Goal: Task Accomplishment & Management: Manage account settings

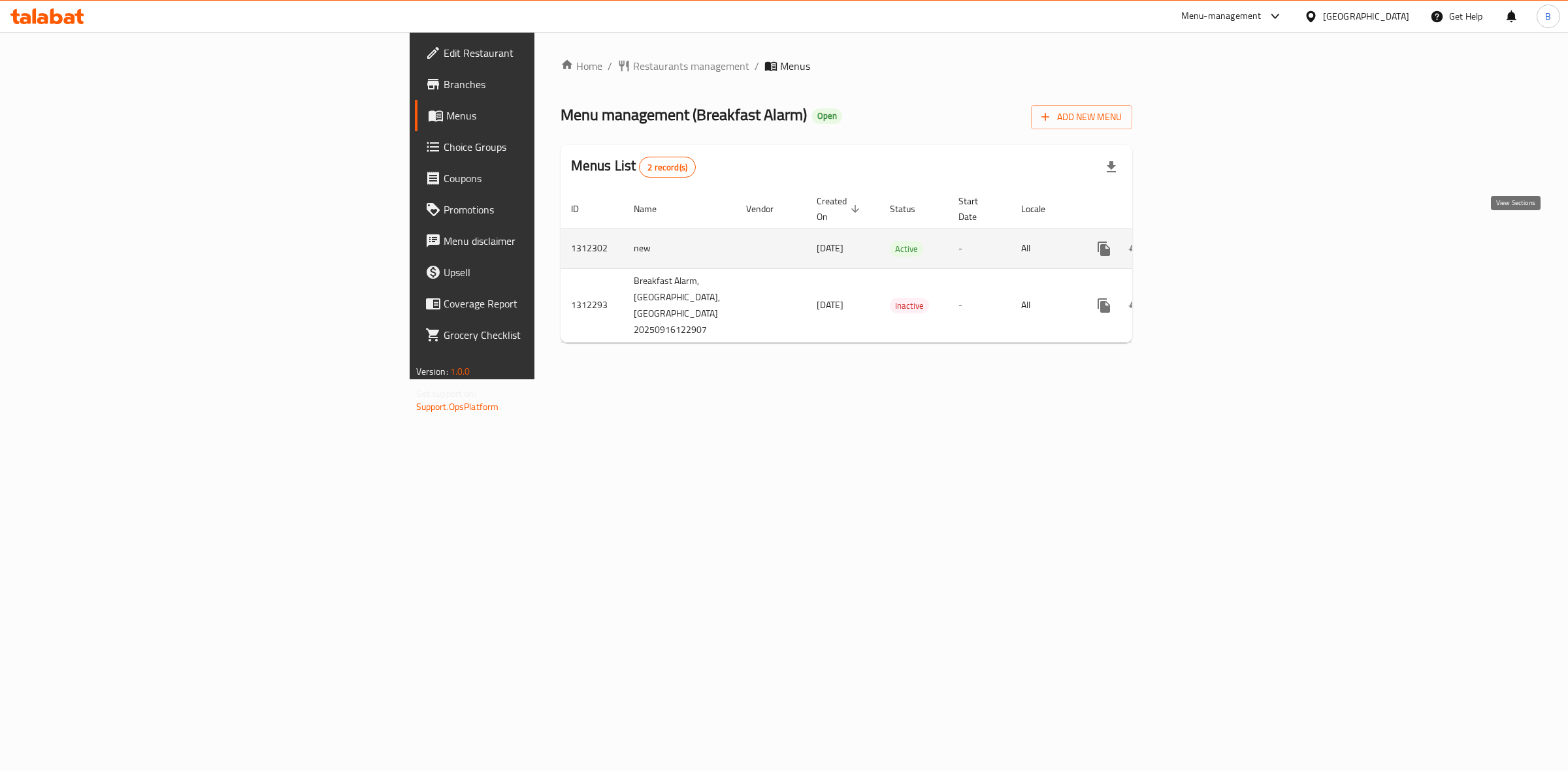
click at [1214, 245] on link "enhanced table" at bounding box center [1197, 248] width 31 height 31
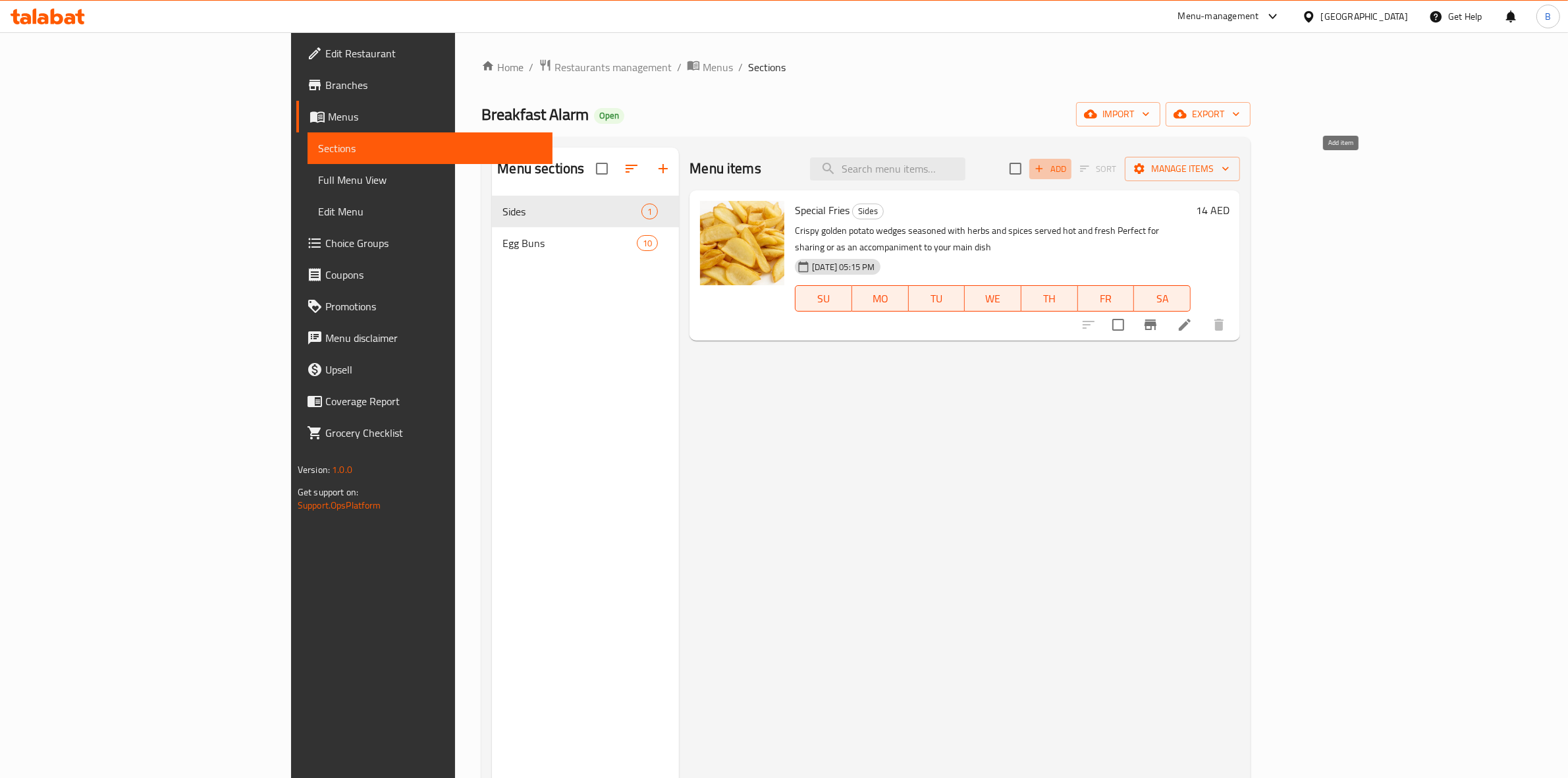
click at [1068, 167] on span "Add" at bounding box center [1050, 168] width 36 height 15
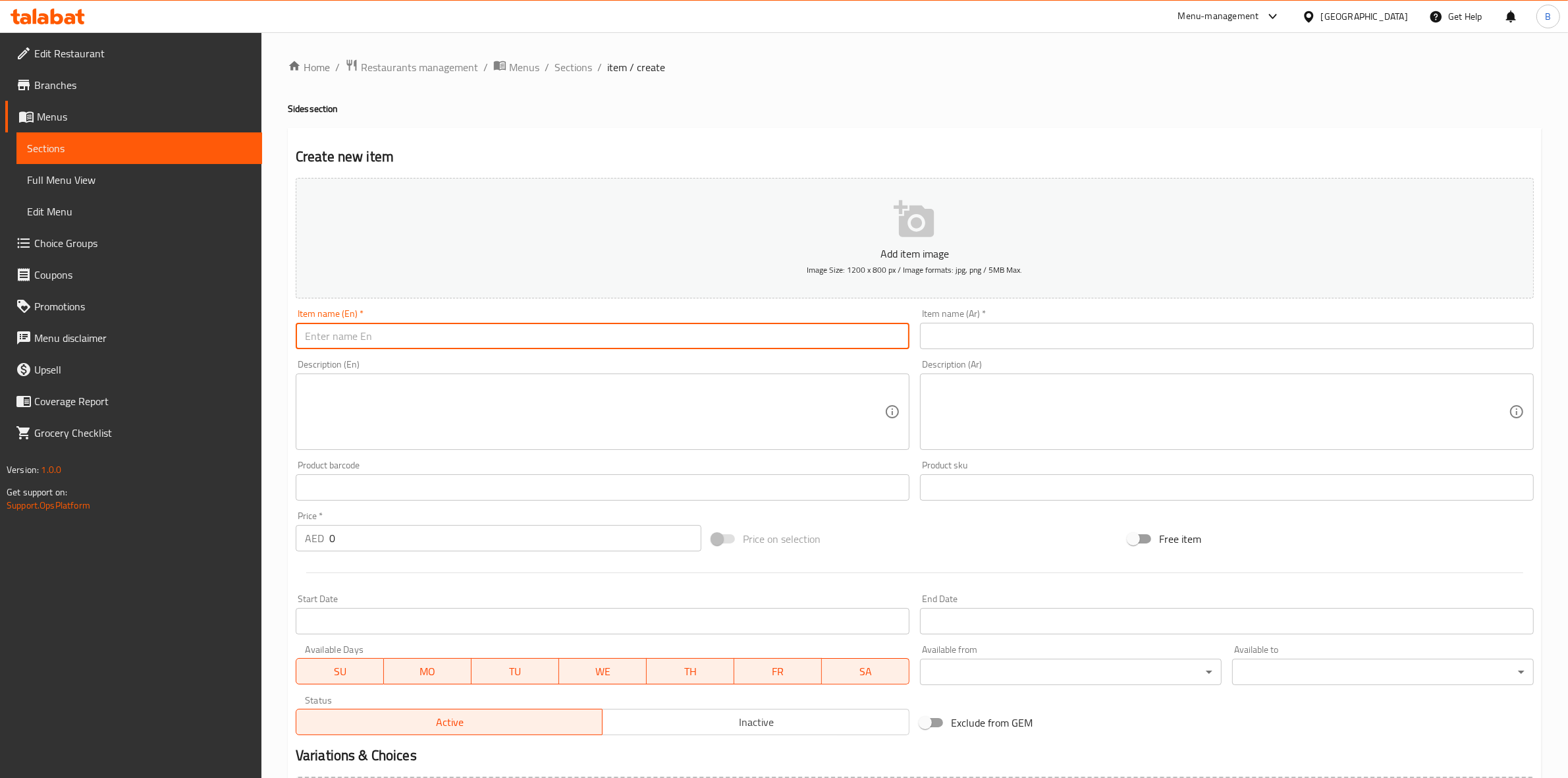
click at [687, 330] on input "text" at bounding box center [602, 335] width 614 height 26
paste input "Potato taters"
type input "Potato taters"
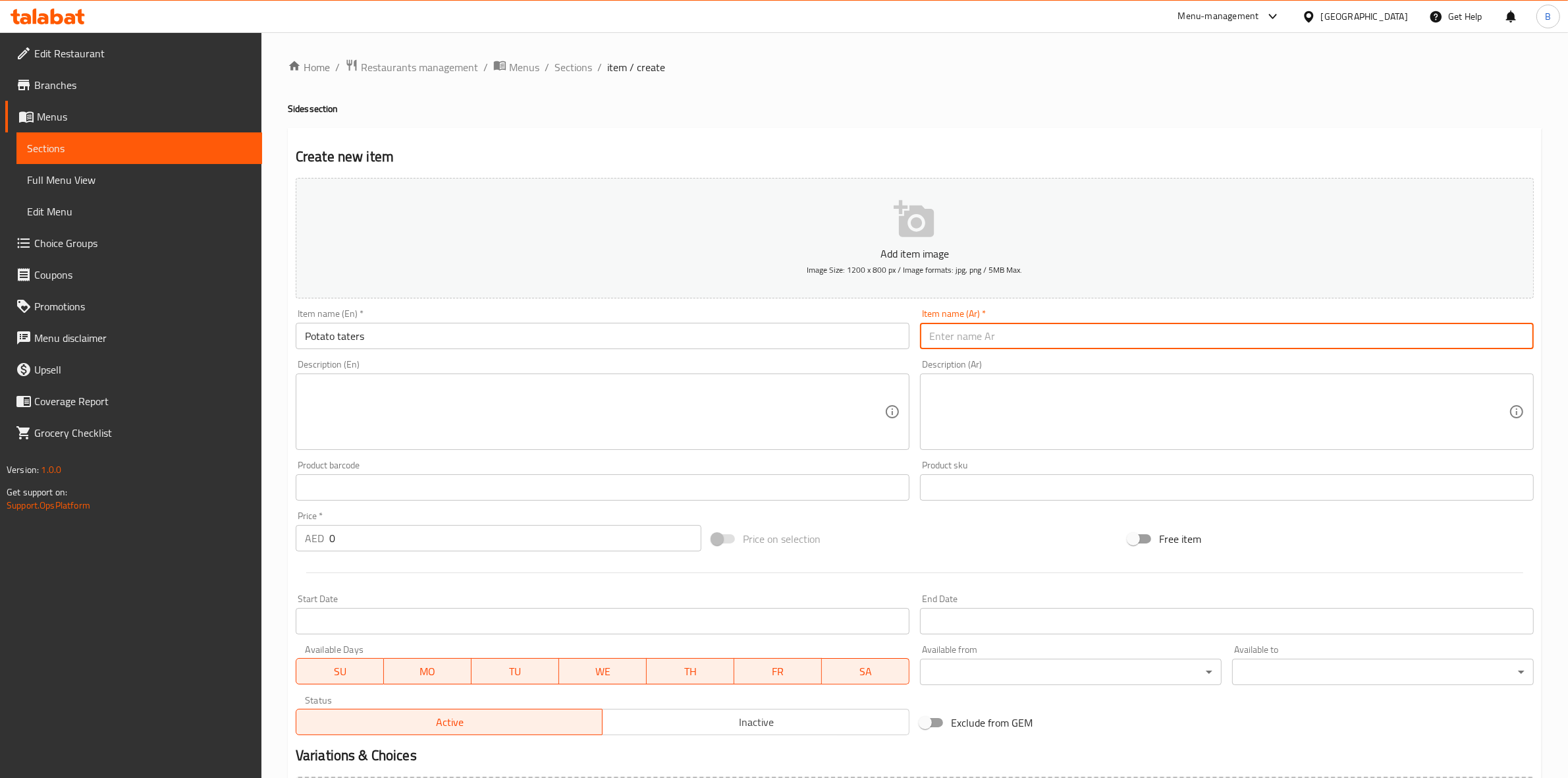
click at [940, 331] on input "text" at bounding box center [1227, 335] width 614 height 26
paste input "كرات البطاطس المقرمشة"
type input "كرات البطاطس المقرمشة"
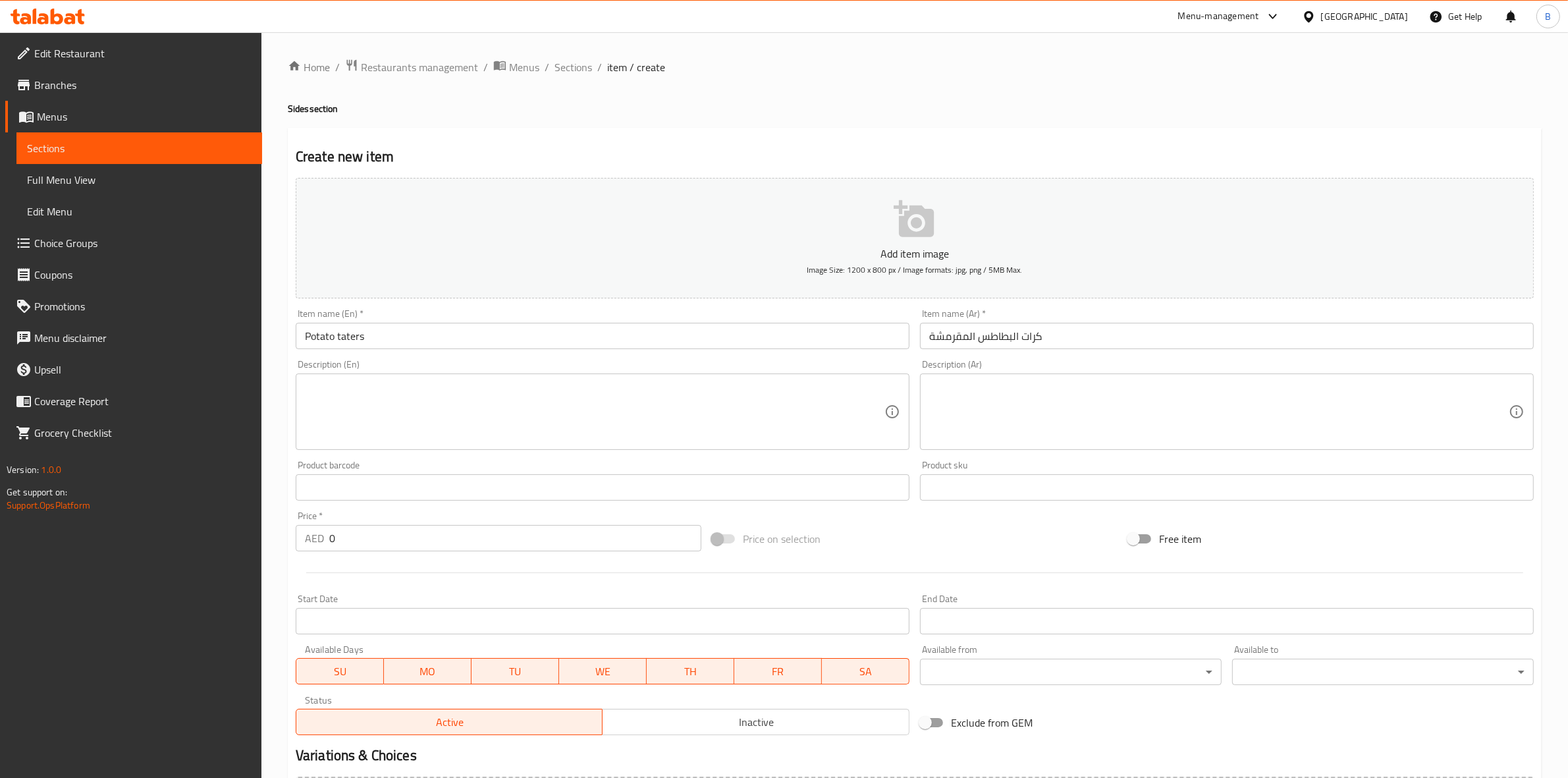
click at [1157, 396] on textarea at bounding box center [1219, 412] width 580 height 62
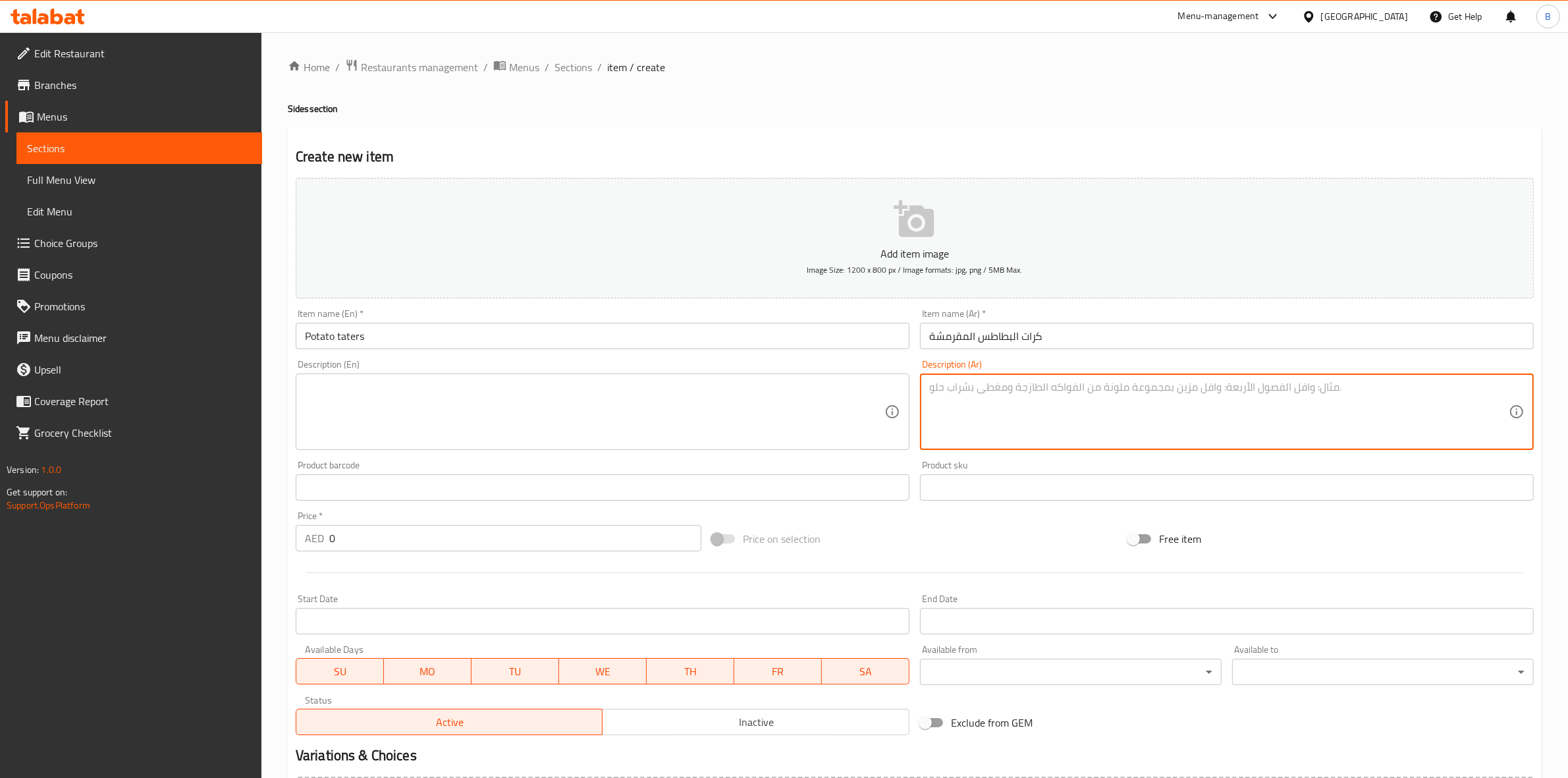
paste textarea "كرات من البطاطس المقرمشة من الخارج و هشة من الداخل"
type textarea "كرات من البطاطس المقرمشة من الخارج و هشة من الداخل"
click at [663, 390] on textarea at bounding box center [595, 412] width 580 height 62
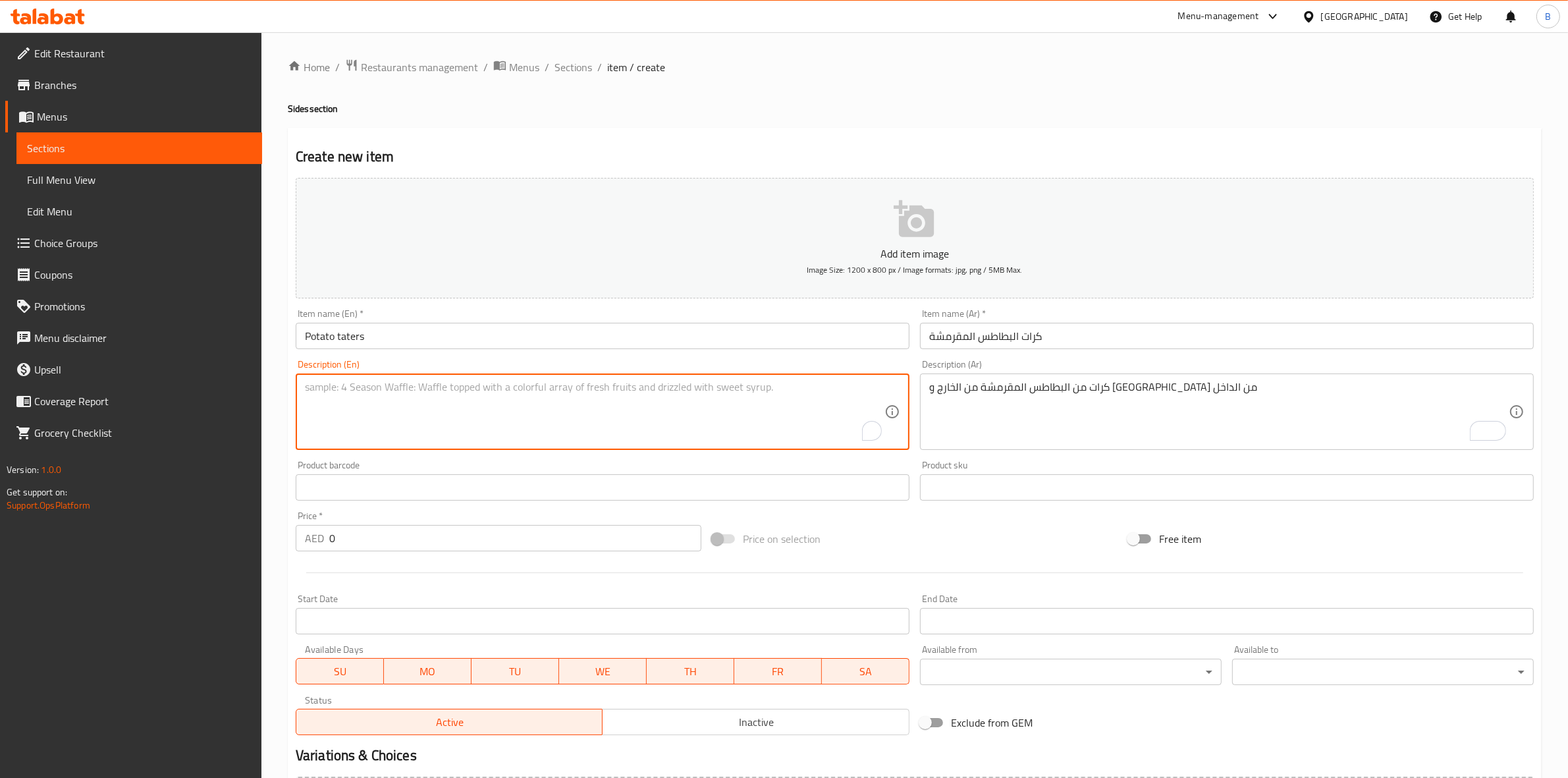
paste textarea "Crispy potato balls on the outside and fluffy on the inside"
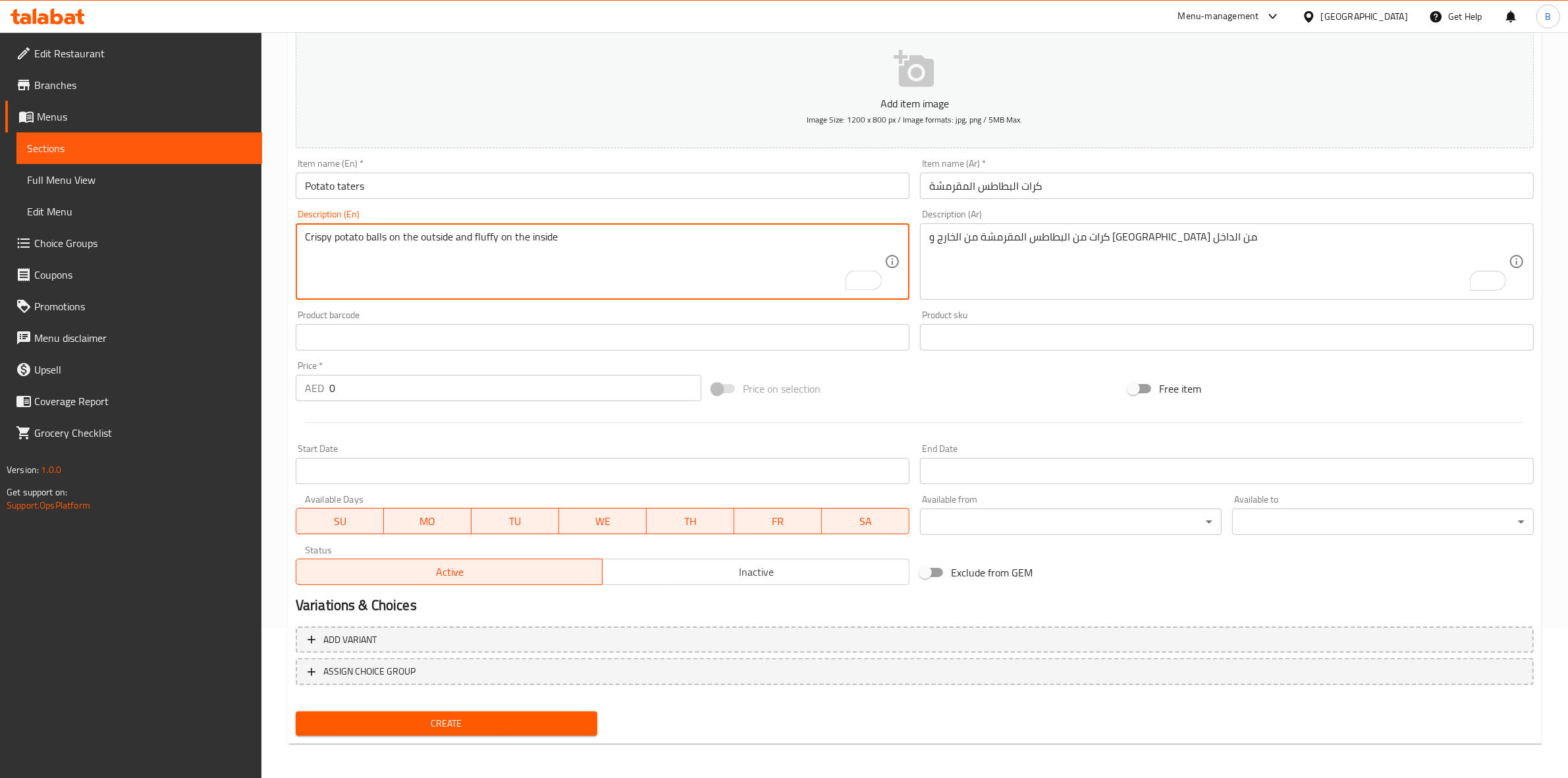
type textarea "Crispy potato balls on the outside and fluffy on the inside"
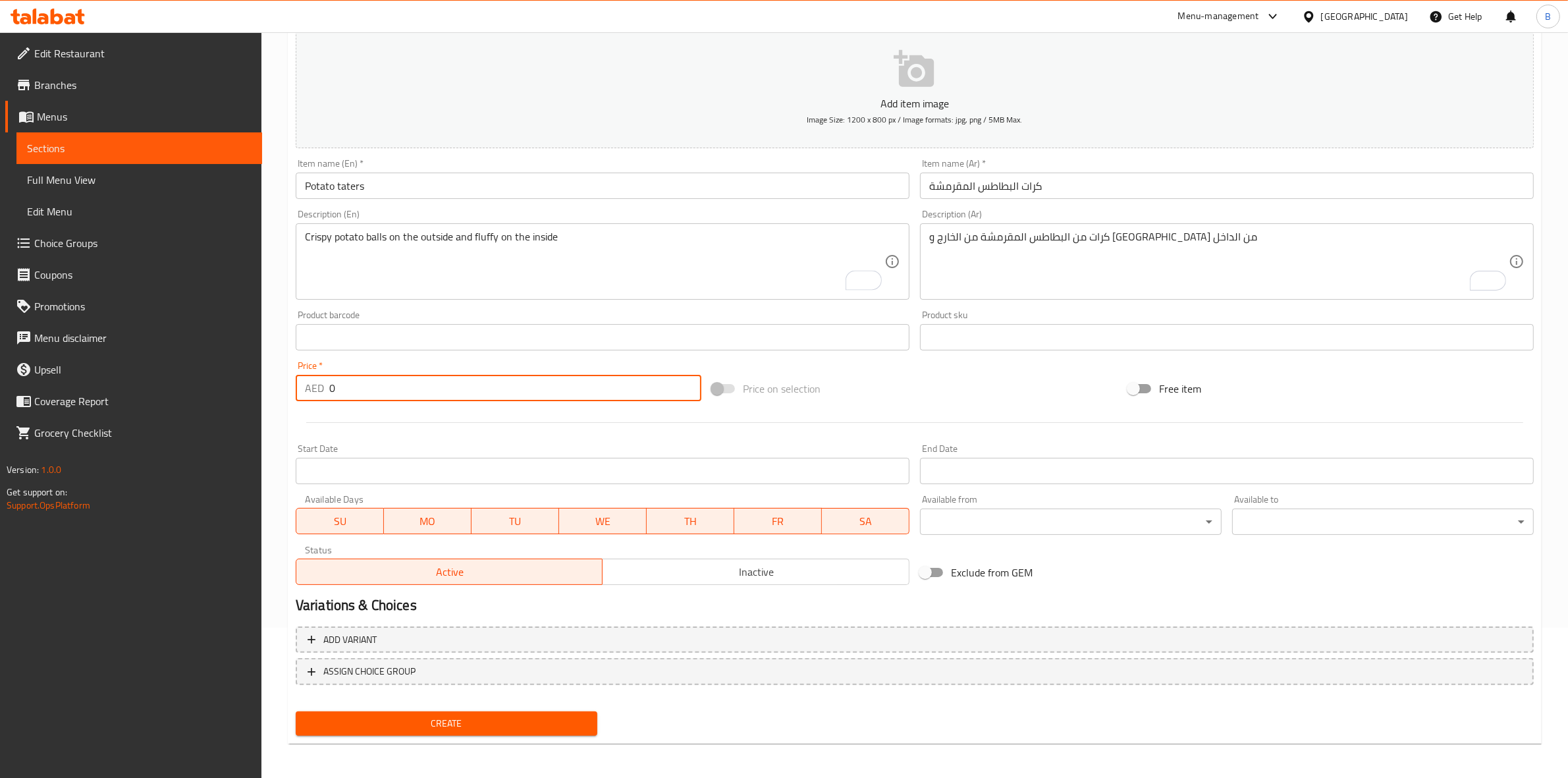
click at [347, 385] on input "0" at bounding box center [515, 387] width 372 height 26
drag, startPoint x: 347, startPoint y: 385, endPoint x: 284, endPoint y: 386, distance: 63.0
click at [284, 386] on div "Home / Restaurants management / Menus / Sections / item / create Sides section …" at bounding box center [914, 331] width 1306 height 899
type input "14"
click at [480, 716] on span "Create" at bounding box center [446, 723] width 281 height 16
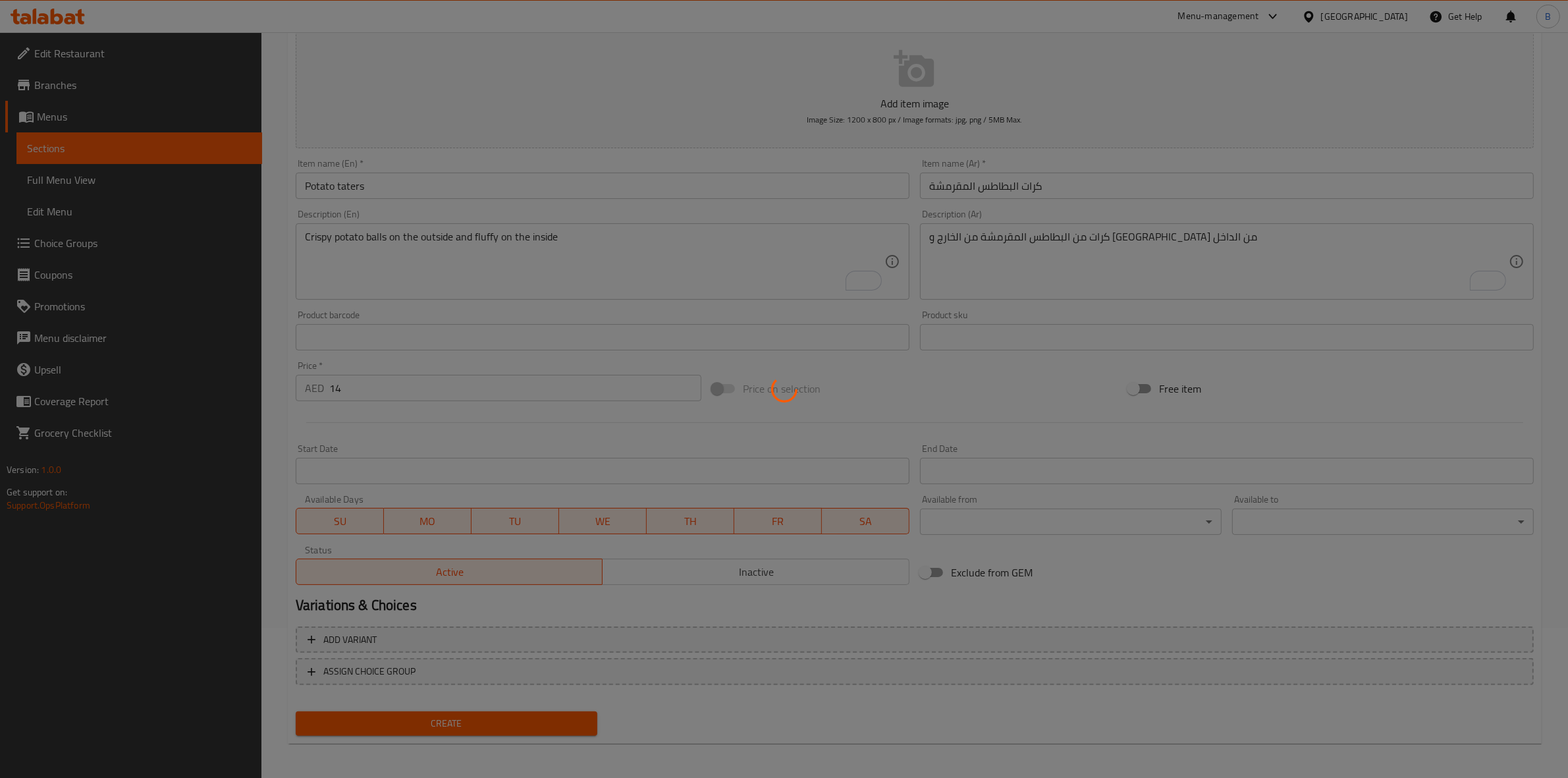
type input "0"
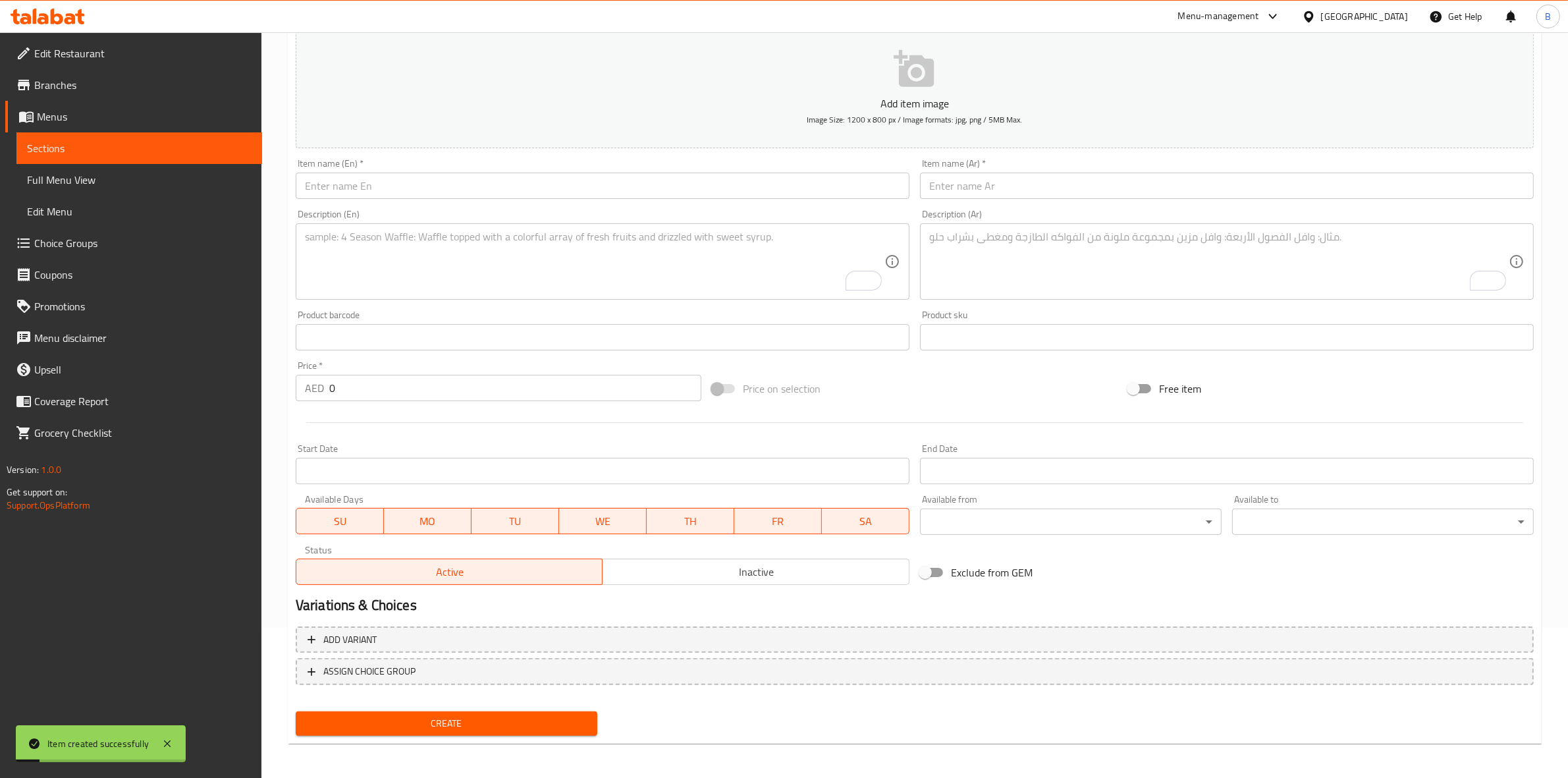
scroll to position [0, 0]
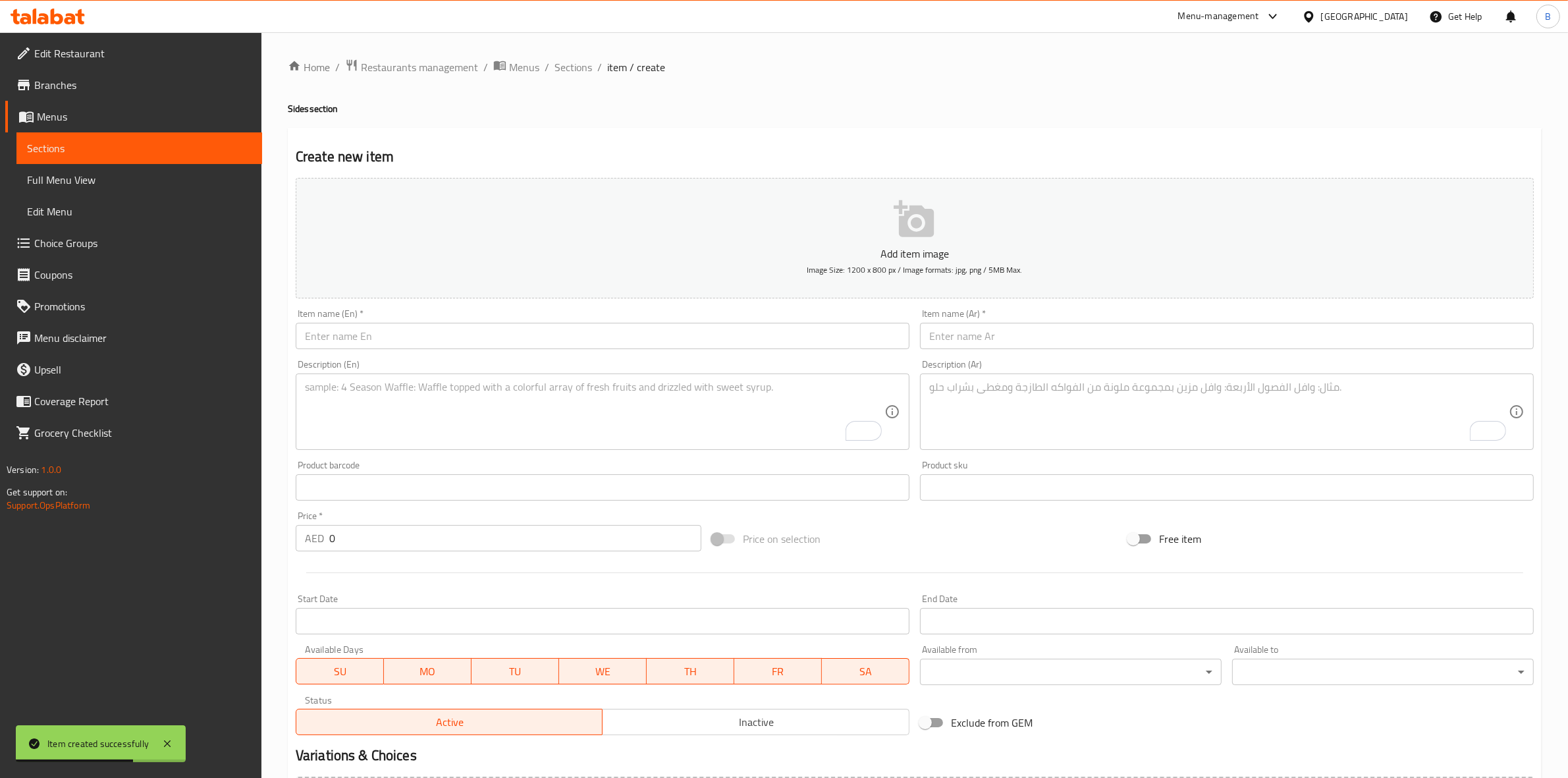
click at [438, 336] on input "text" at bounding box center [602, 335] width 614 height 26
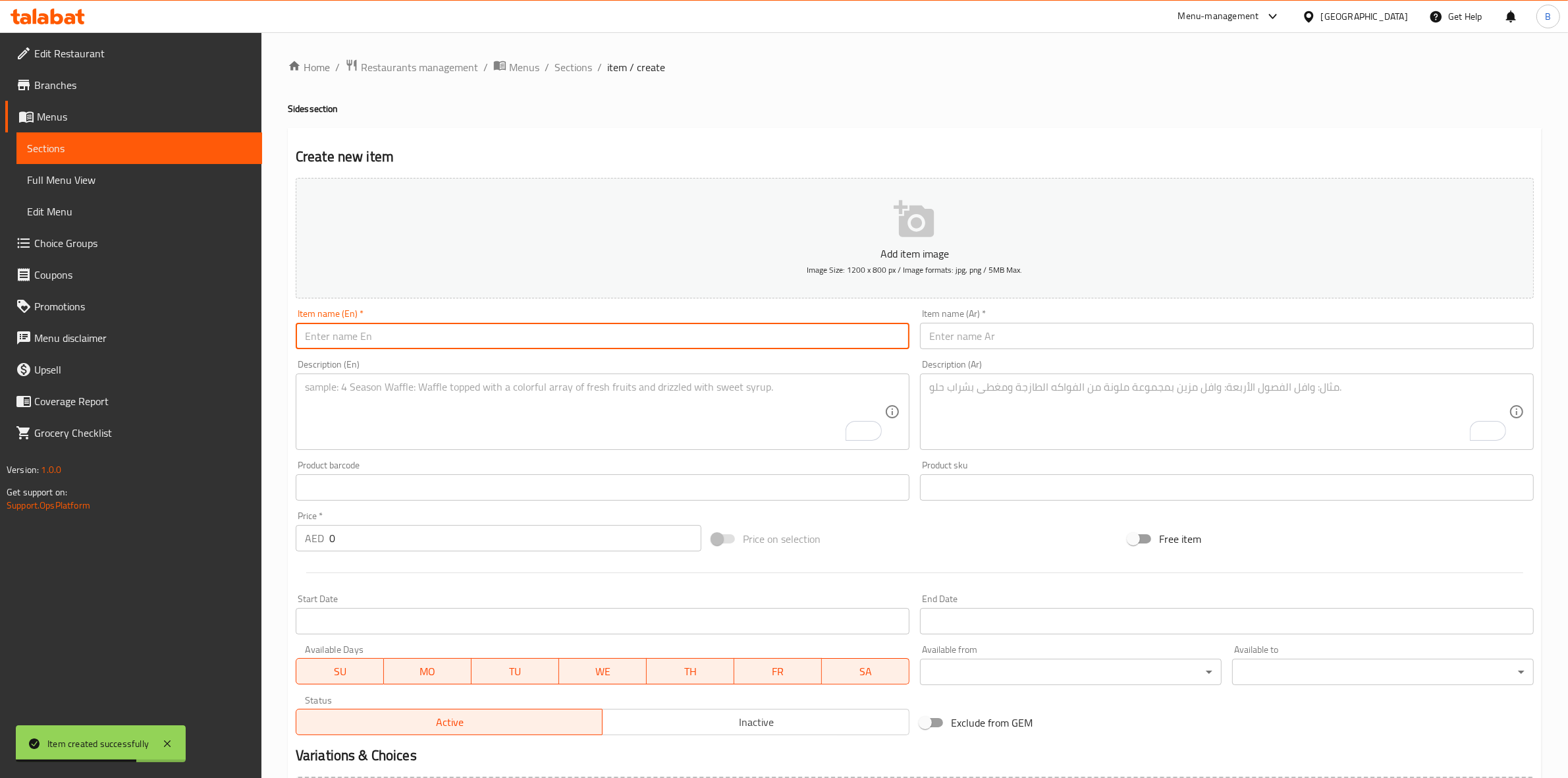
paste input "Special Fries"
type input "Special Fries"
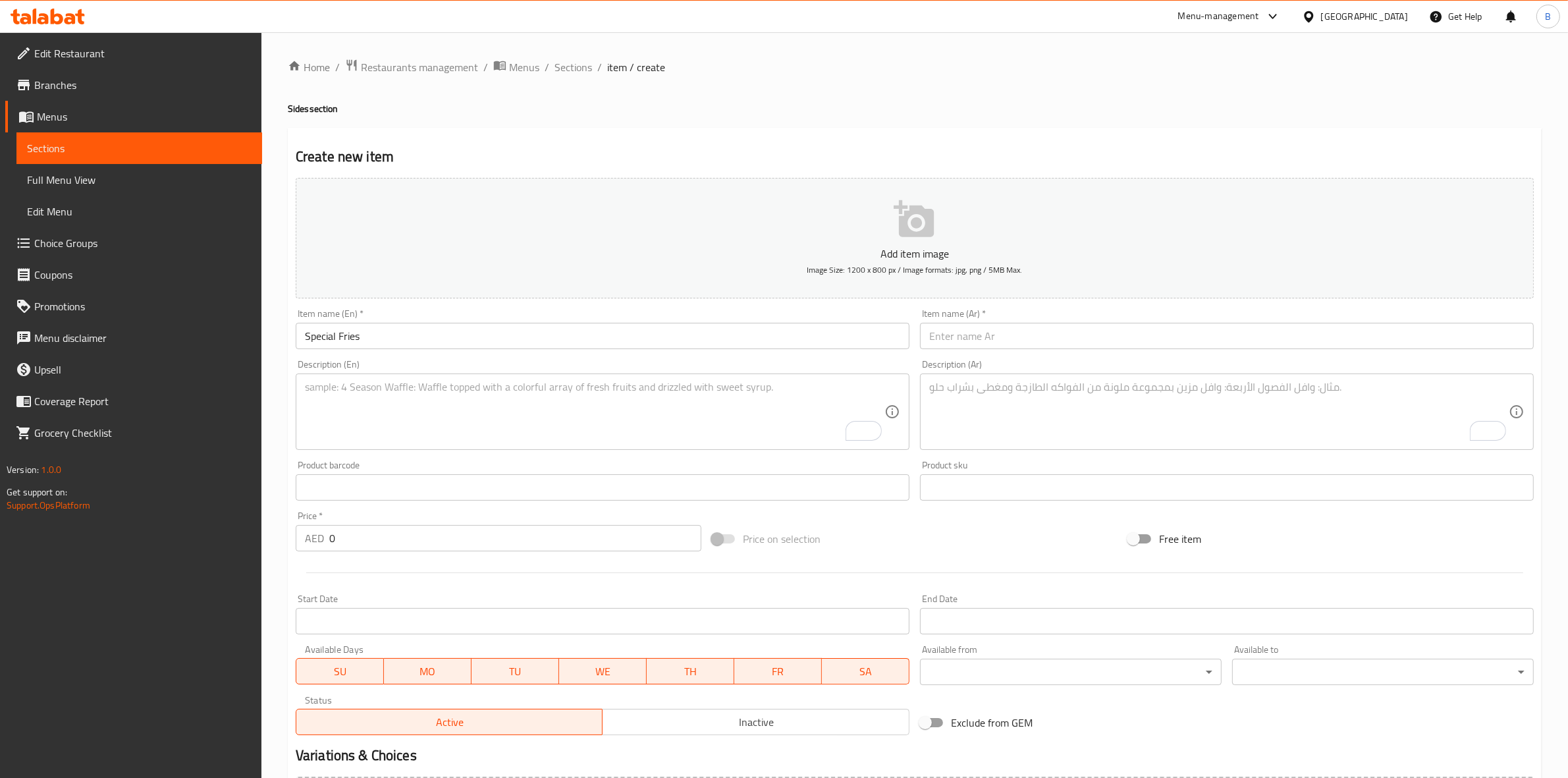
click at [1117, 349] on div "Item name (Ar)   * Item name (Ar) *" at bounding box center [1227, 329] width 625 height 50
click at [1117, 343] on input "text" at bounding box center [1227, 335] width 614 height 26
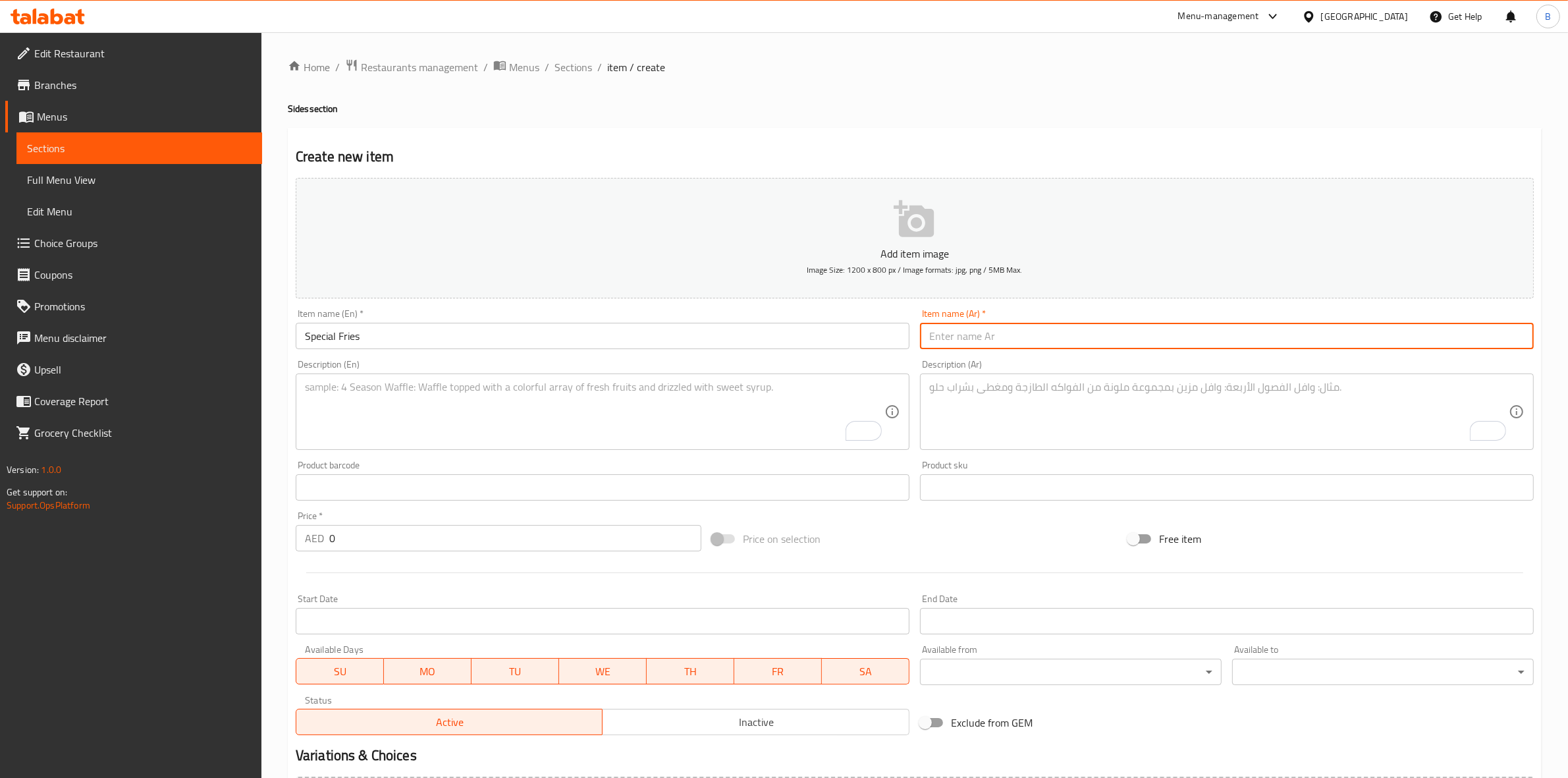
paste input "بطاطس مقلية"
type input "بطاطس مقلية"
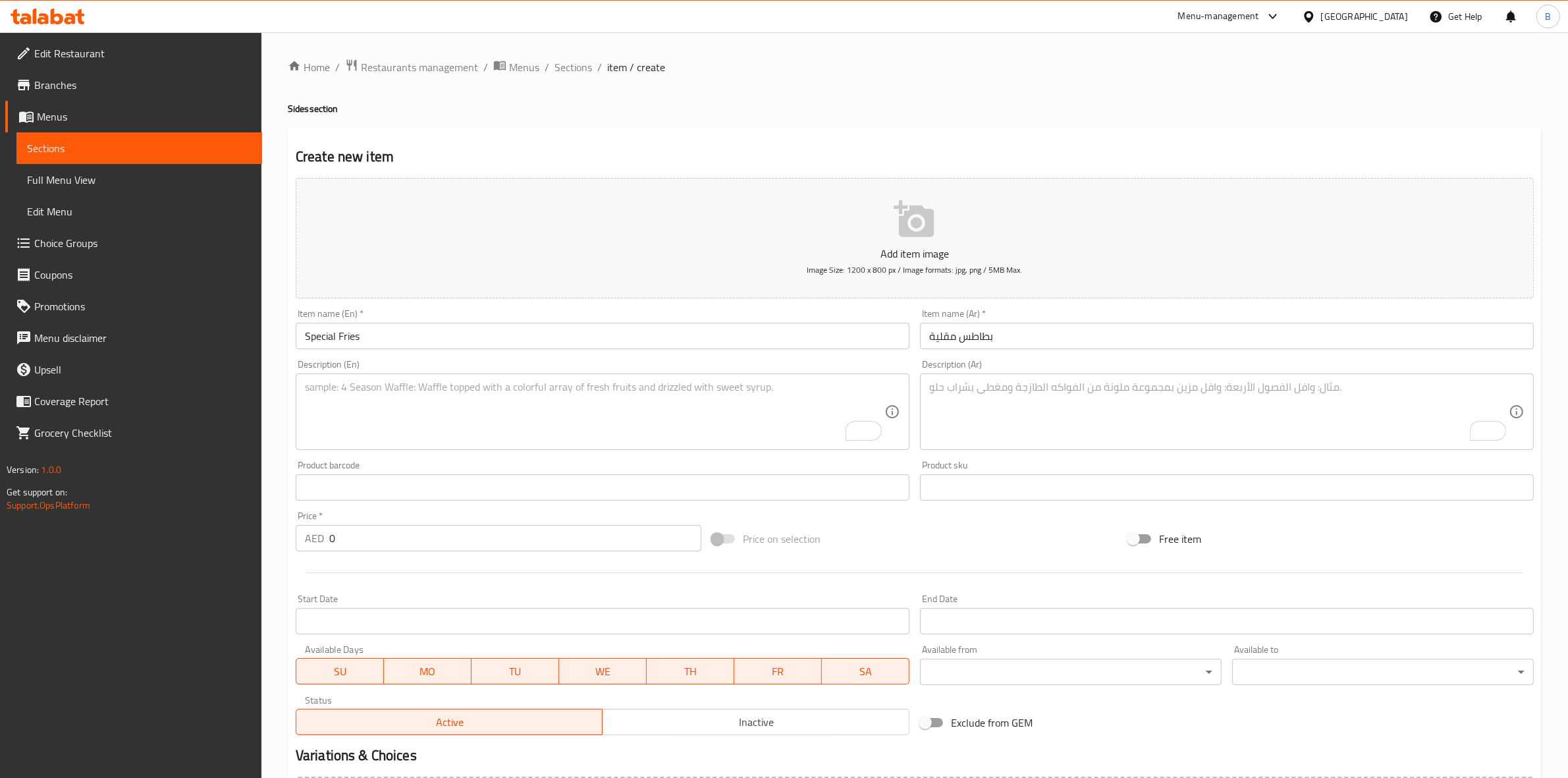
click at [942, 403] on textarea "To enrich screen reader interactions, please activate Accessibility in Grammarl…" at bounding box center [1219, 412] width 580 height 62
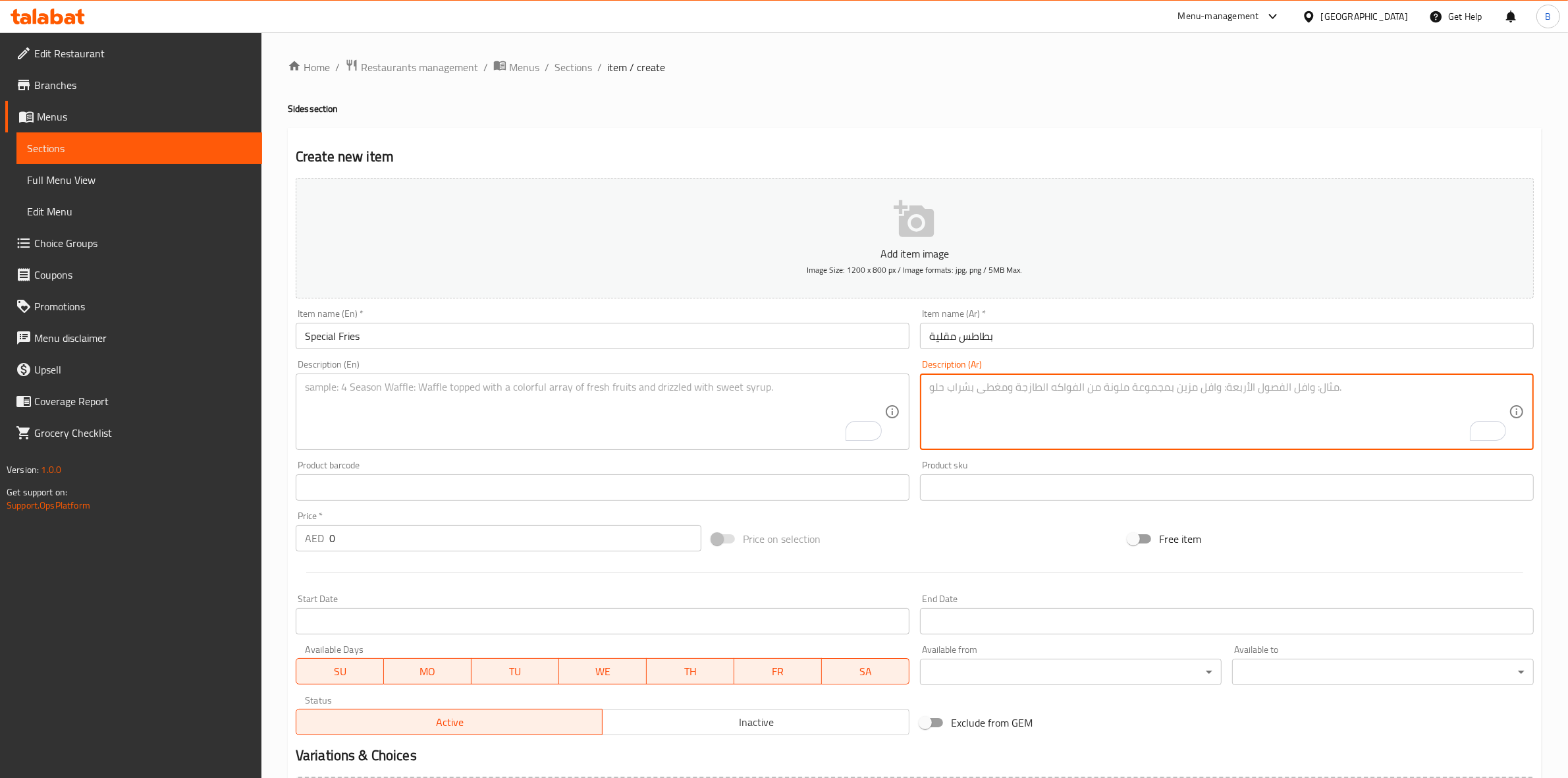
paste textarea "بطاطس مقلية معدة باتقان"
type textarea "بطاطس مقلية معدة باتقان"
click at [617, 406] on textarea "To enrich screen reader interactions, please activate Accessibility in Grammarl…" at bounding box center [595, 412] width 580 height 62
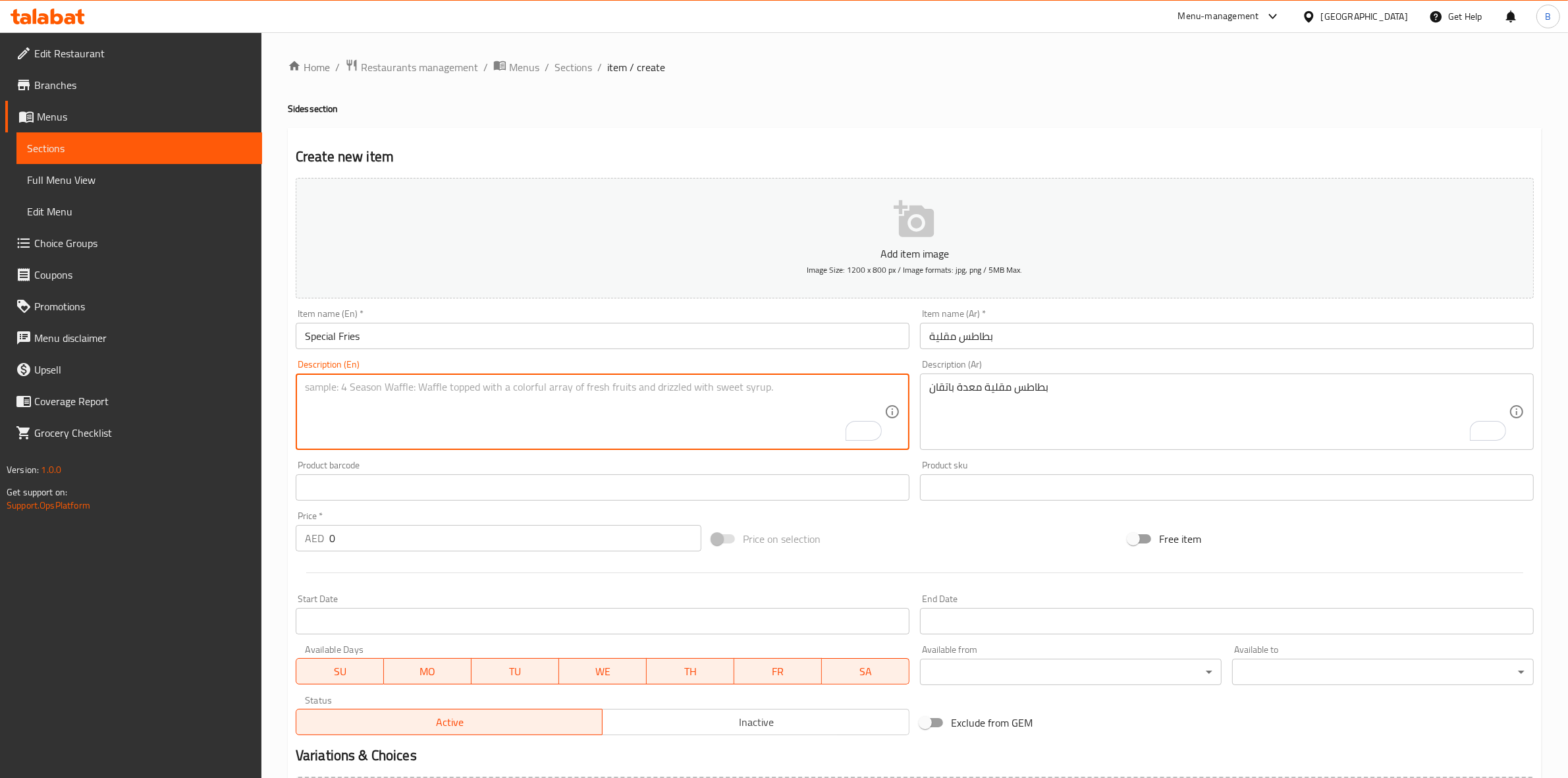
paste textarea "Perfectly prepared French fries"
type textarea "Perfectly prepared French fries"
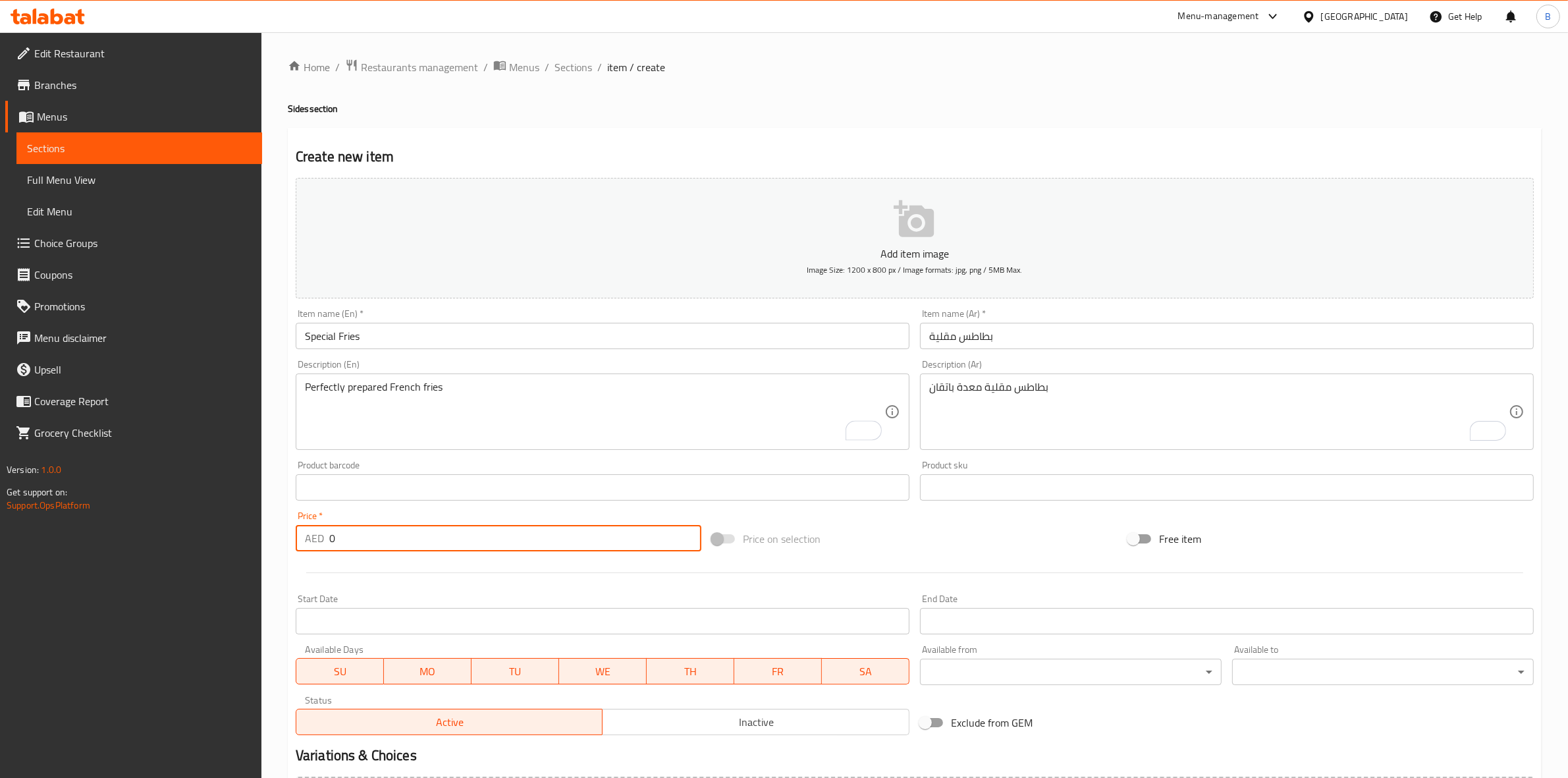
drag, startPoint x: 359, startPoint y: 541, endPoint x: 175, endPoint y: 544, distance: 184.0
click at [175, 544] on div "Edit Restaurant Branches Menus Sections Full Menu View Edit Menu Choice Groups …" at bounding box center [784, 482] width 1568 height 899
type input "14"
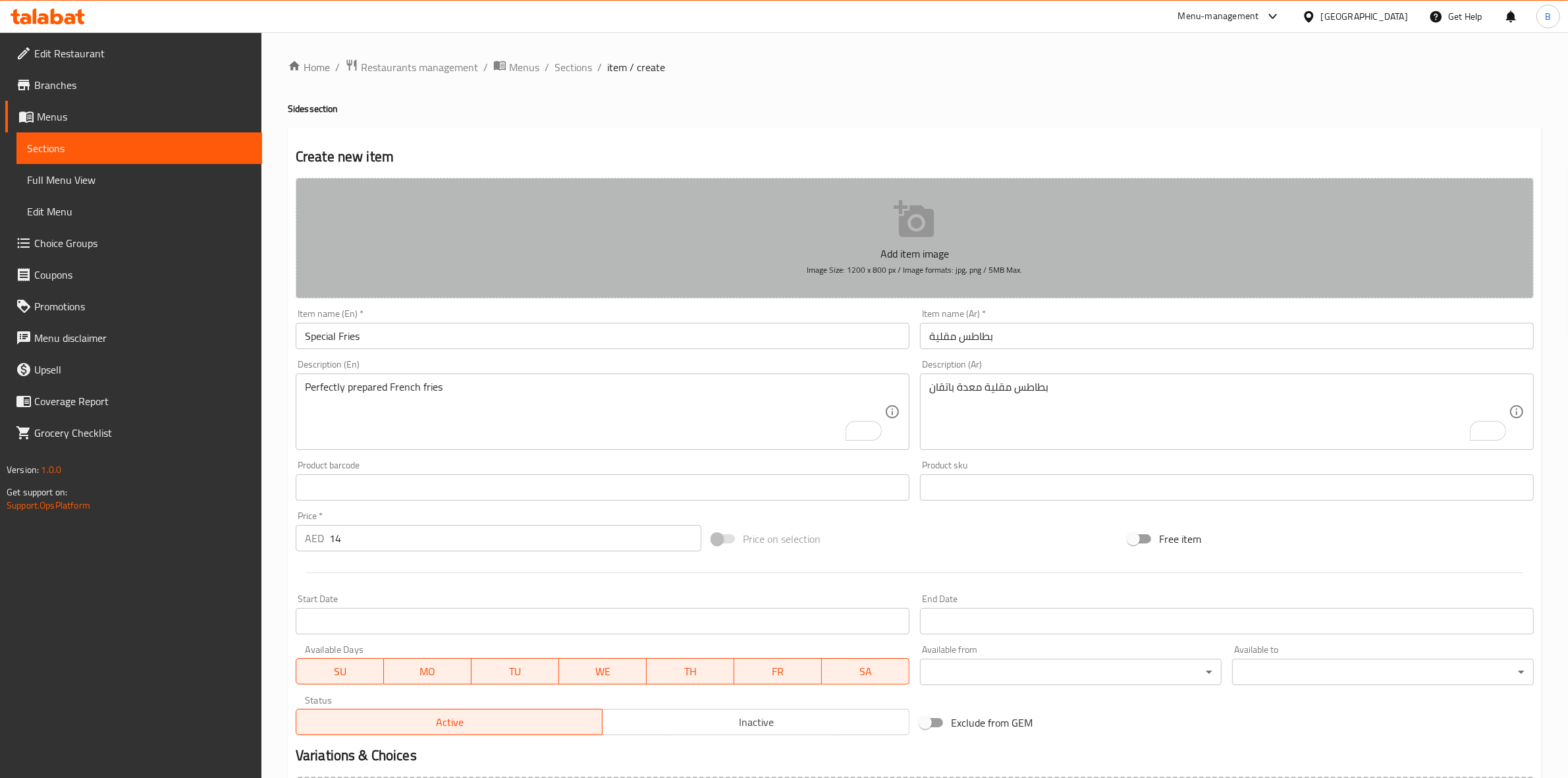
click at [627, 239] on button "Add item image Image Size: 1200 x 800 px / Image formats: jpg, png / 5MB Max." at bounding box center [914, 239] width 1238 height 121
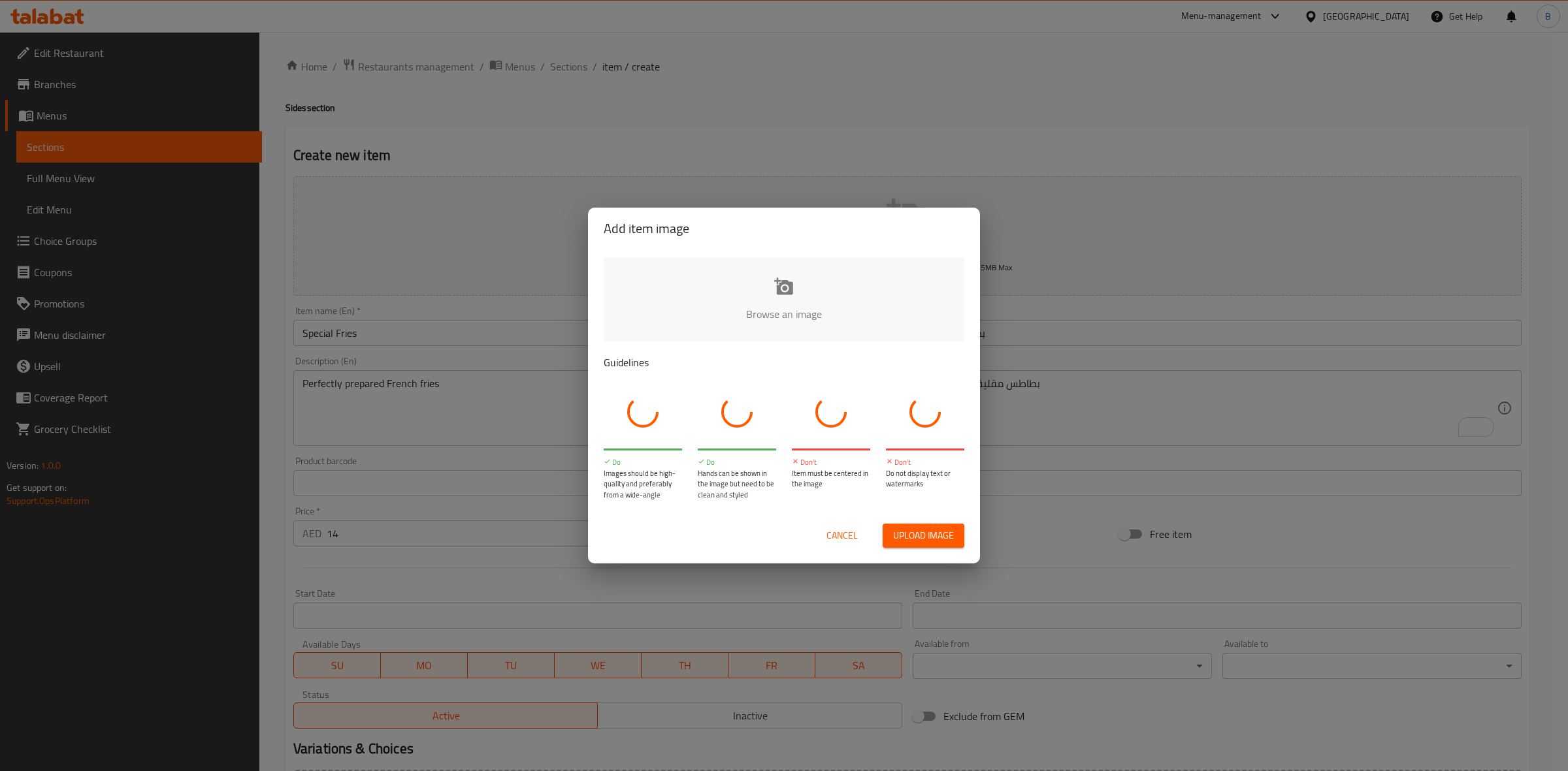
click at [736, 310] on input "file" at bounding box center [1225, 318] width 1244 height 122
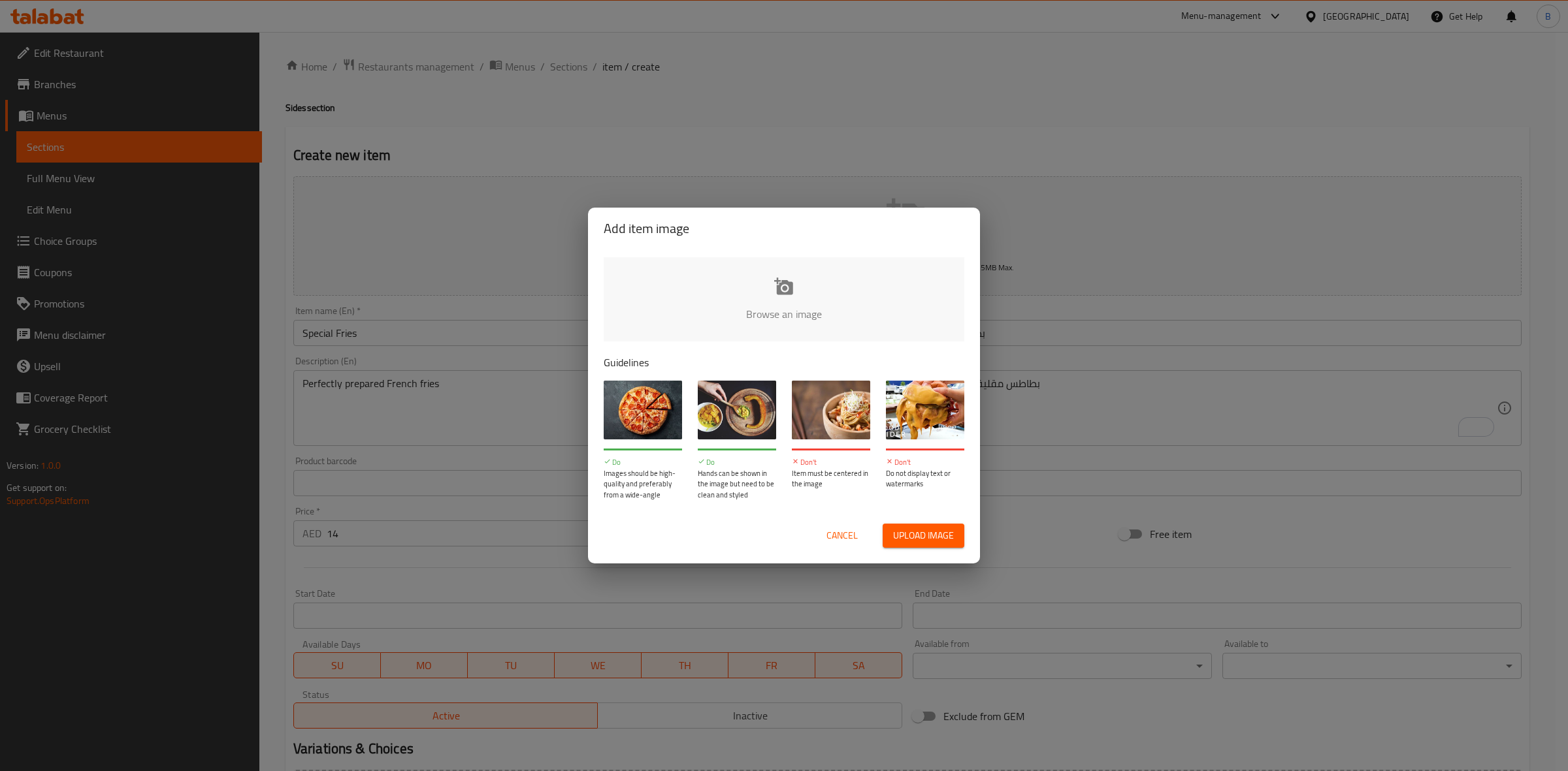
type input "C:\fakepath\Special Fries.PNG"
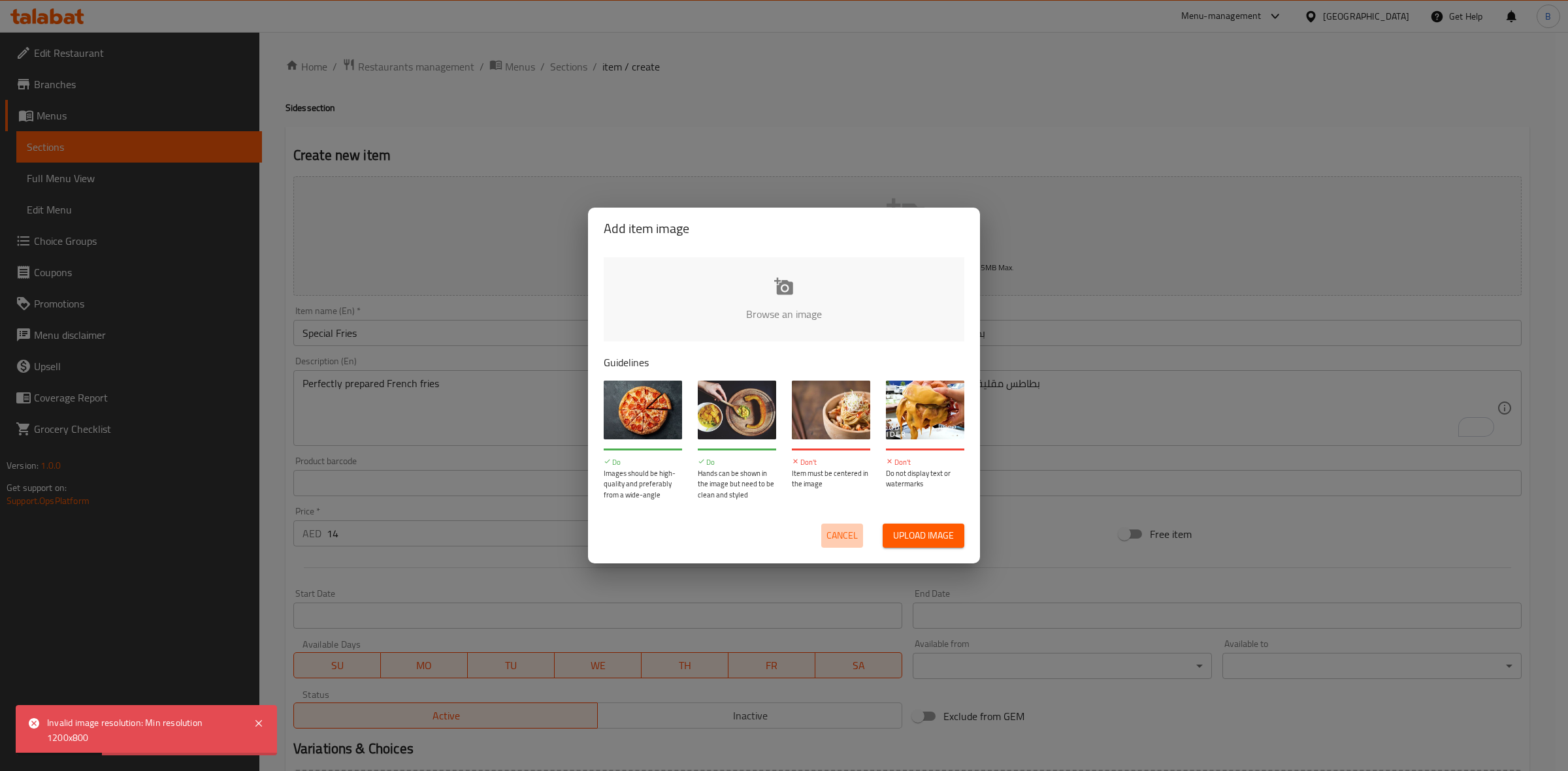
click at [822, 529] on button "Cancel" at bounding box center [842, 535] width 42 height 24
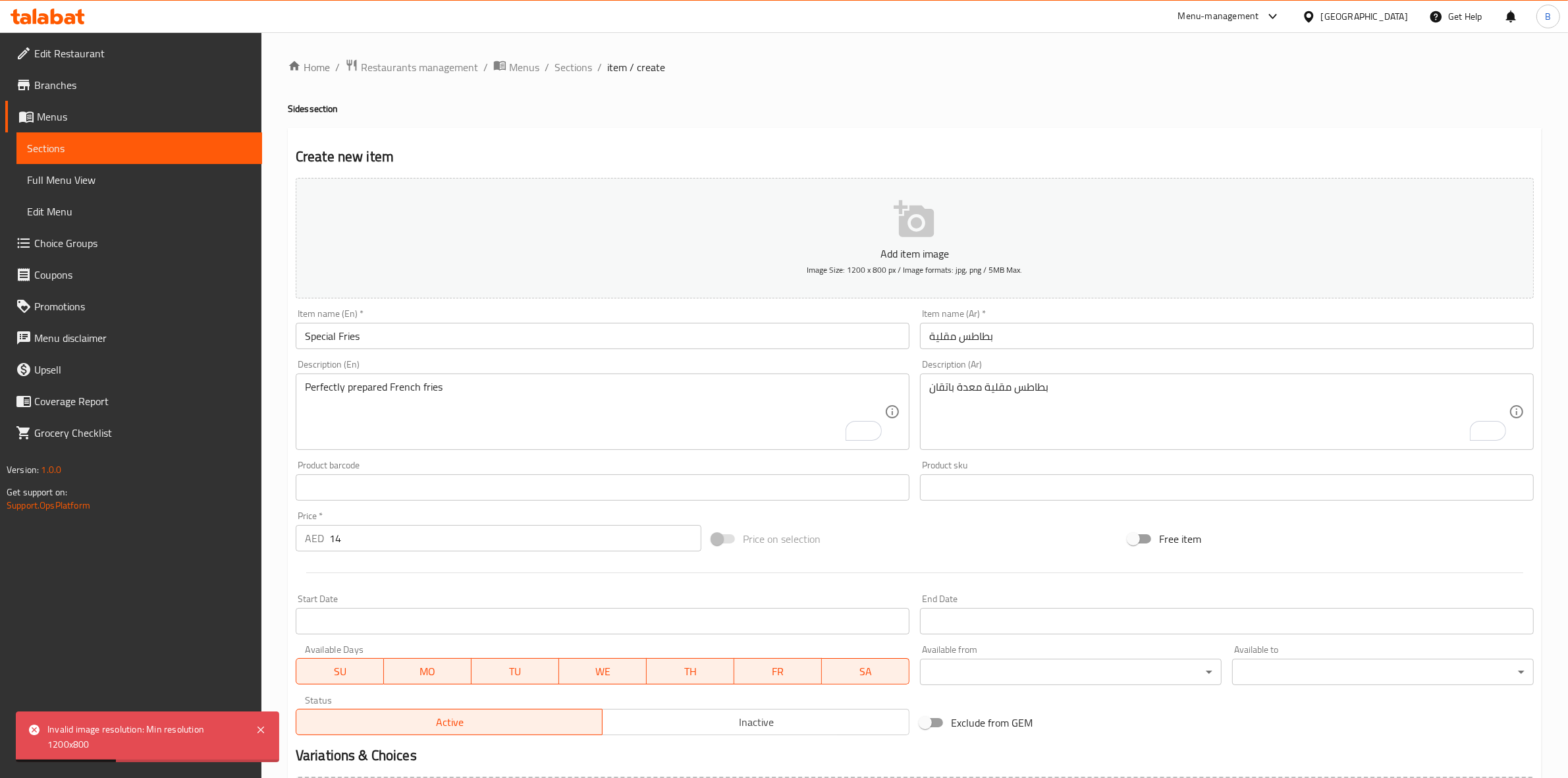
scroll to position [150, 0]
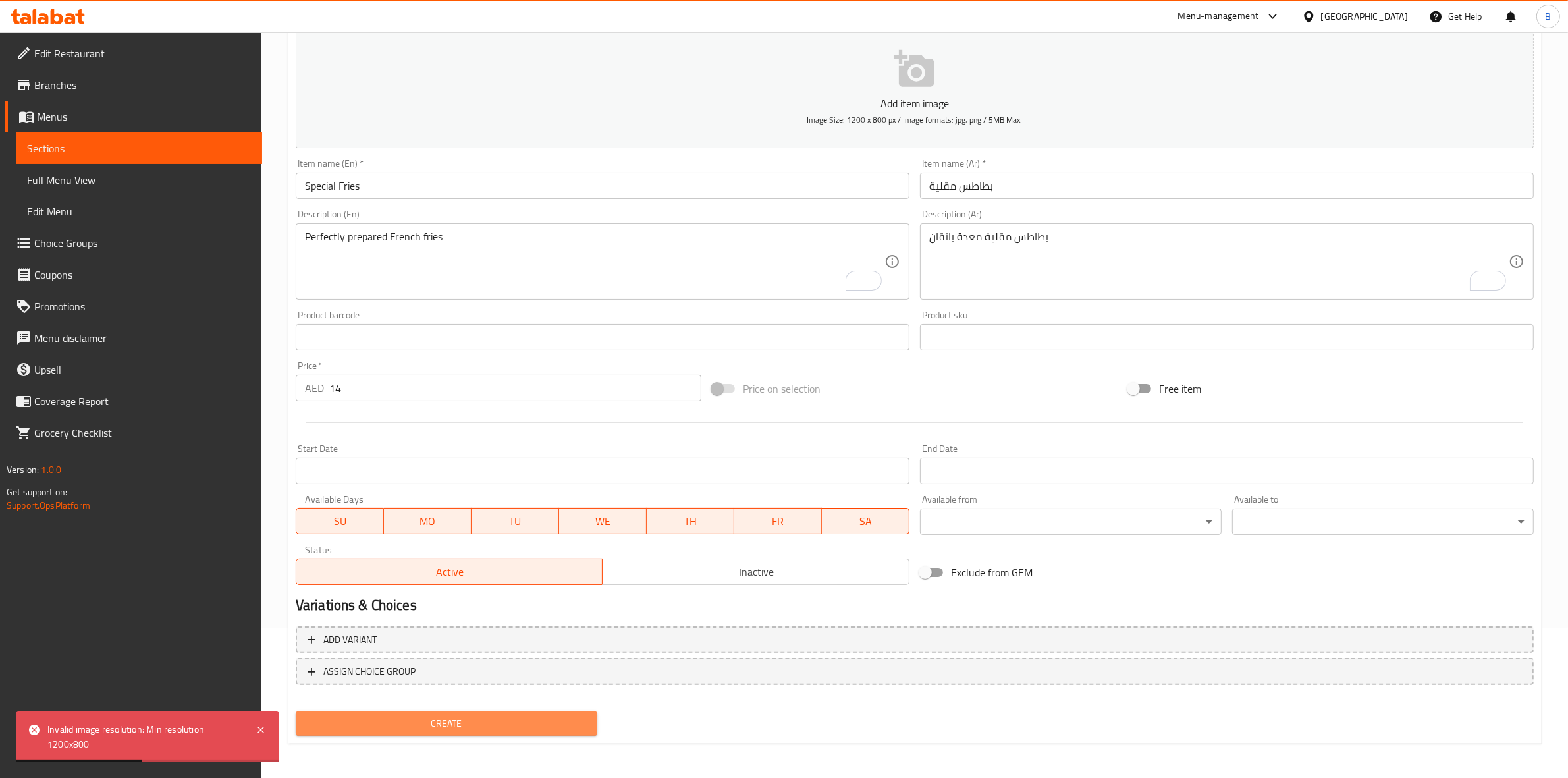
click at [447, 715] on span "Create" at bounding box center [446, 723] width 281 height 16
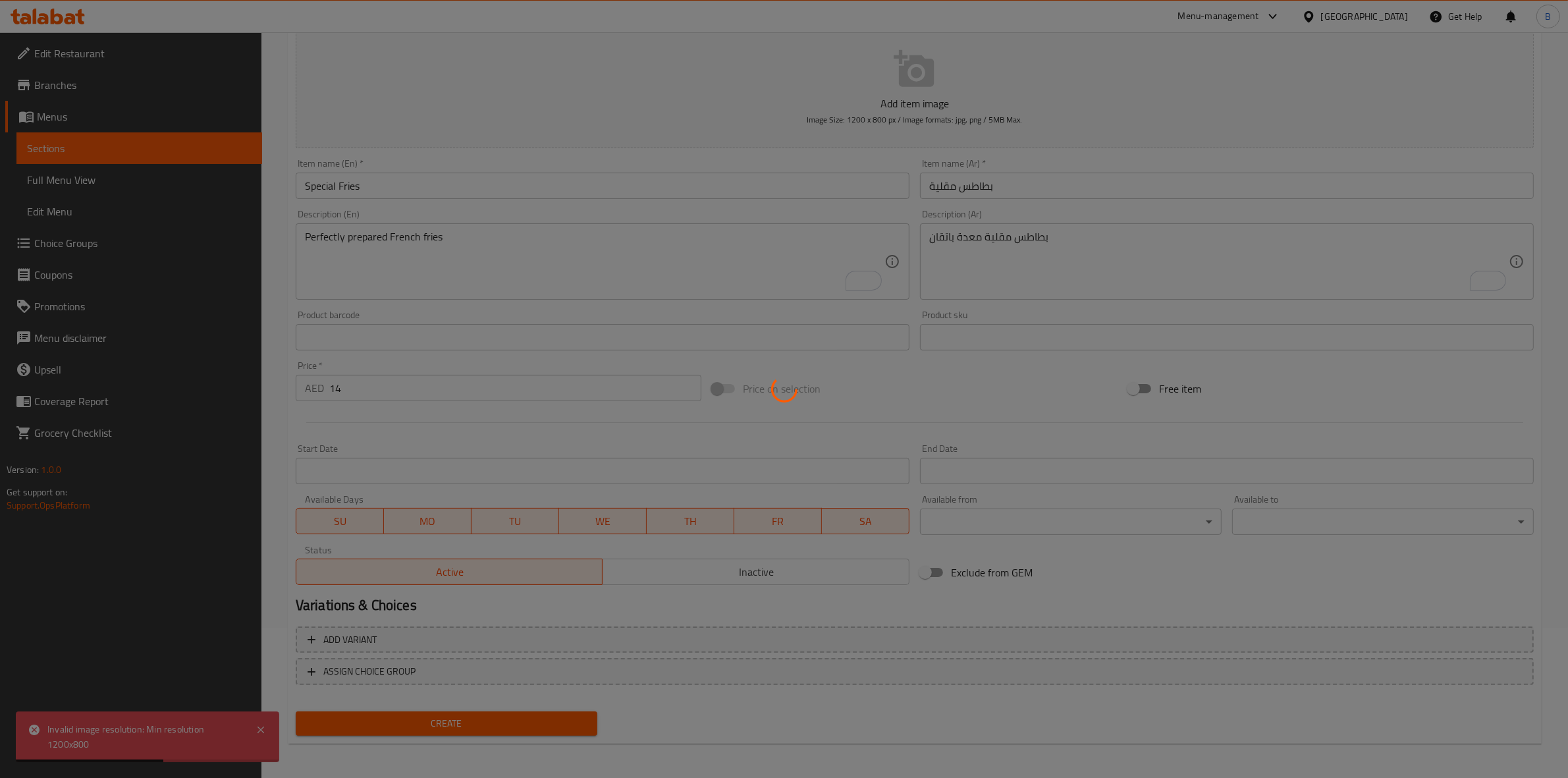
type input "0"
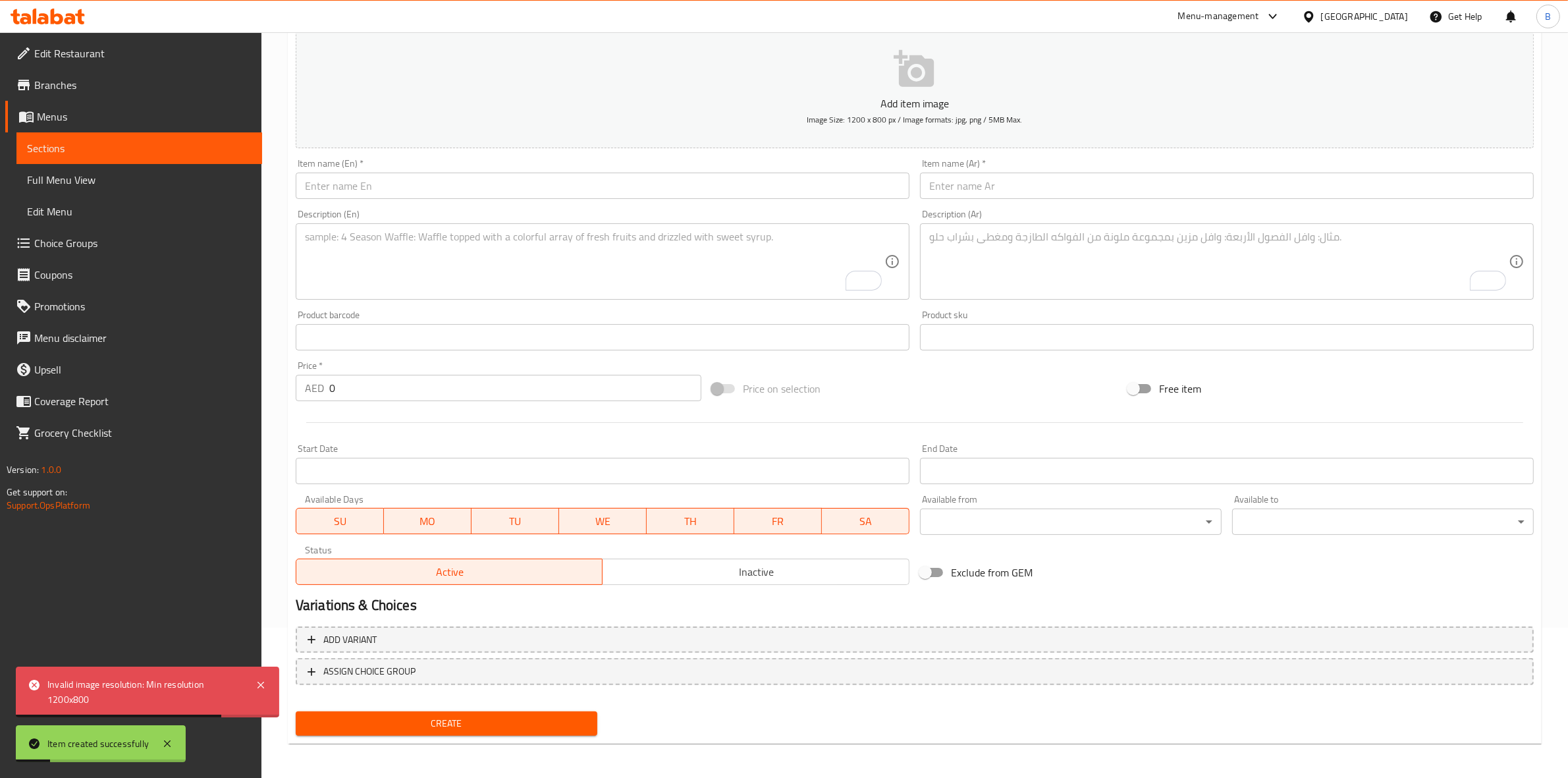
scroll to position [0, 0]
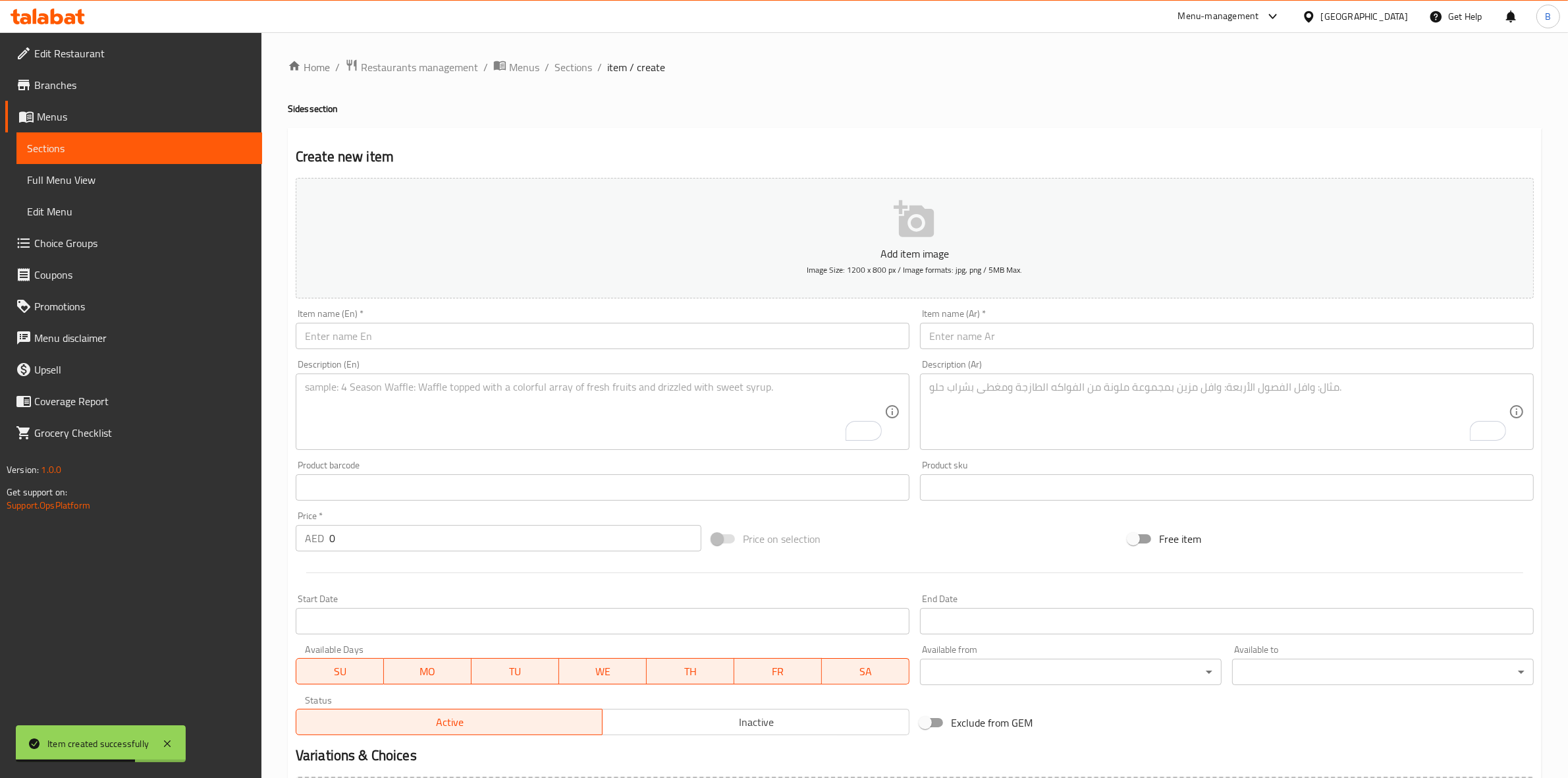
click at [612, 334] on input "text" at bounding box center [602, 335] width 614 height 26
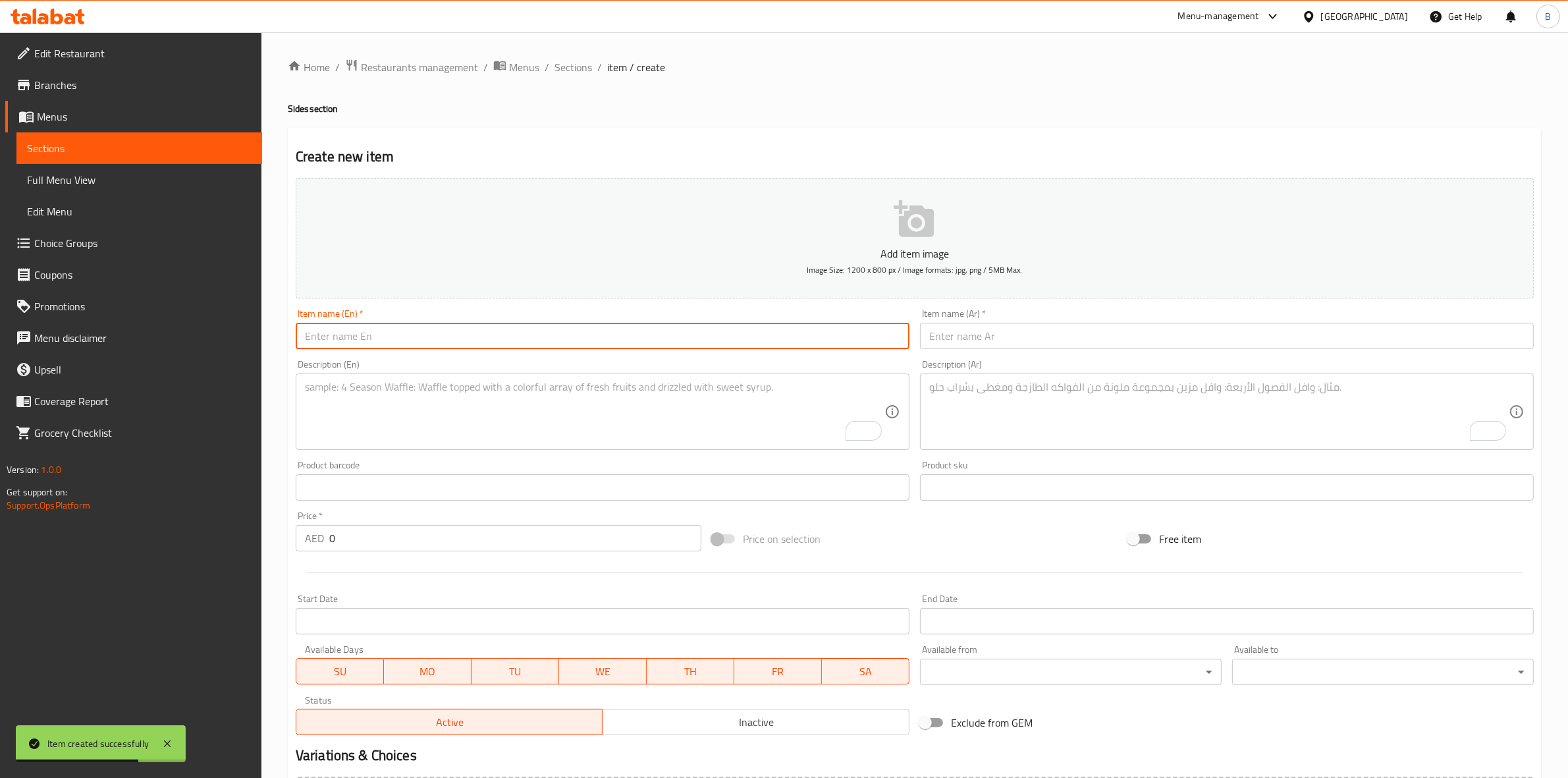
paste input "Chicken Tenders 4 pcs"
type input "Chicken Tenders 4 pcs"
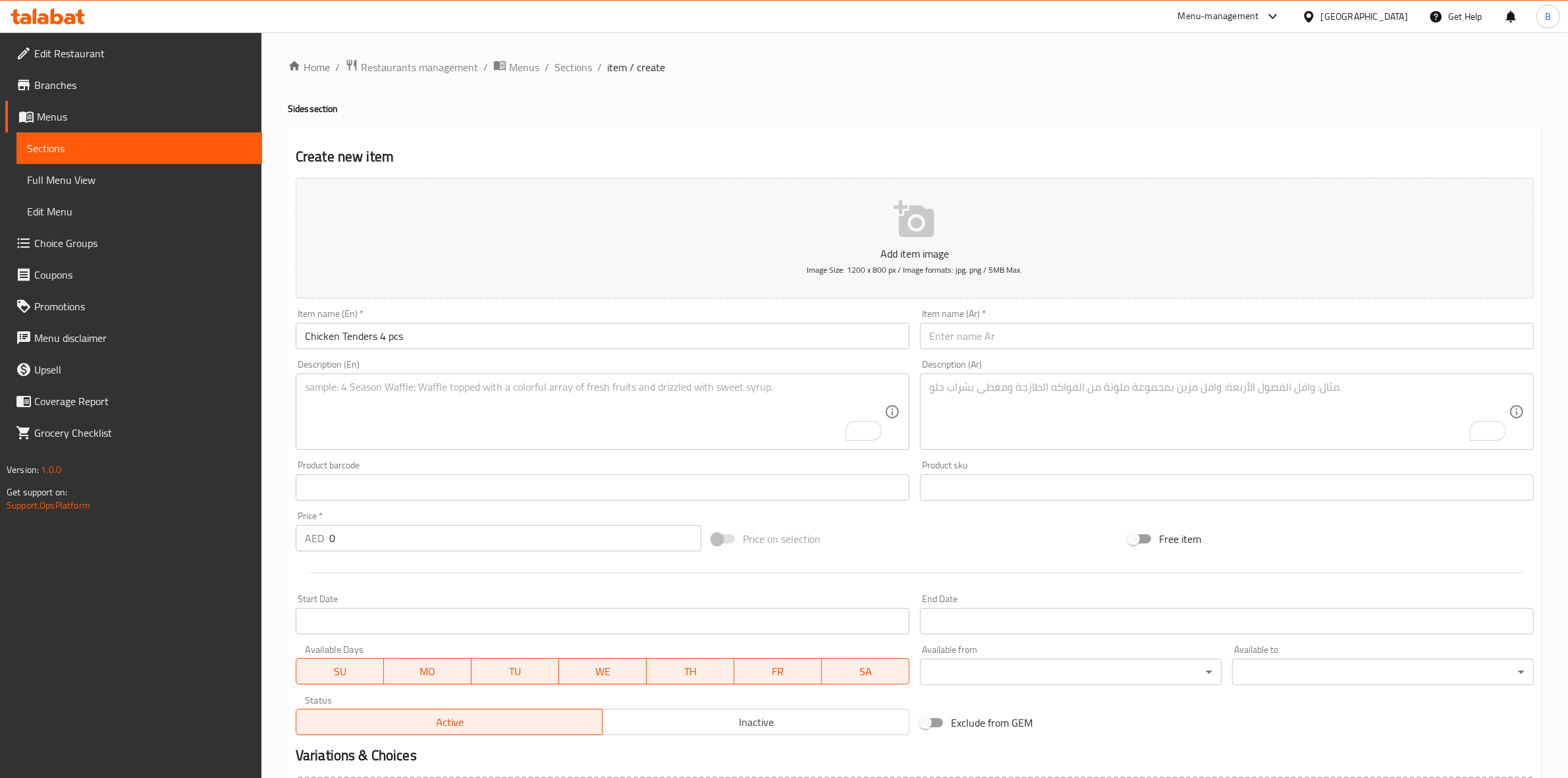
click at [1184, 345] on input "text" at bounding box center [1227, 335] width 614 height 26
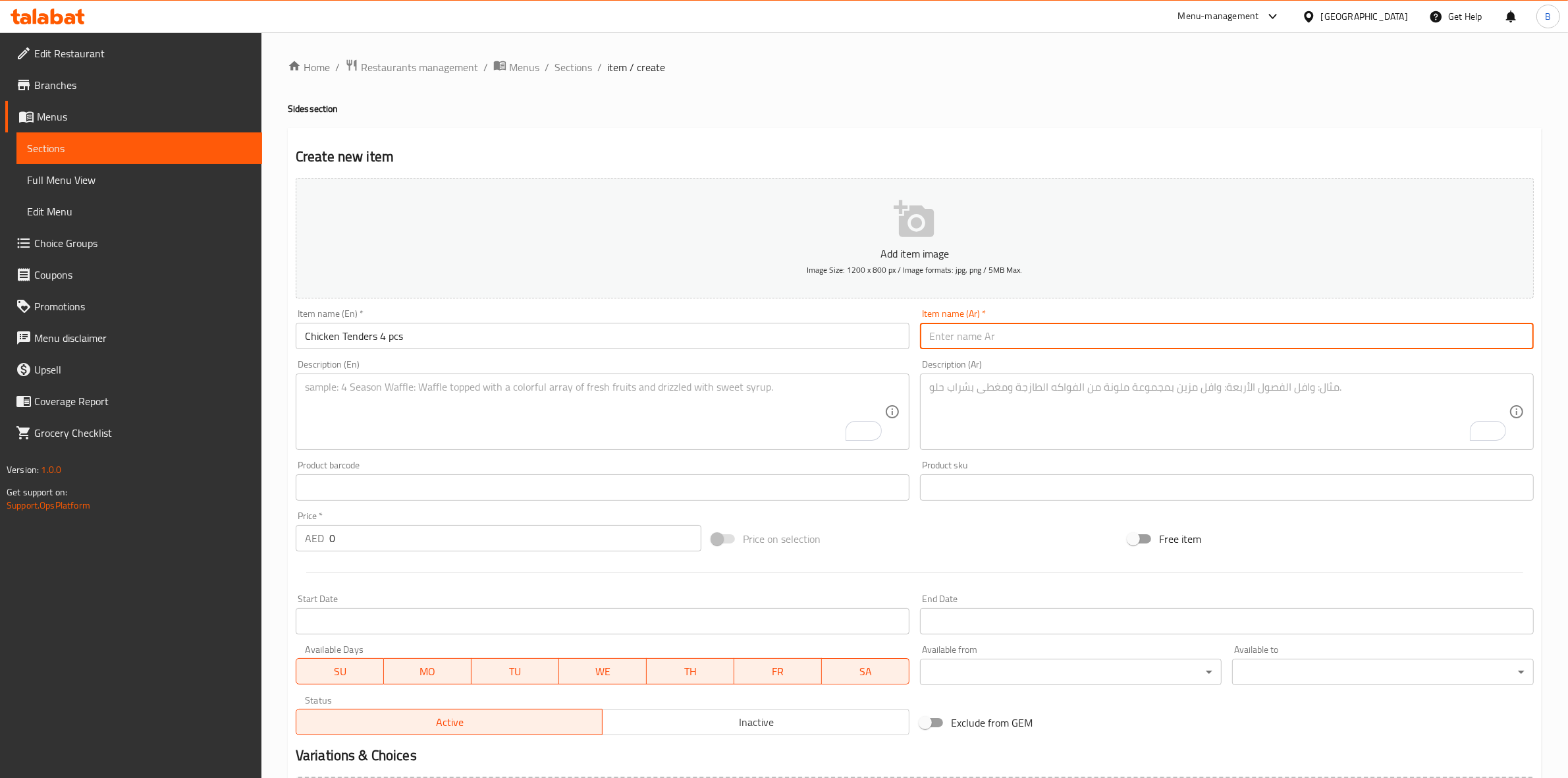
paste input "تندرز دجاج"
type input "تندرز دجاج"
click at [1012, 420] on textarea "To enrich screen reader interactions, please activate Accessibility in Grammarl…" at bounding box center [1219, 412] width 580 height 62
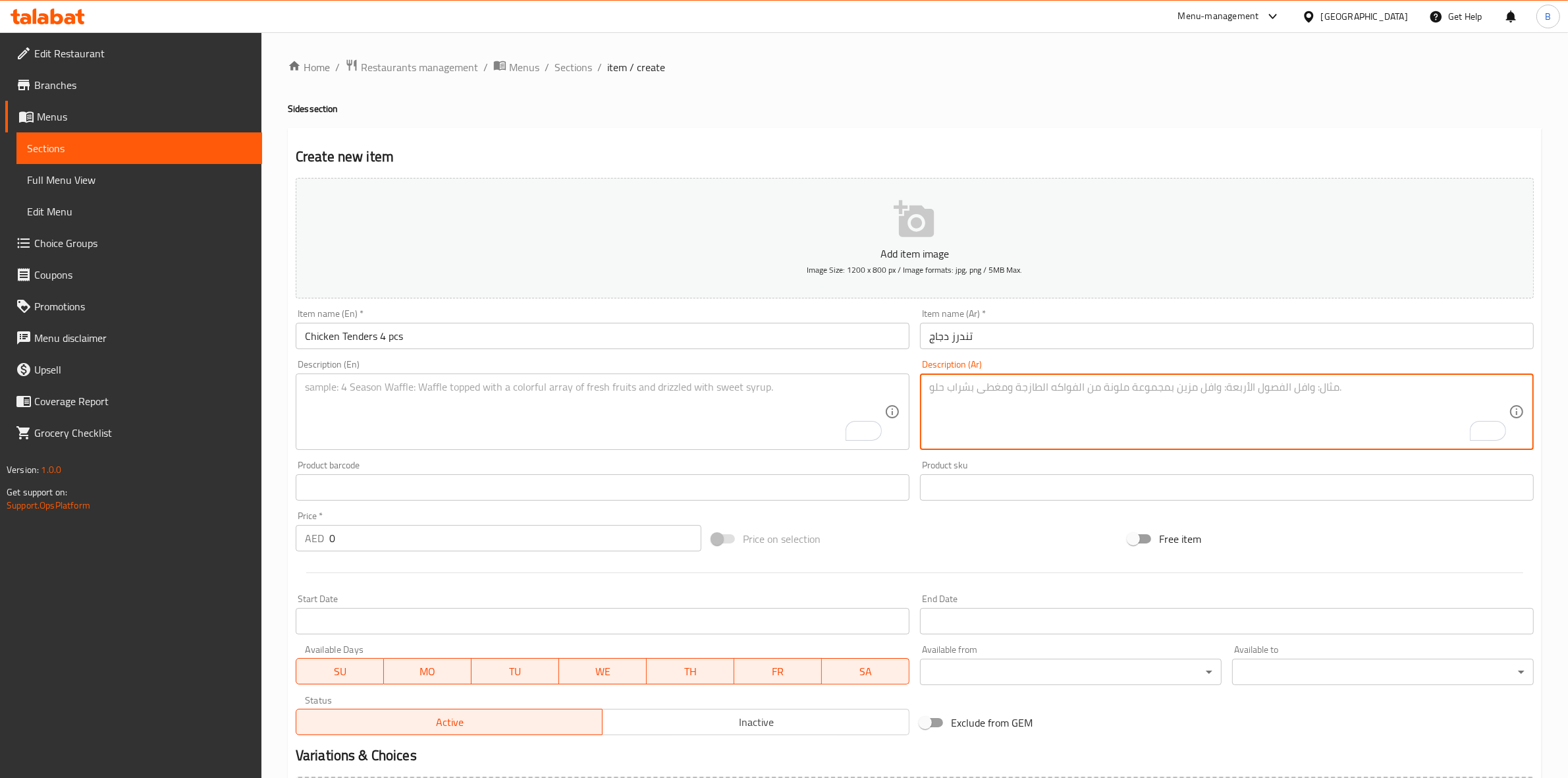
paste textarea "4 قطع من تندرز الدجاج المقلية تقدم مع صوص أول إن ومخلل على الجانب"
type textarea "4 قطع من تندرز الدجاج المقلية تقدم مع صوص أول إن ومخلل على الجانب"
click at [583, 433] on textarea "To enrich screen reader interactions, please activate Accessibility in Grammarl…" at bounding box center [595, 412] width 580 height 62
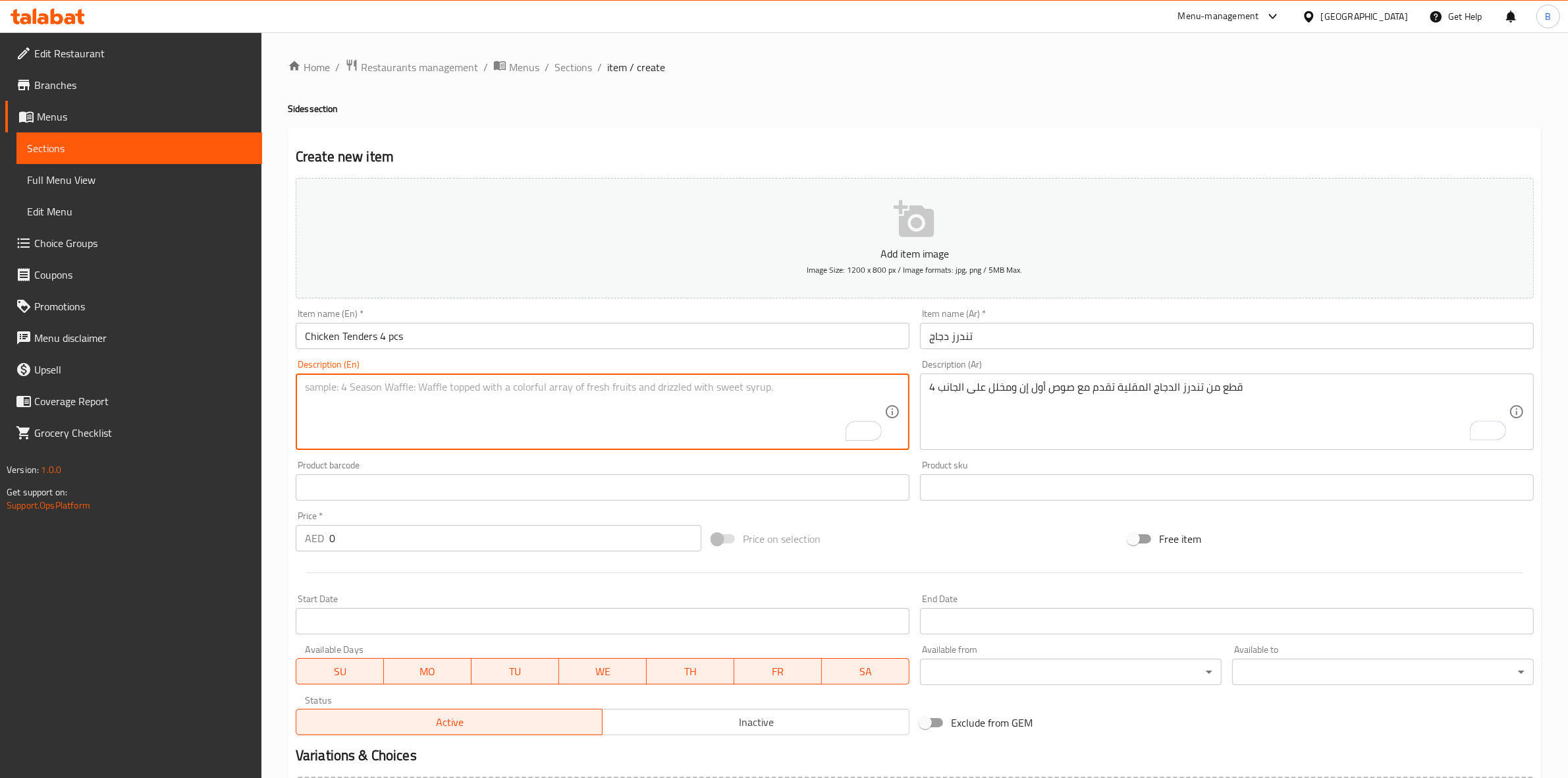
paste textarea "4 pieces of fried chicken tenders served with all-in-one sauce and a pickle on …"
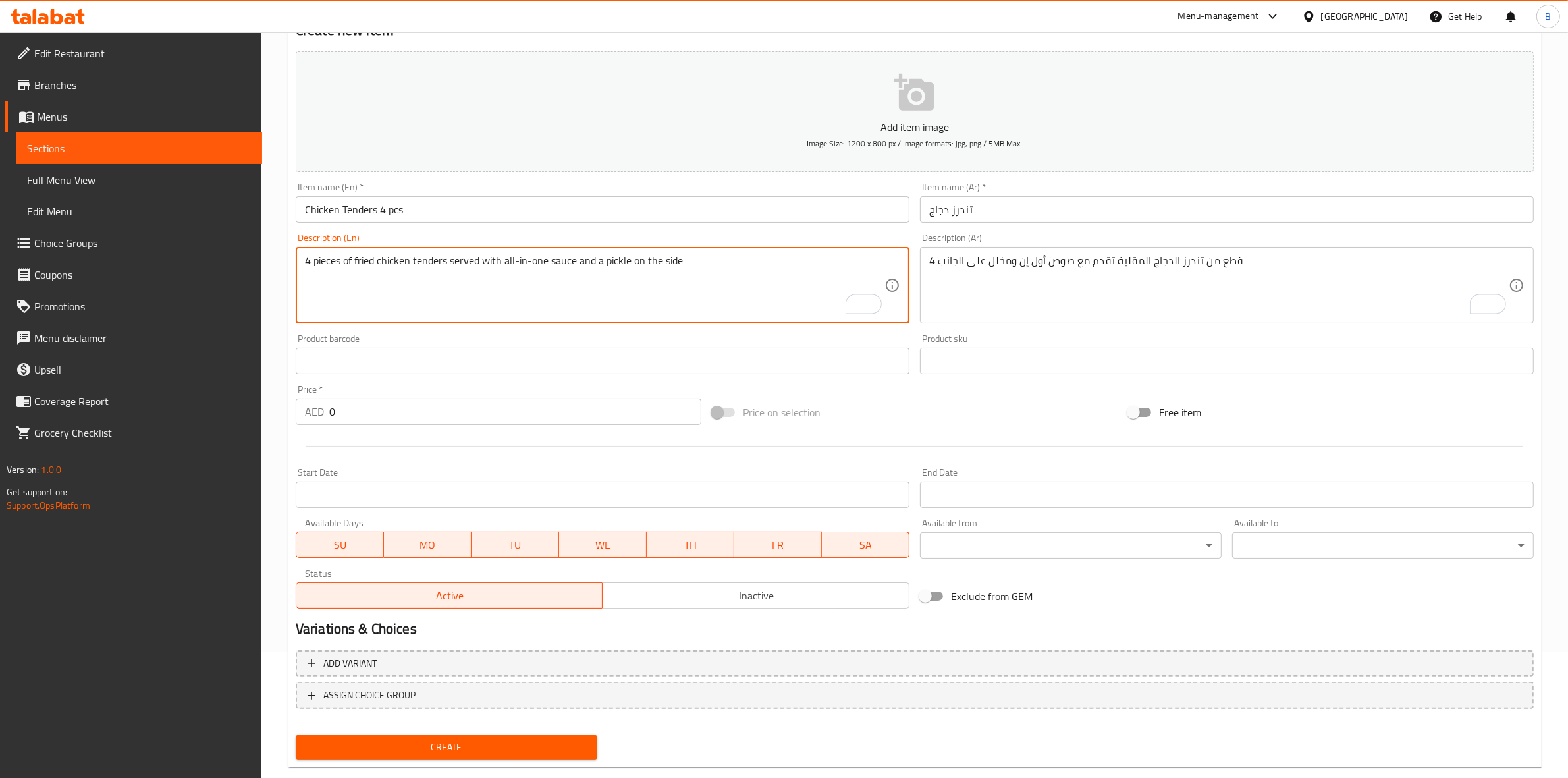
scroll to position [127, 0]
type textarea "4 pieces of fried chicken tenders served with all-in-one sauce and a pickle on …"
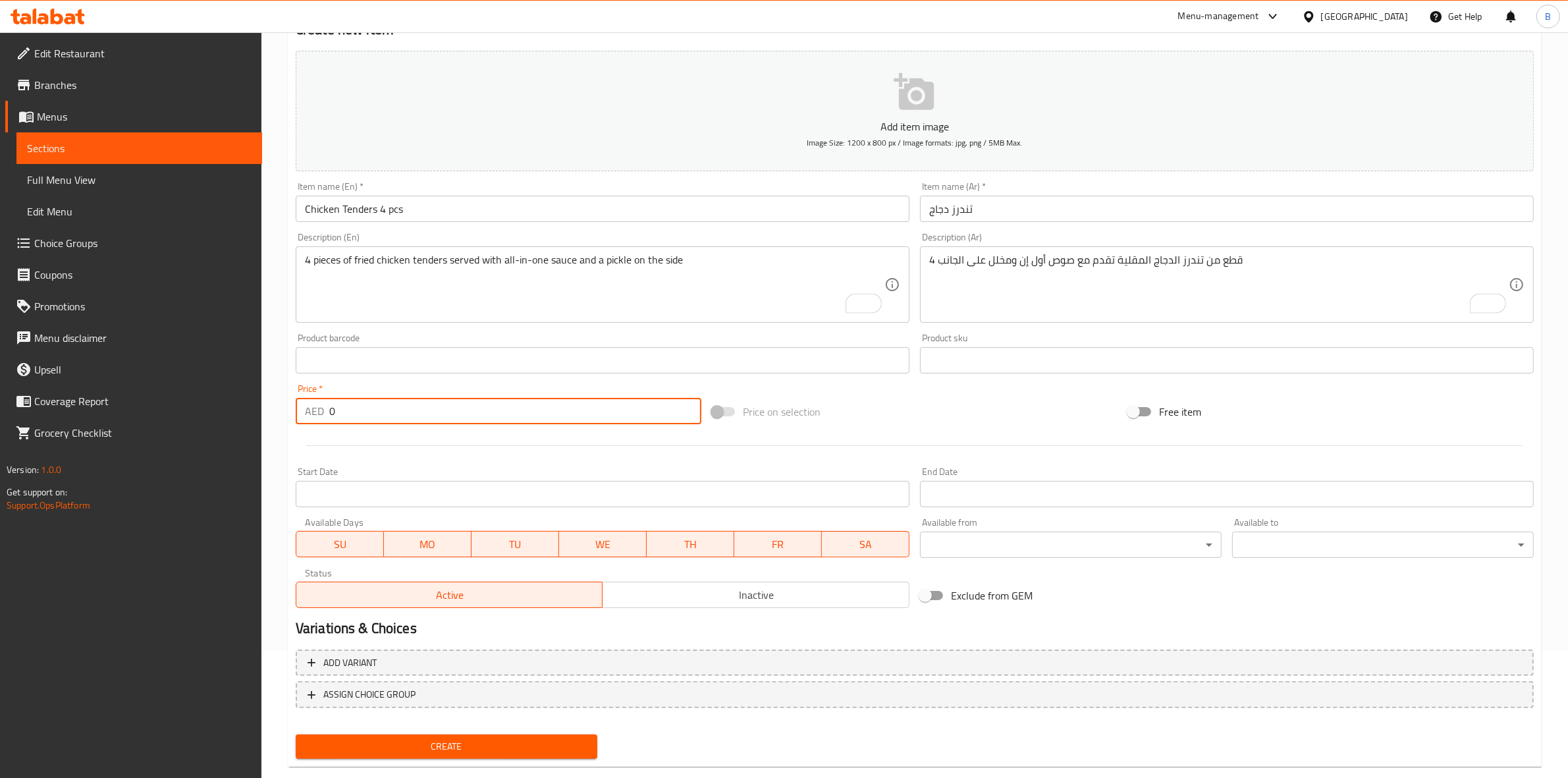
click at [342, 411] on input "0" at bounding box center [515, 411] width 372 height 26
drag, startPoint x: 342, startPoint y: 411, endPoint x: 312, endPoint y: 409, distance: 30.1
click at [312, 409] on div "AED 0 Price *" at bounding box center [498, 411] width 406 height 26
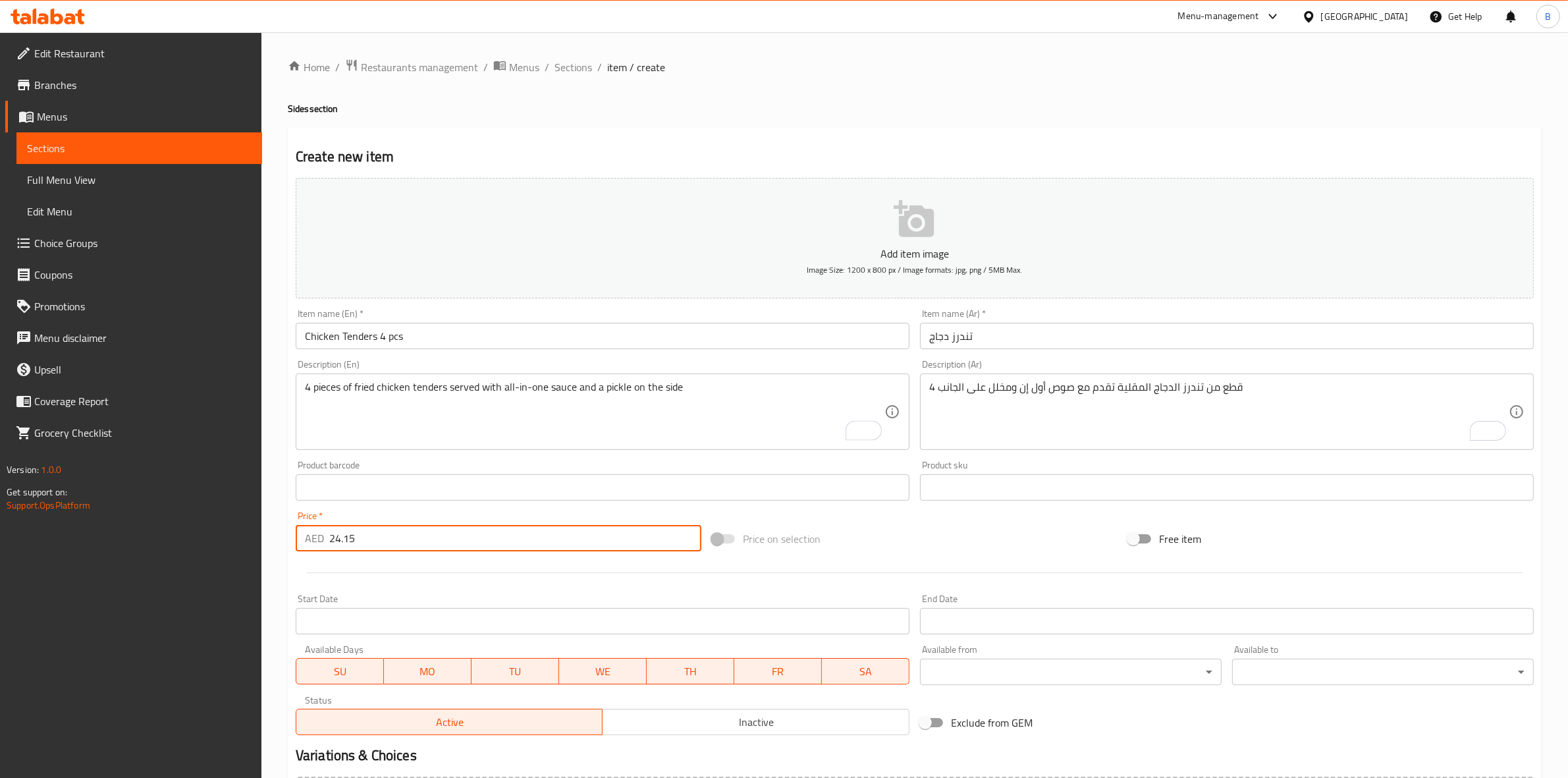
type input "24.15"
click at [671, 240] on button "Add item image Image Size: 1200 x 800 px / Image formats: jpg, png / 5MB Max." at bounding box center [914, 239] width 1238 height 121
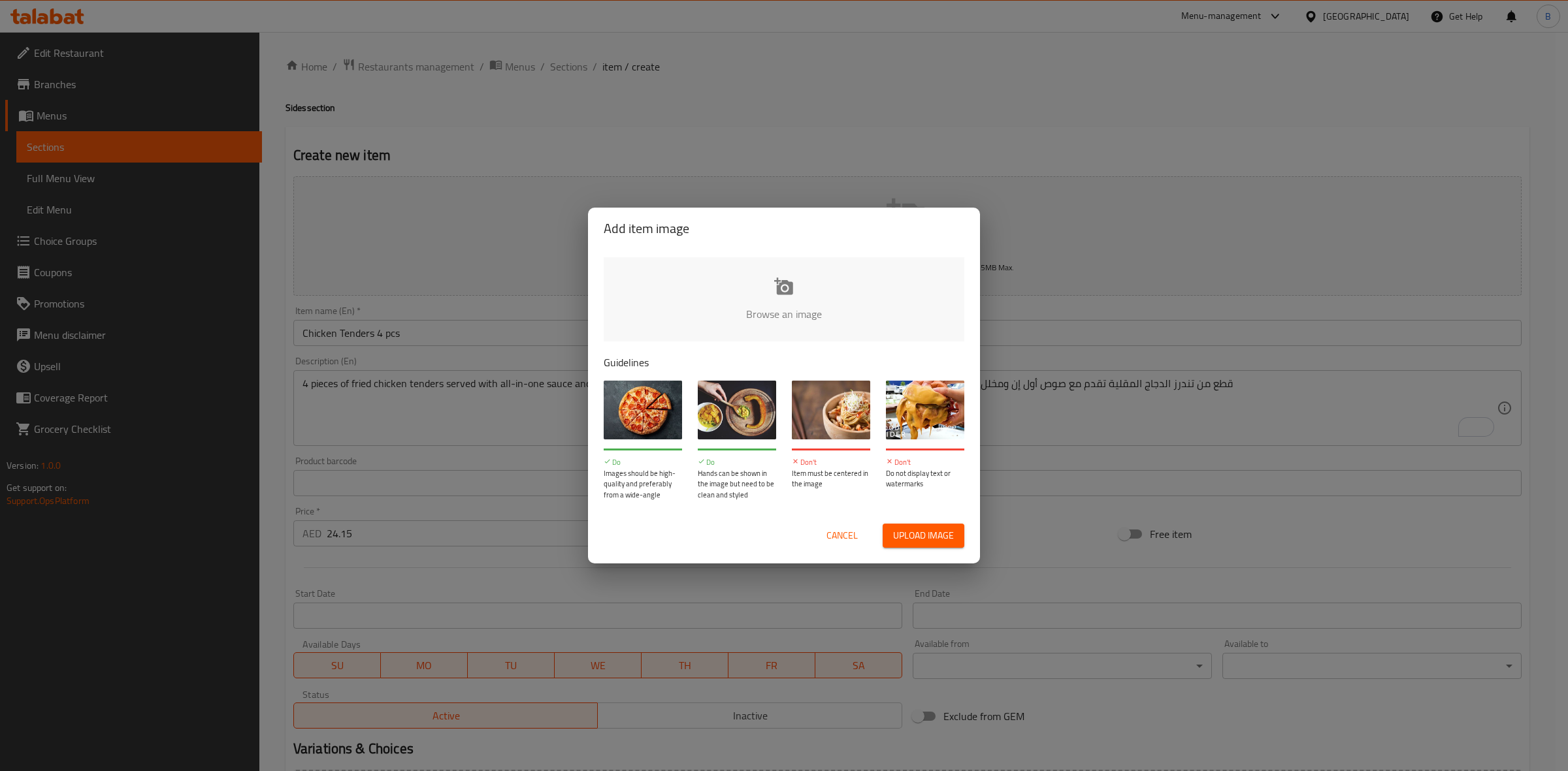
click at [876, 319] on input "file" at bounding box center [1225, 318] width 1244 height 122
type input "C:\fakepath\Potato taters.PNG"
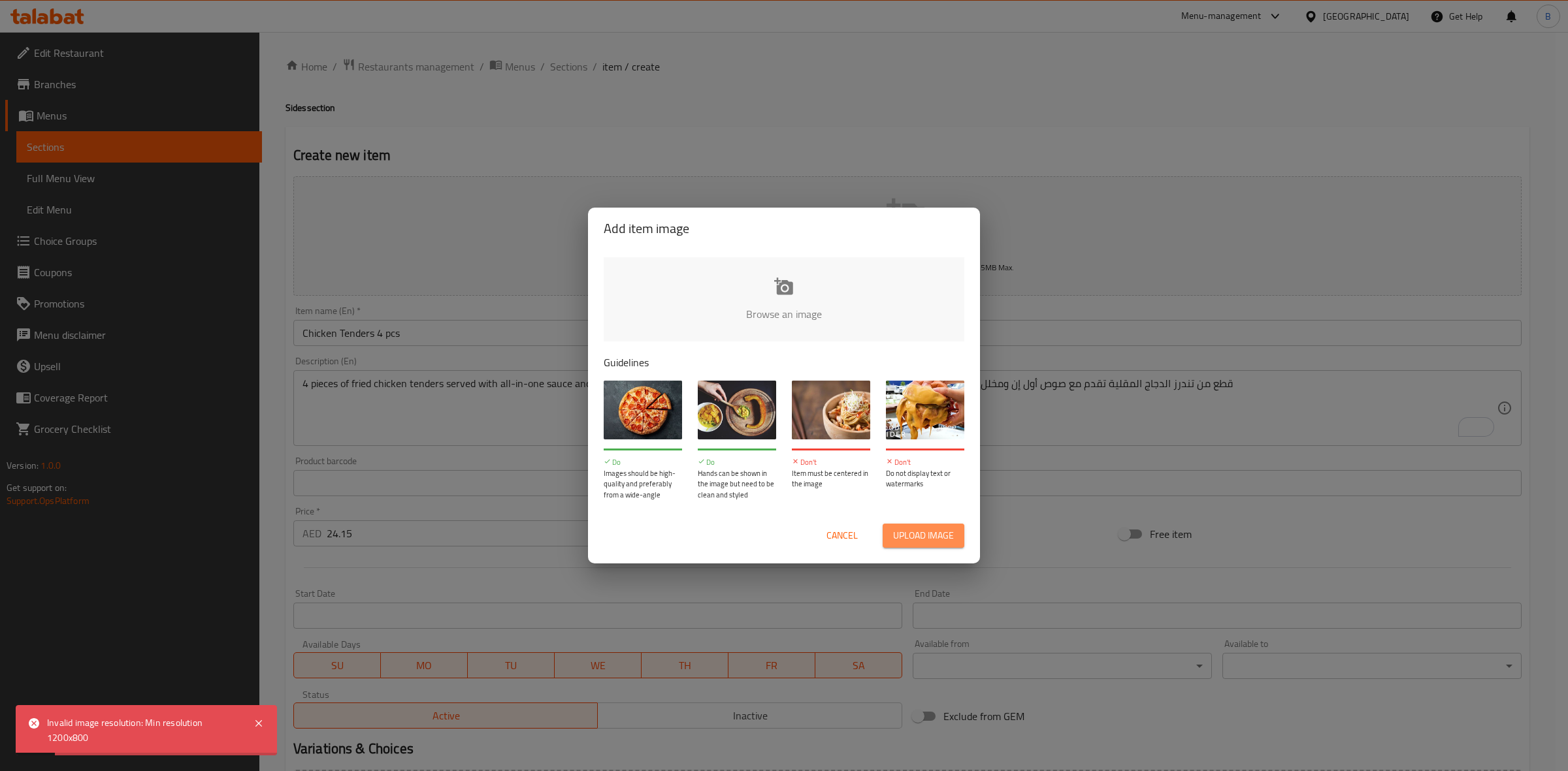
click at [955, 546] on button "Upload image" at bounding box center [922, 535] width 81 height 24
click at [855, 535] on span "Cancel" at bounding box center [841, 535] width 31 height 16
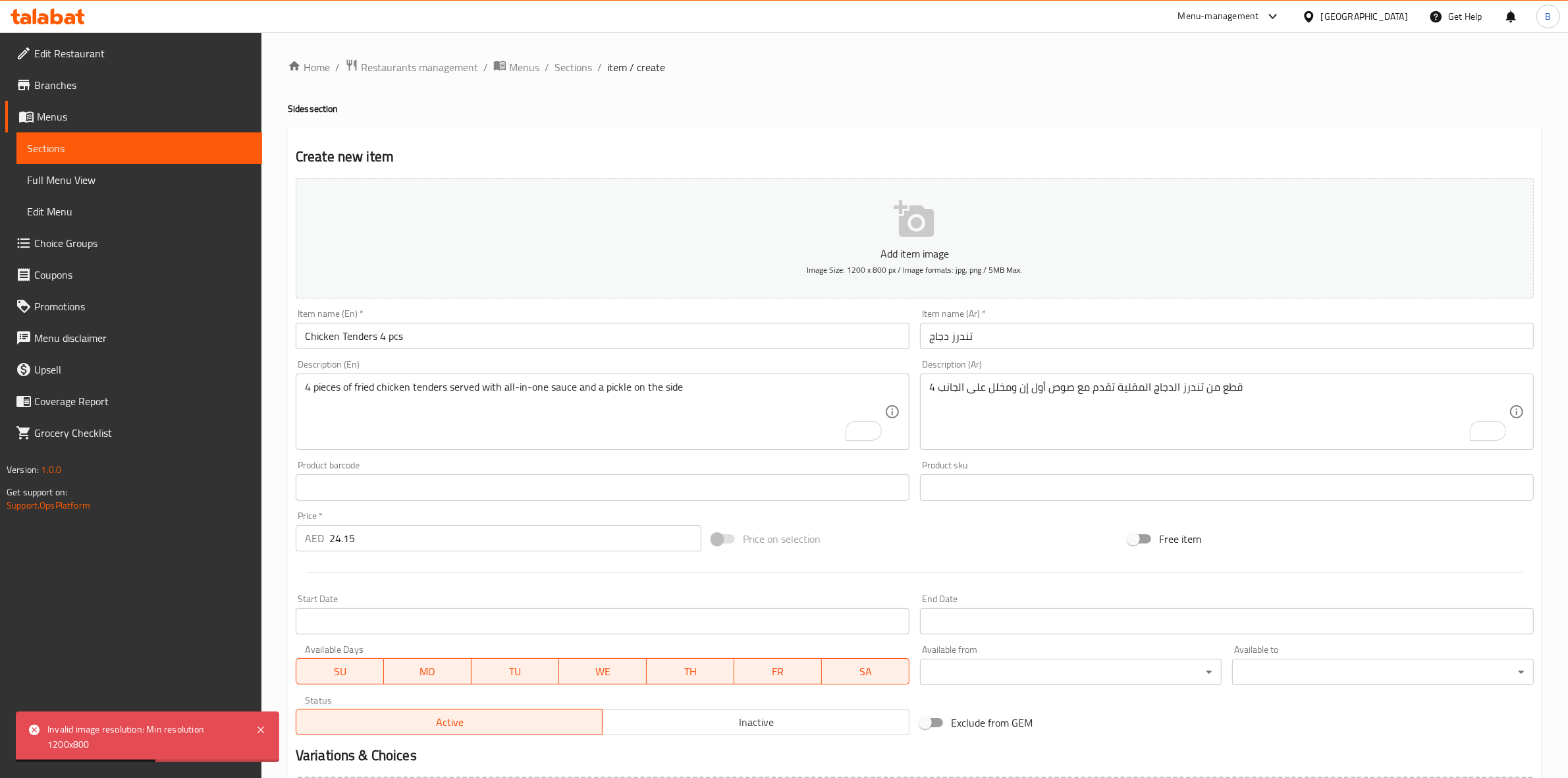
scroll to position [150, 0]
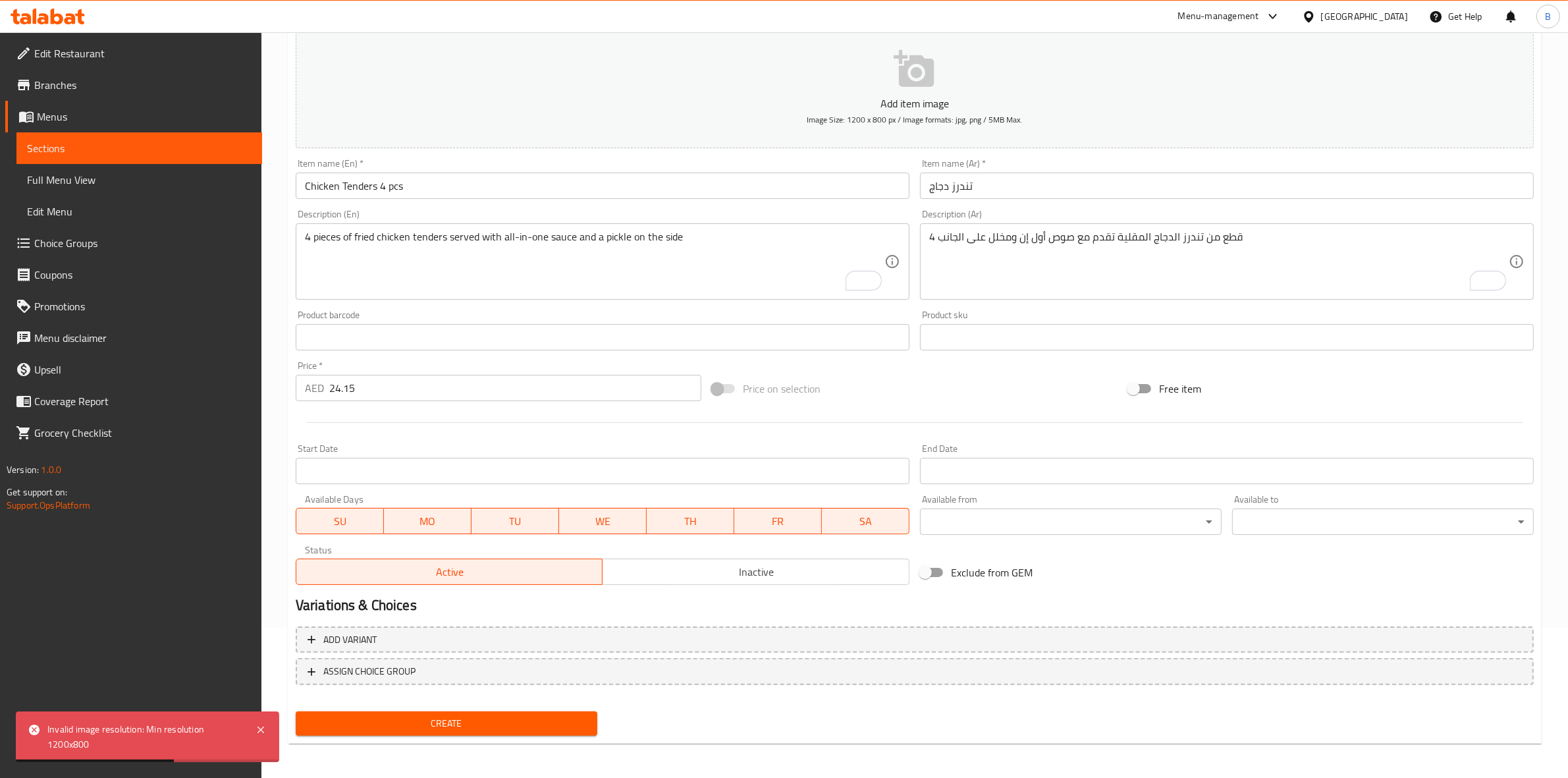
click at [432, 722] on span "Create" at bounding box center [446, 723] width 281 height 16
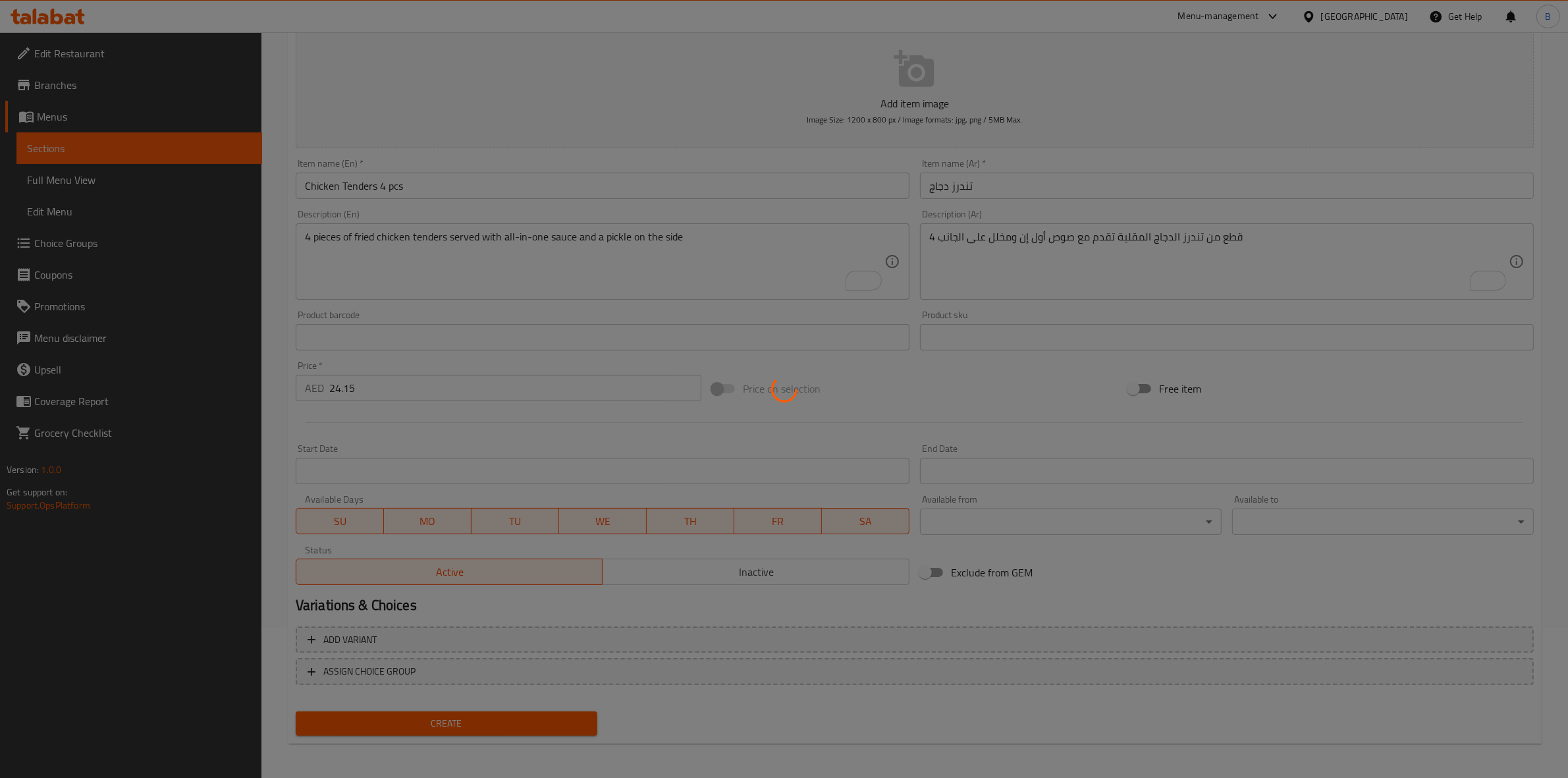
type input "0"
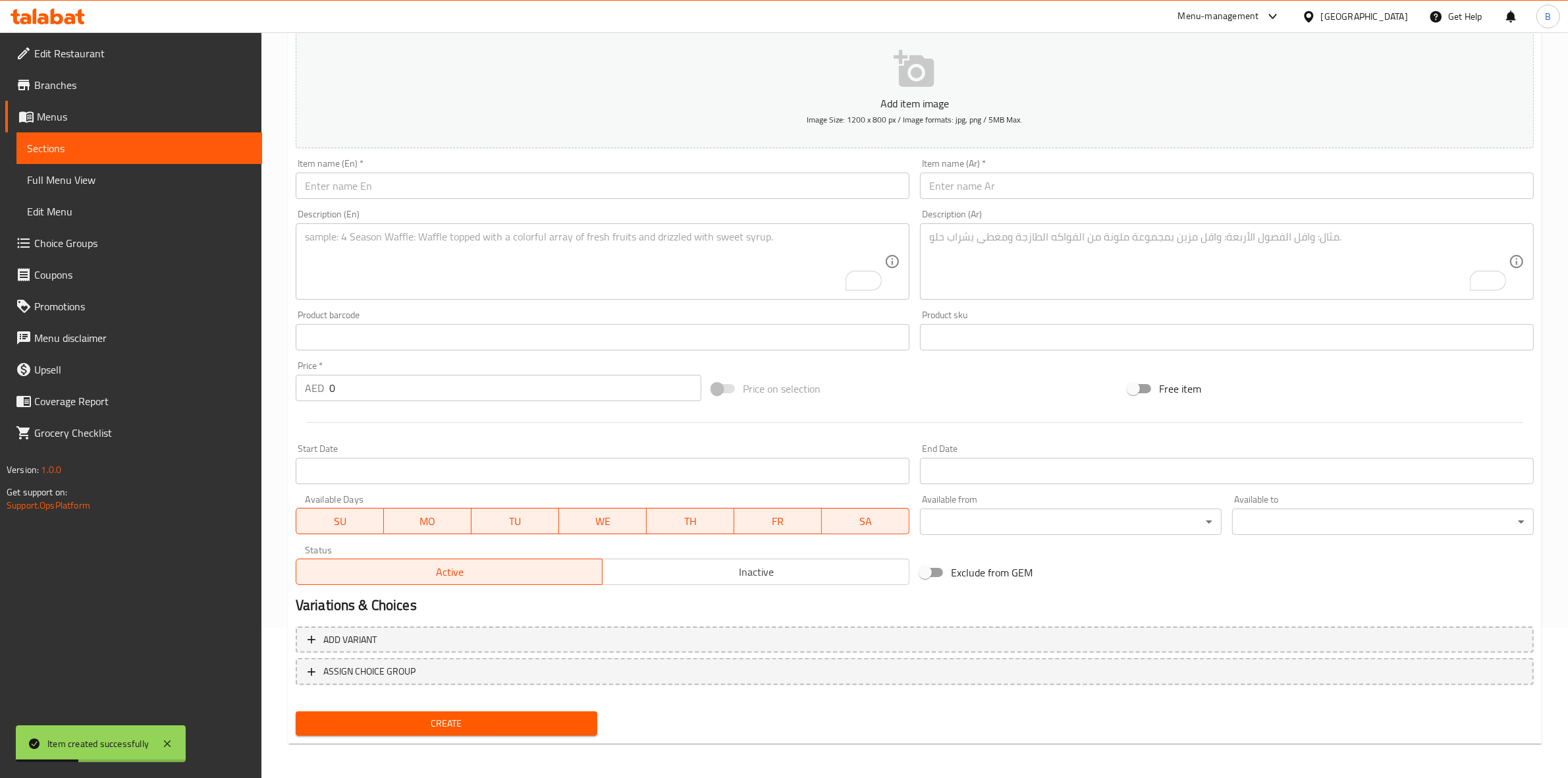
scroll to position [0, 0]
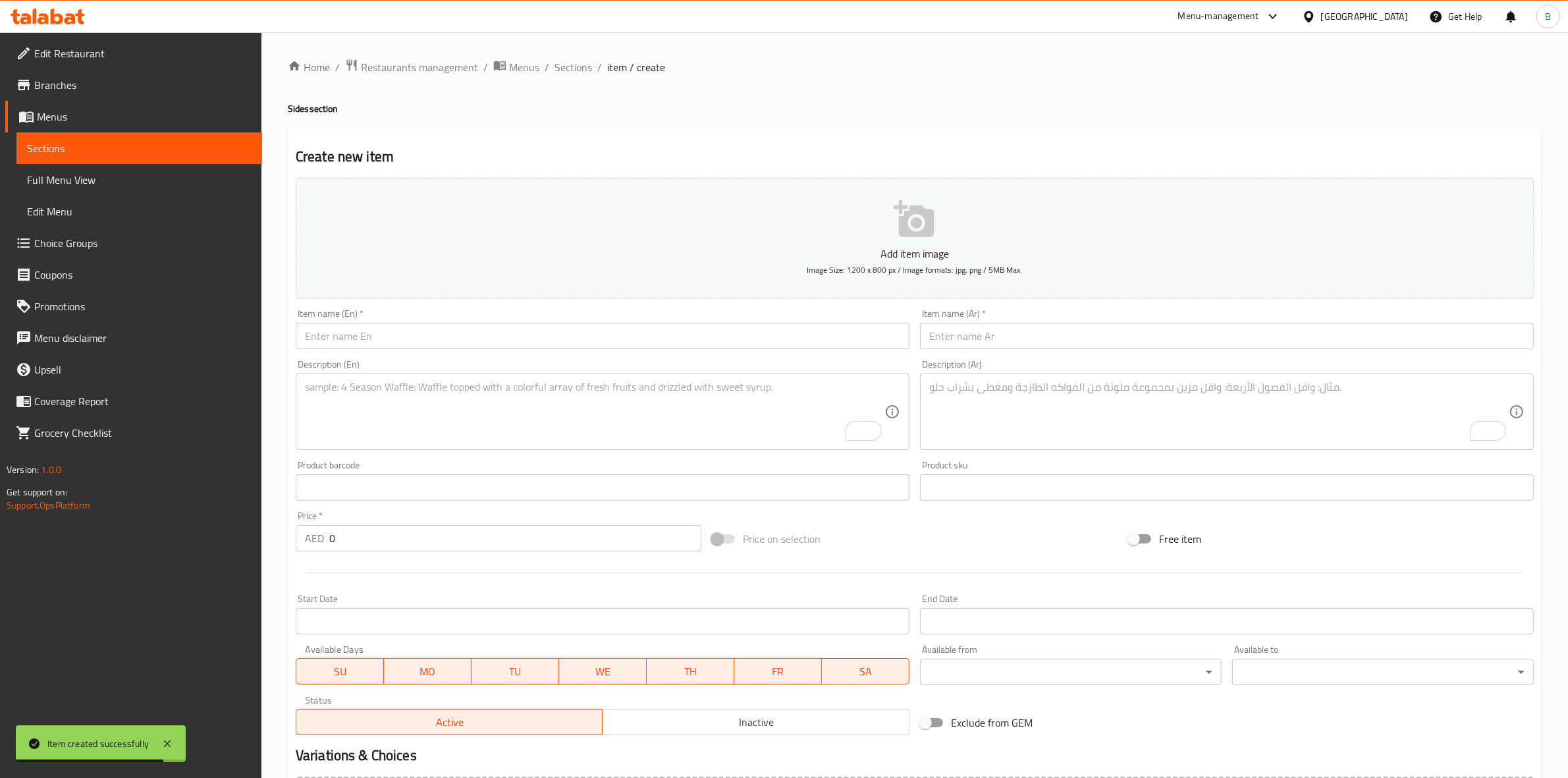
click at [400, 338] on input "text" at bounding box center [602, 335] width 614 height 26
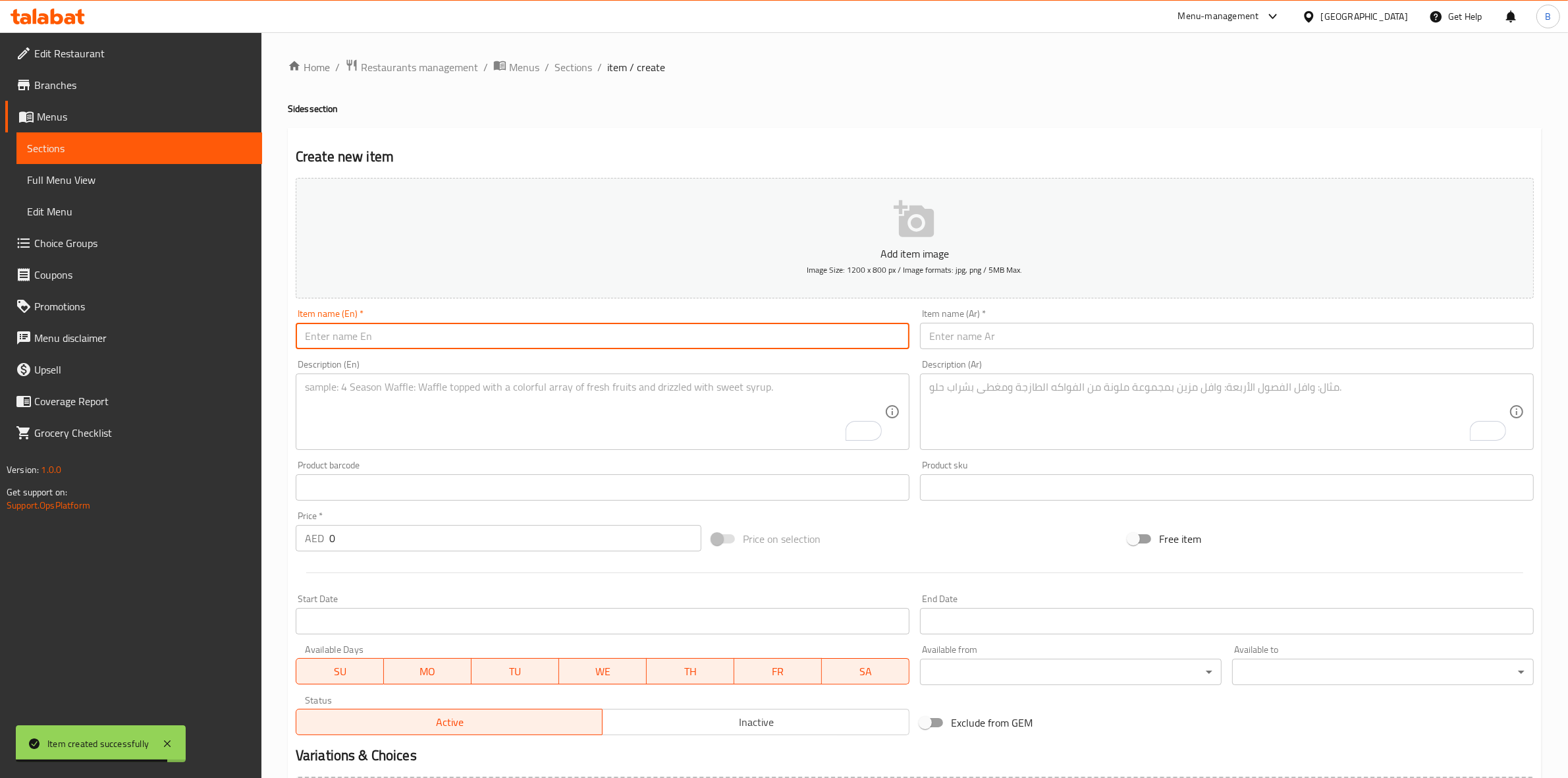
paste input "Grilled Halloumi 3 Pcs"
type input "Grilled Halloumi 3 Pcs"
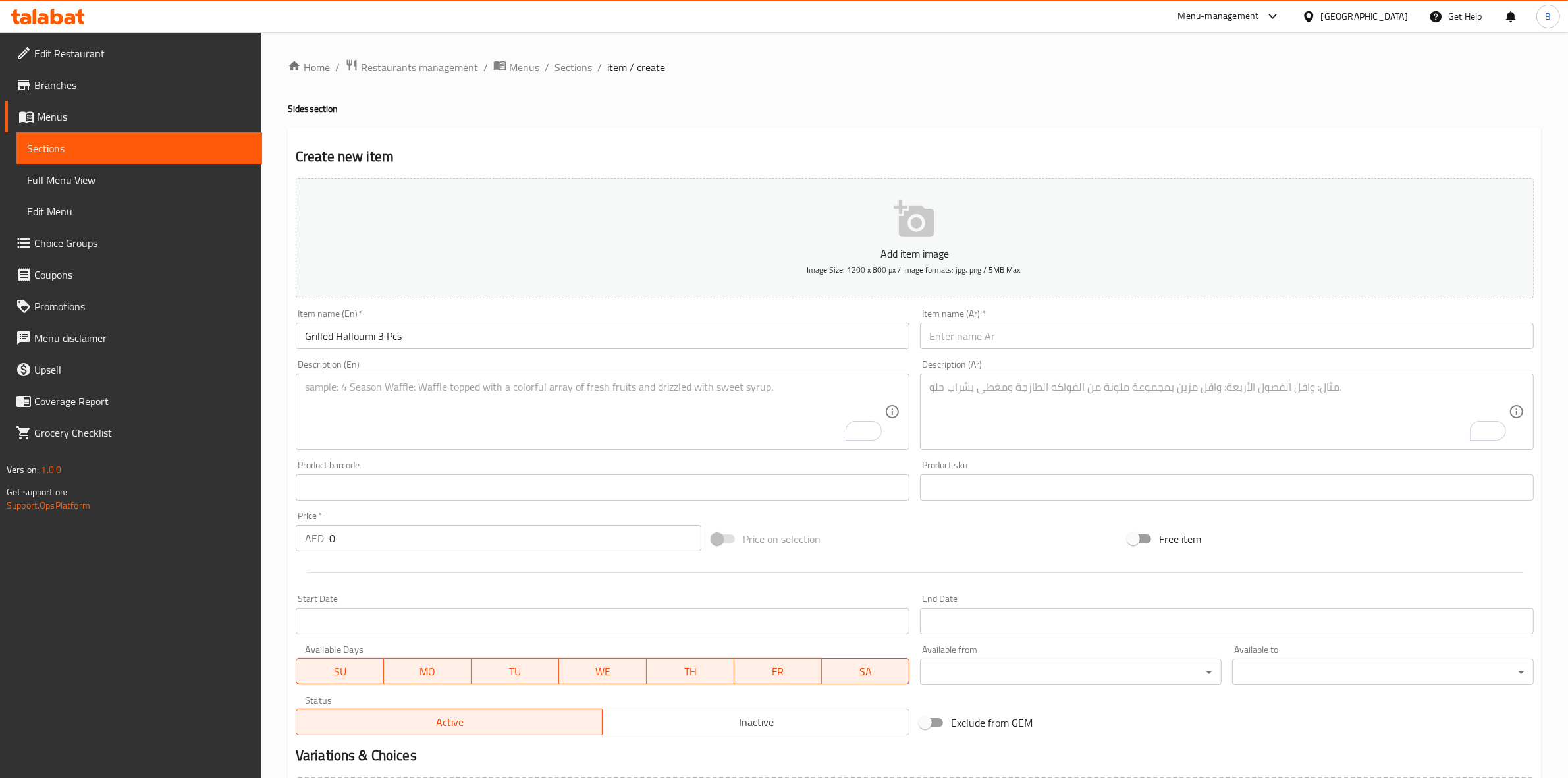
click at [956, 342] on input "text" at bounding box center [1227, 335] width 614 height 26
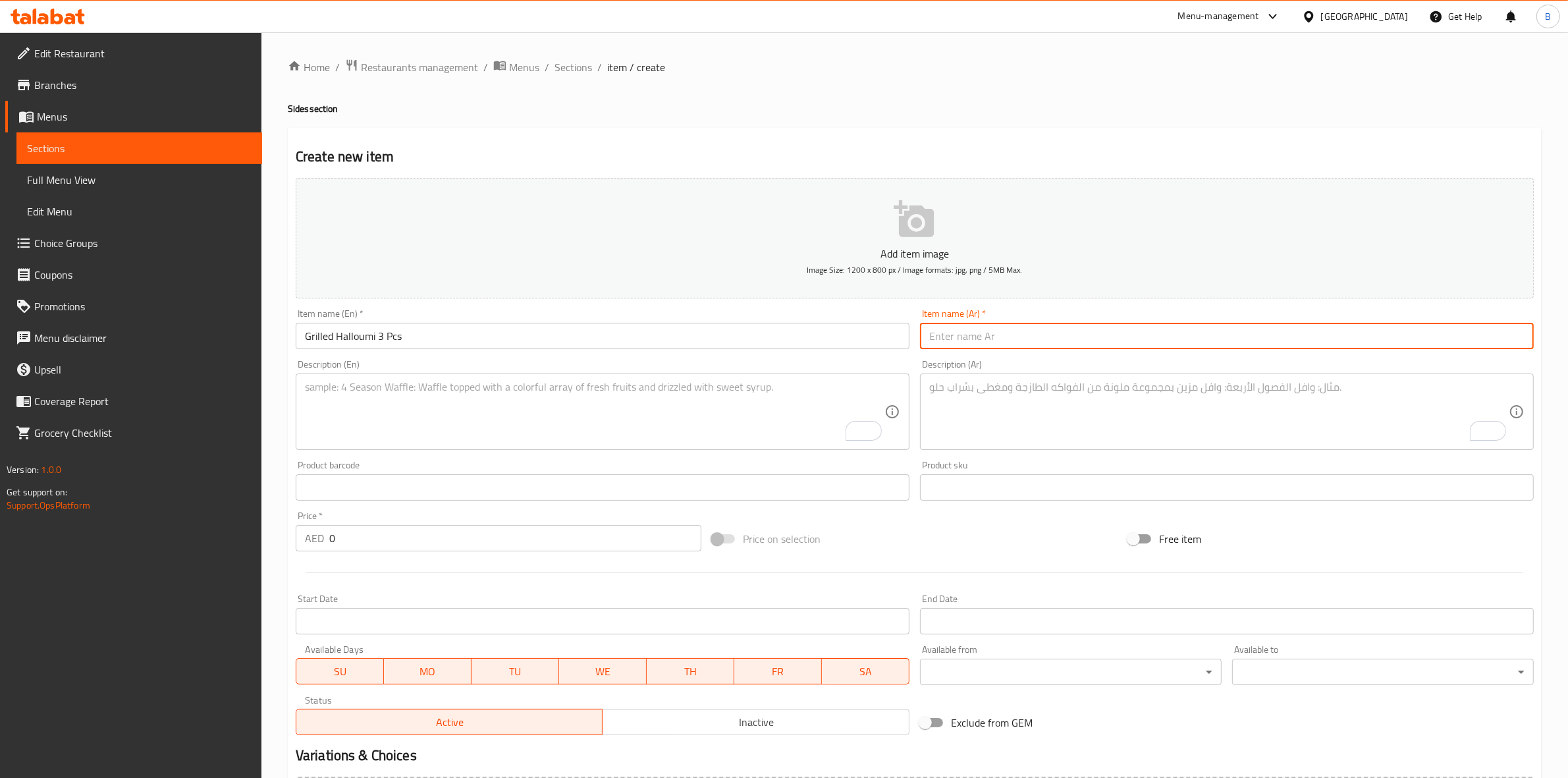
paste input "3 قطع من جبنة الحلوم مشوية"
type input "3 قطع من جبنة الحلوم مشوية"
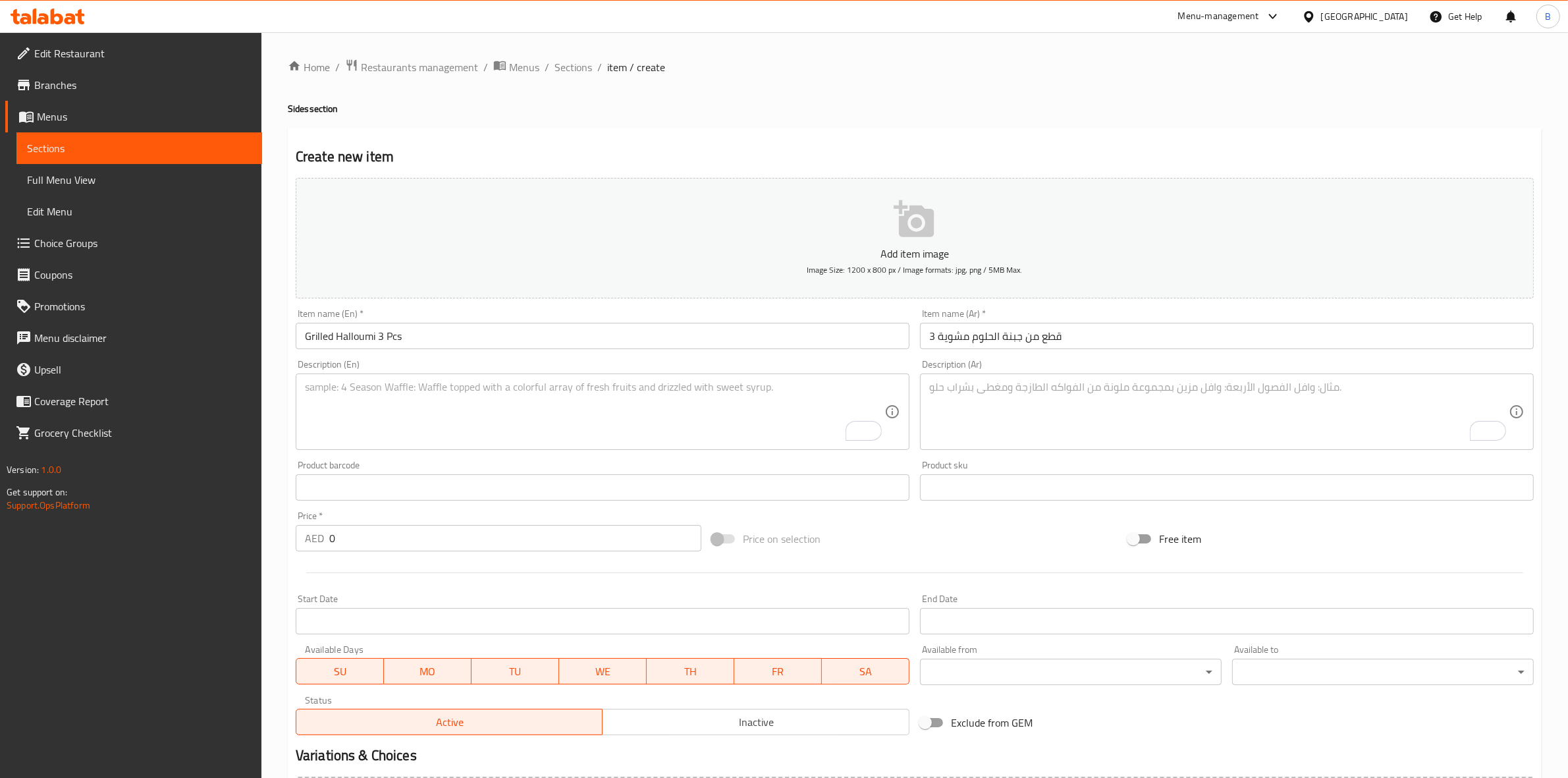
click at [333, 536] on input "0" at bounding box center [515, 538] width 372 height 26
paste input "1"
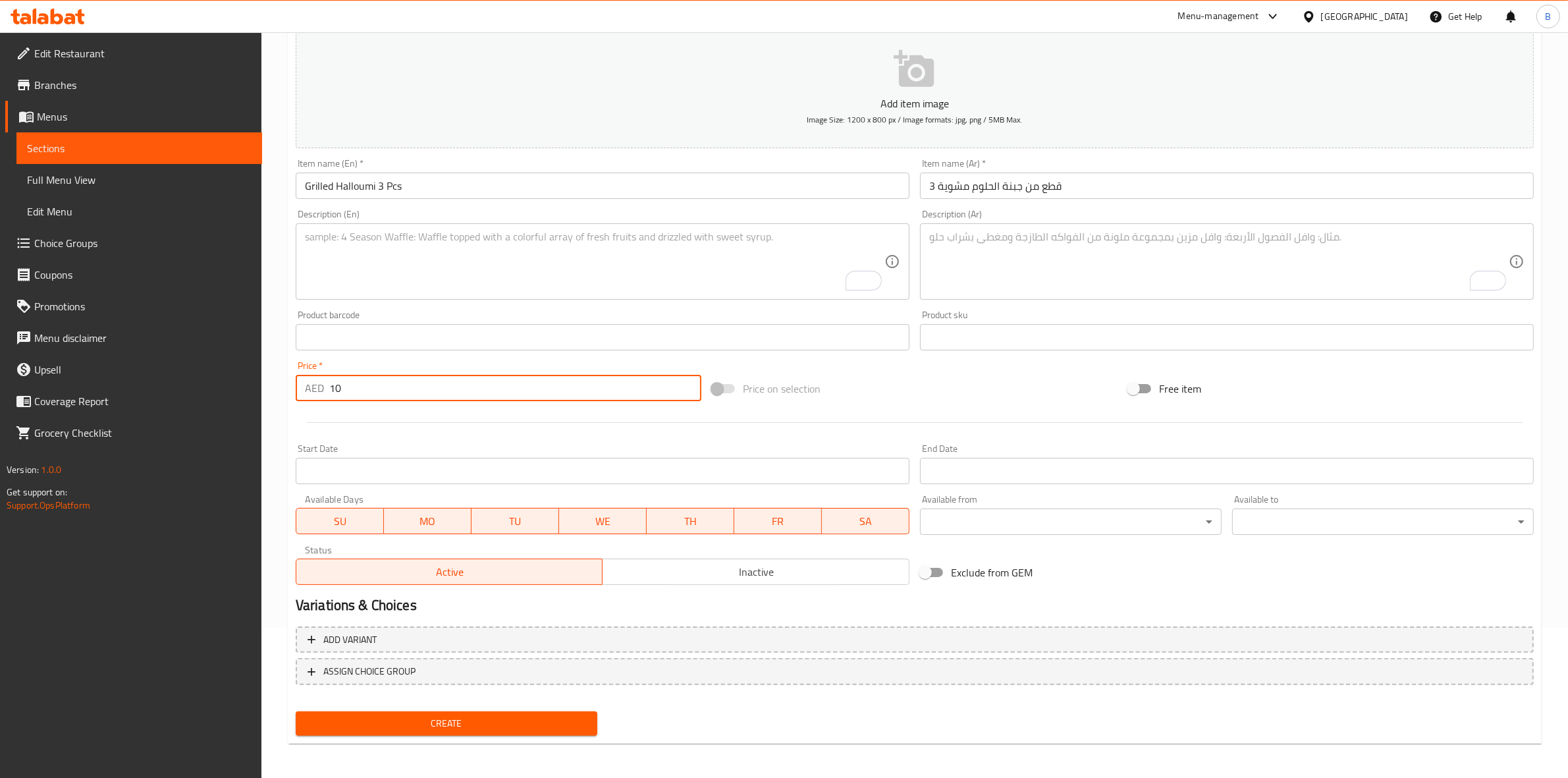
type input "10"
click at [466, 722] on span "Create" at bounding box center [446, 723] width 281 height 16
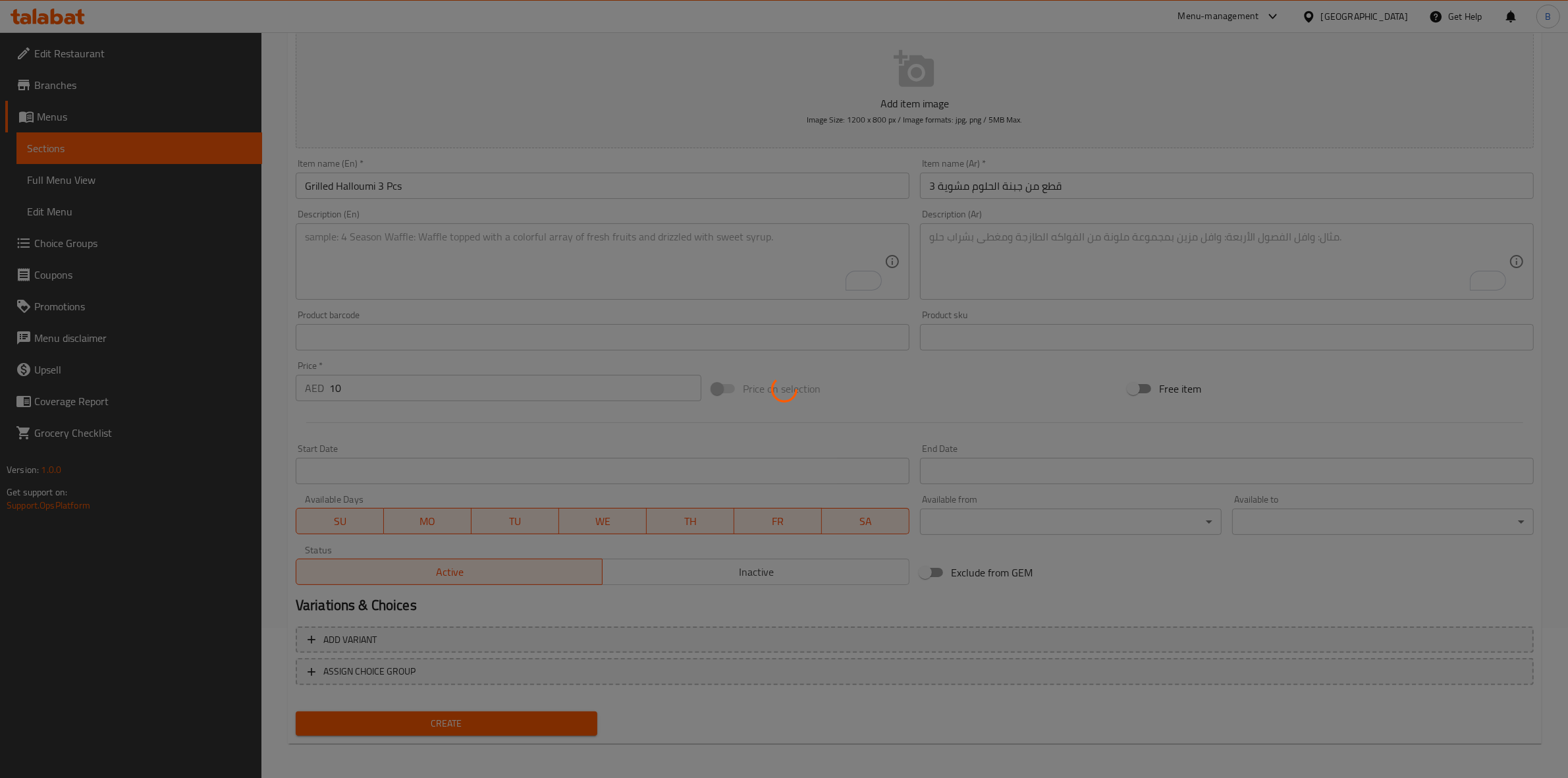
type input "0"
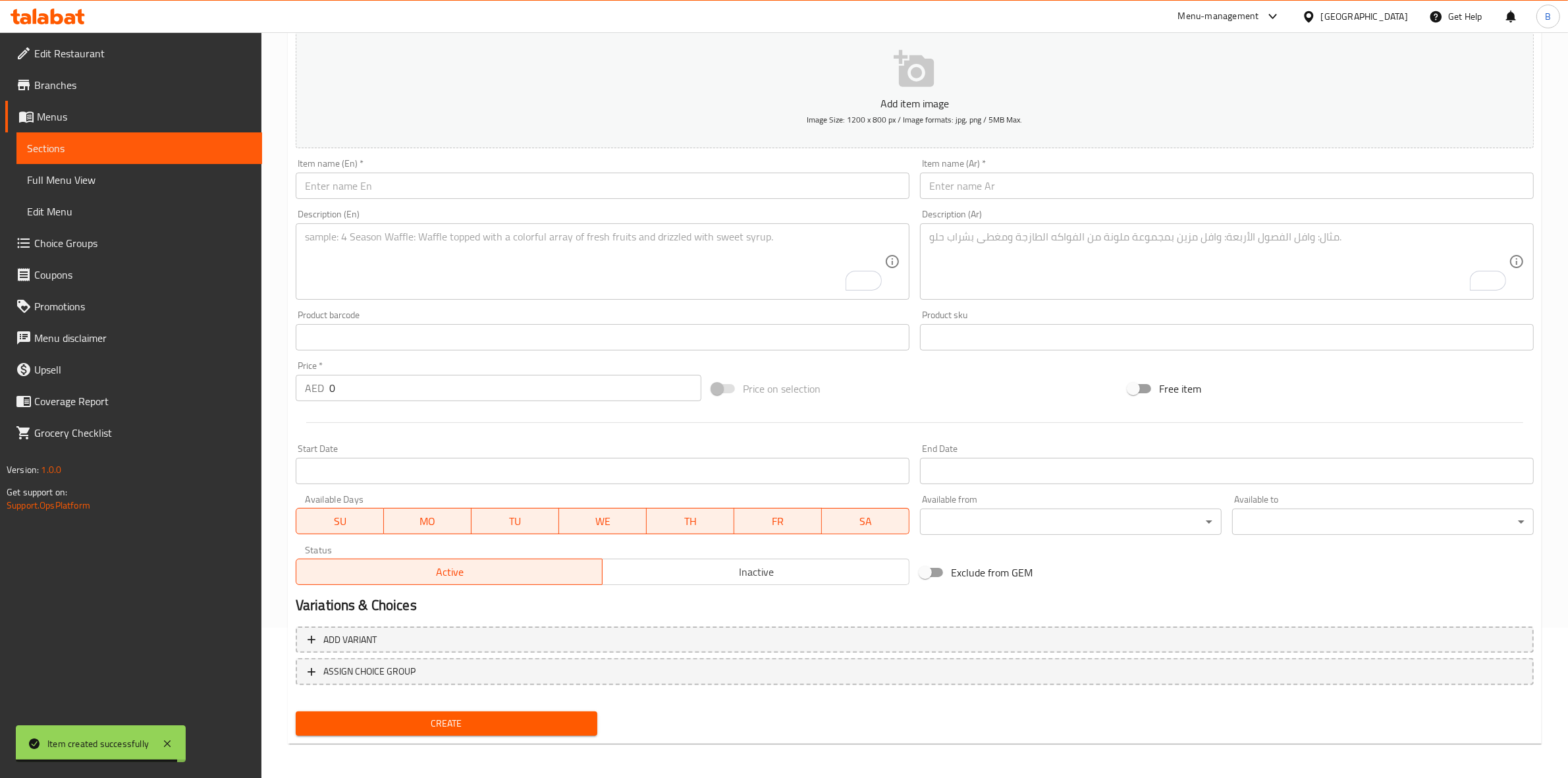
scroll to position [0, 0]
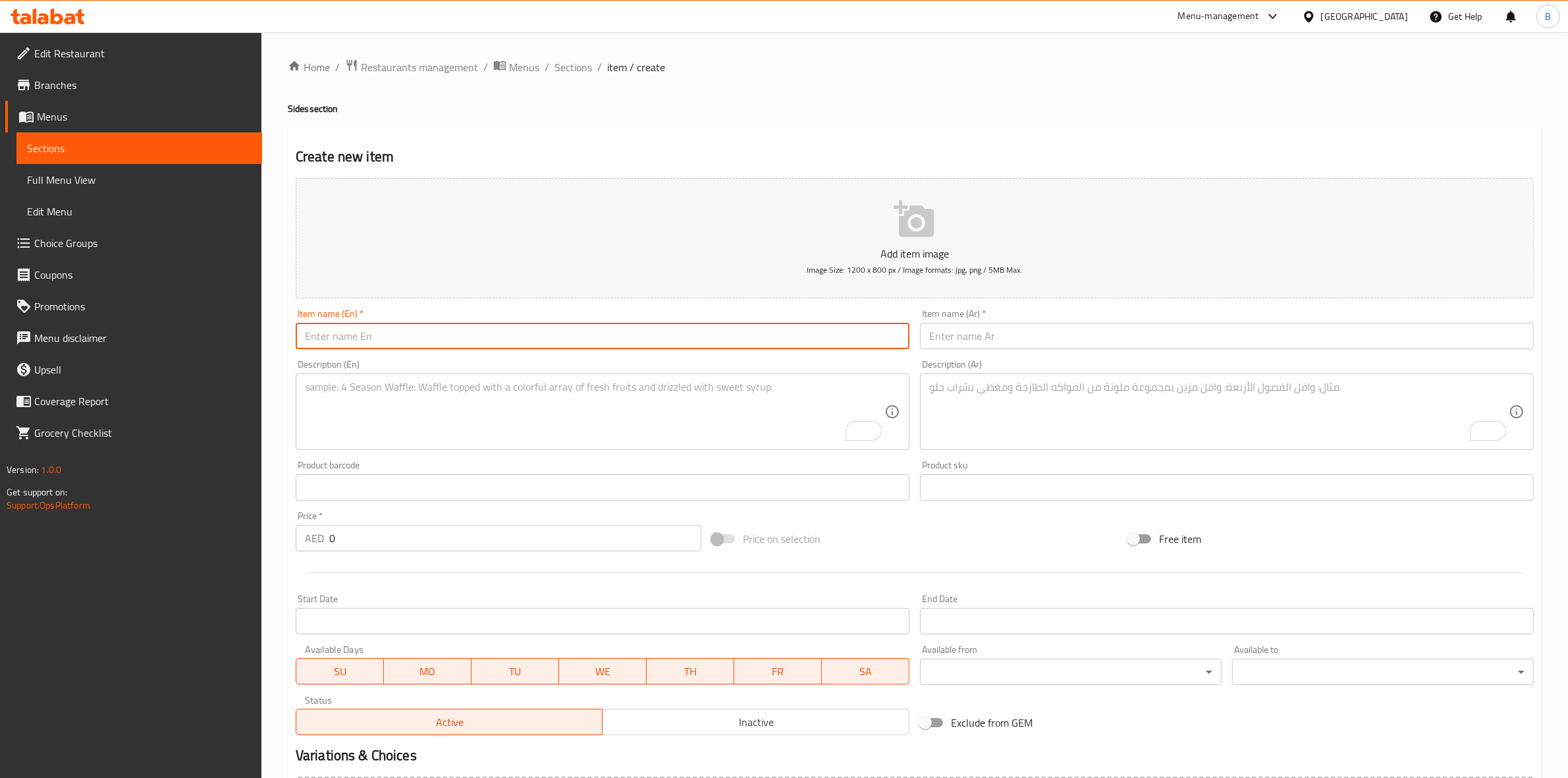
click at [406, 341] on input "text" at bounding box center [602, 335] width 614 height 26
paste input "Chips [GEOGRAPHIC_DATA]"
type input "Chips [GEOGRAPHIC_DATA]"
click at [997, 328] on input "text" at bounding box center [1227, 335] width 614 height 26
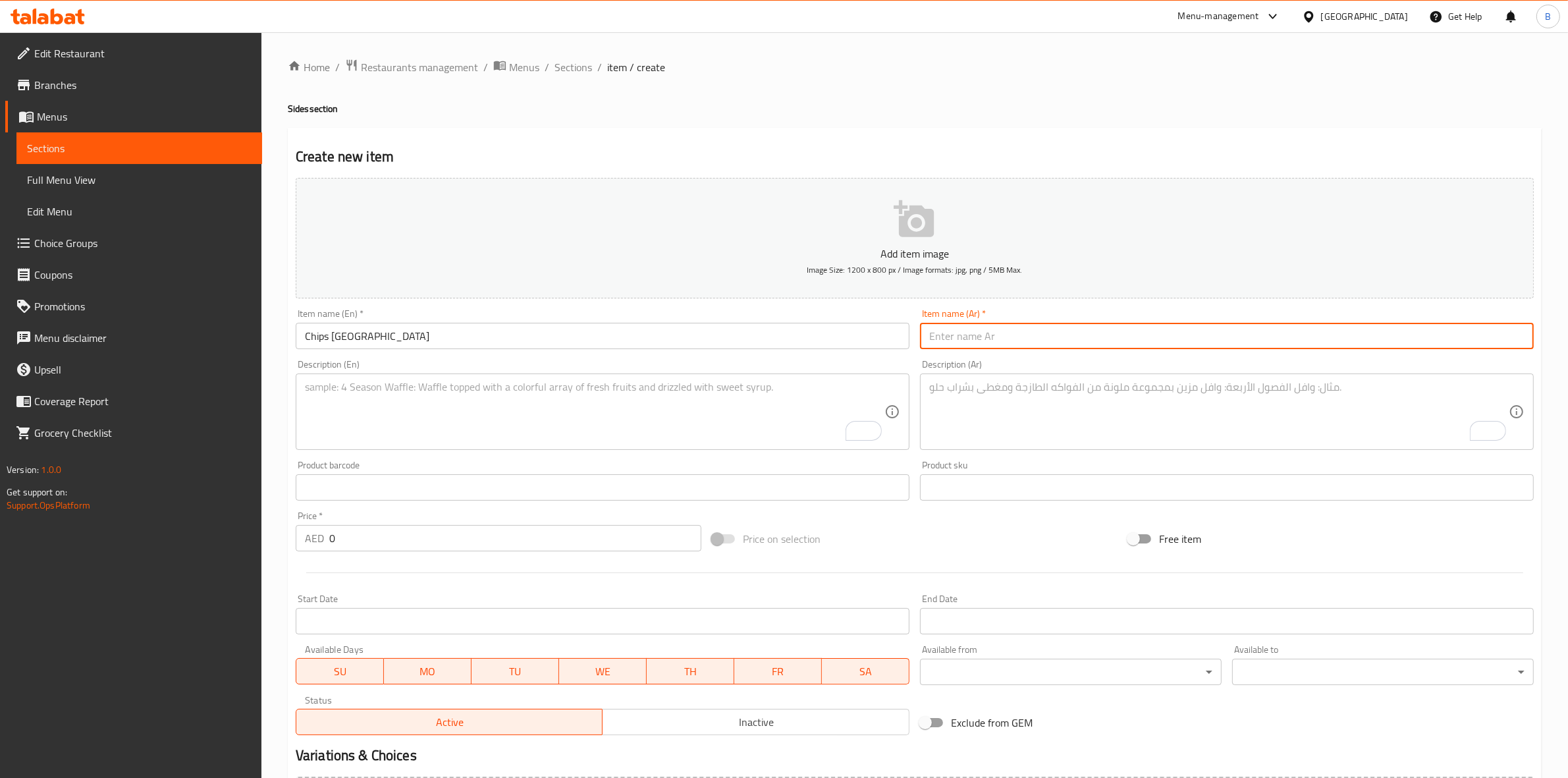
paste input "شيبس عمان"
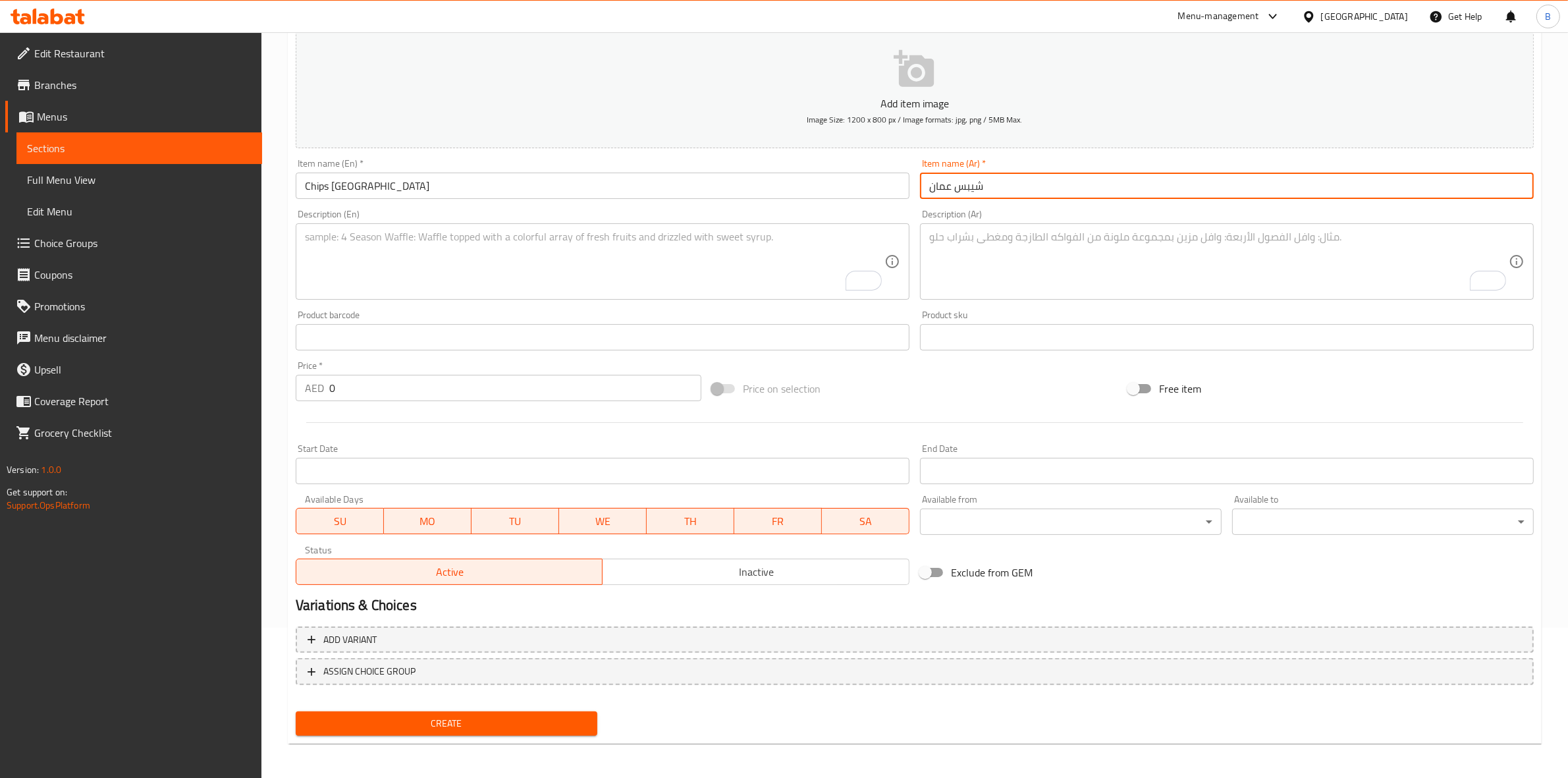
type input "شيبس عمان"
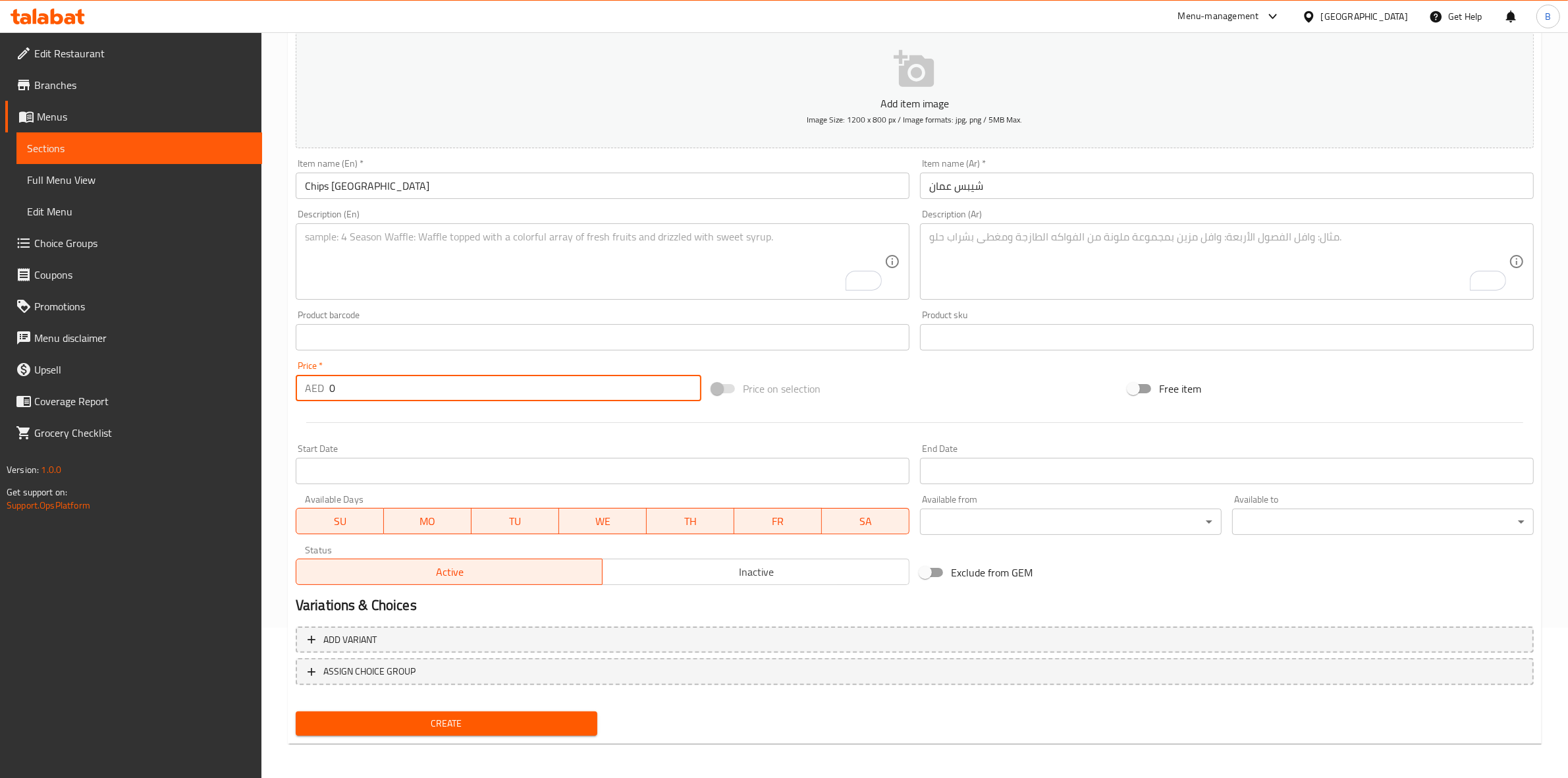
drag, startPoint x: 377, startPoint y: 386, endPoint x: 250, endPoint y: 420, distance: 131.5
click at [250, 420] on div "Edit Restaurant Branches Menus Sections Full Menu View Edit Menu Choice Groups …" at bounding box center [784, 331] width 1568 height 899
type input "3"
click at [392, 719] on span "Create" at bounding box center [446, 723] width 281 height 16
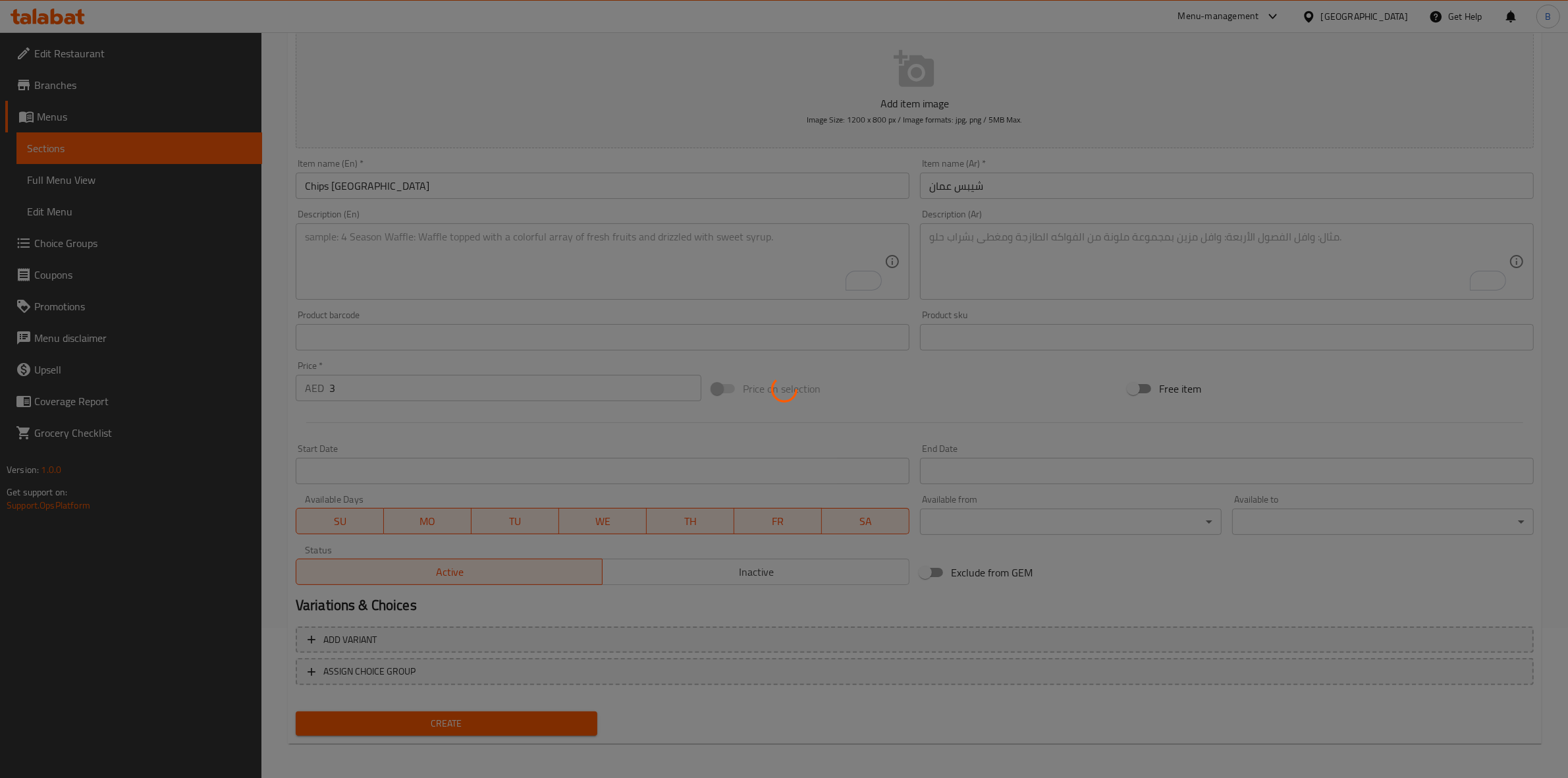
type input "0"
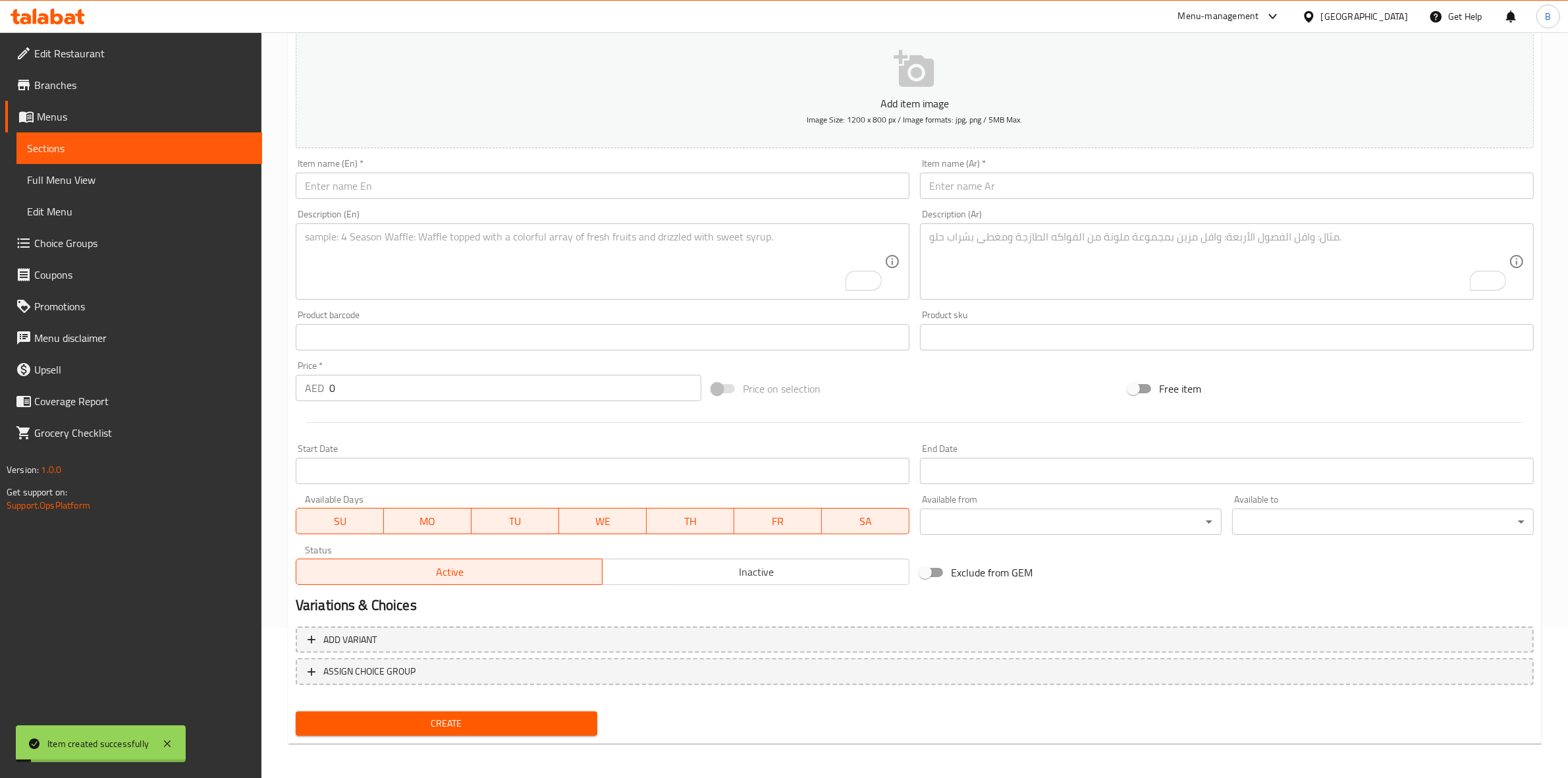
scroll to position [0, 0]
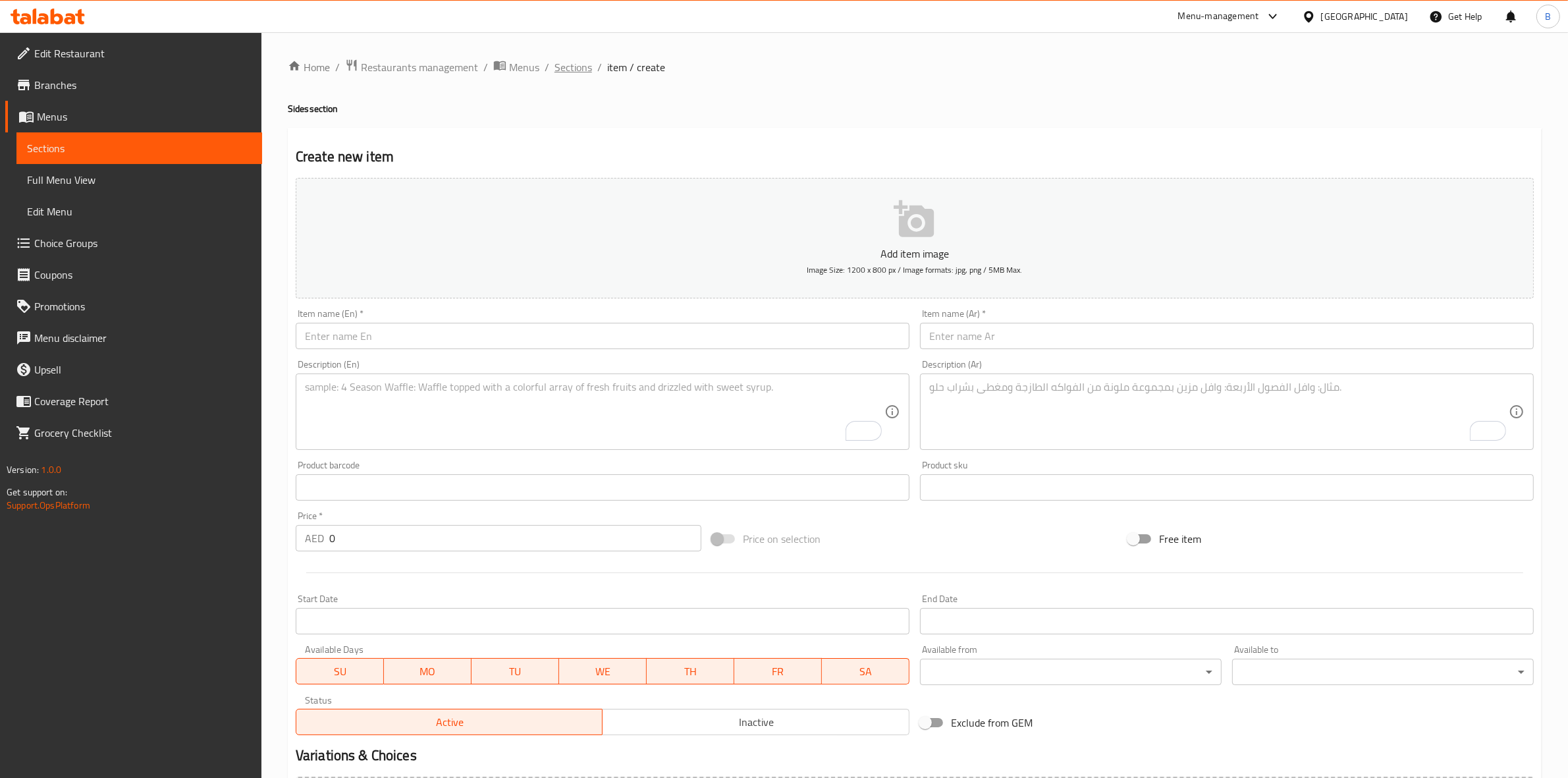
click at [582, 70] on span "Sections" at bounding box center [573, 68] width 38 height 16
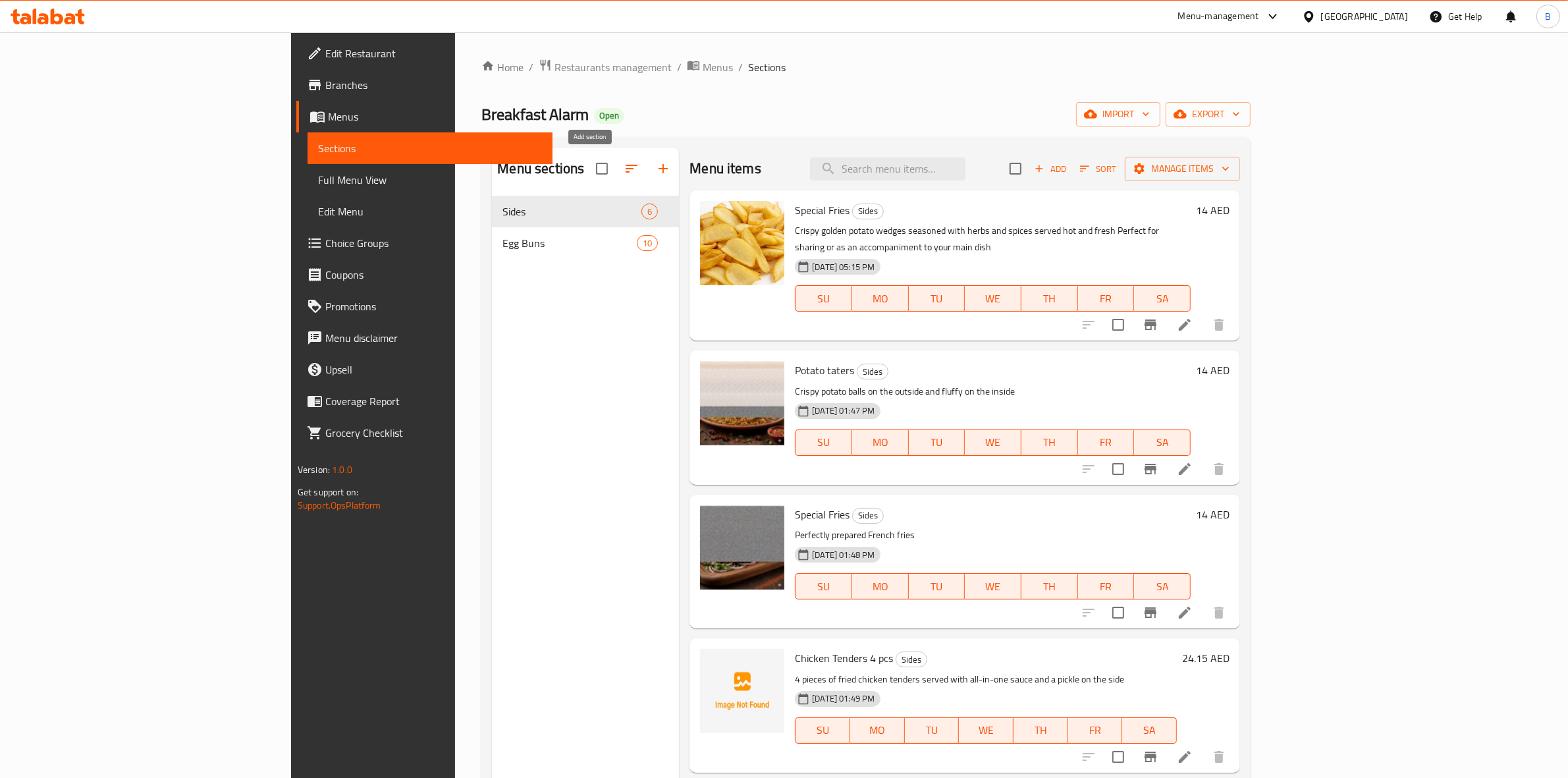
click at [655, 175] on icon "button" at bounding box center [663, 169] width 16 height 16
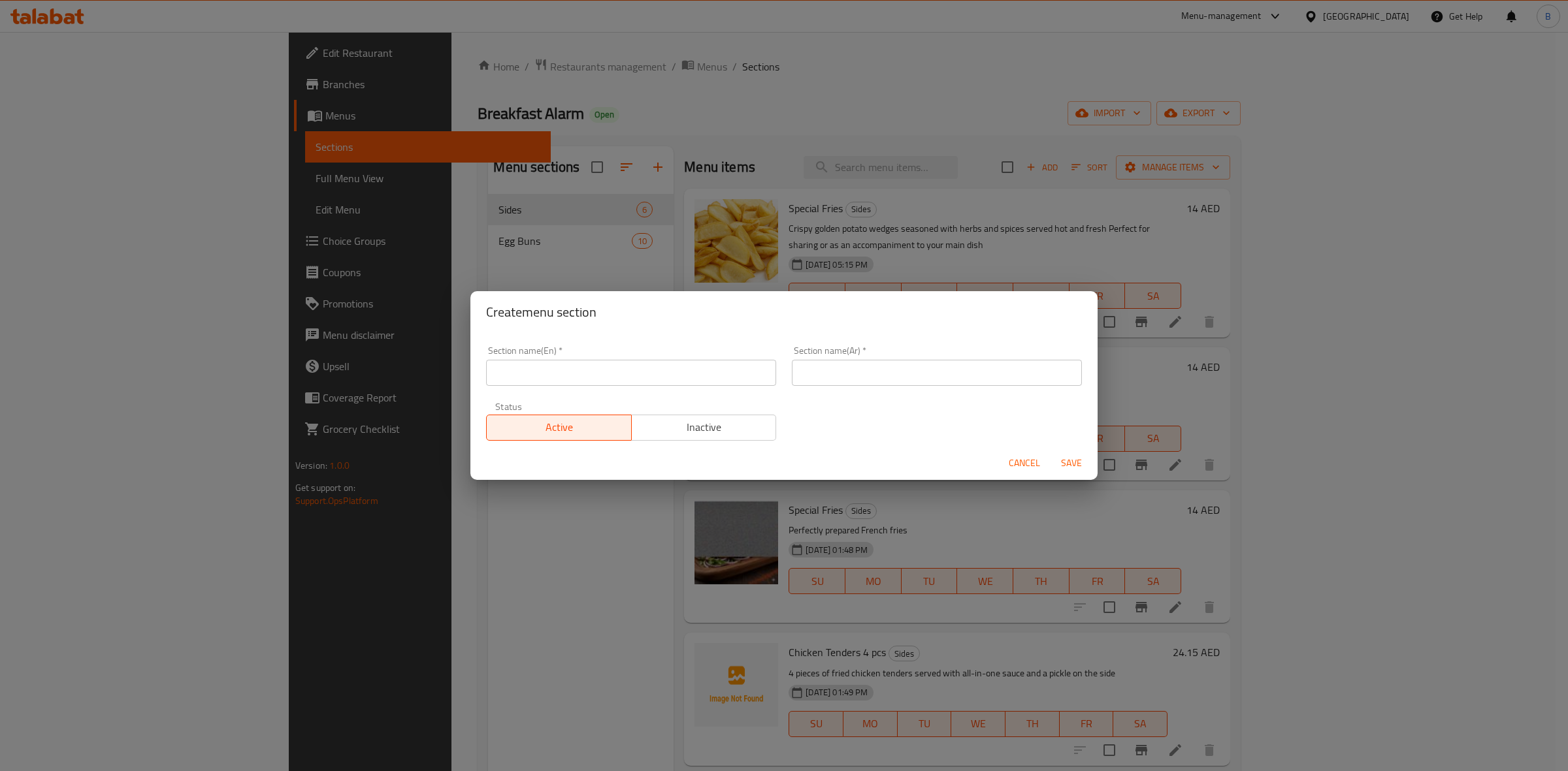
click at [658, 373] on input "text" at bounding box center [630, 372] width 290 height 26
paste input "SAUCE ON THE SIDE"
type input "SAUCE ON THE SIDE"
click at [925, 373] on input "text" at bounding box center [937, 372] width 290 height 26
paste input "صلصة على الجانب"
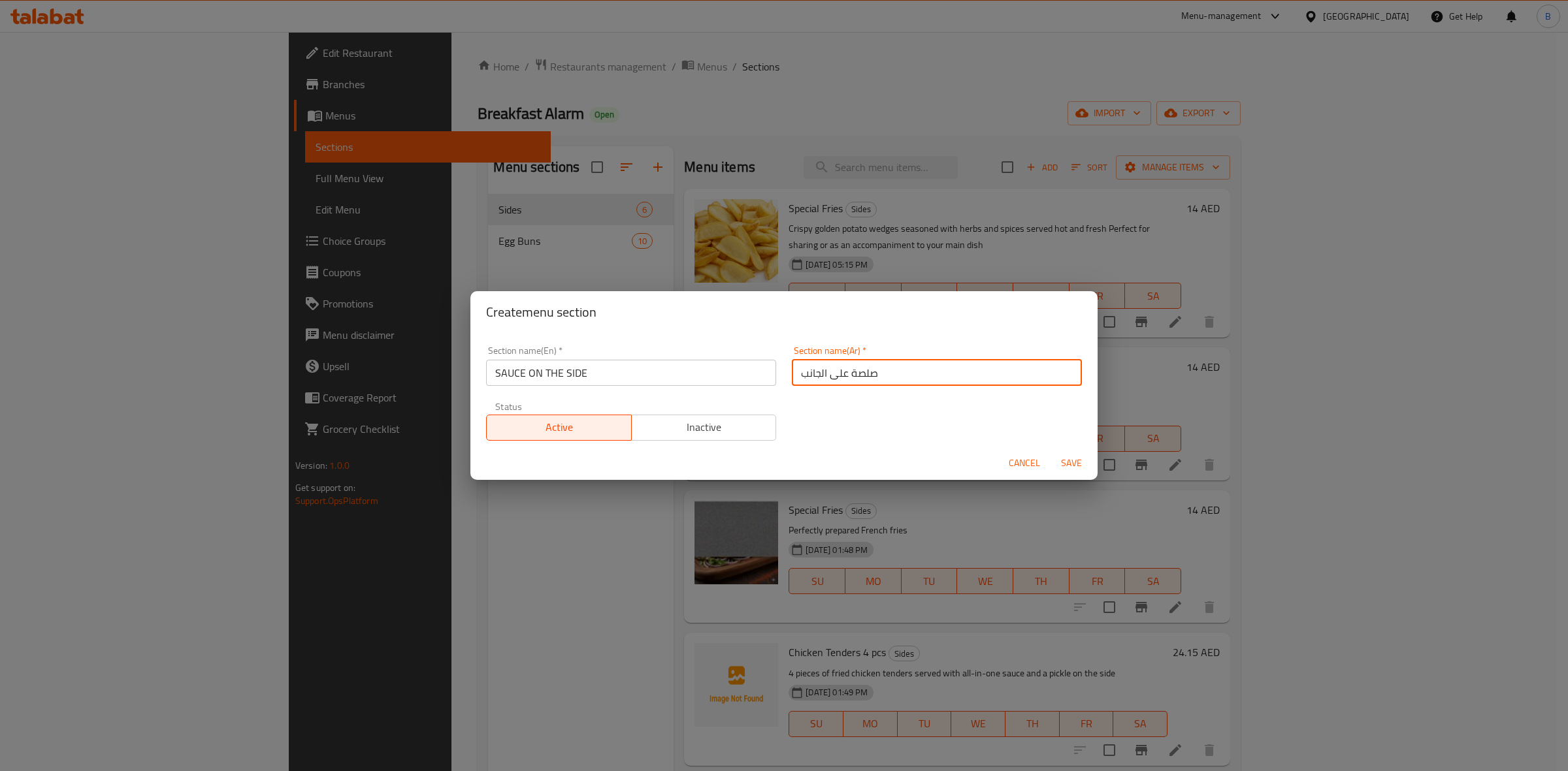
type input "صلصة على الجانب"
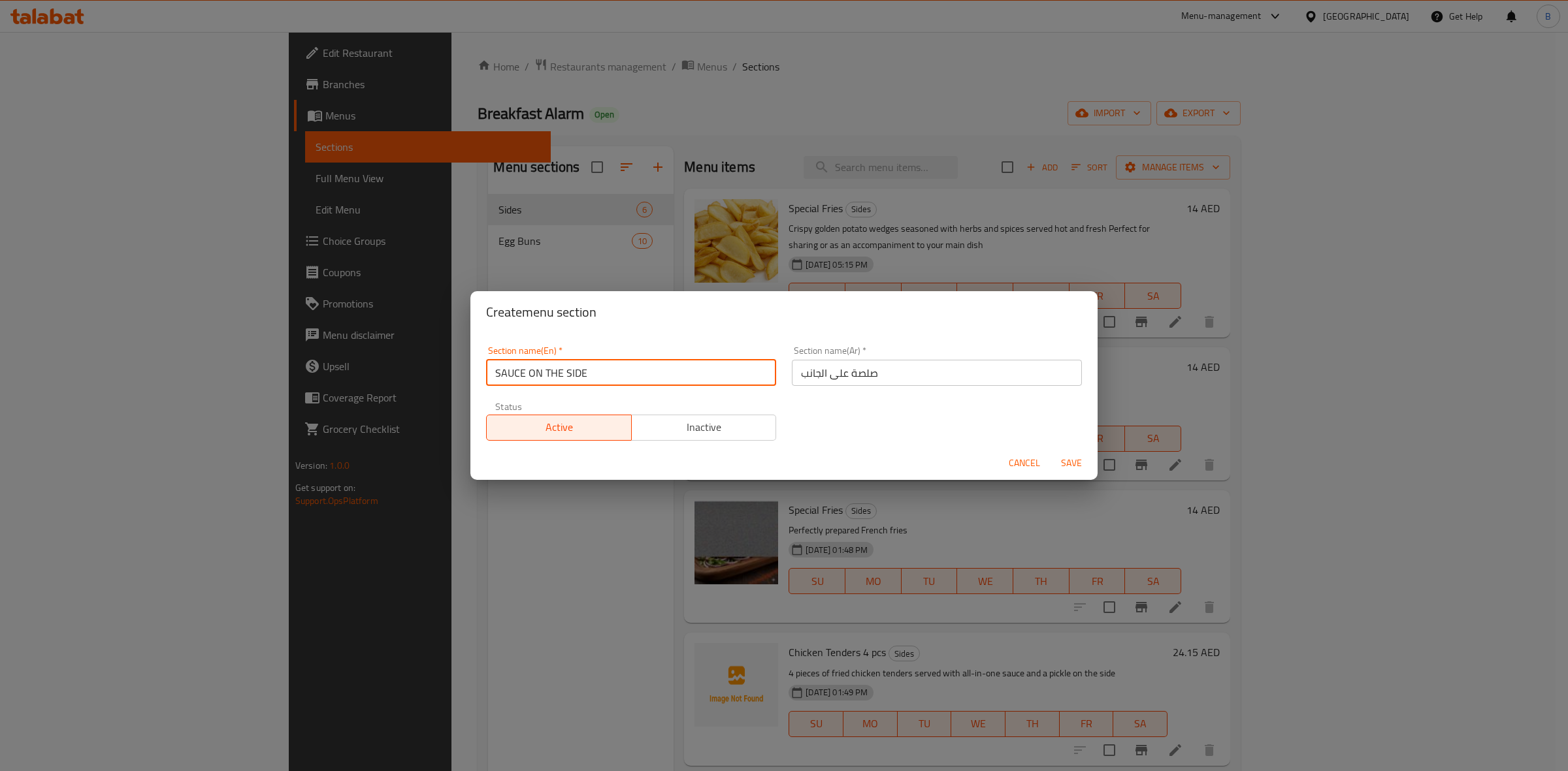
click at [569, 370] on input "SAUCE ON THE SIDE" at bounding box center [630, 372] width 290 height 26
click at [493, 374] on input "SAUCE ON THE SIDE" at bounding box center [630, 372] width 290 height 26
paste input "SIDE"
drag, startPoint x: 608, startPoint y: 373, endPoint x: 551, endPoint y: 379, distance: 57.3
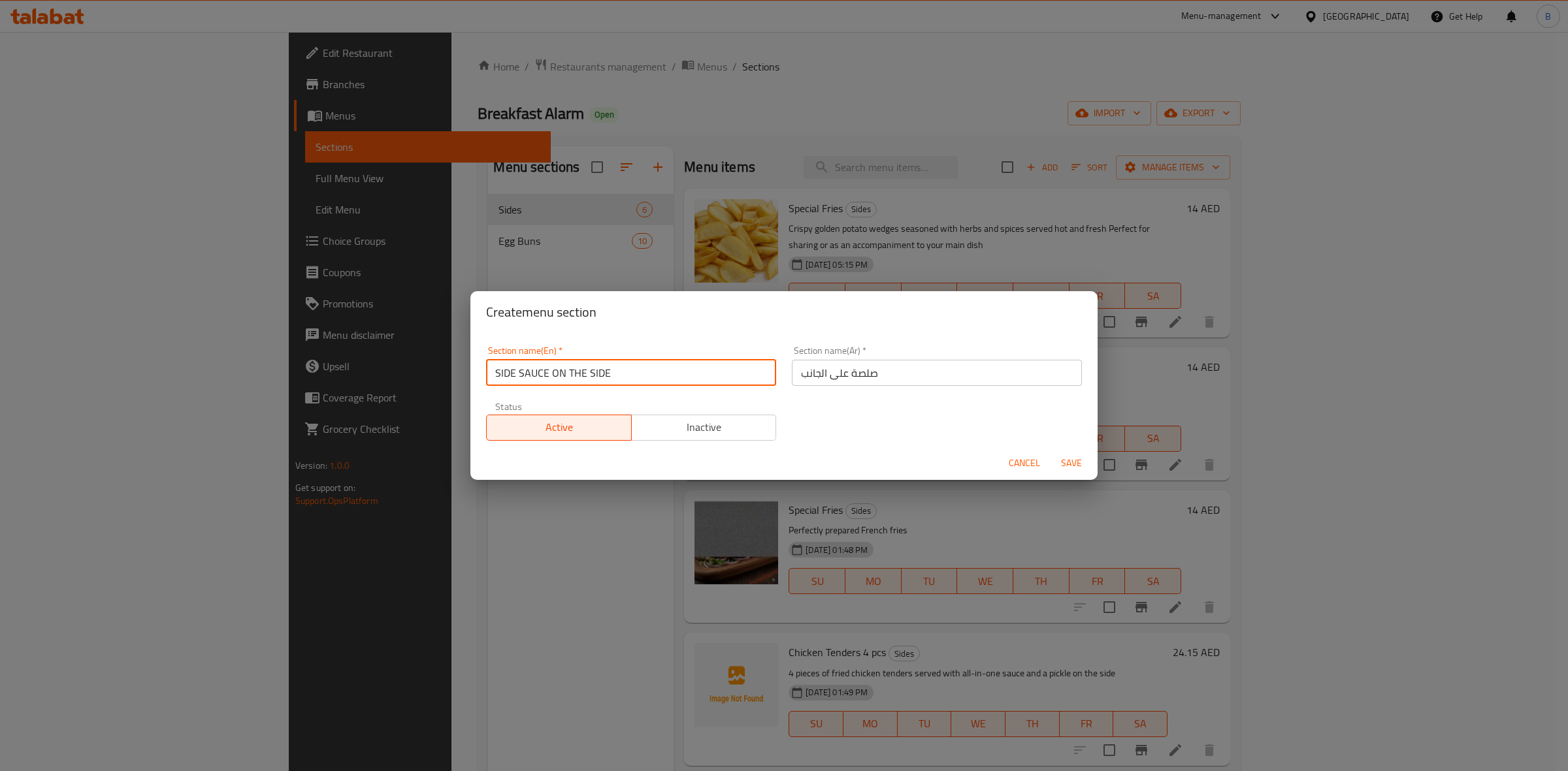
click at [551, 379] on input "SIDE SAUCE ON THE SIDE" at bounding box center [630, 372] width 290 height 26
click at [696, 382] on input "SIDE SAUCE" at bounding box center [630, 372] width 290 height 26
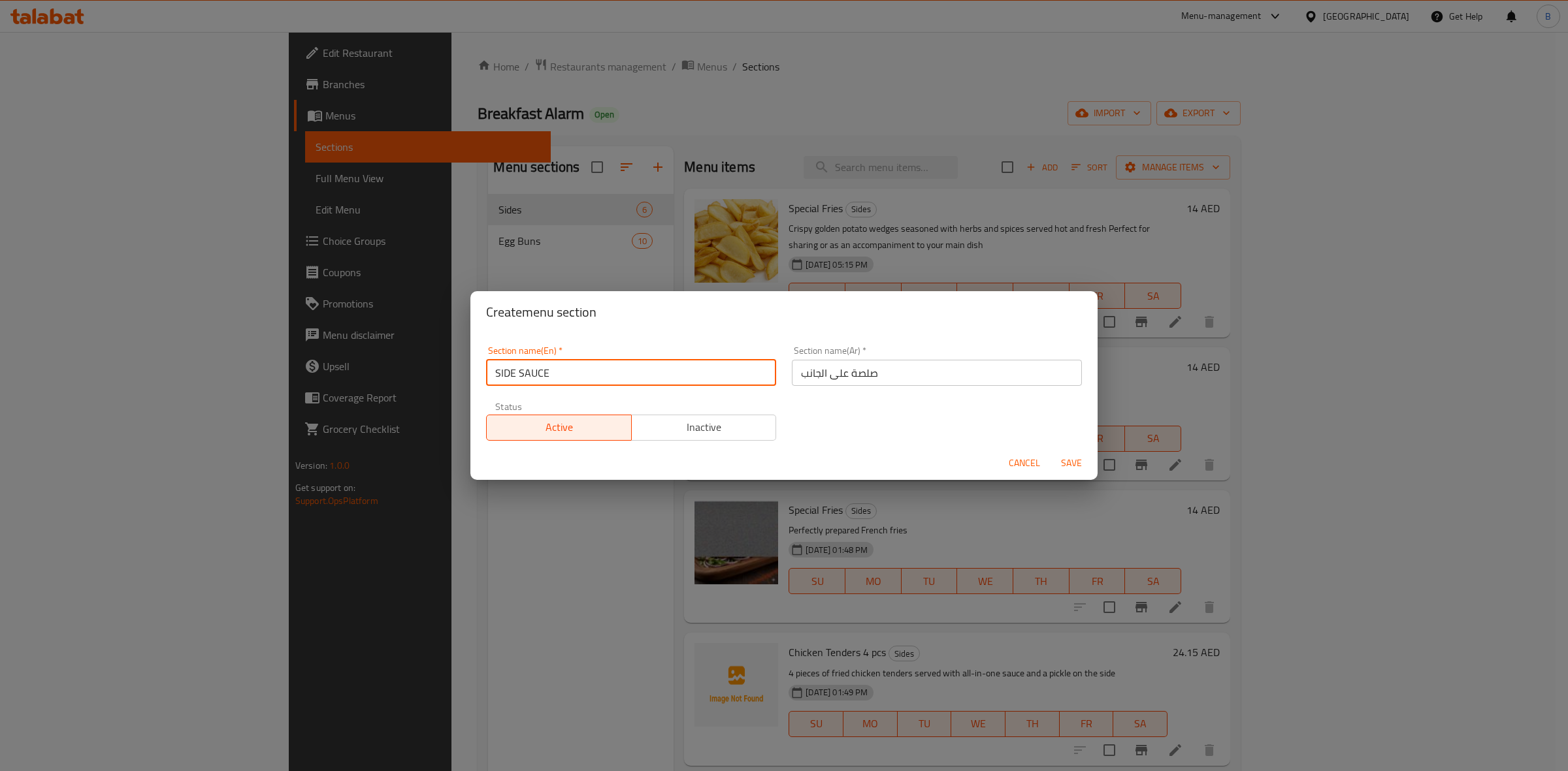
type input "SIDE SAUCE"
click at [826, 386] on div "Section name(Ar)   * صلصة على الجانب Section name(Ar) *" at bounding box center [937, 366] width 305 height 55
click at [826, 383] on input "صلصة على الجانب" at bounding box center [937, 372] width 290 height 26
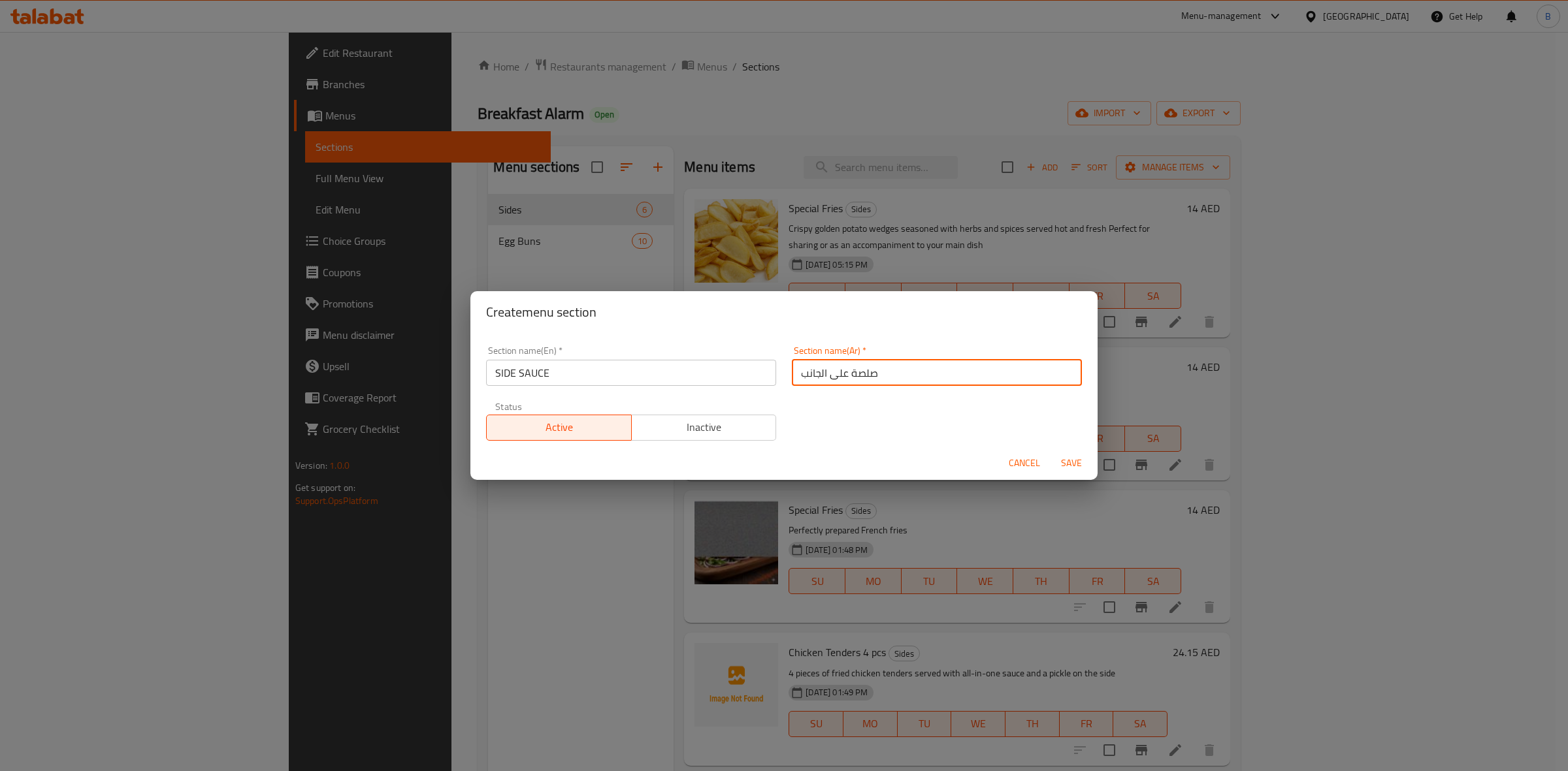
click at [826, 383] on input "صلصة على الجانب" at bounding box center [937, 372] width 290 height 26
paste input "انبية"
type input "صلصة جانبية"
click at [1072, 470] on span "Save" at bounding box center [1071, 463] width 31 height 16
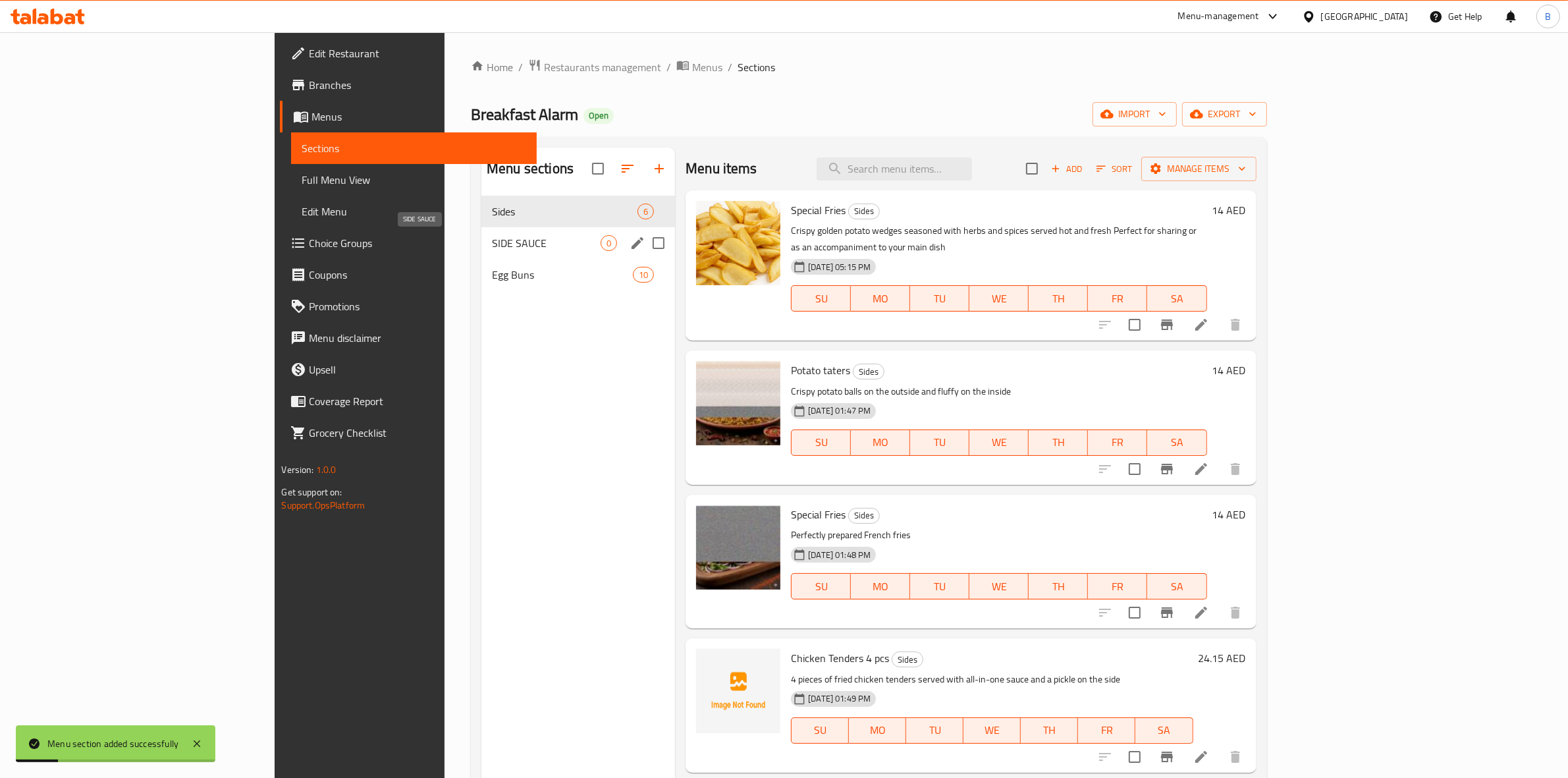
click at [500, 241] on span "SIDE SAUCE" at bounding box center [545, 243] width 109 height 16
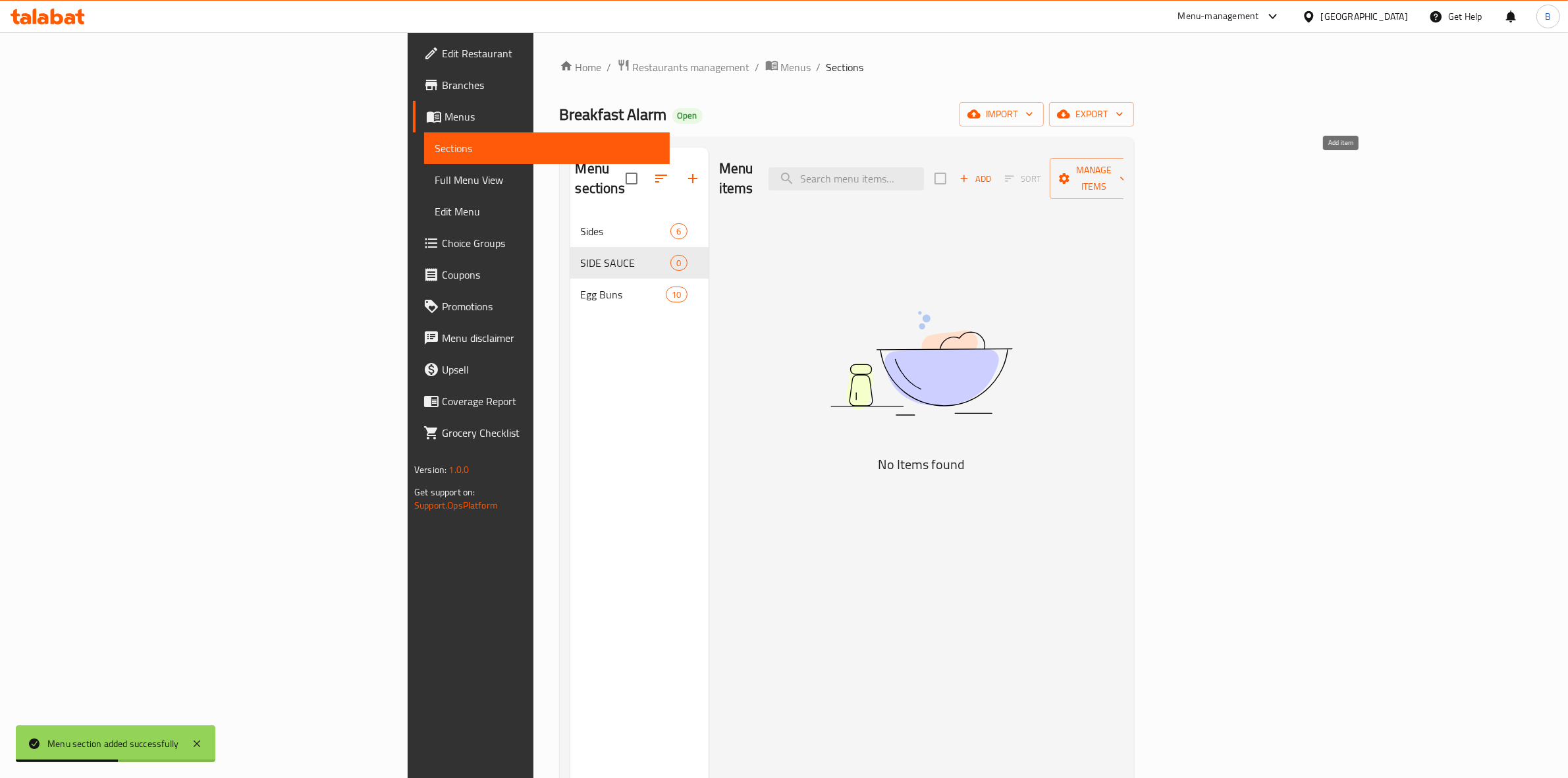
click at [970, 173] on icon "button" at bounding box center [963, 178] width 12 height 12
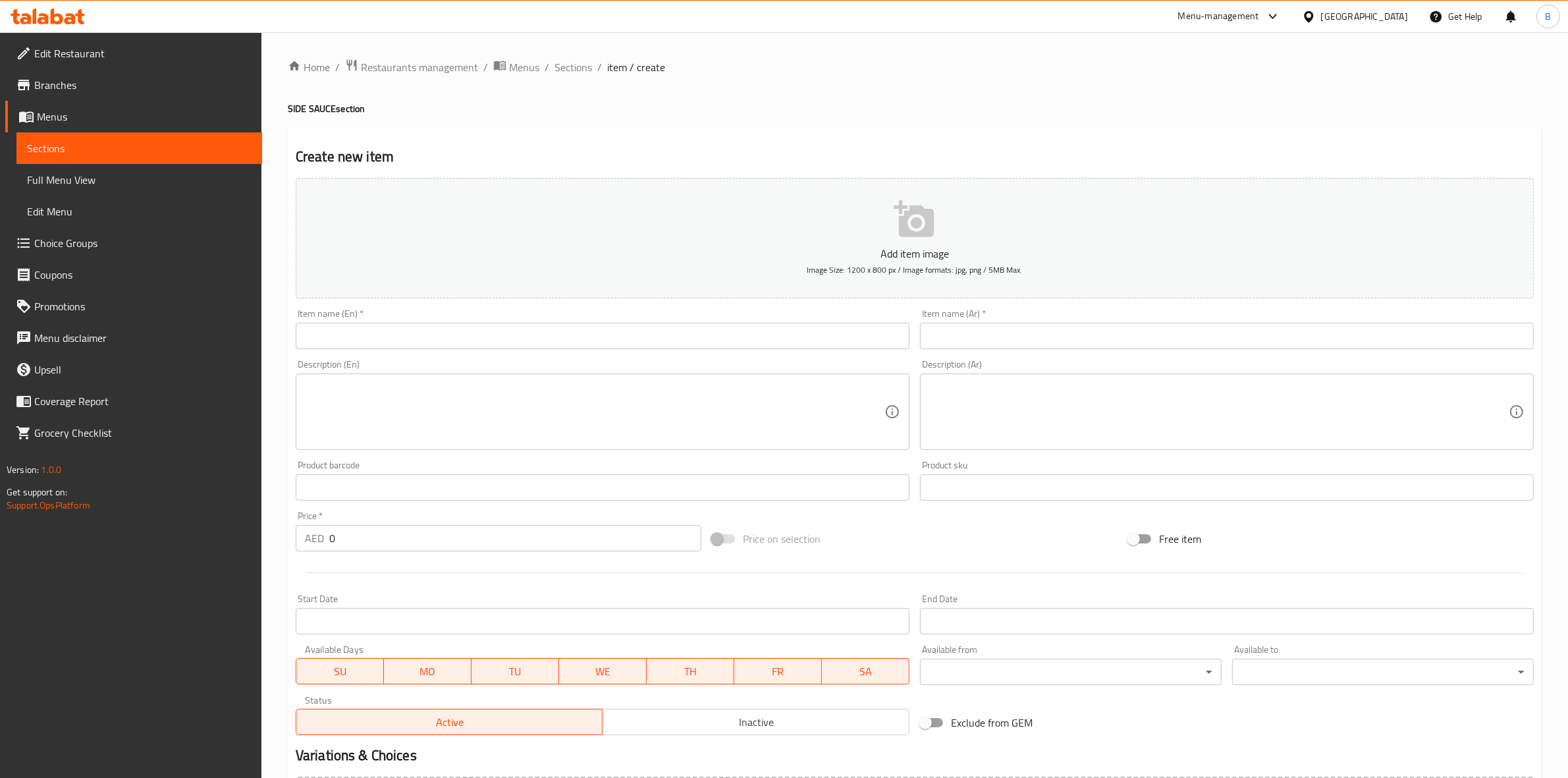
click at [598, 332] on input "text" at bounding box center [602, 335] width 614 height 26
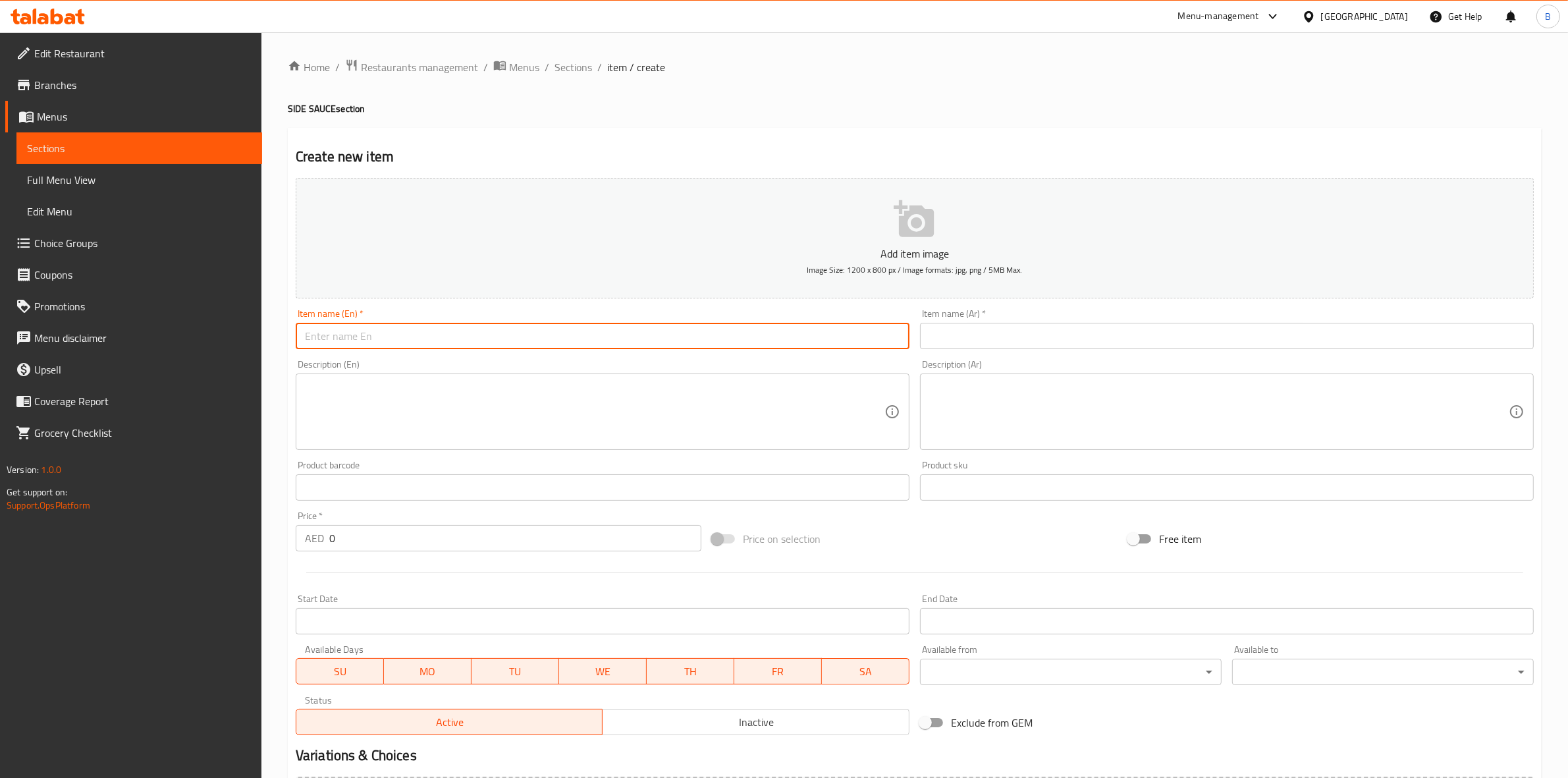
paste input "Honey"
type input "Honey"
click at [1054, 334] on input "text" at bounding box center [1227, 335] width 614 height 26
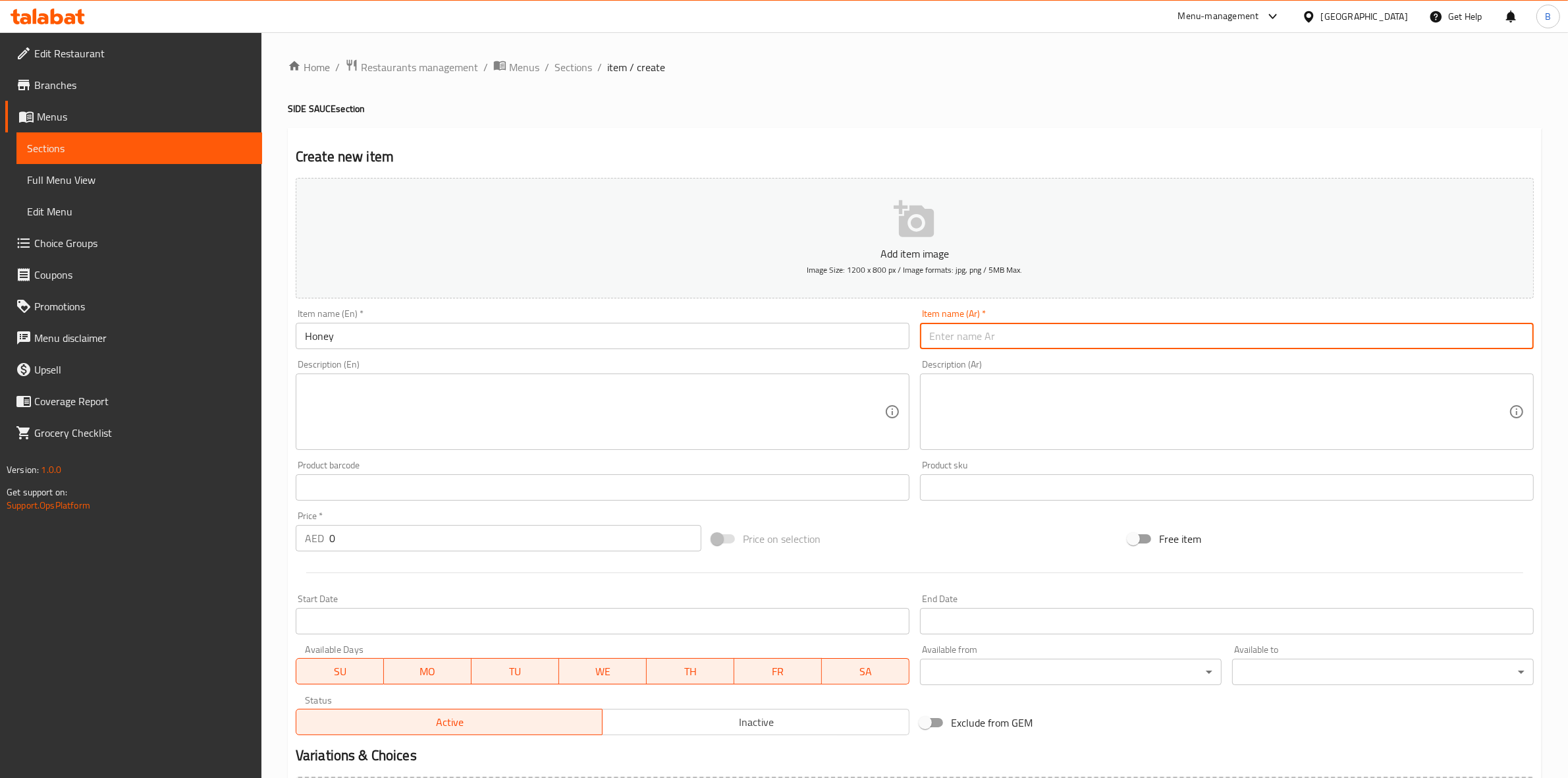
paste input "عسل"
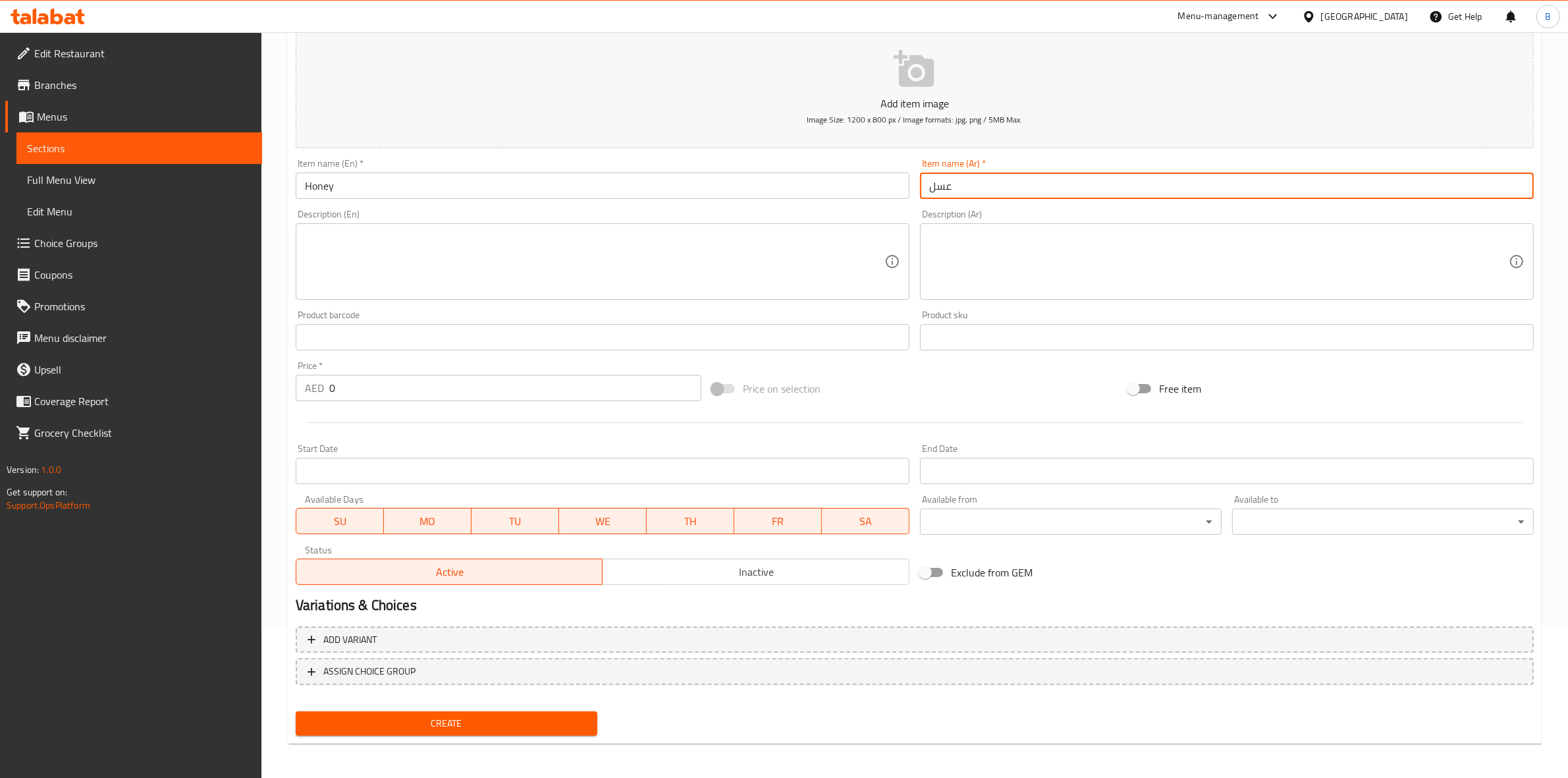
type input "عسل"
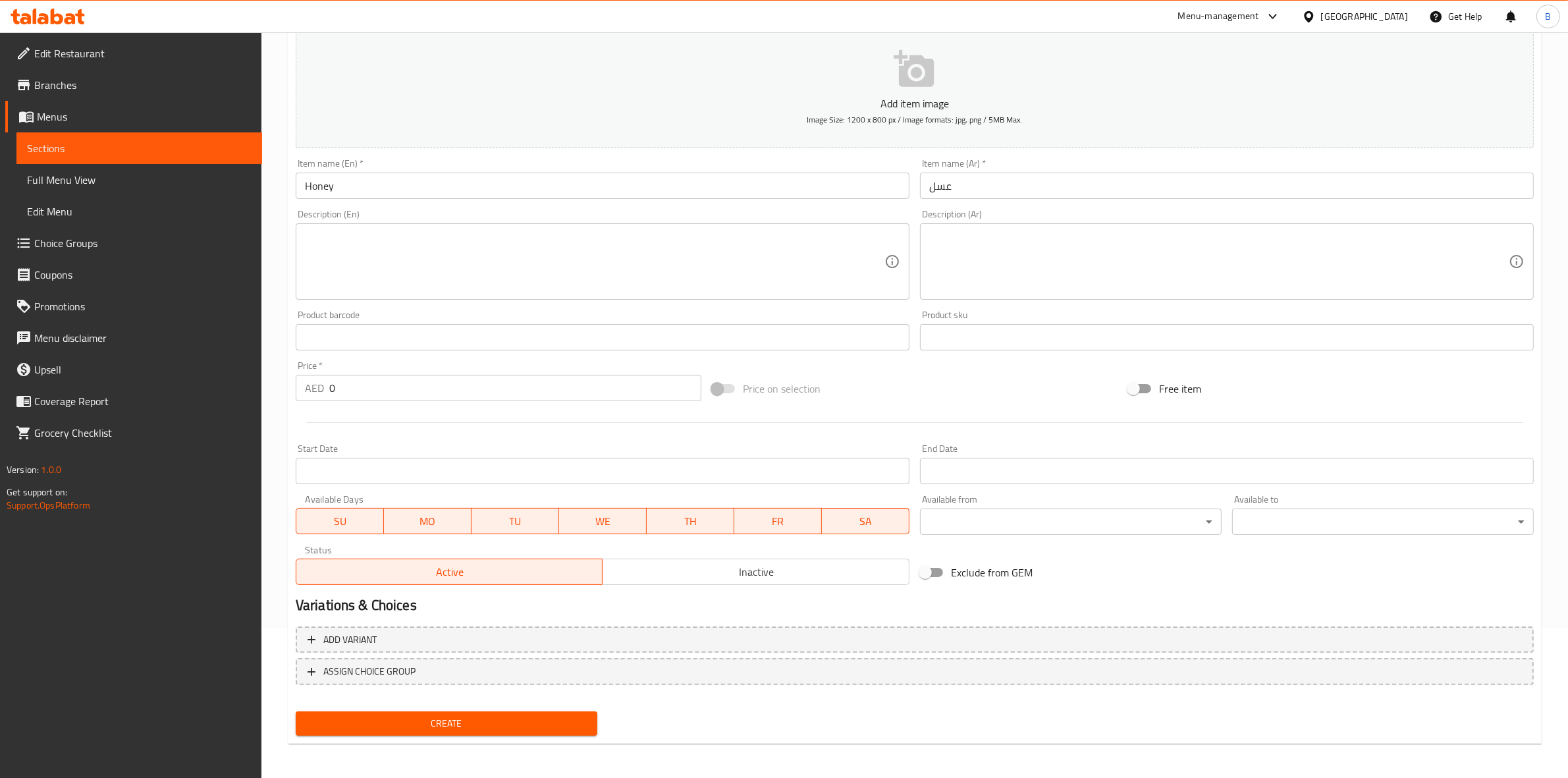
drag, startPoint x: 349, startPoint y: 709, endPoint x: 546, endPoint y: 501, distance: 286.5
click at [546, 501] on div "Add item image Image Size: 1200 x 800 px / Image formats: jpg, png / 5MB Max. I…" at bounding box center [915, 382] width 1248 height 719
drag, startPoint x: 433, startPoint y: 397, endPoint x: 229, endPoint y: 399, distance: 204.0
click at [229, 399] on div "Edit Restaurant Branches Menus Sections Full Menu View Edit Menu Choice Groups …" at bounding box center [784, 331] width 1568 height 899
click at [575, 396] on input "0" at bounding box center [515, 387] width 372 height 26
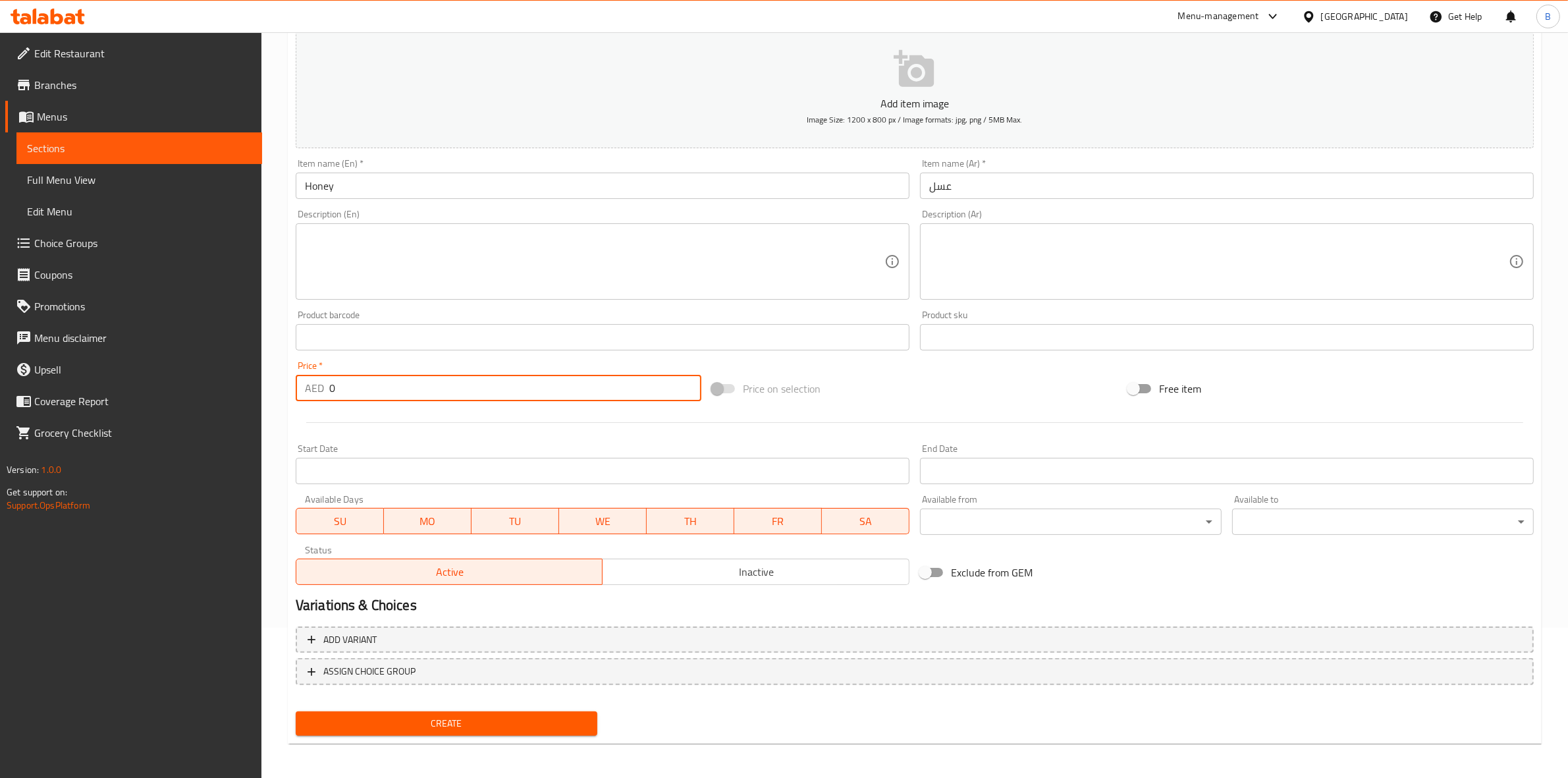
click at [575, 396] on input "0" at bounding box center [515, 387] width 372 height 26
paste input "5.25"
type input "5.25"
click at [377, 723] on span "Create" at bounding box center [446, 723] width 281 height 16
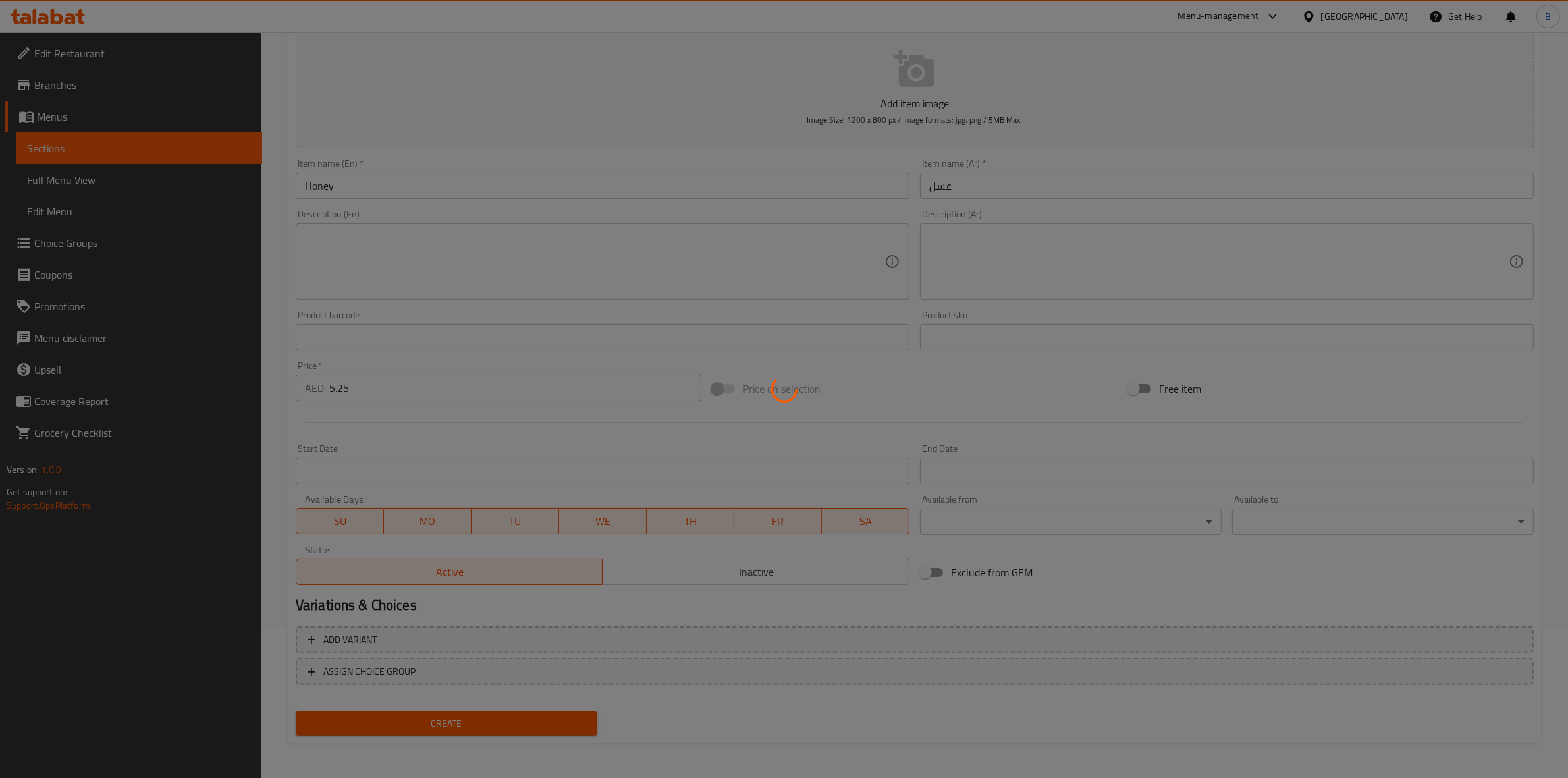
type input "0"
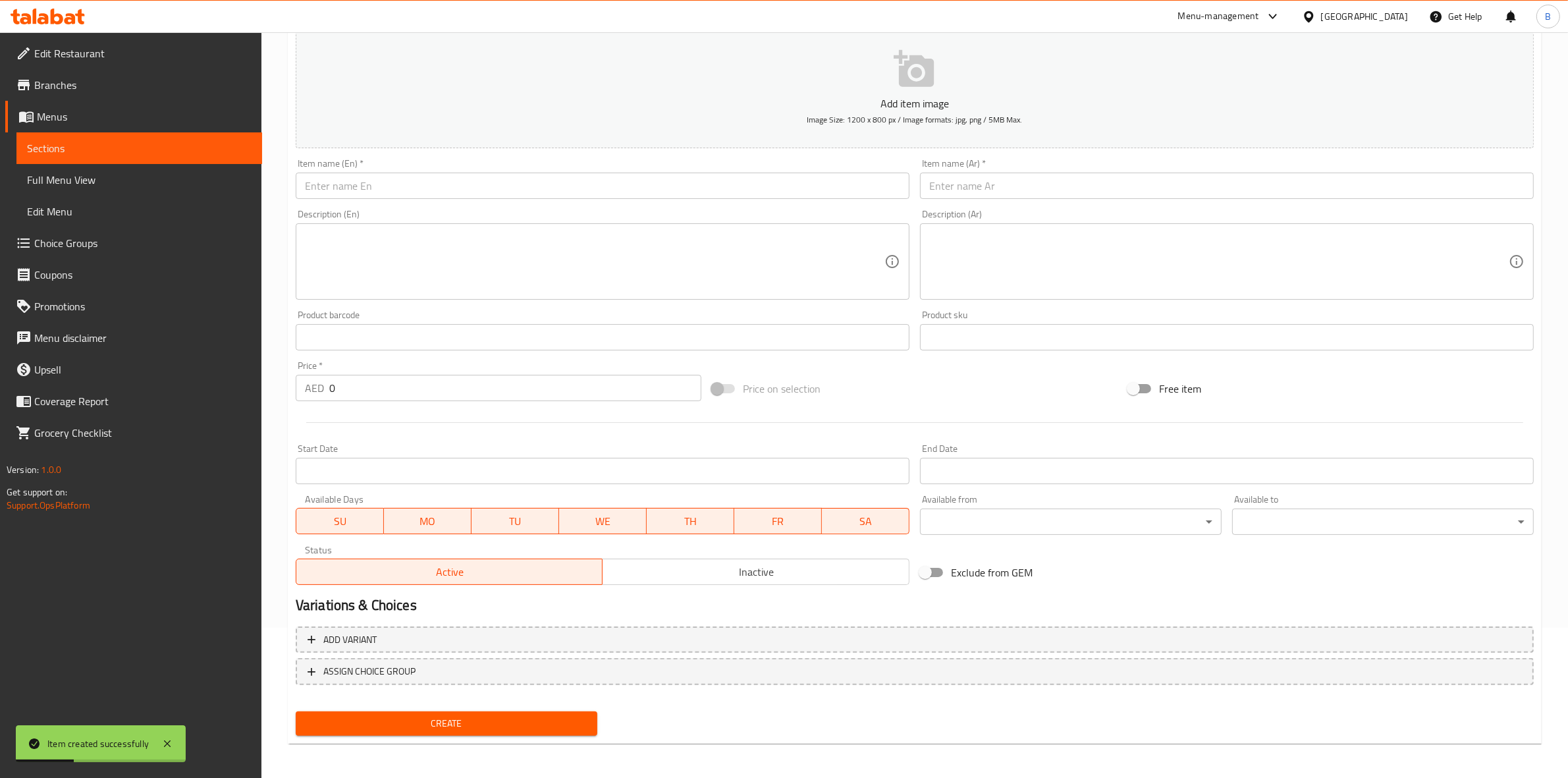
scroll to position [0, 0]
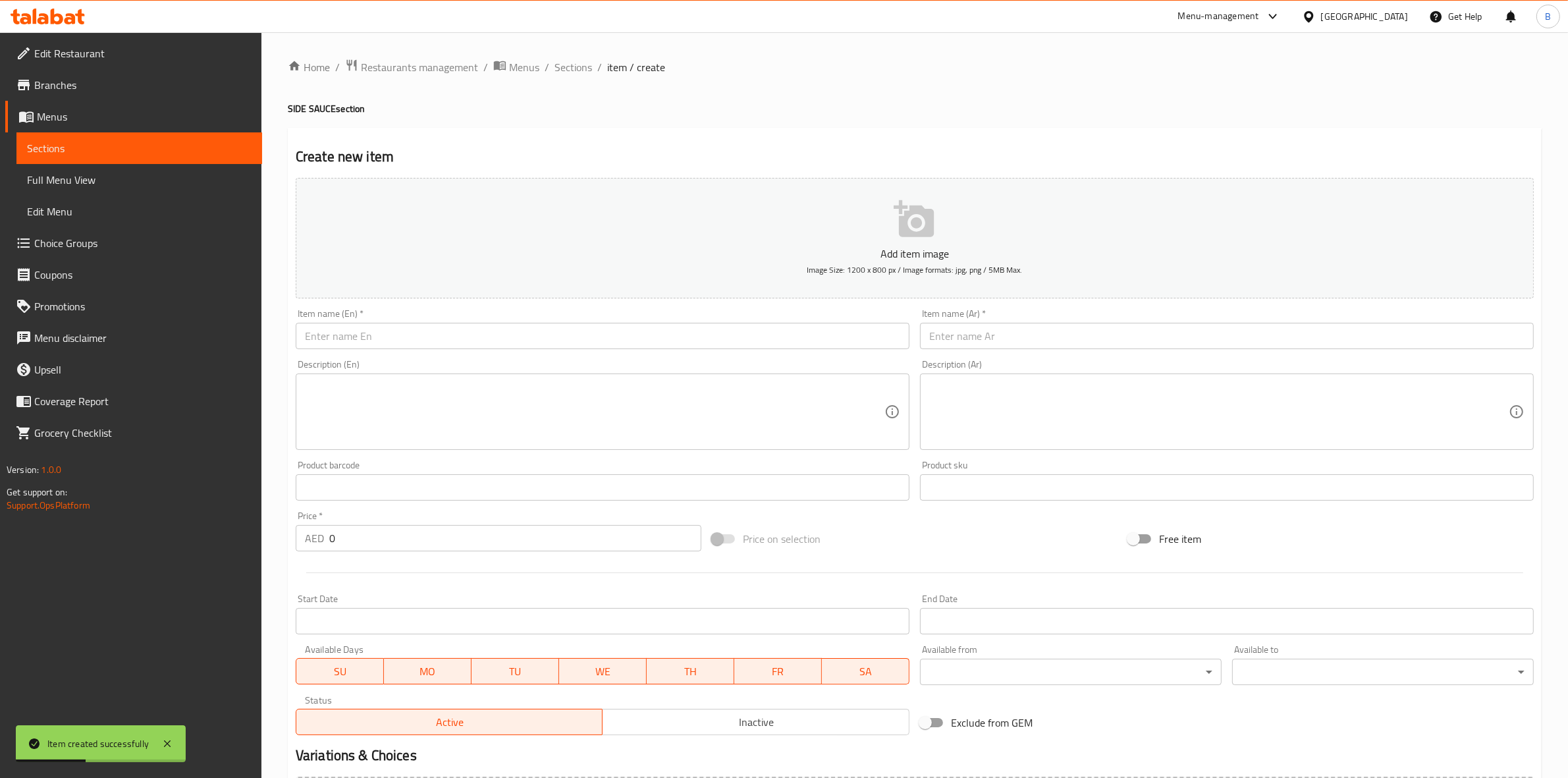
click at [537, 339] on input "text" at bounding box center [602, 335] width 614 height 26
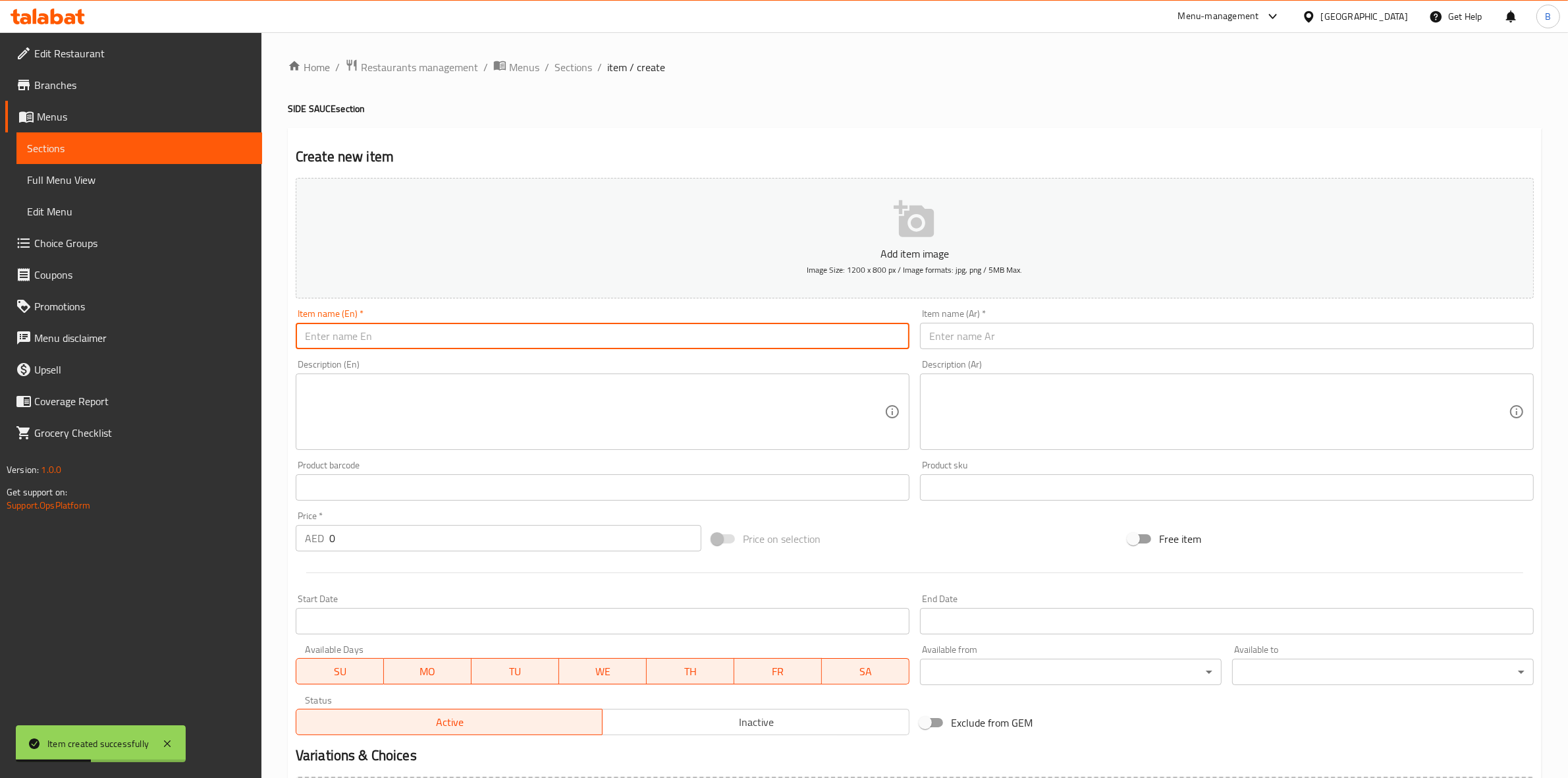
paste input "Truffles Sauce"
type input "Truffles Sauce"
click at [1032, 332] on input "text" at bounding box center [1227, 335] width 614 height 26
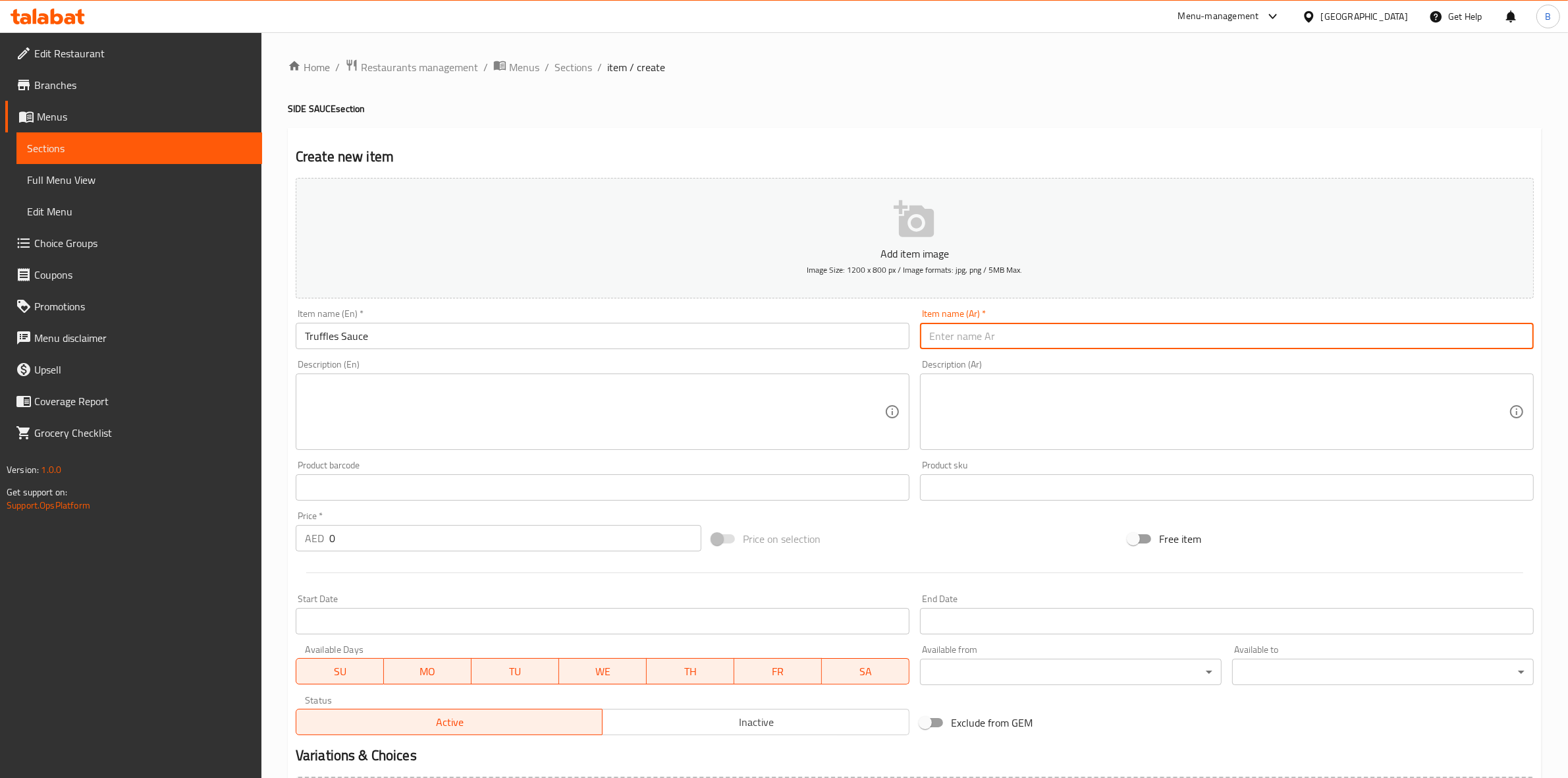
paste input "صلصة ترافل"
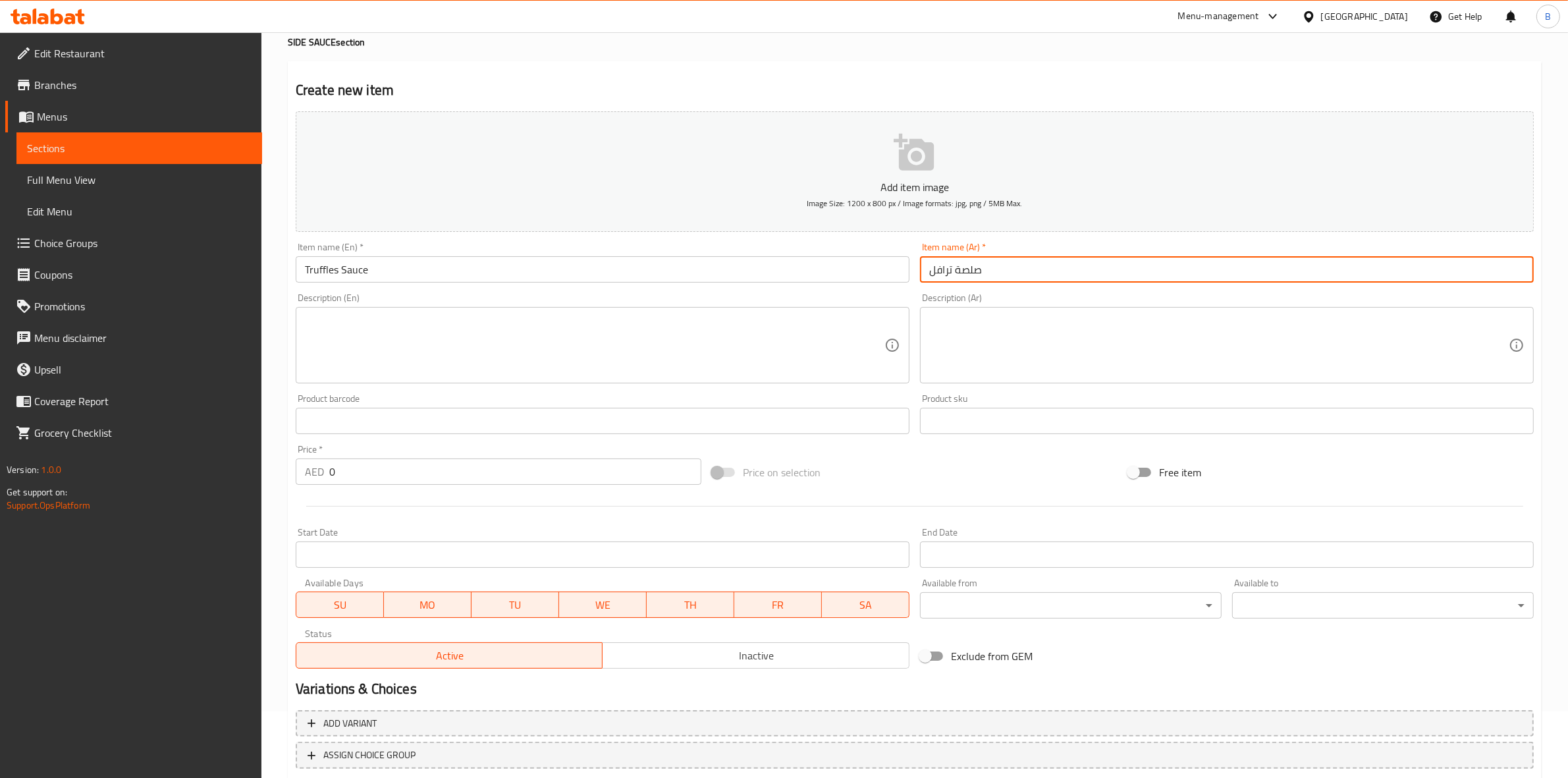
scroll to position [80, 0]
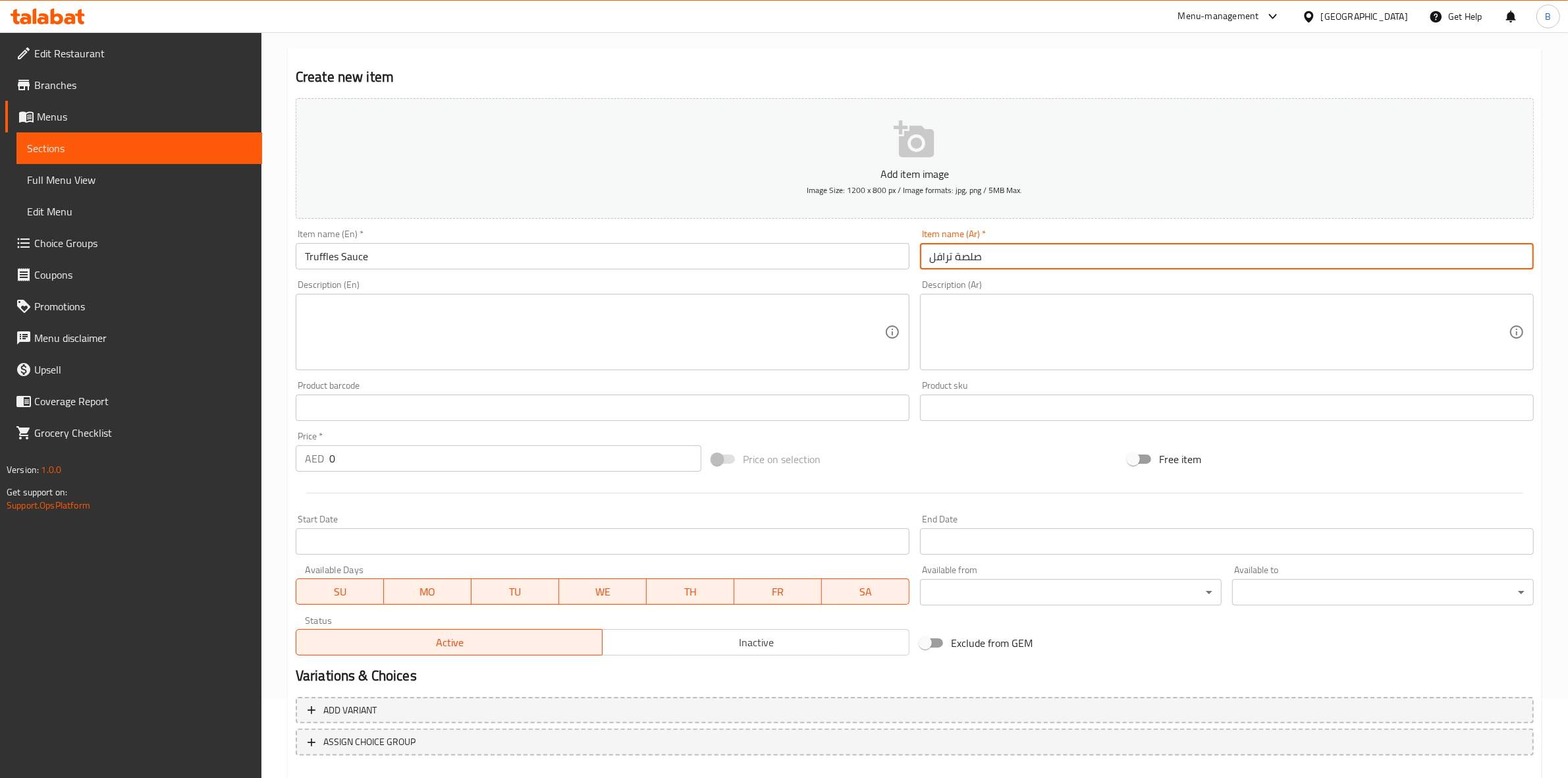
type input "صلصة ترافل"
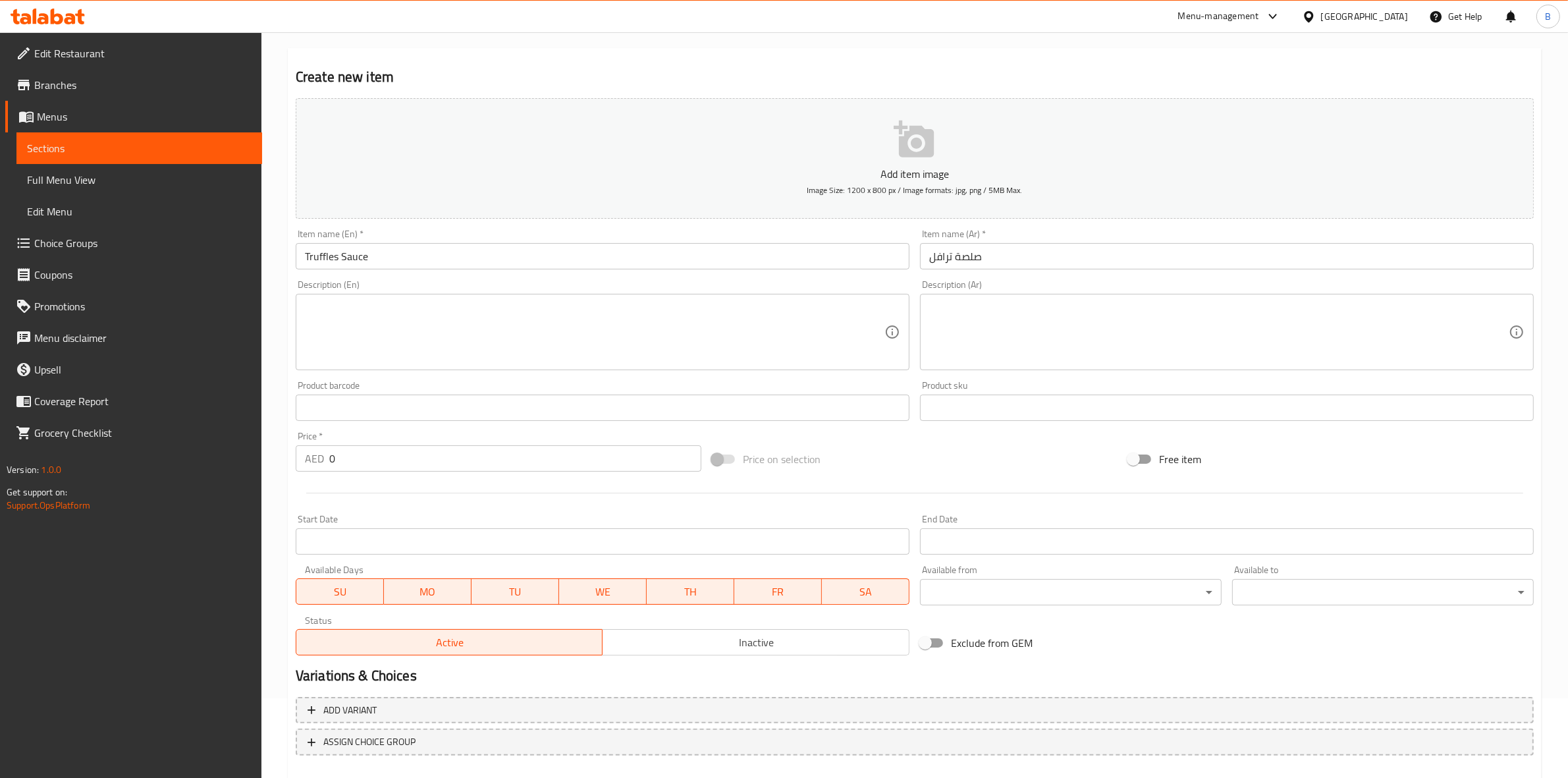
click at [494, 458] on input "0" at bounding box center [515, 458] width 372 height 26
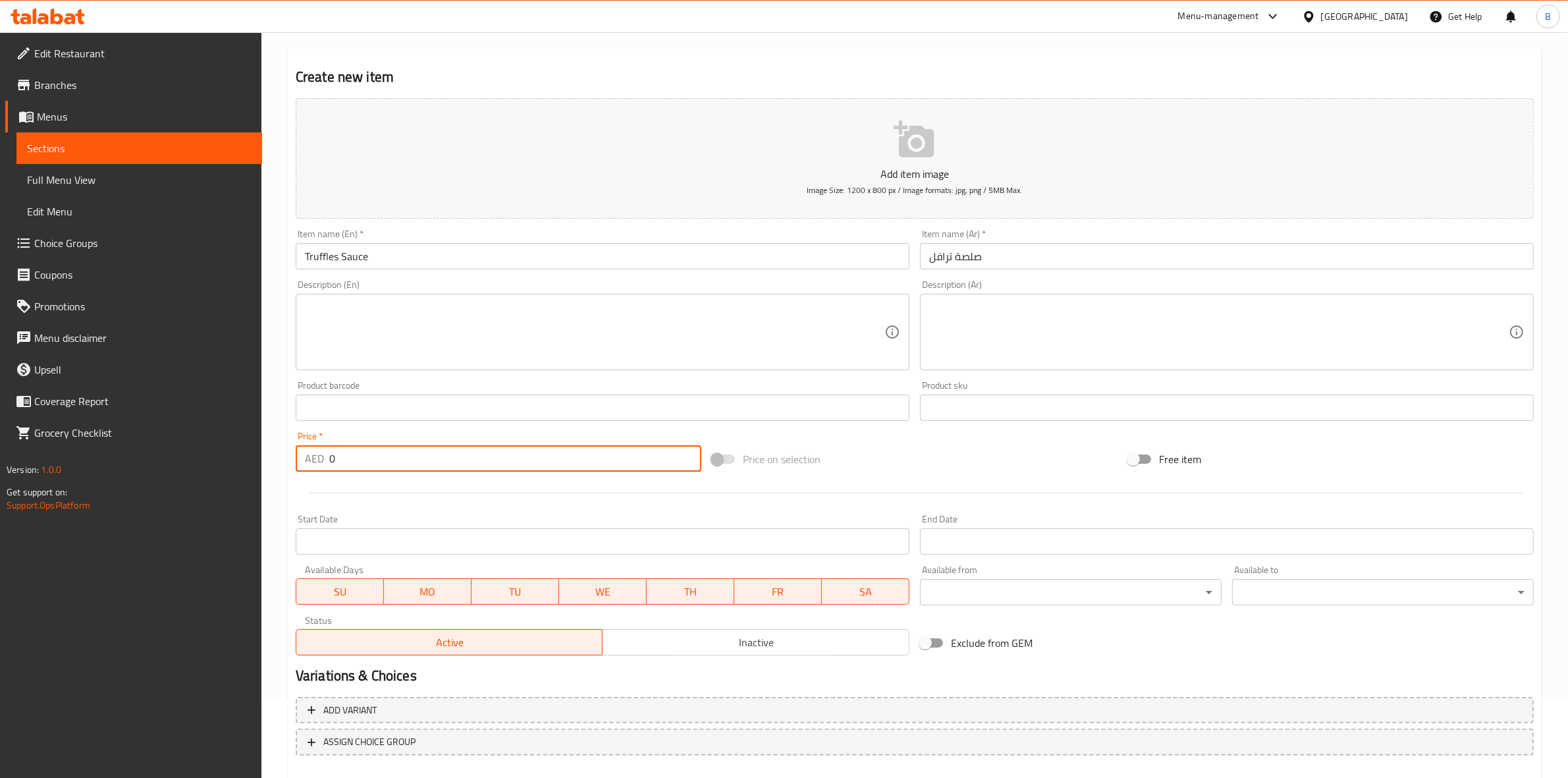
click at [494, 458] on input "0" at bounding box center [515, 458] width 372 height 26
paste input "5.25"
type input "5.25"
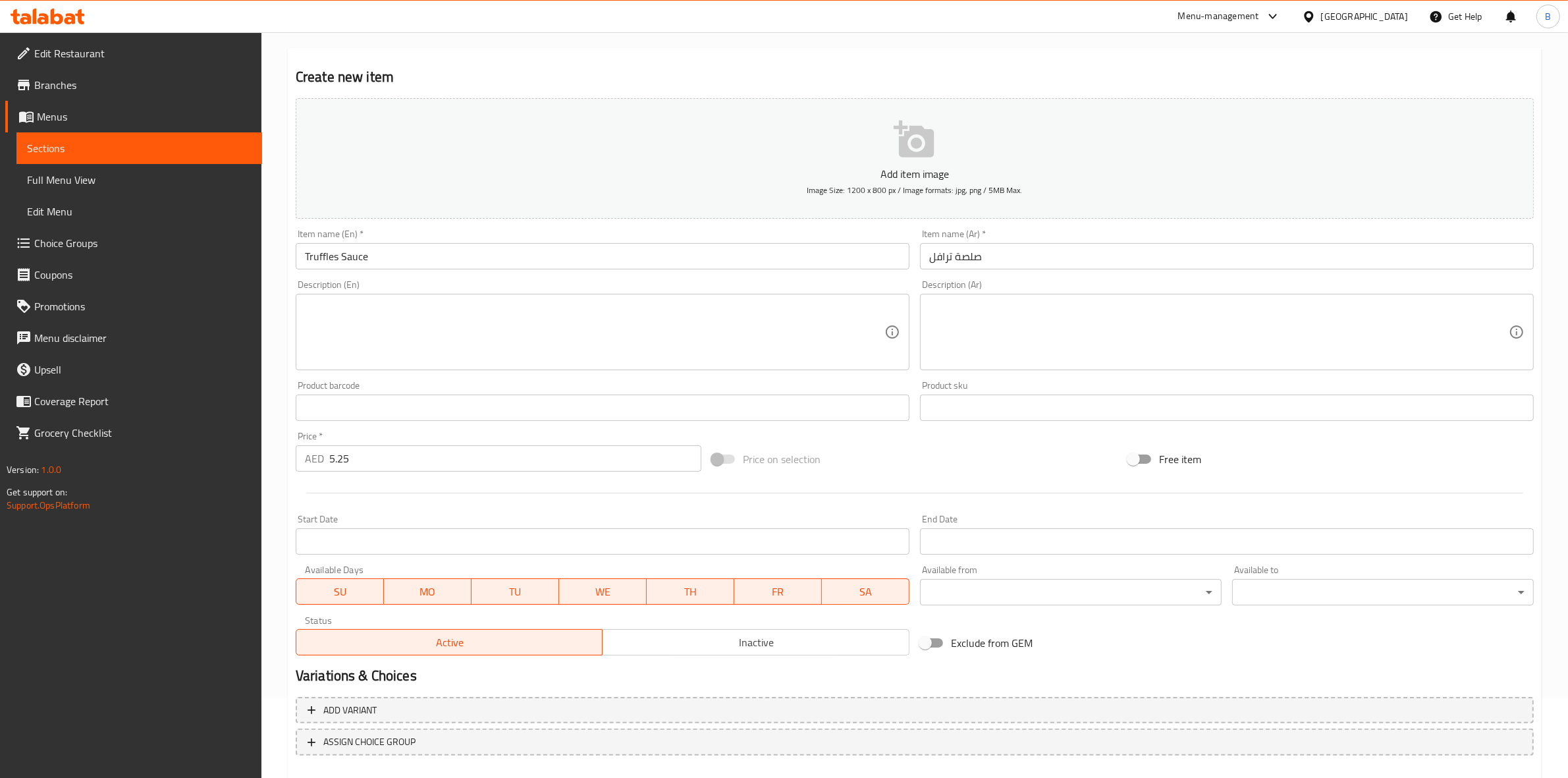
scroll to position [150, 0]
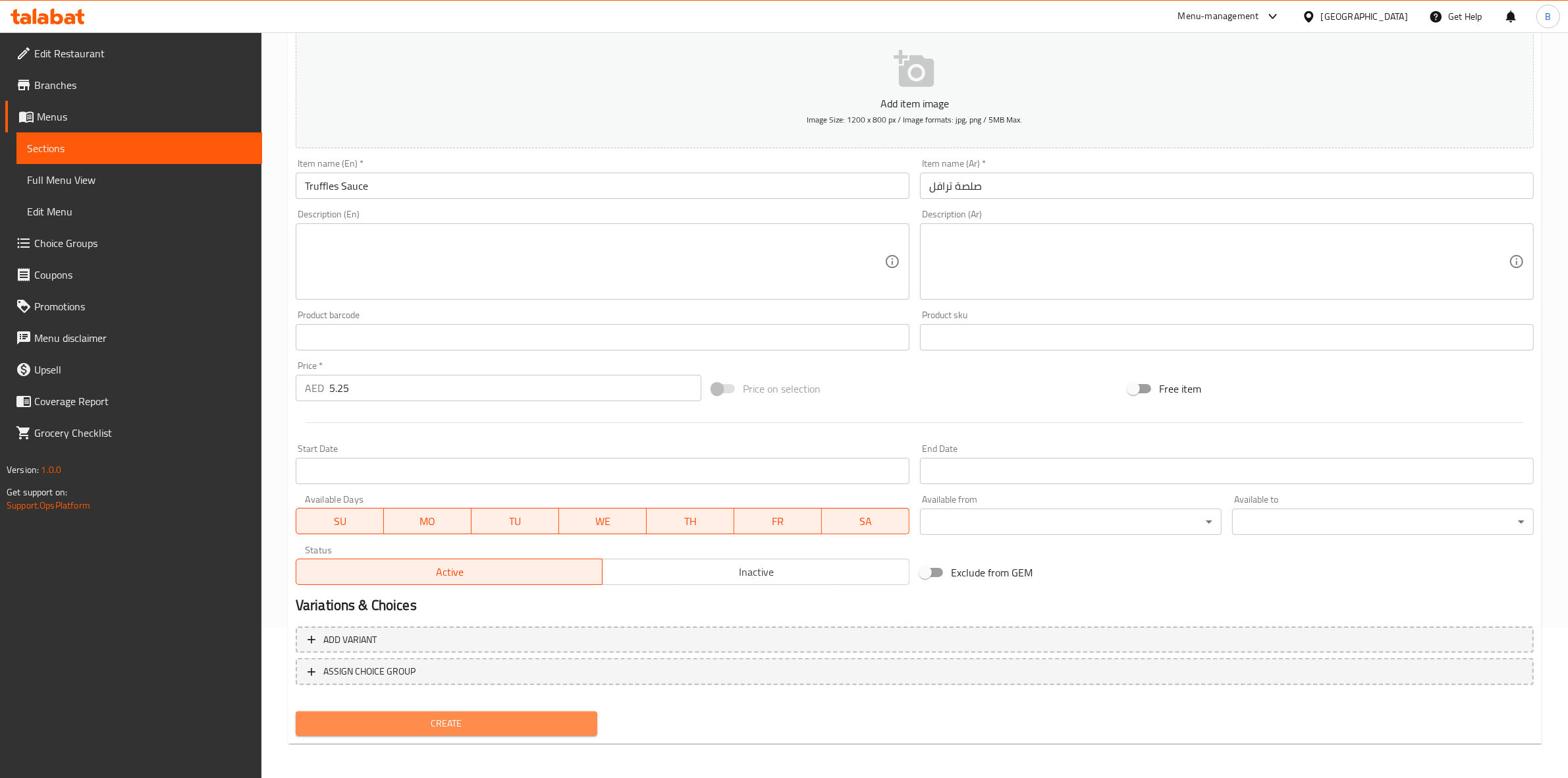
click at [463, 715] on span "Create" at bounding box center [446, 723] width 281 height 16
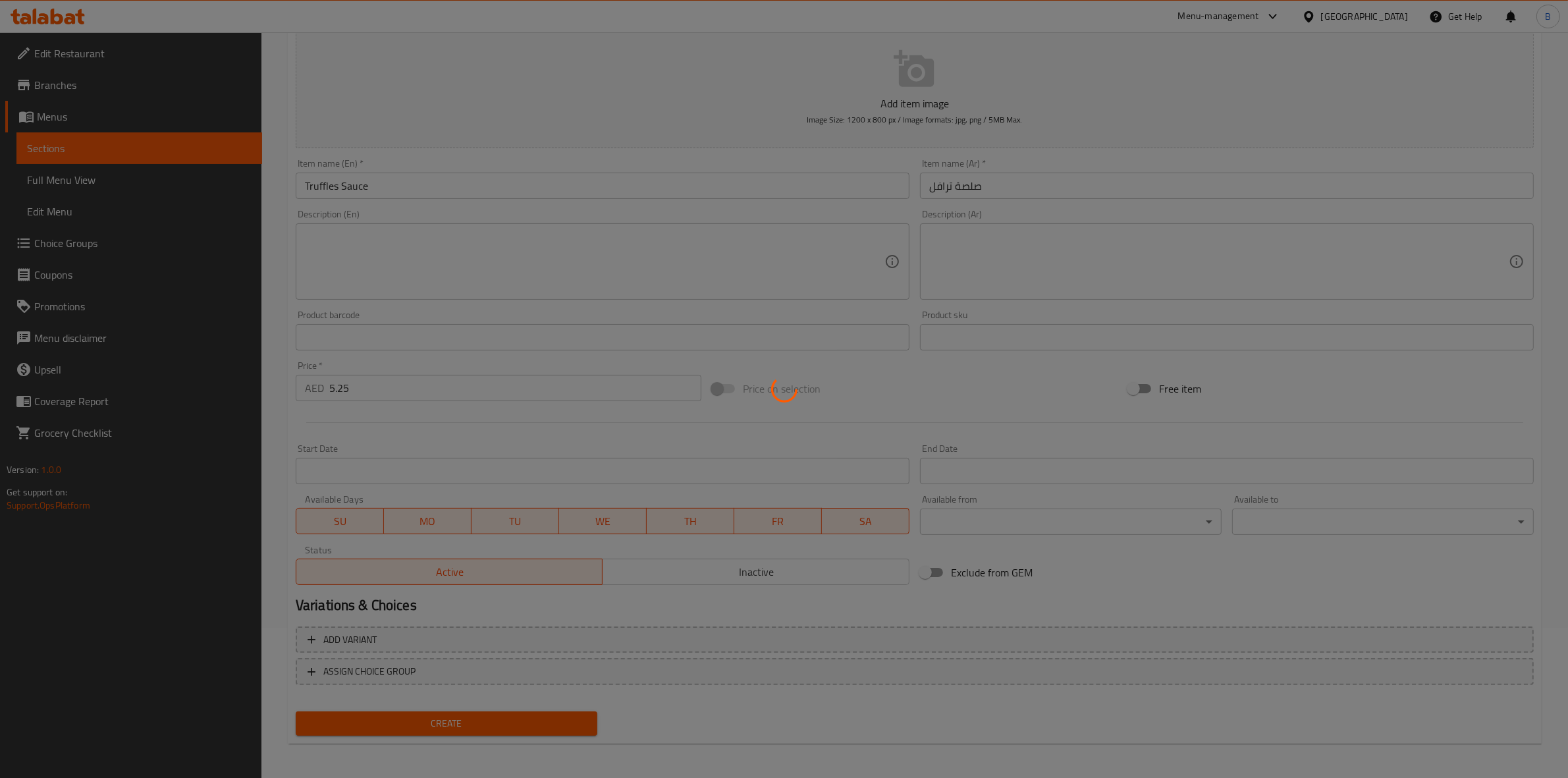
type input "0"
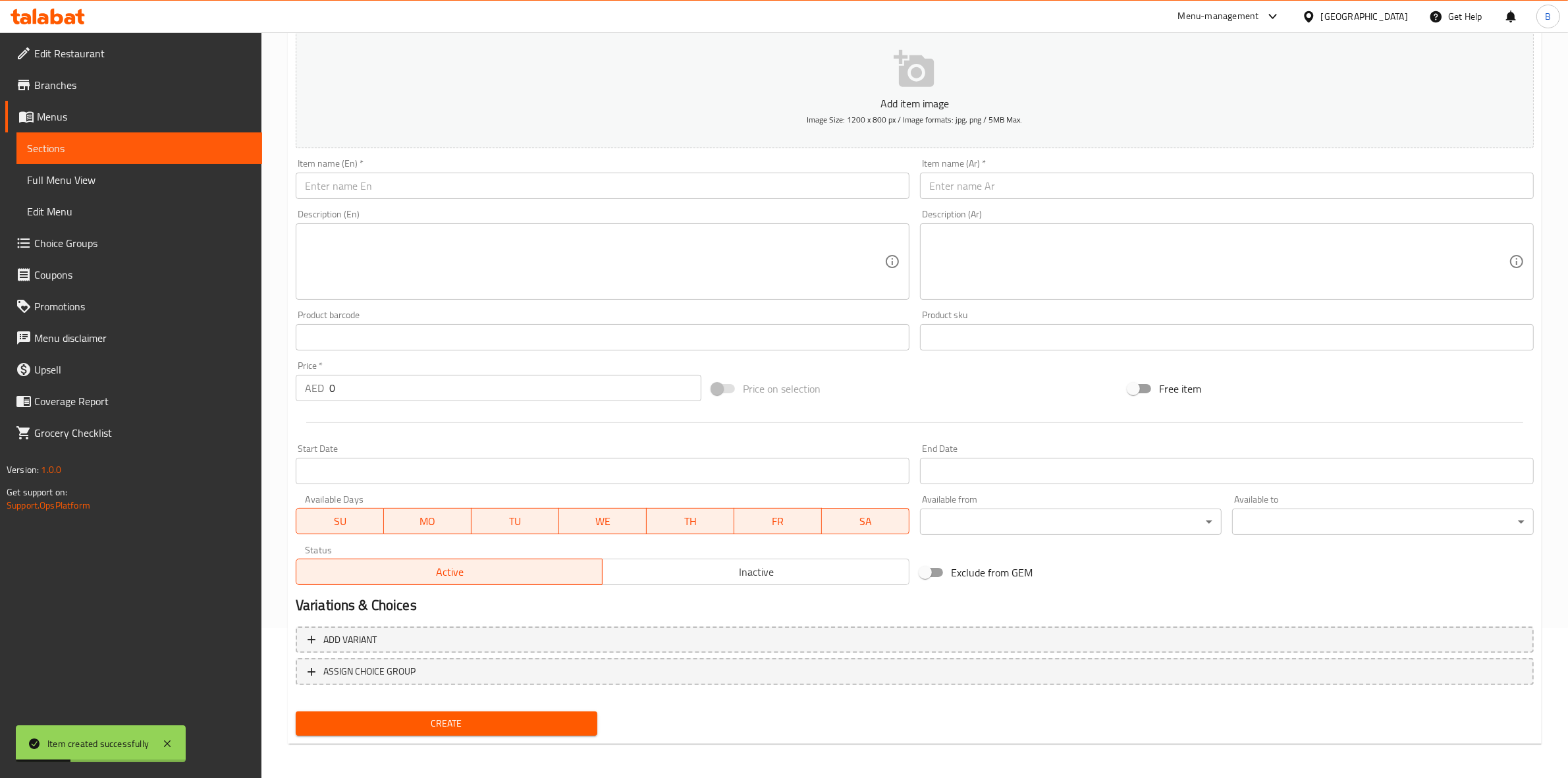
scroll to position [0, 0]
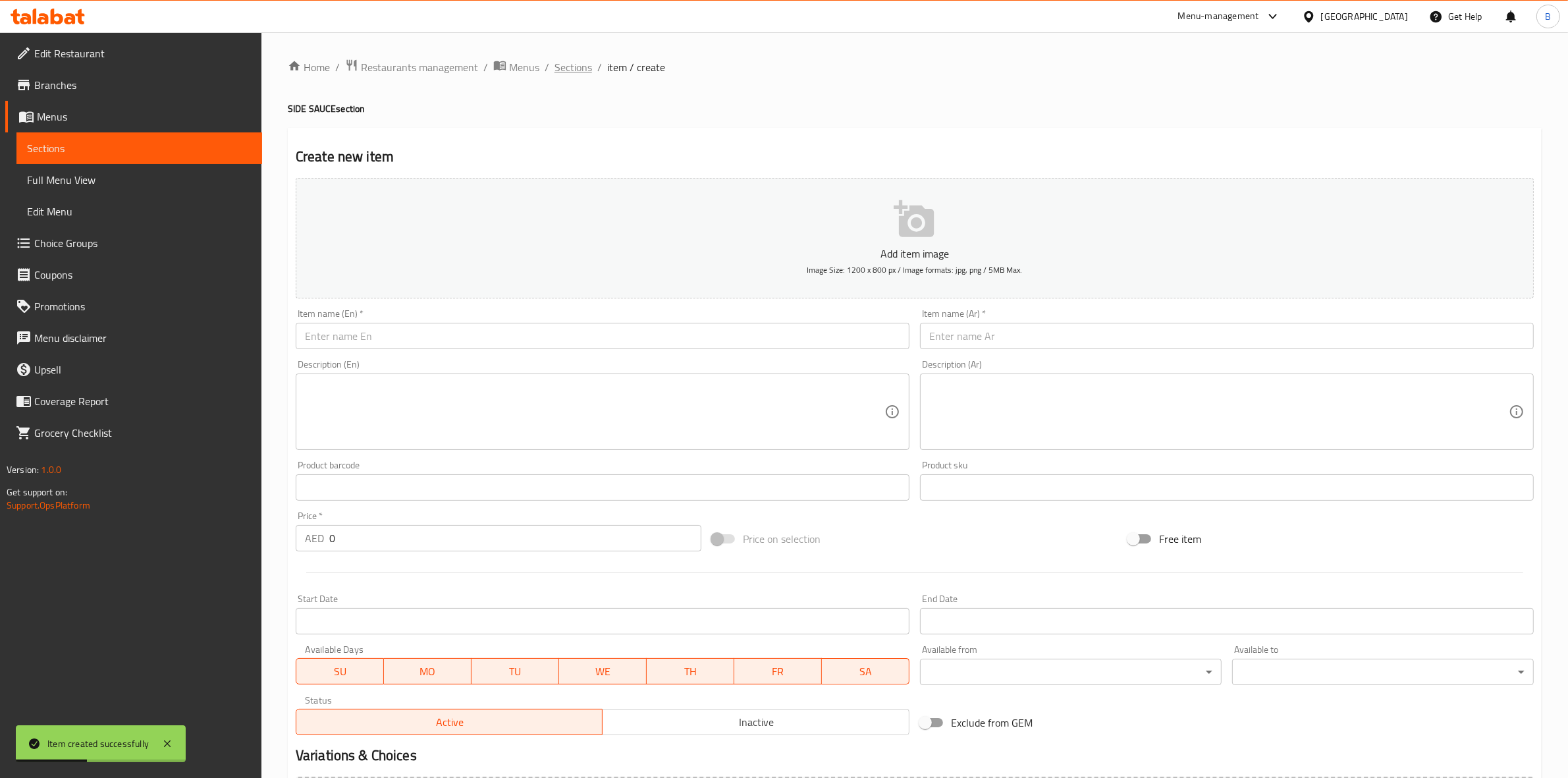
click at [570, 75] on span "Sections" at bounding box center [573, 68] width 38 height 16
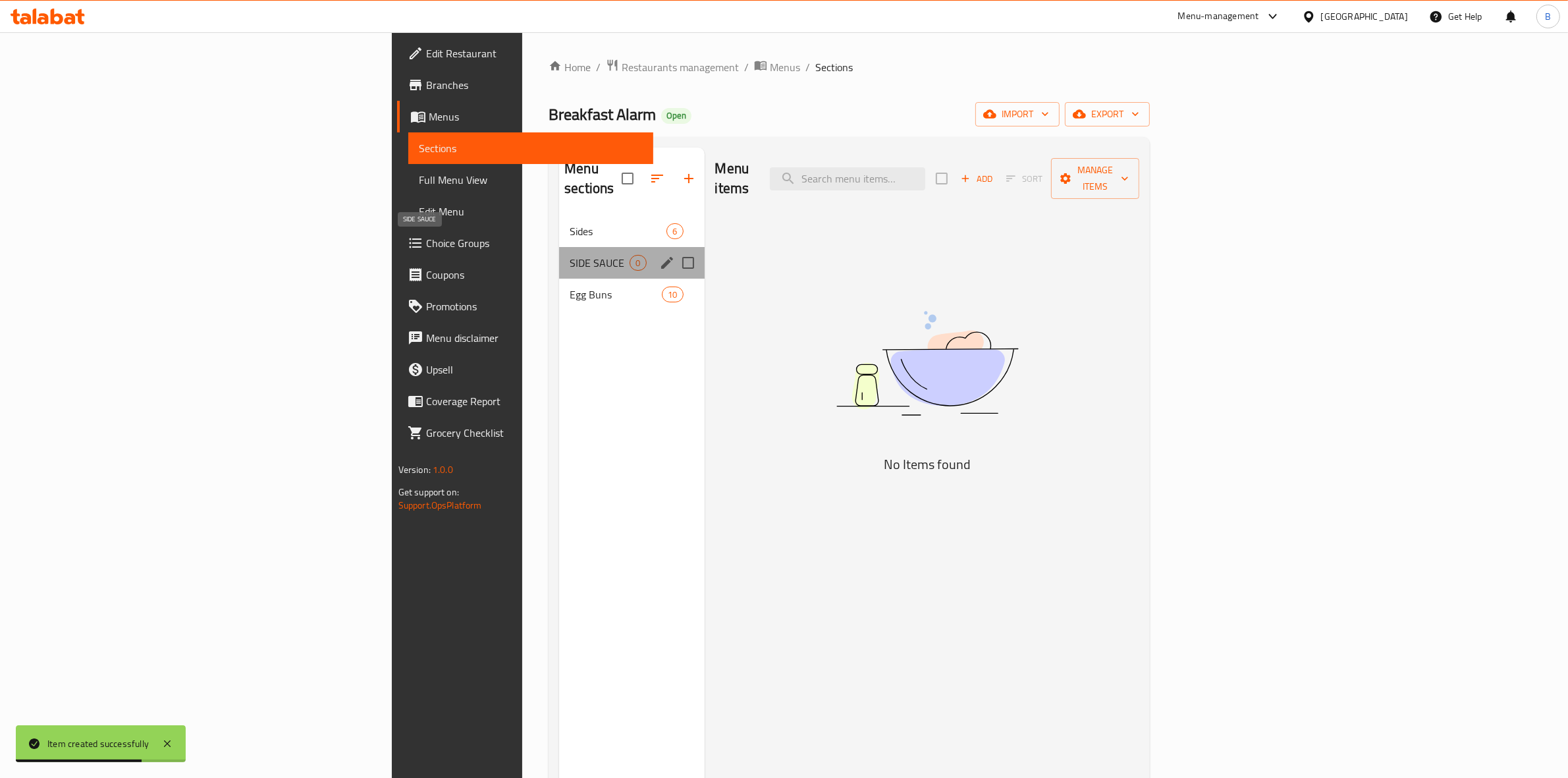
click at [570, 255] on span "SIDE SAUCE" at bounding box center [599, 263] width 60 height 16
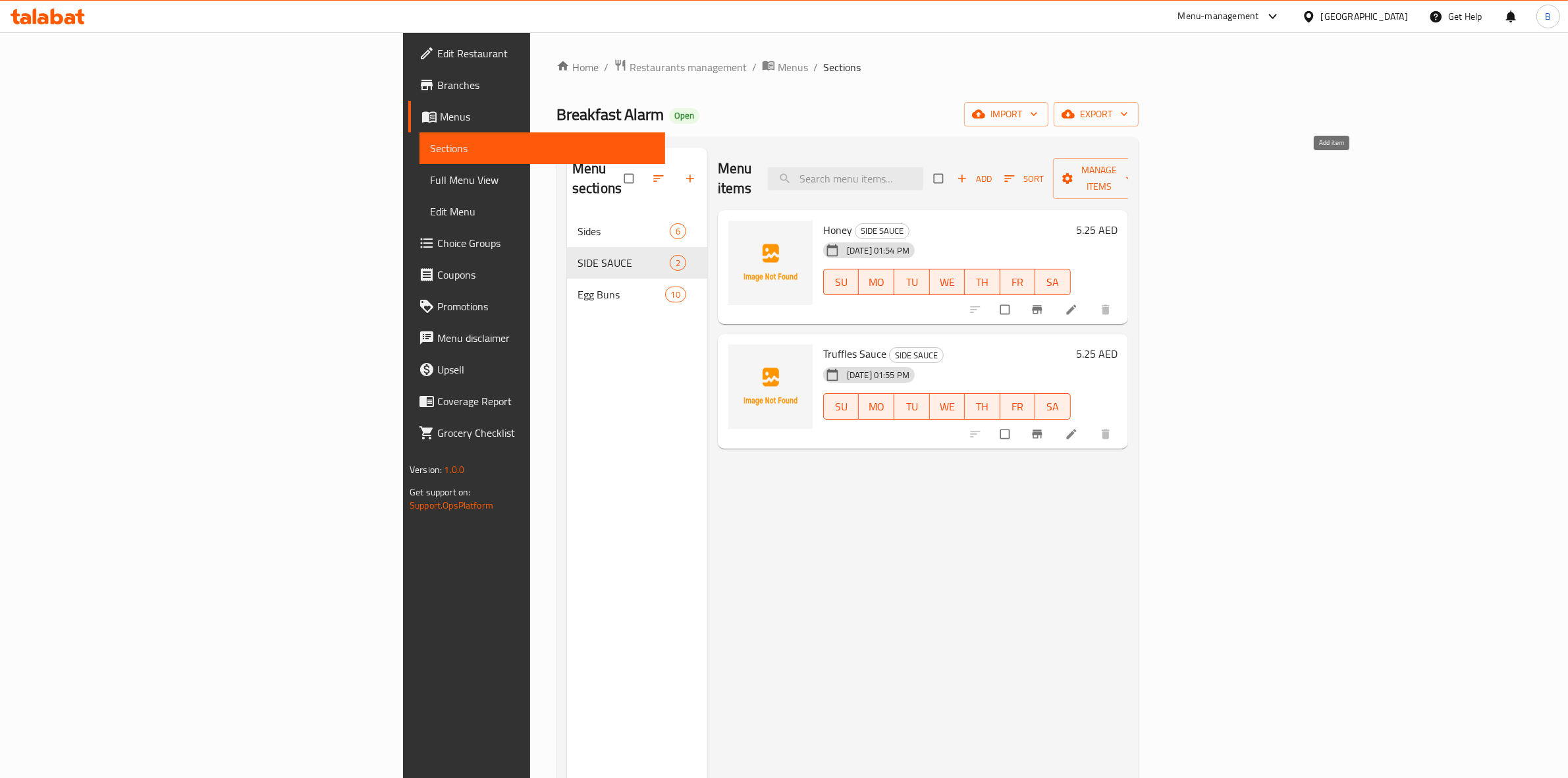
click at [992, 176] on span "Add" at bounding box center [975, 178] width 36 height 15
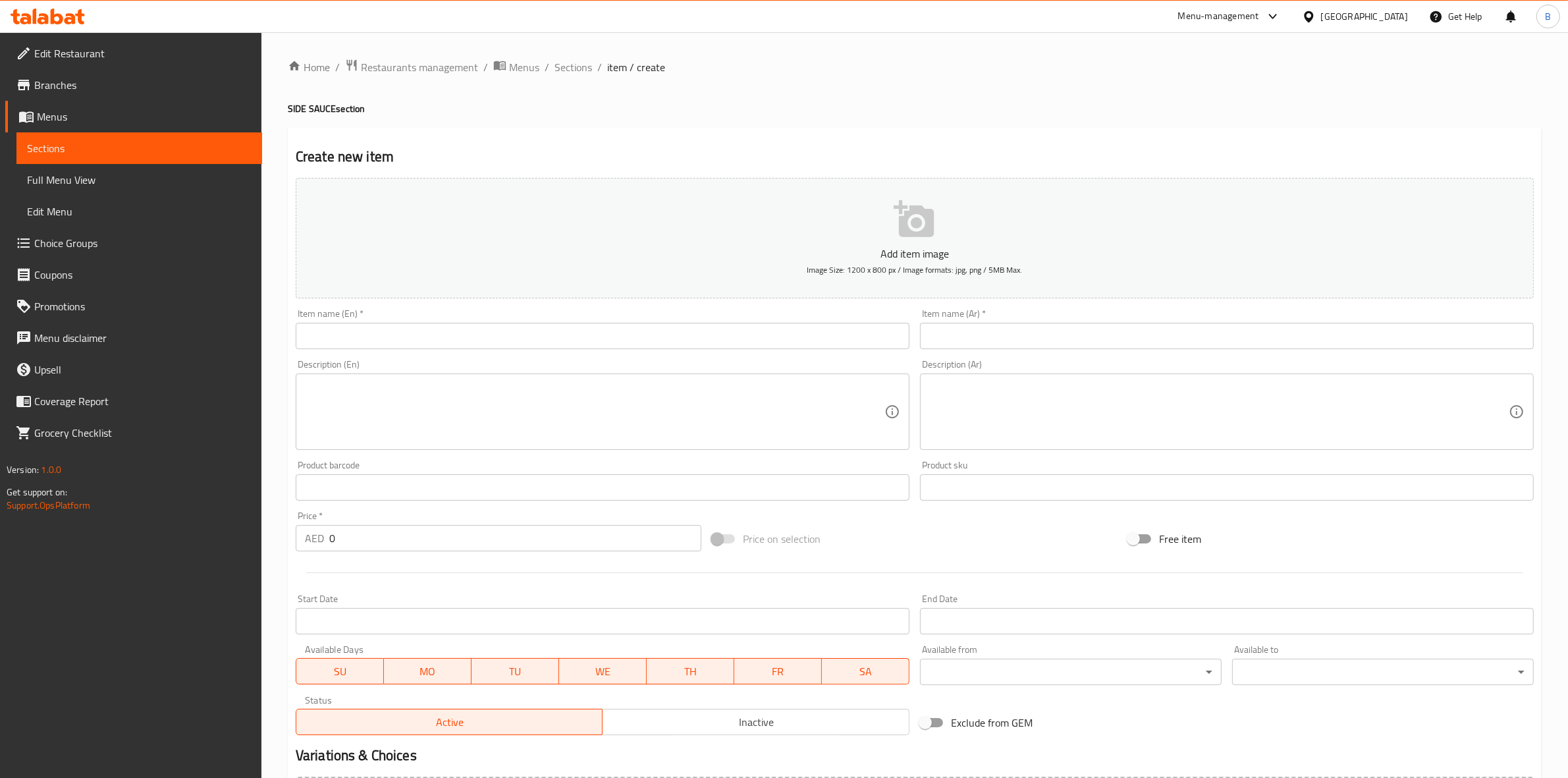
click at [601, 349] on input "text" at bounding box center [602, 335] width 614 height 26
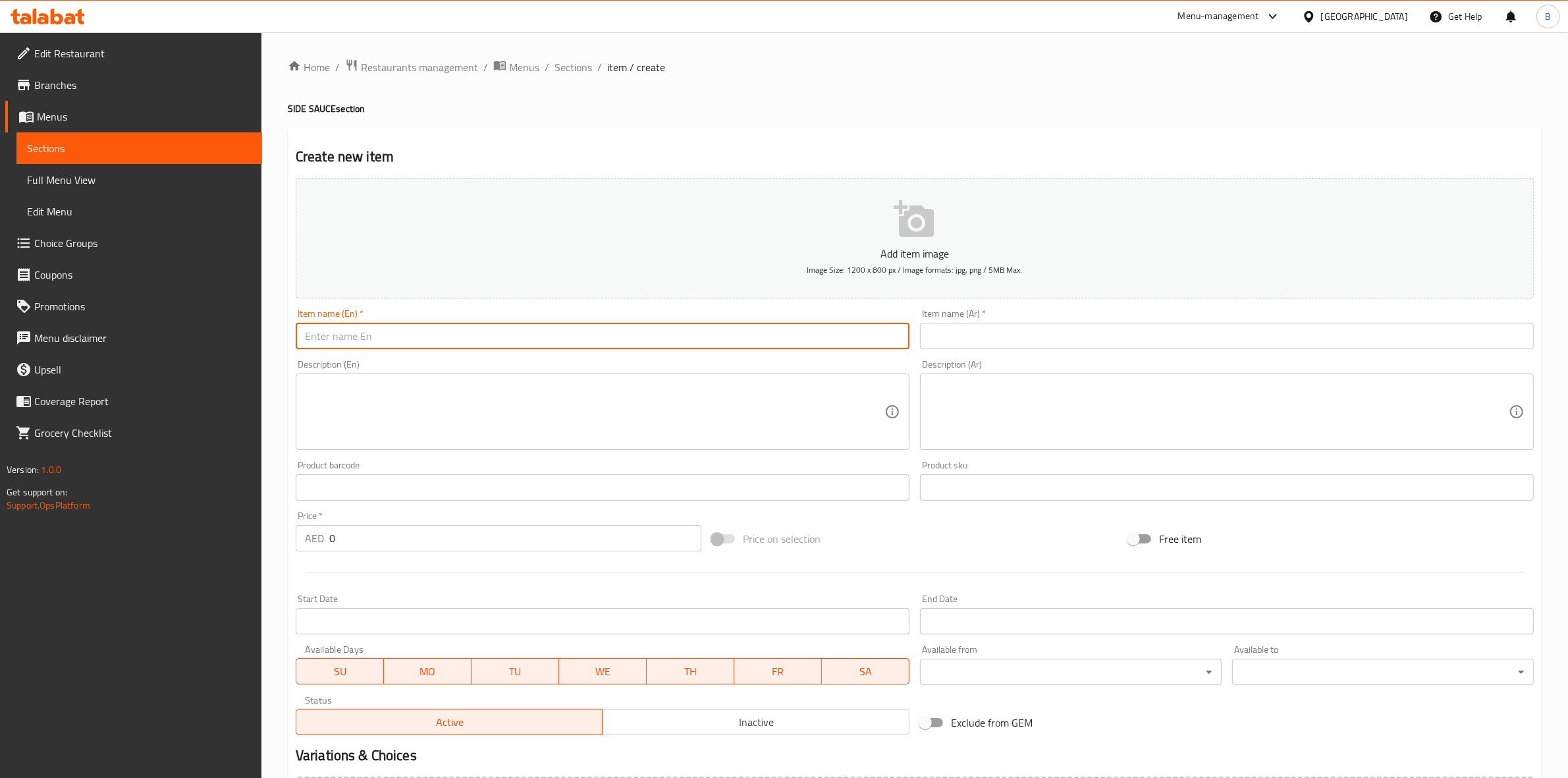
paste input "Morning sauce"
type input "Morning sauce"
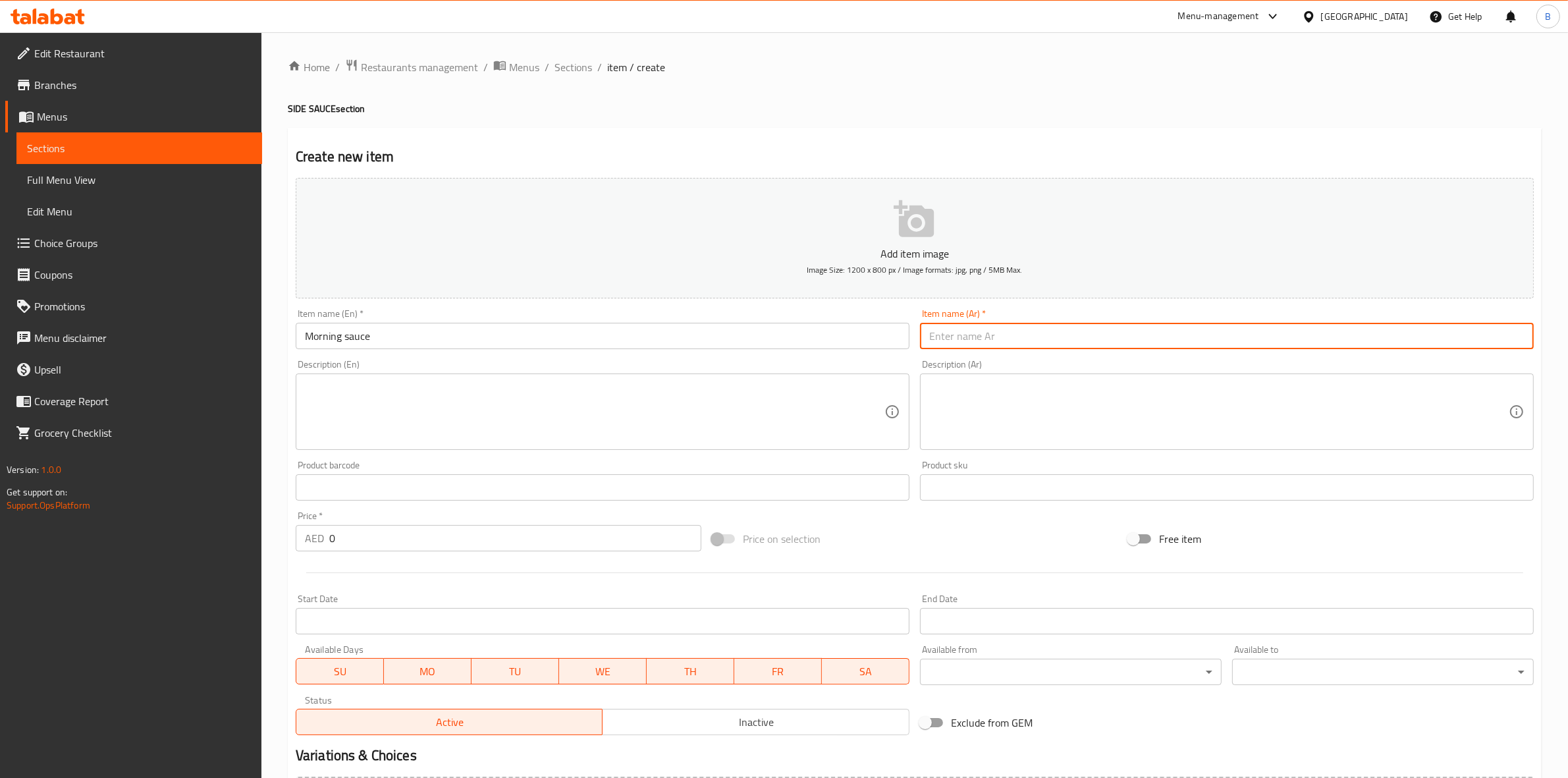
click at [1012, 330] on input "text" at bounding box center [1227, 335] width 614 height 26
paste input "[PERSON_NAME]"
type input "[PERSON_NAME]"
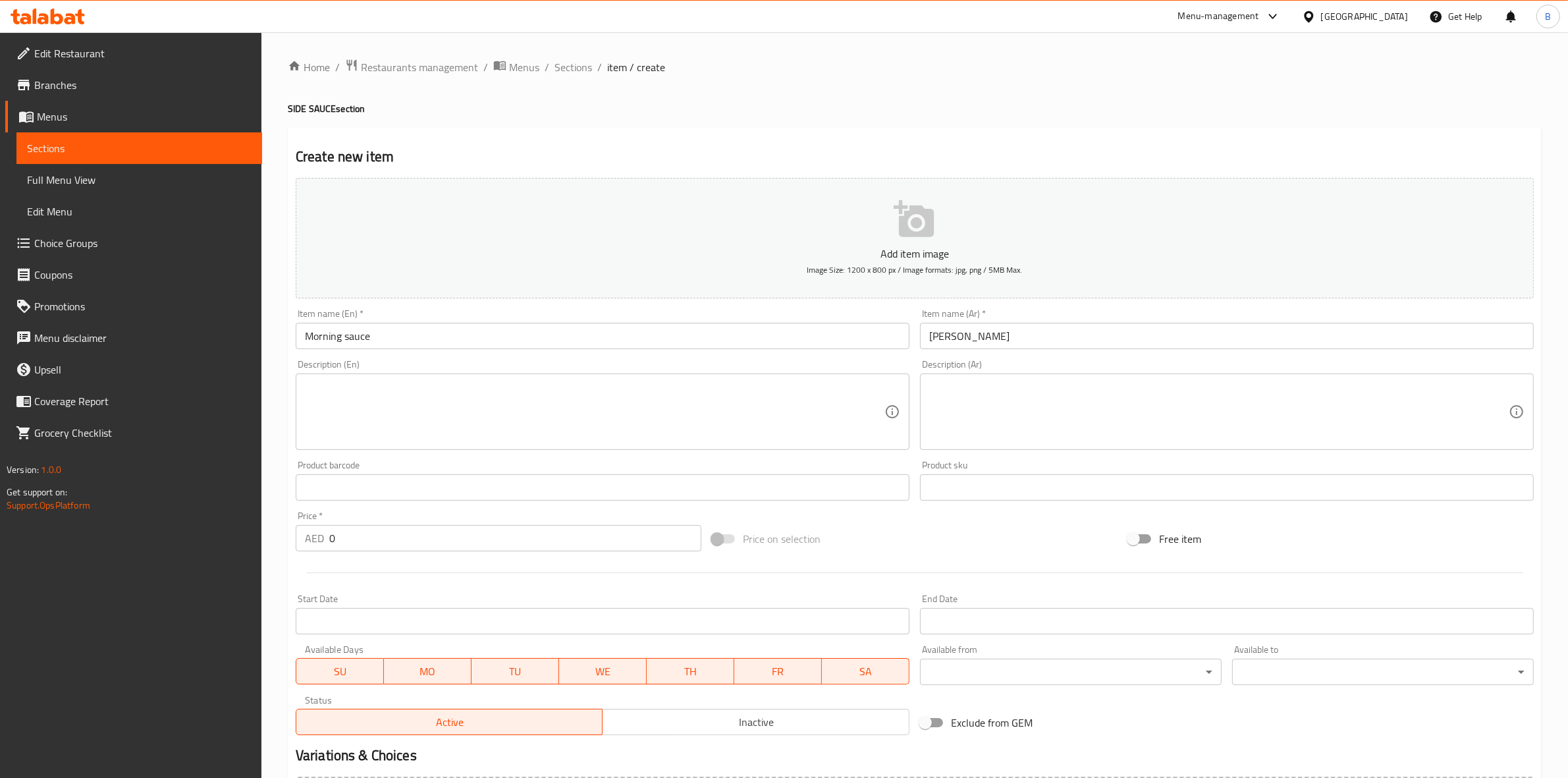
click at [534, 537] on input "0" at bounding box center [515, 538] width 372 height 26
paste input "3.15"
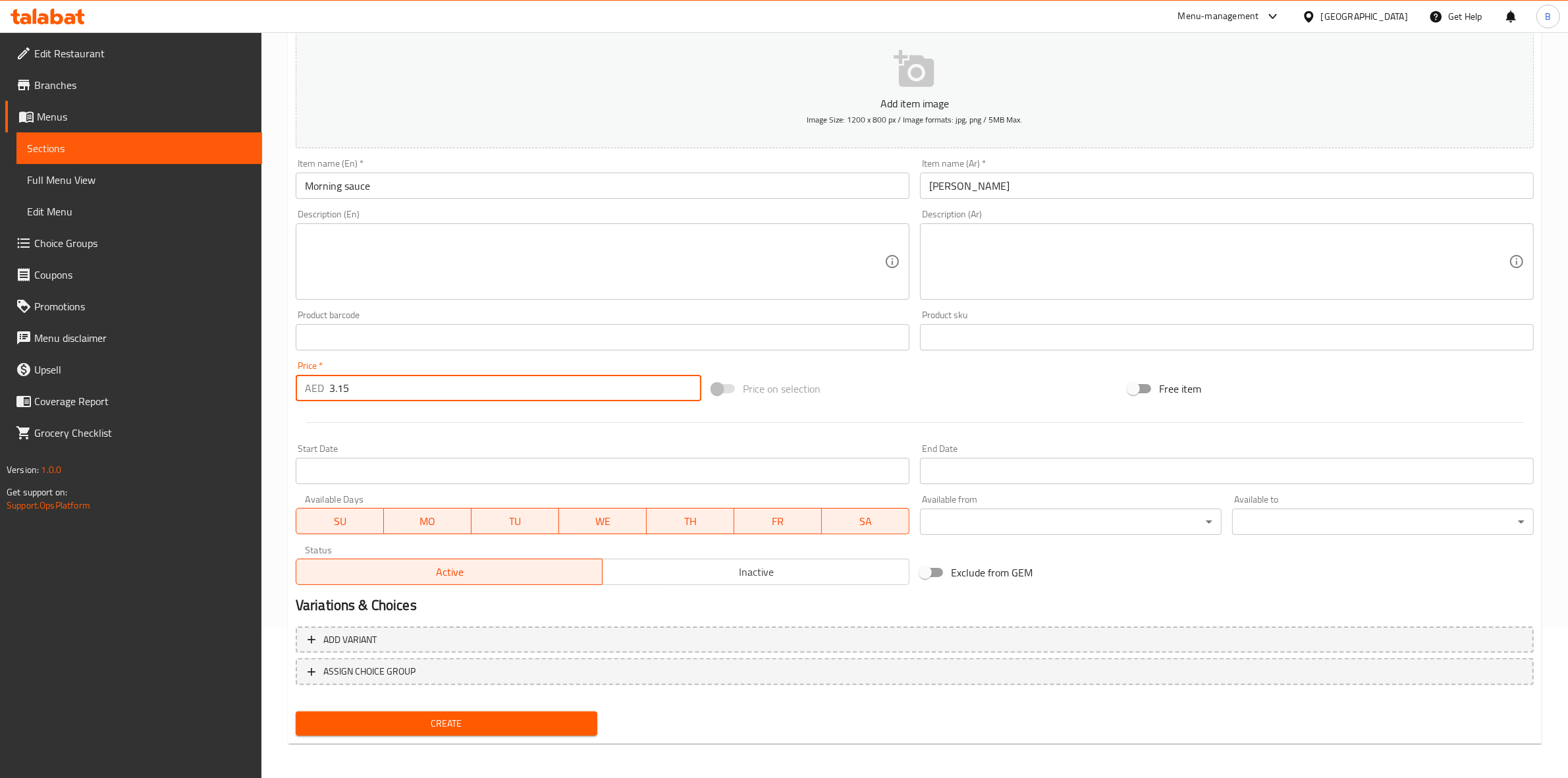
type input "3.15"
click at [448, 730] on button "Create" at bounding box center [446, 723] width 302 height 24
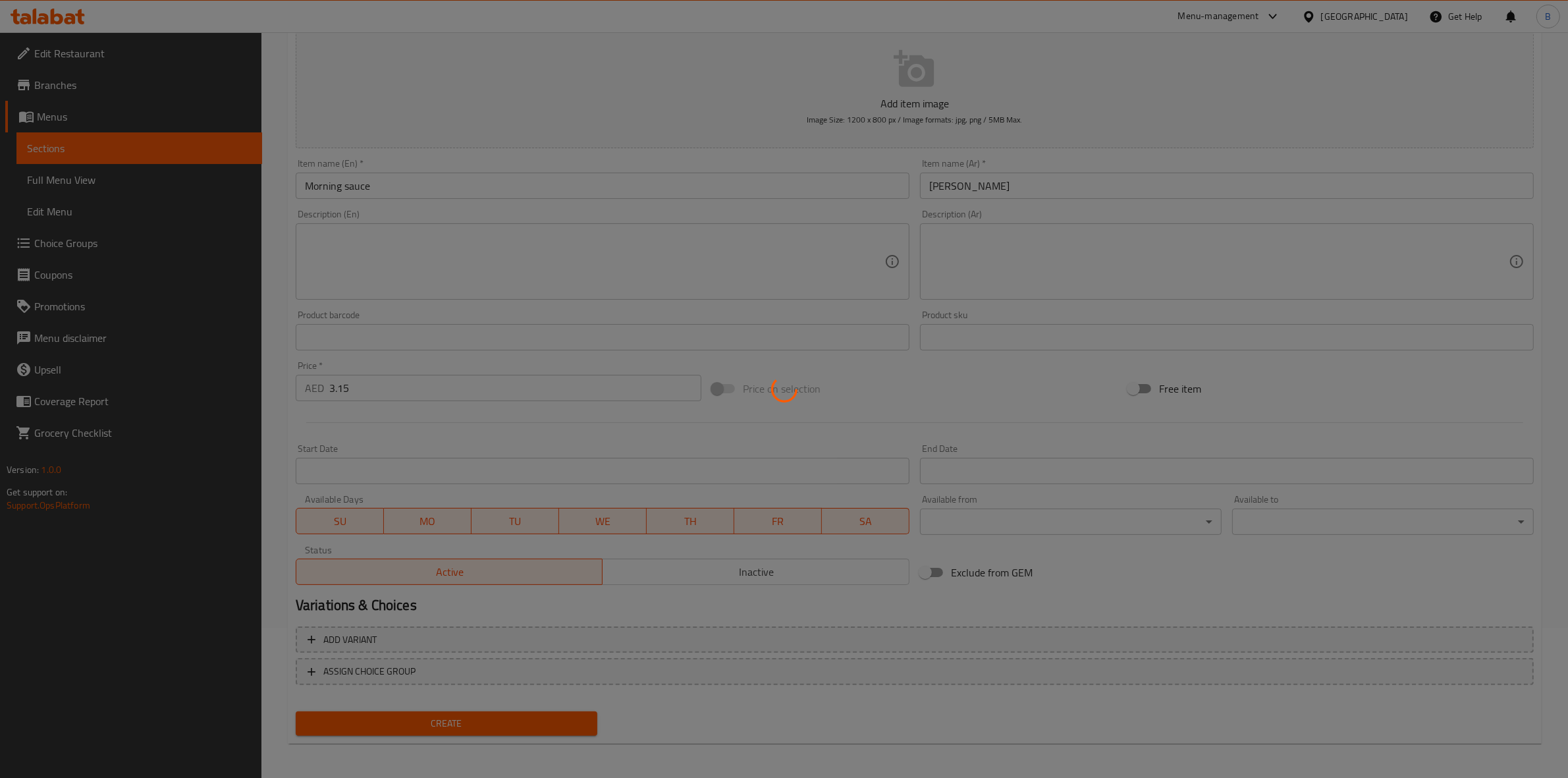
type input "0"
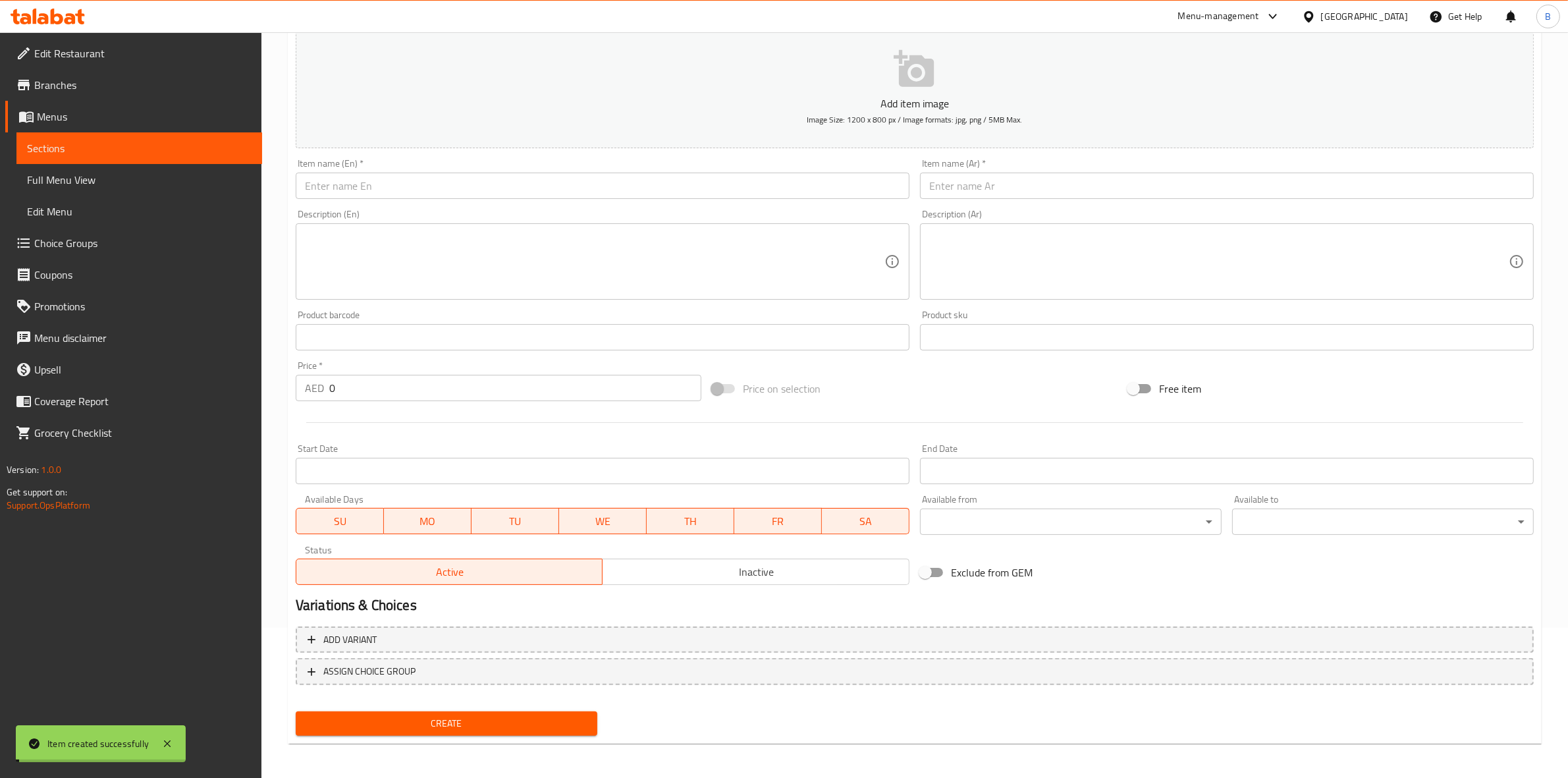
scroll to position [0, 0]
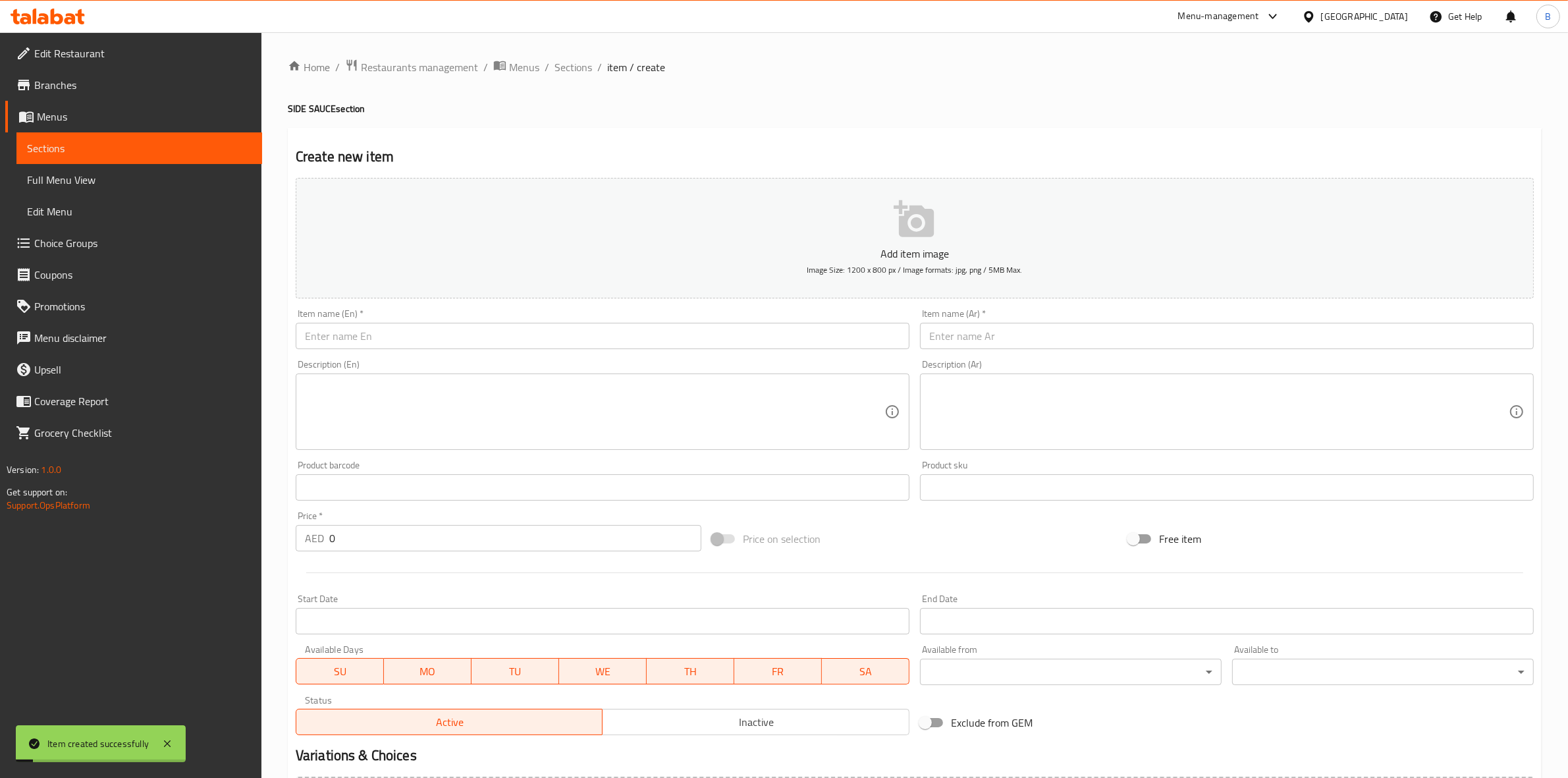
click at [385, 340] on input "text" at bounding box center [602, 335] width 614 height 26
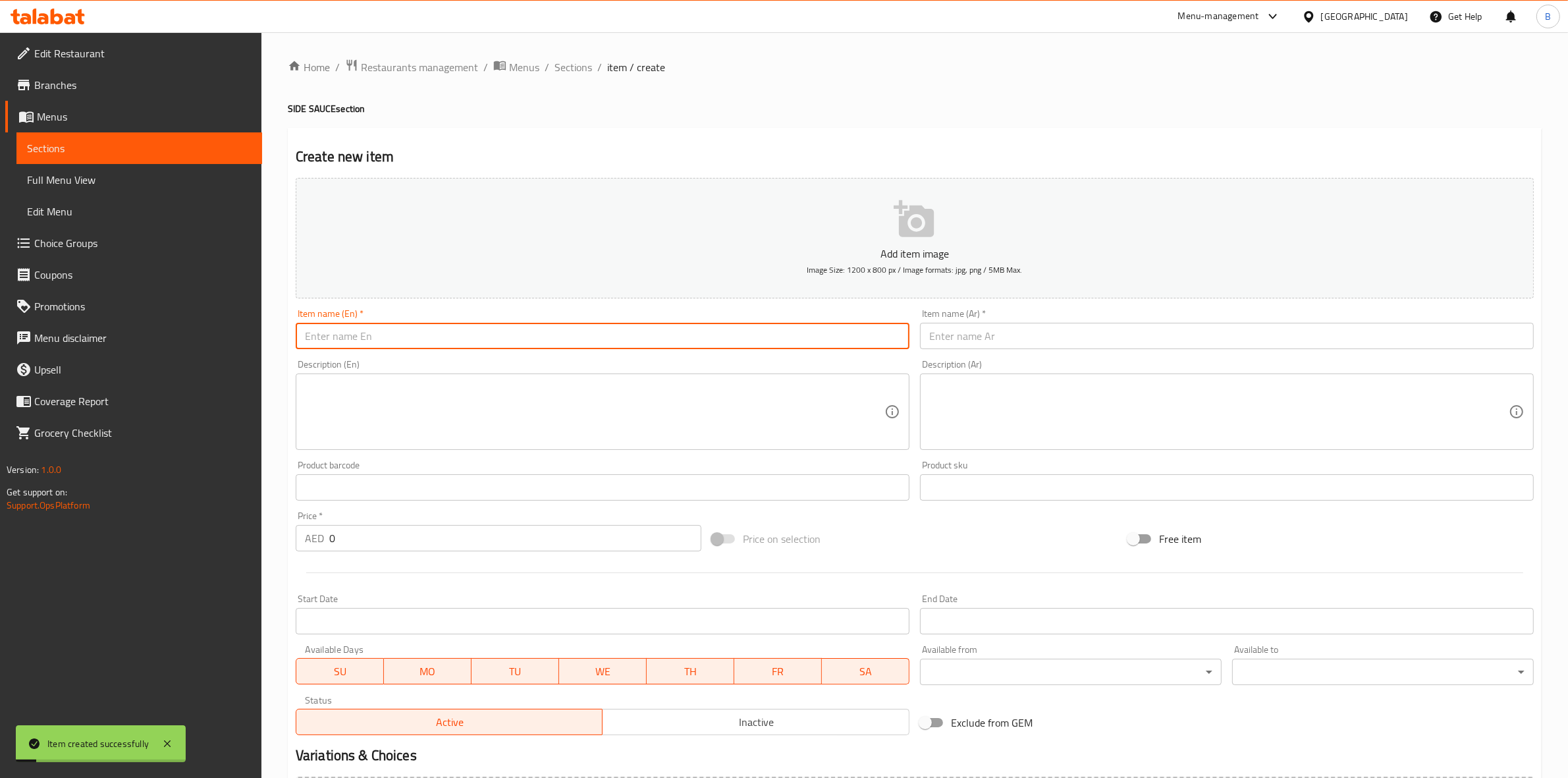
paste input "Old School Sauce"
type input "Old School Sauce"
click at [1013, 339] on input "text" at bounding box center [1227, 335] width 614 height 26
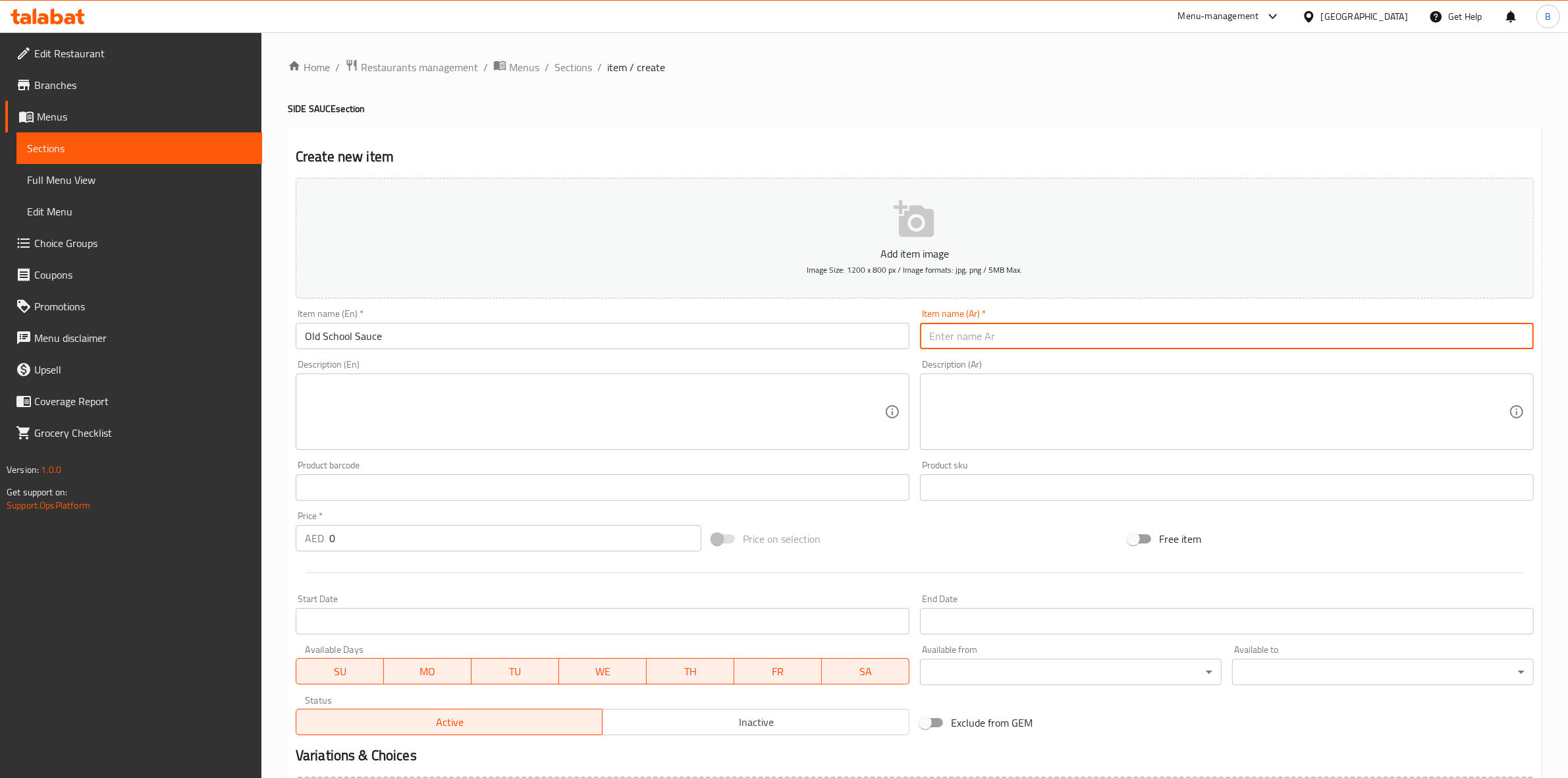
paste input "صلصة المدرسة القديمة"
type input "صلصة المدرسة القديمة"
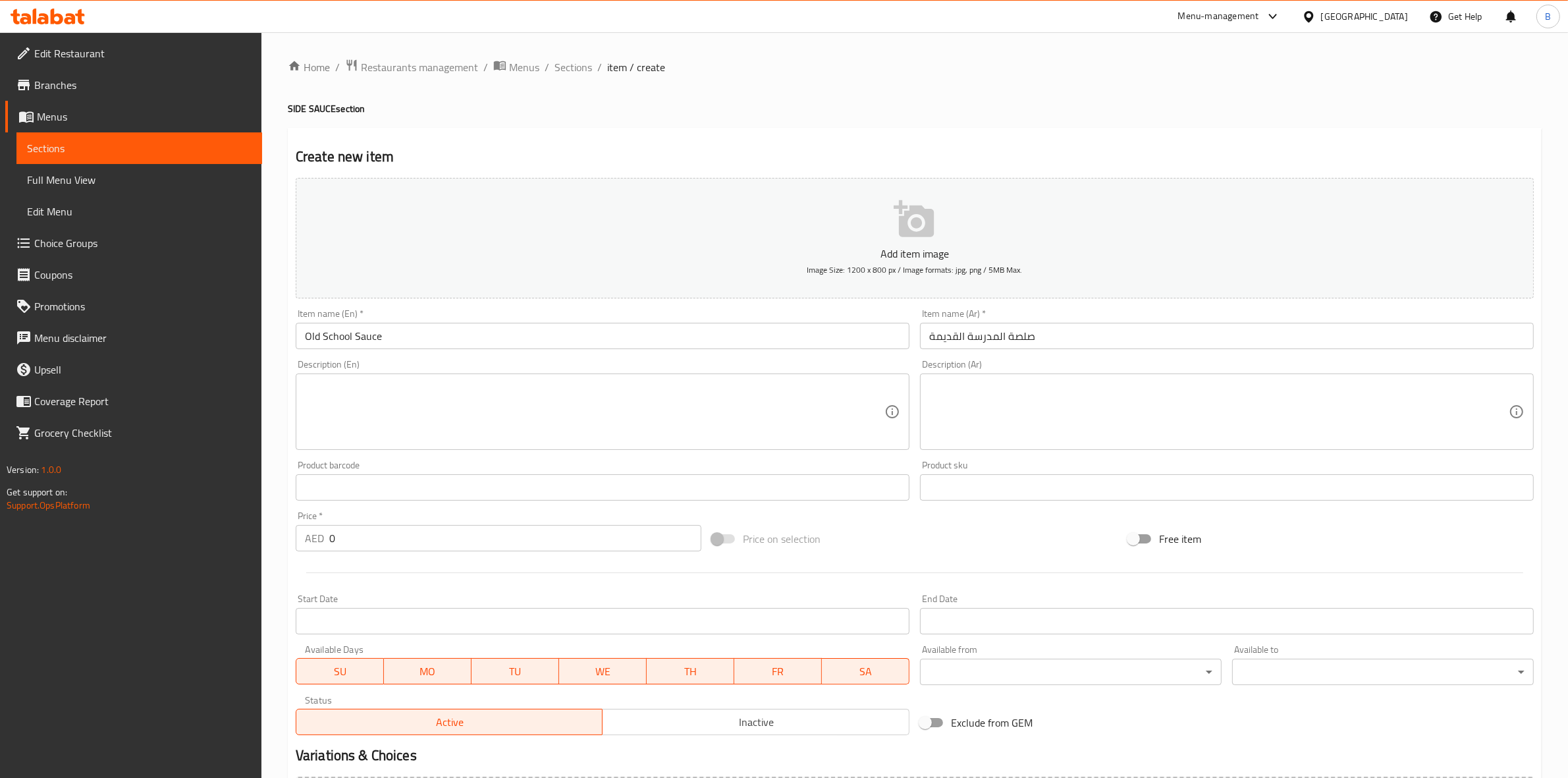
click at [969, 416] on textarea at bounding box center [1219, 412] width 580 height 62
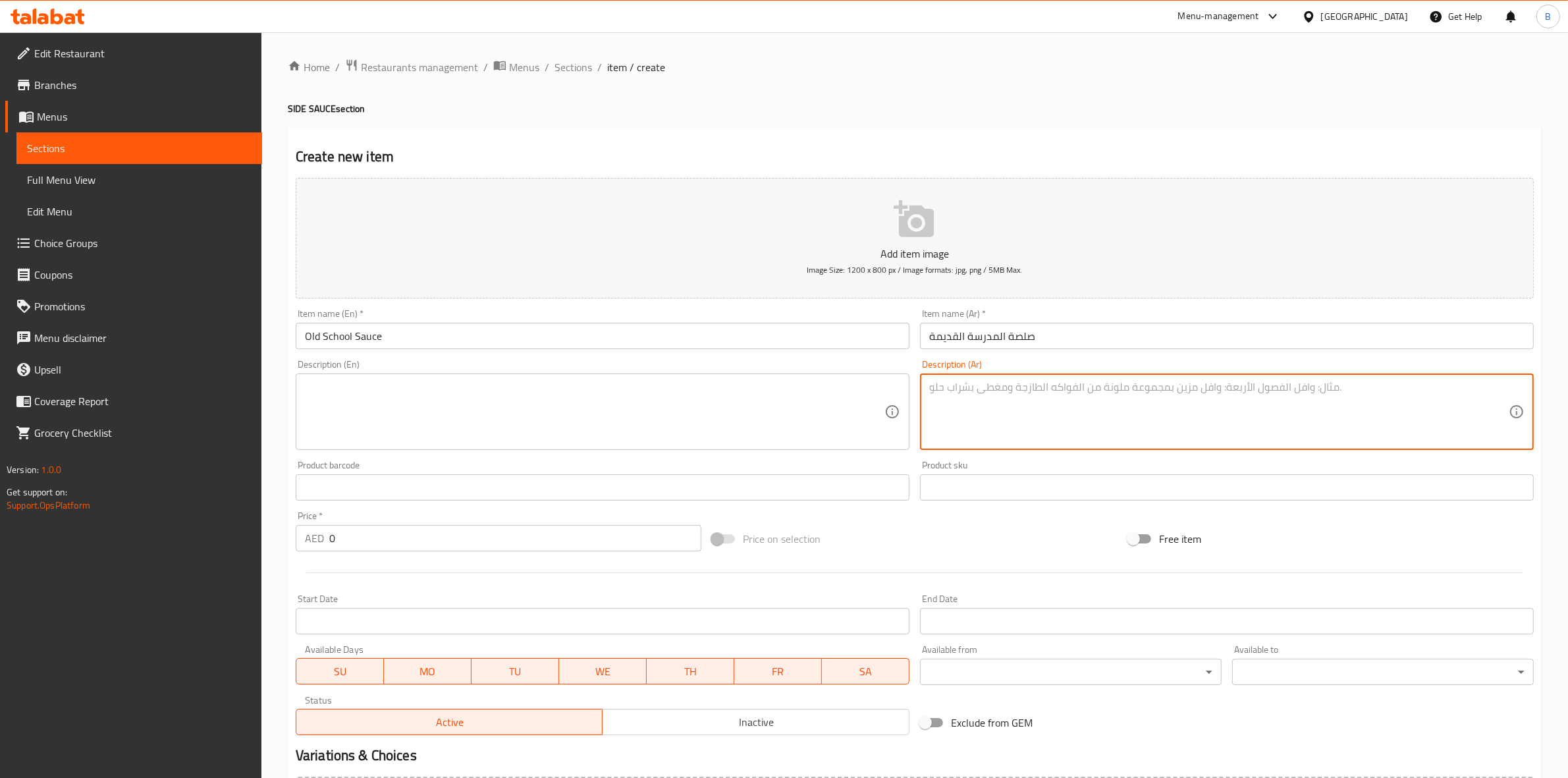
paste textarea "صوص كلاسيك لطعم أصيل."
type textarea "صوص كلاسيك لطعم أصيل."
click at [800, 426] on textarea at bounding box center [595, 412] width 580 height 62
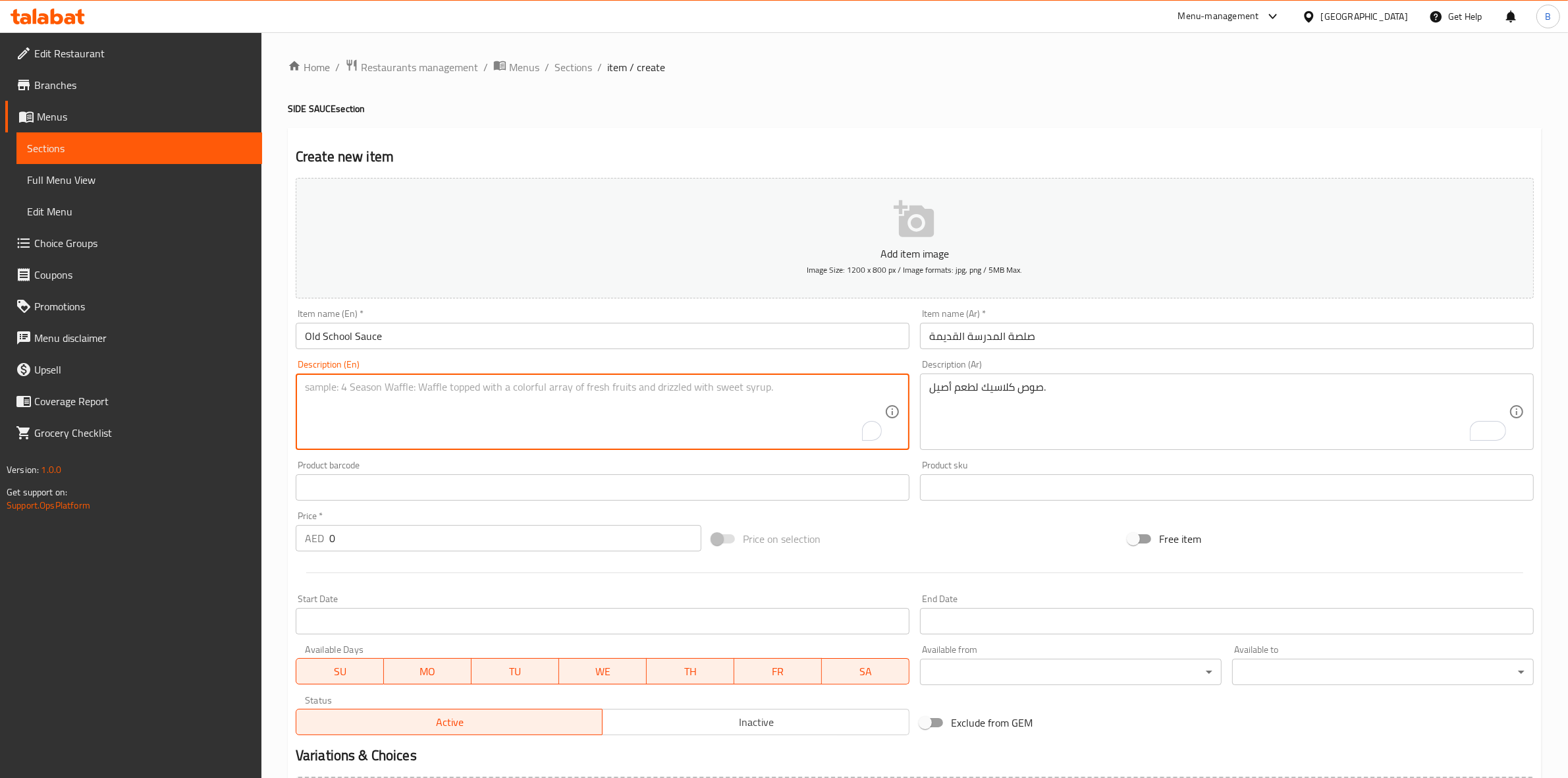
paste textarea "Classic sauce, authentic taste."
type textarea "Classic sauce, authentic taste."
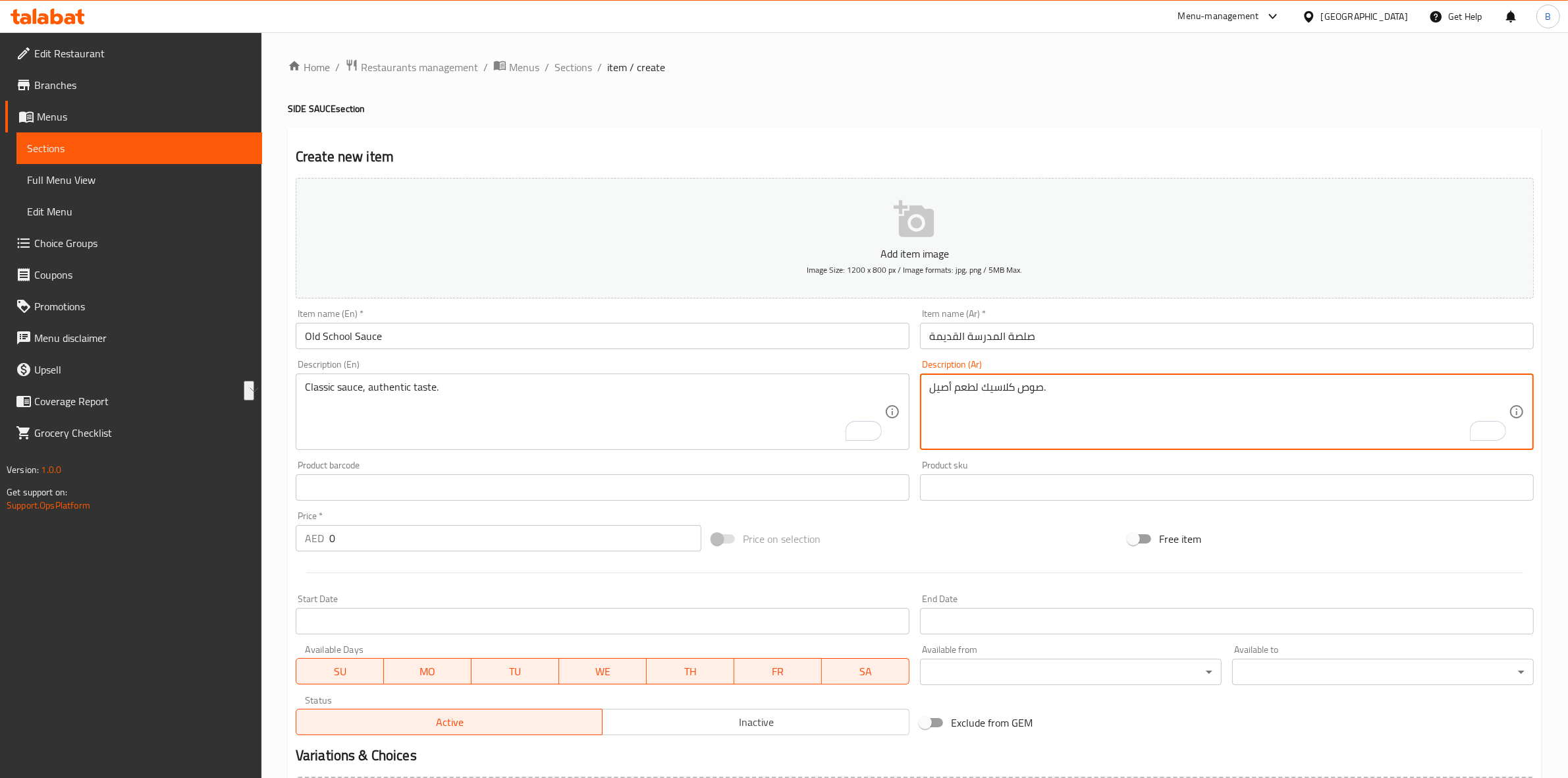
drag, startPoint x: 980, startPoint y: 392, endPoint x: 1041, endPoint y: 389, distance: 61.1
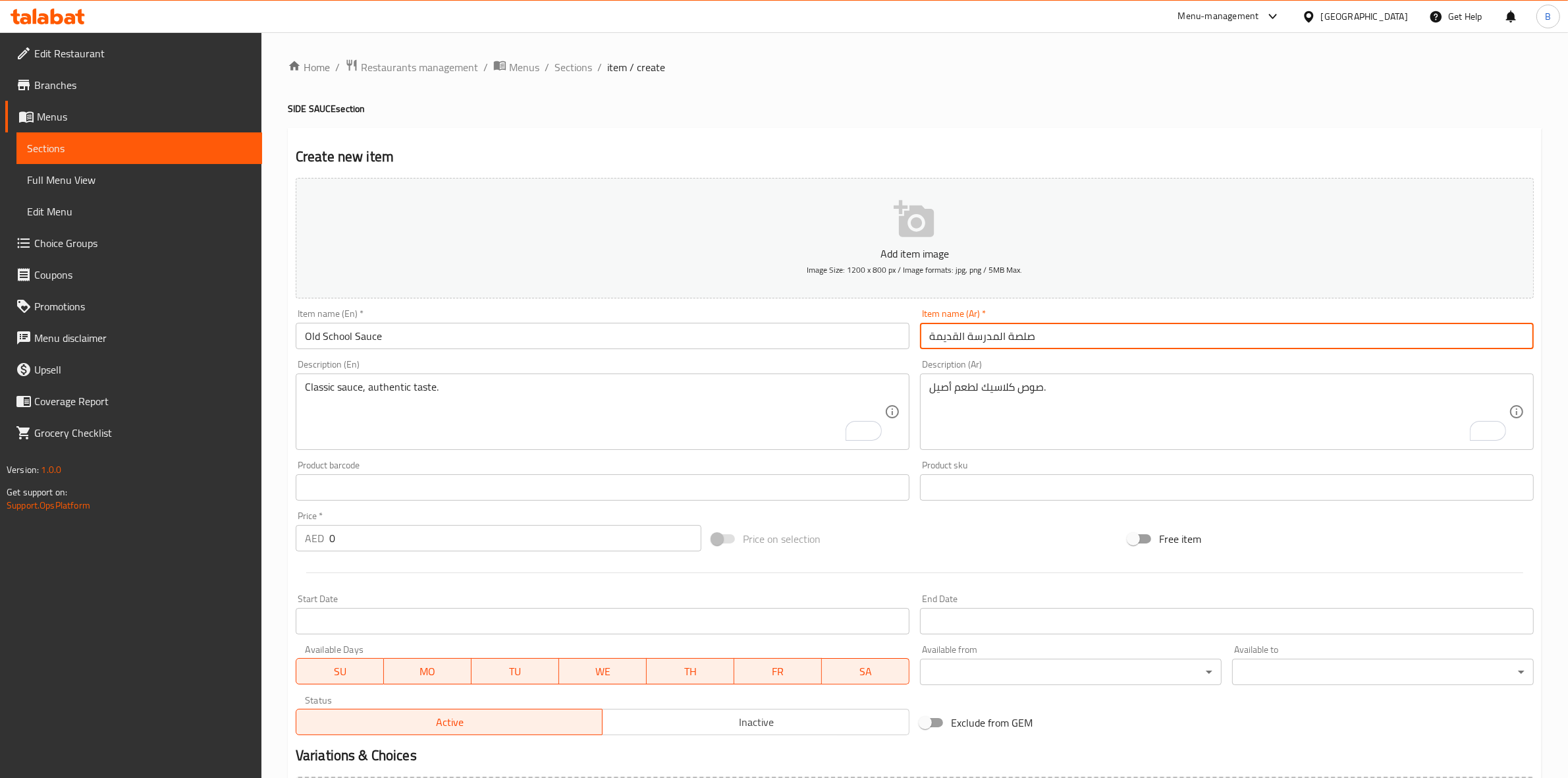
drag, startPoint x: 1002, startPoint y: 335, endPoint x: 939, endPoint y: 339, distance: 63.1
click at [939, 339] on input "صلصة المدرسة القديمة" at bounding box center [1227, 335] width 614 height 26
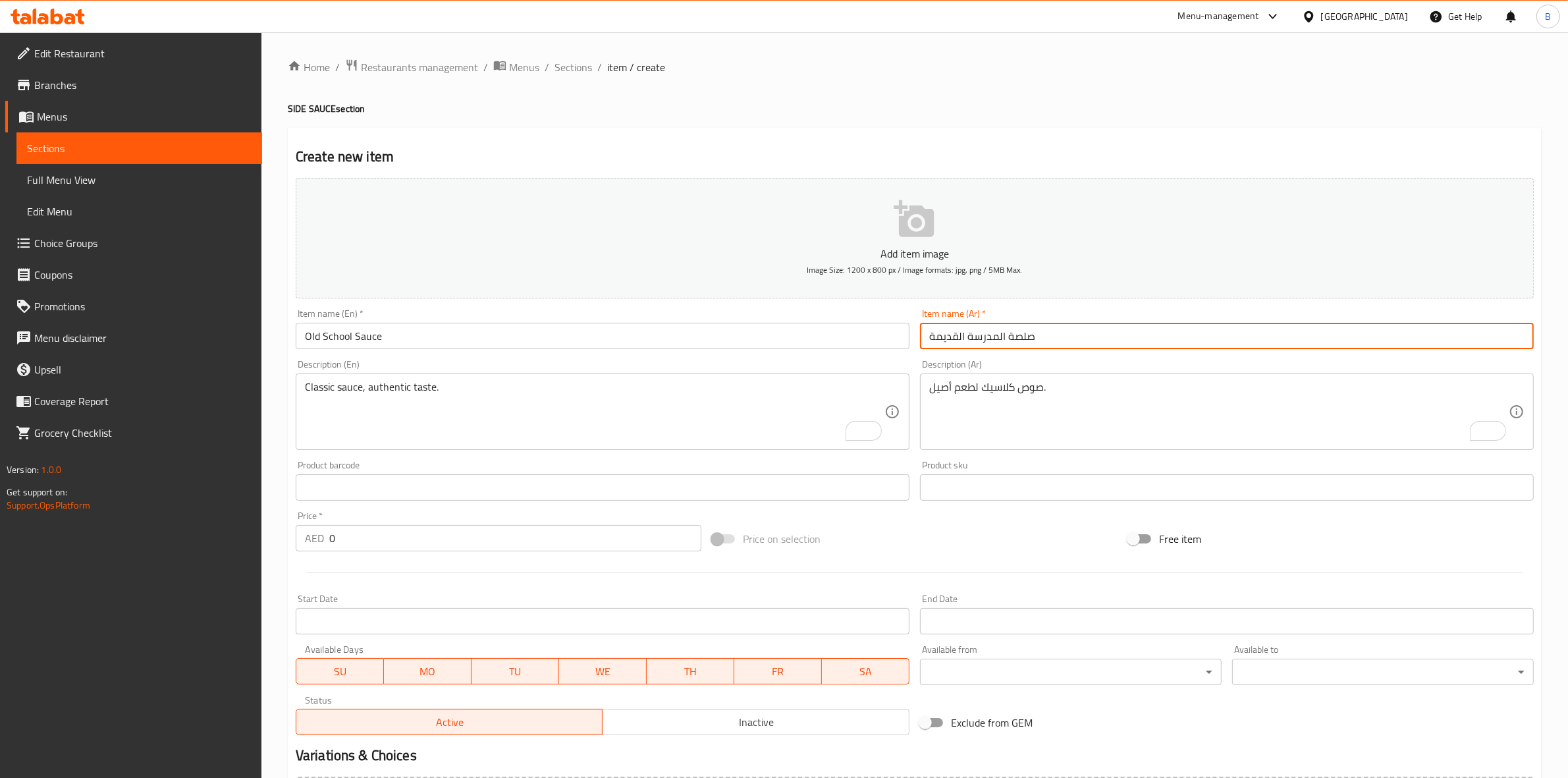
paste input "ص كلاسيك"
click at [939, 339] on input "صوص كلاسيك" at bounding box center [1227, 335] width 614 height 26
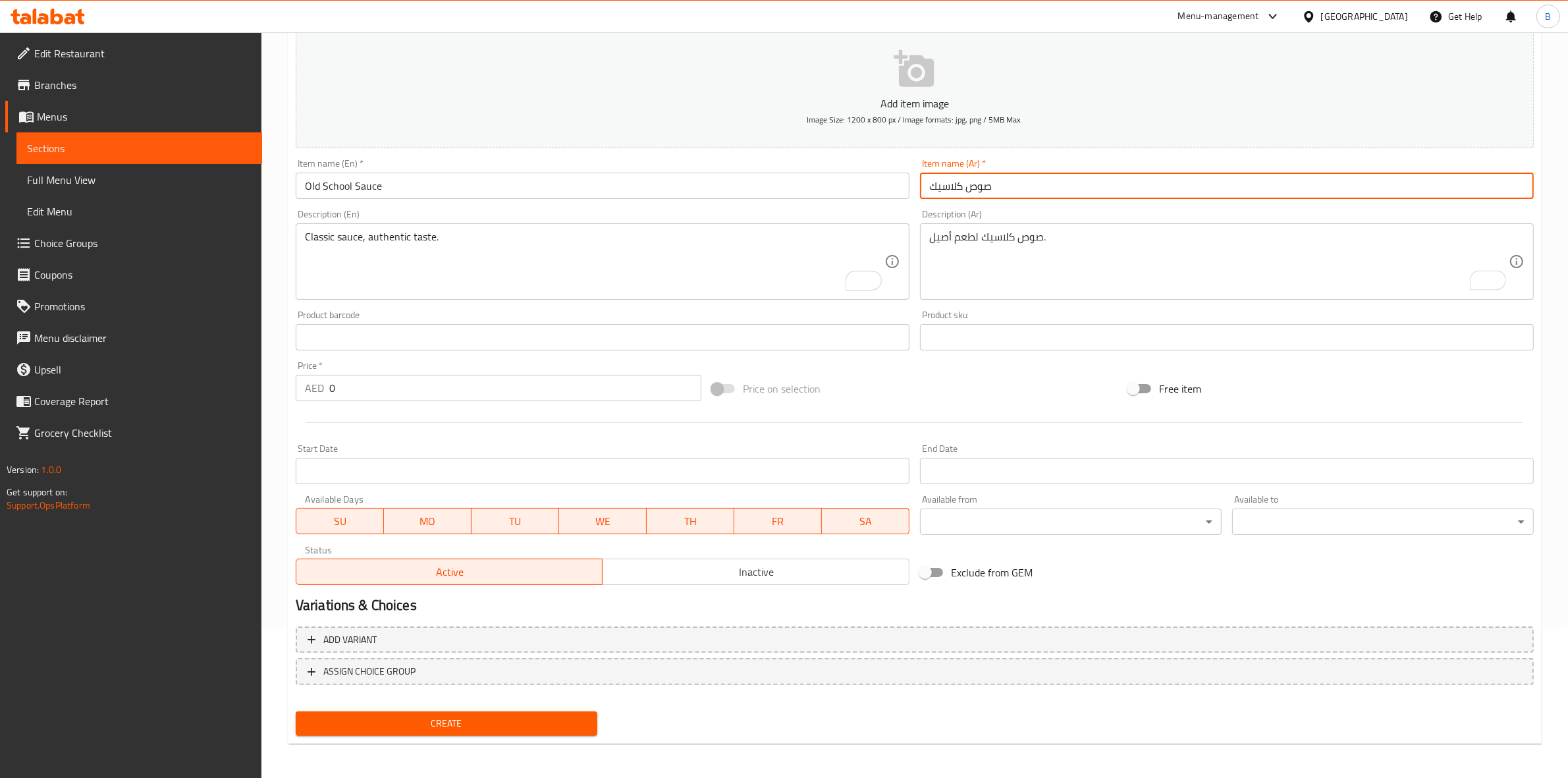
type input "صوص كلاسيك"
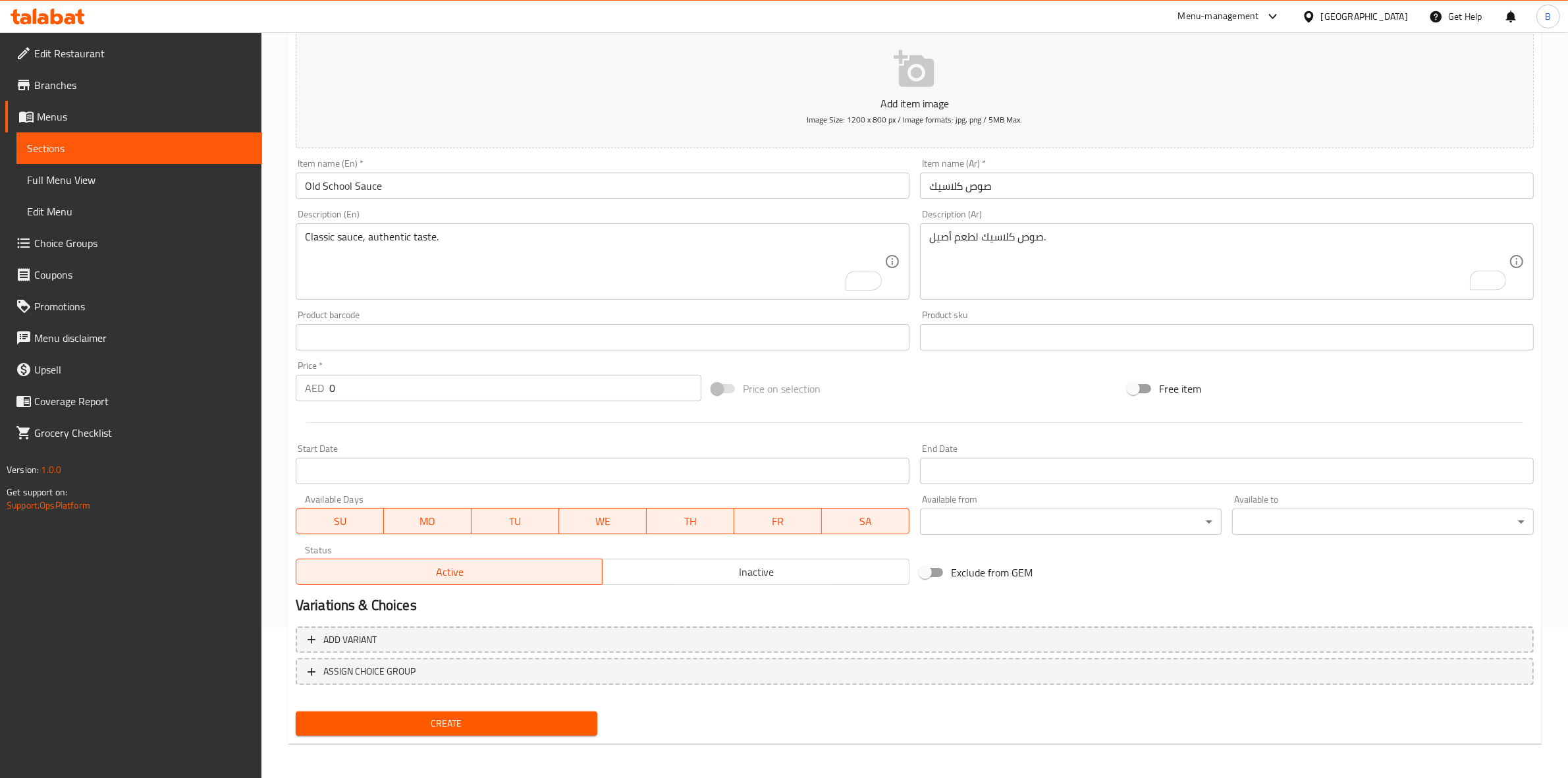
click at [462, 389] on input "0" at bounding box center [515, 387] width 372 height 26
paste input "3.15"
type input "3.15"
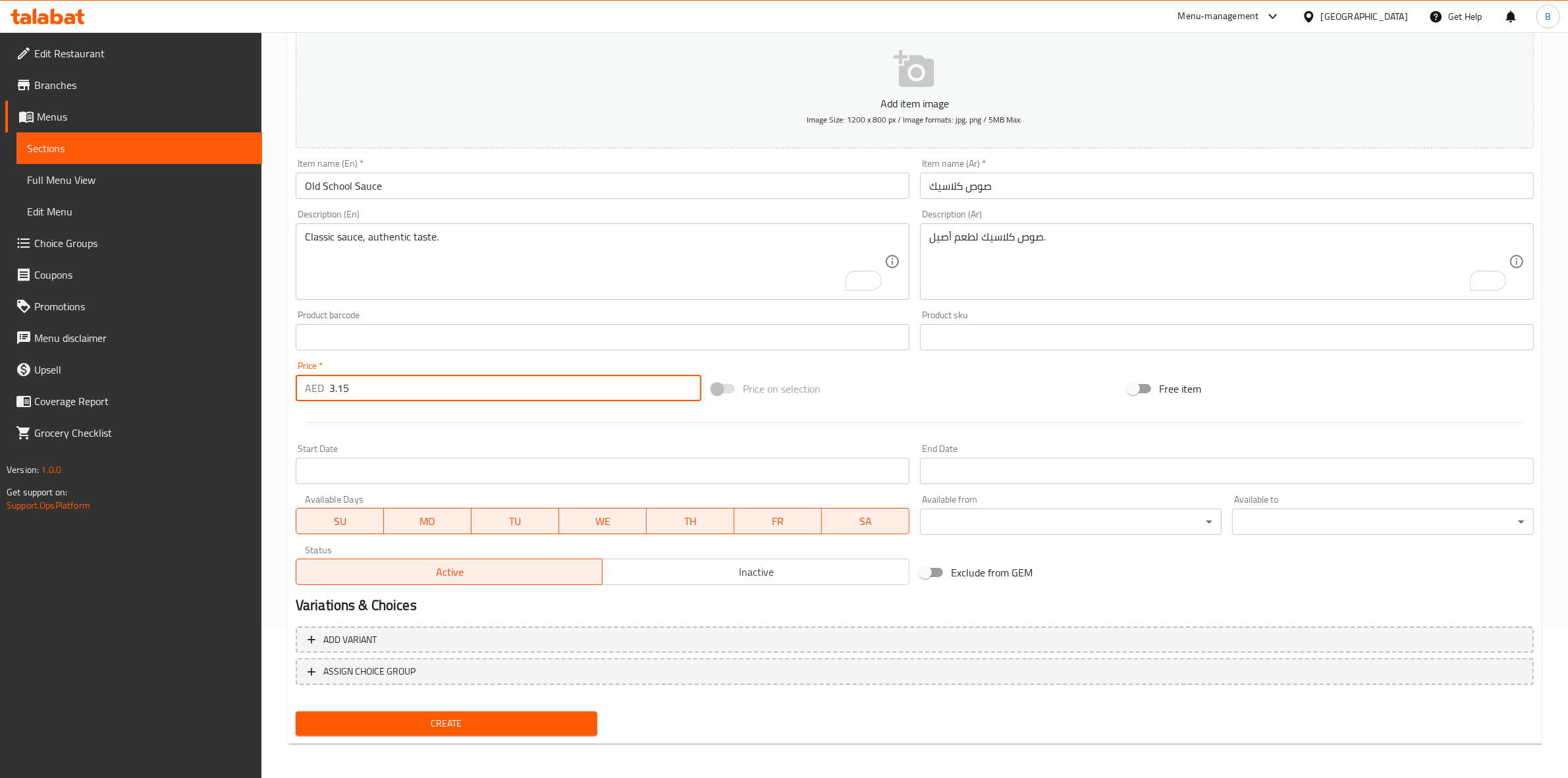
click at [401, 719] on span "Create" at bounding box center [446, 723] width 281 height 16
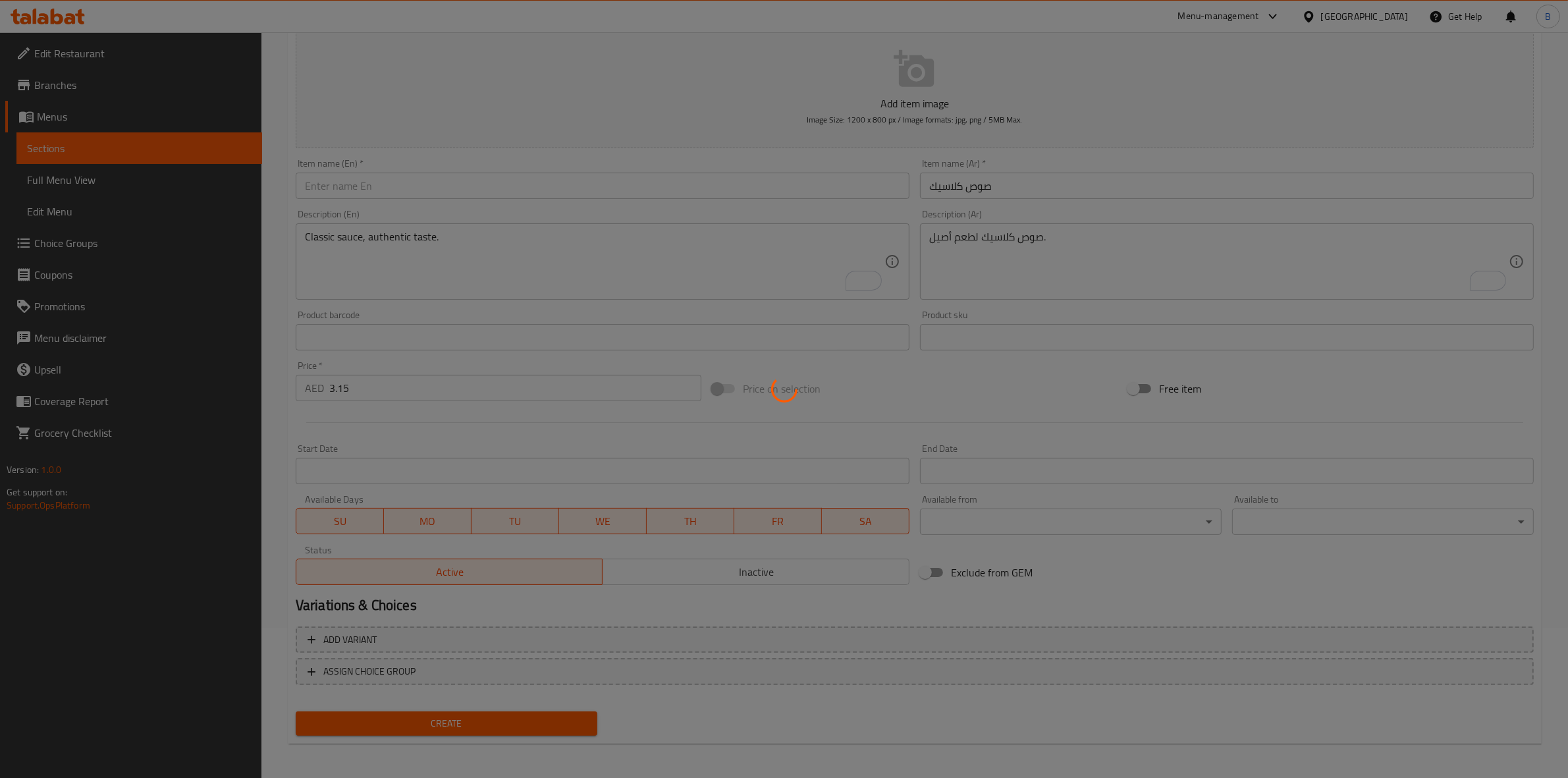
type input "0"
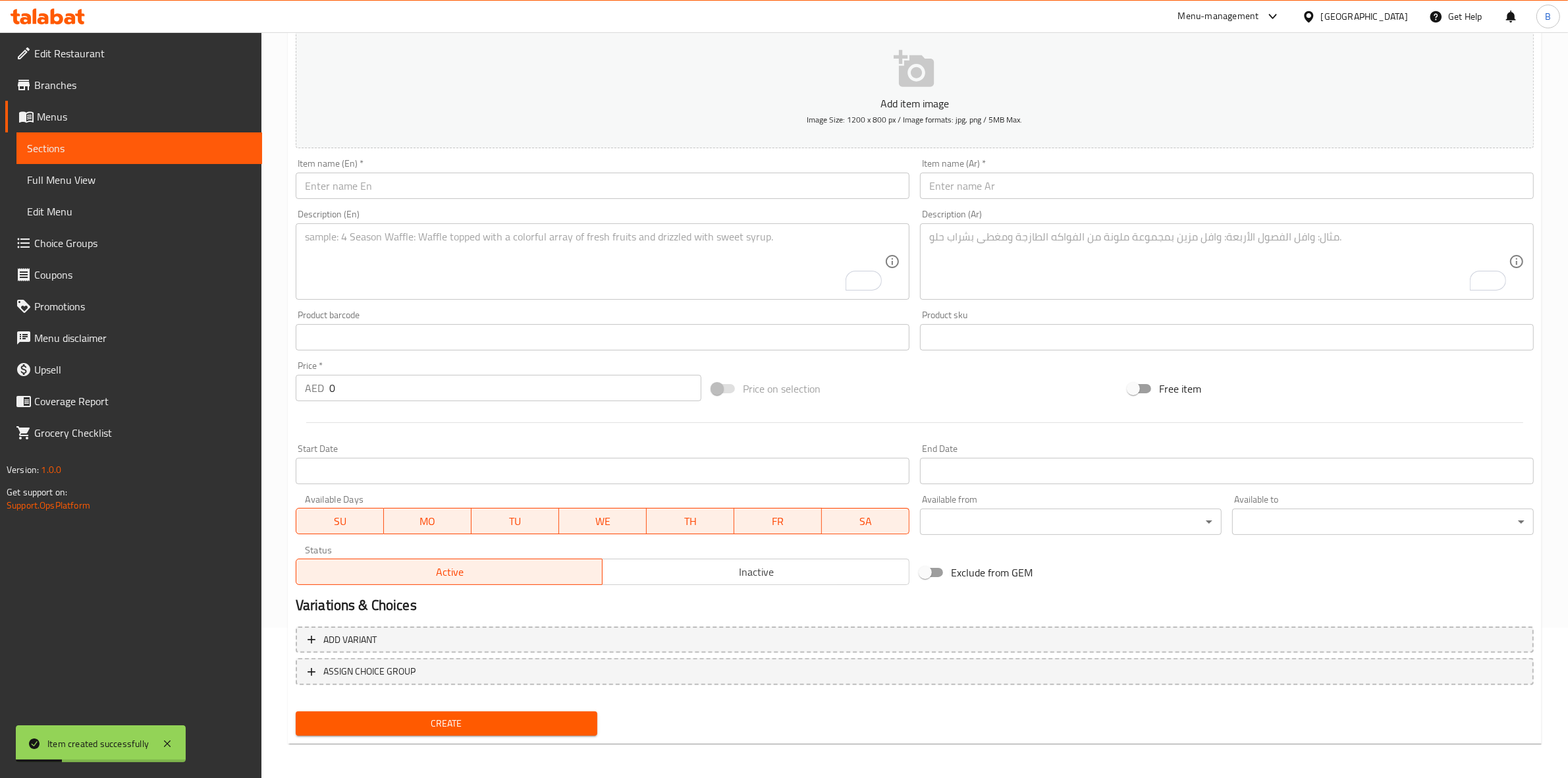
click at [528, 182] on input "text" at bounding box center [602, 185] width 614 height 26
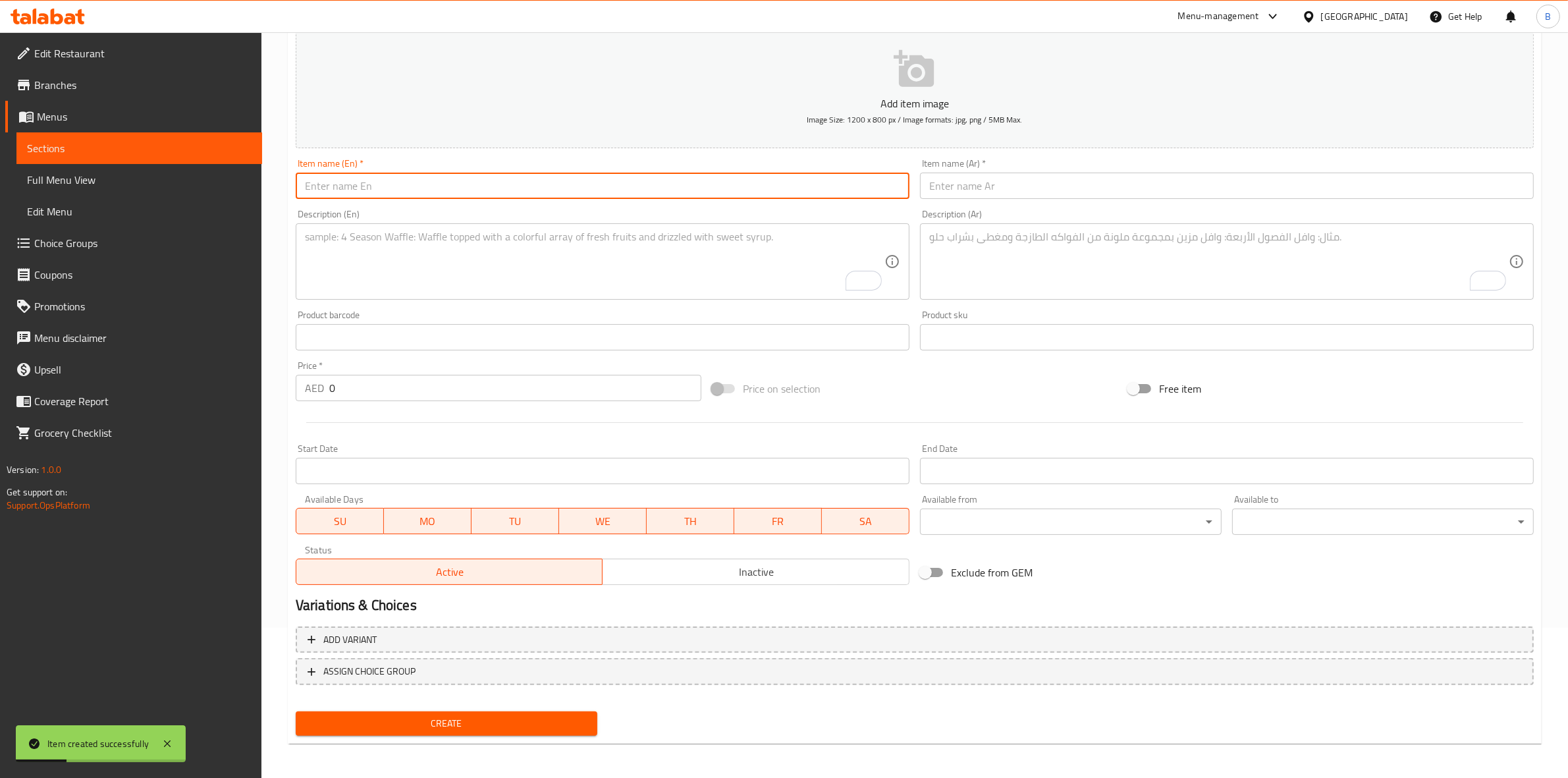
paste input "Jalapeno Sauce"
type input "Jalapeno Sauce"
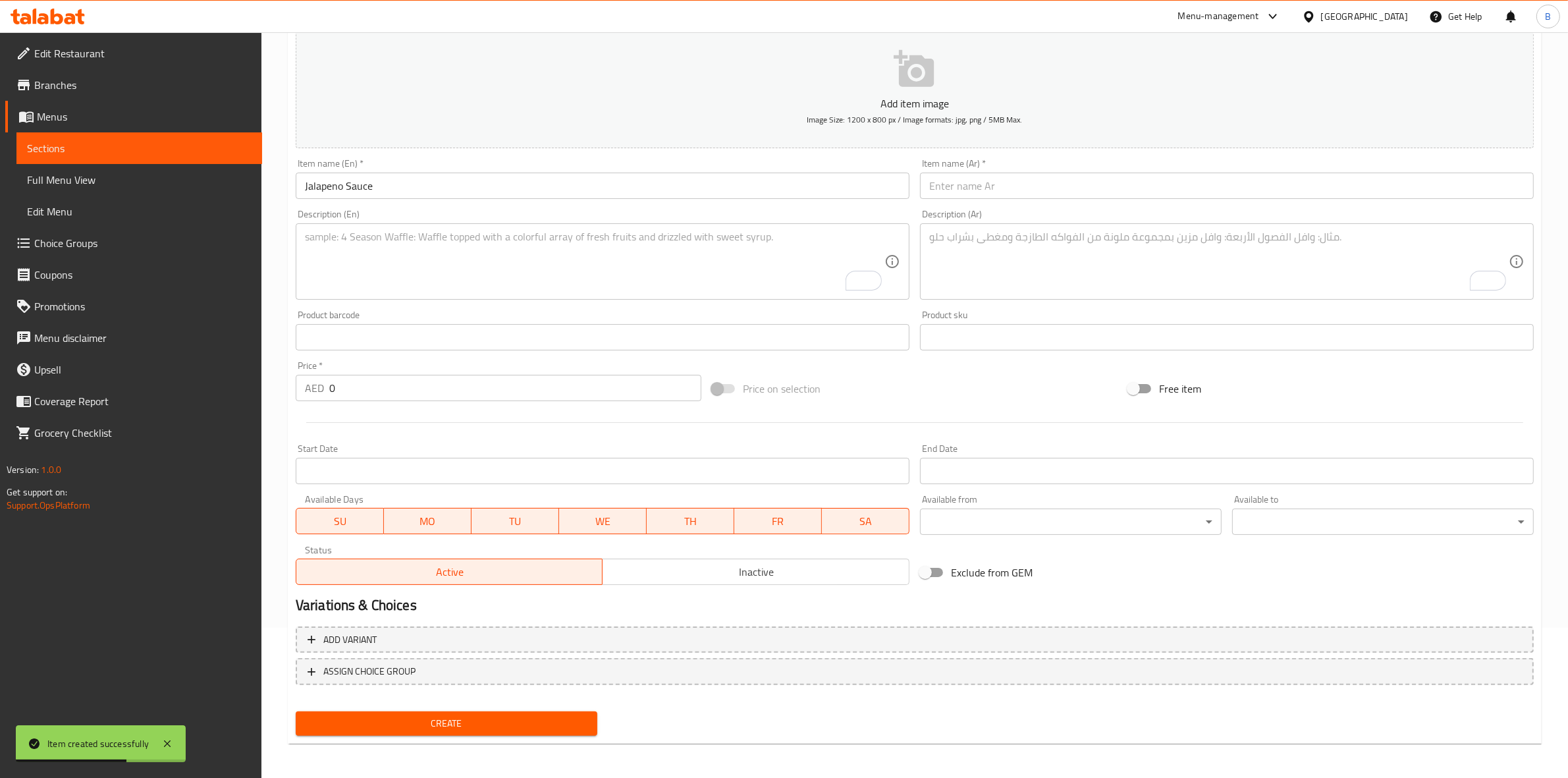
click at [973, 176] on input "text" at bounding box center [1227, 185] width 614 height 26
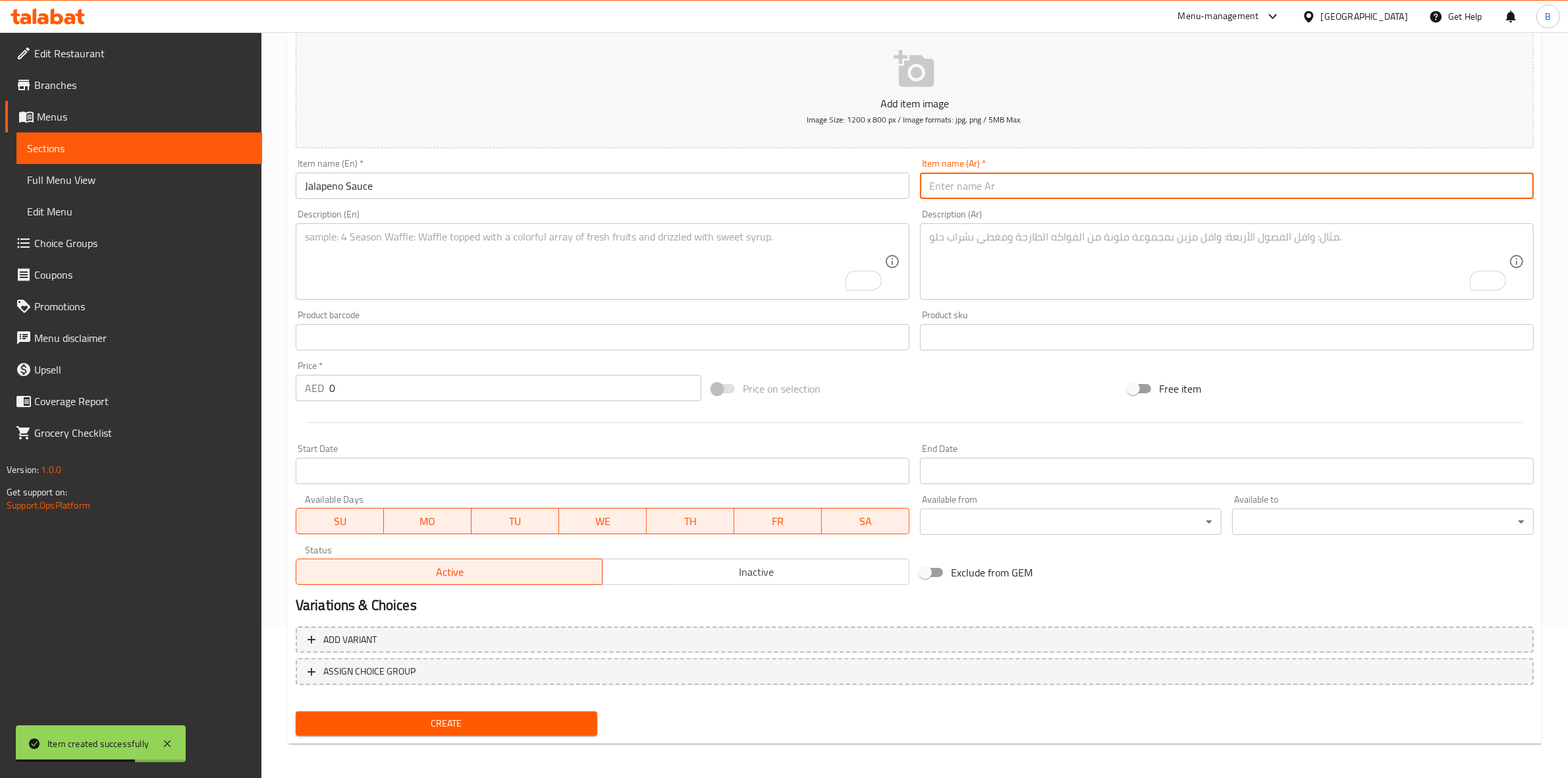
paste input "صلصلة الهلبينو"
type input "صلصلة الهلبينو"
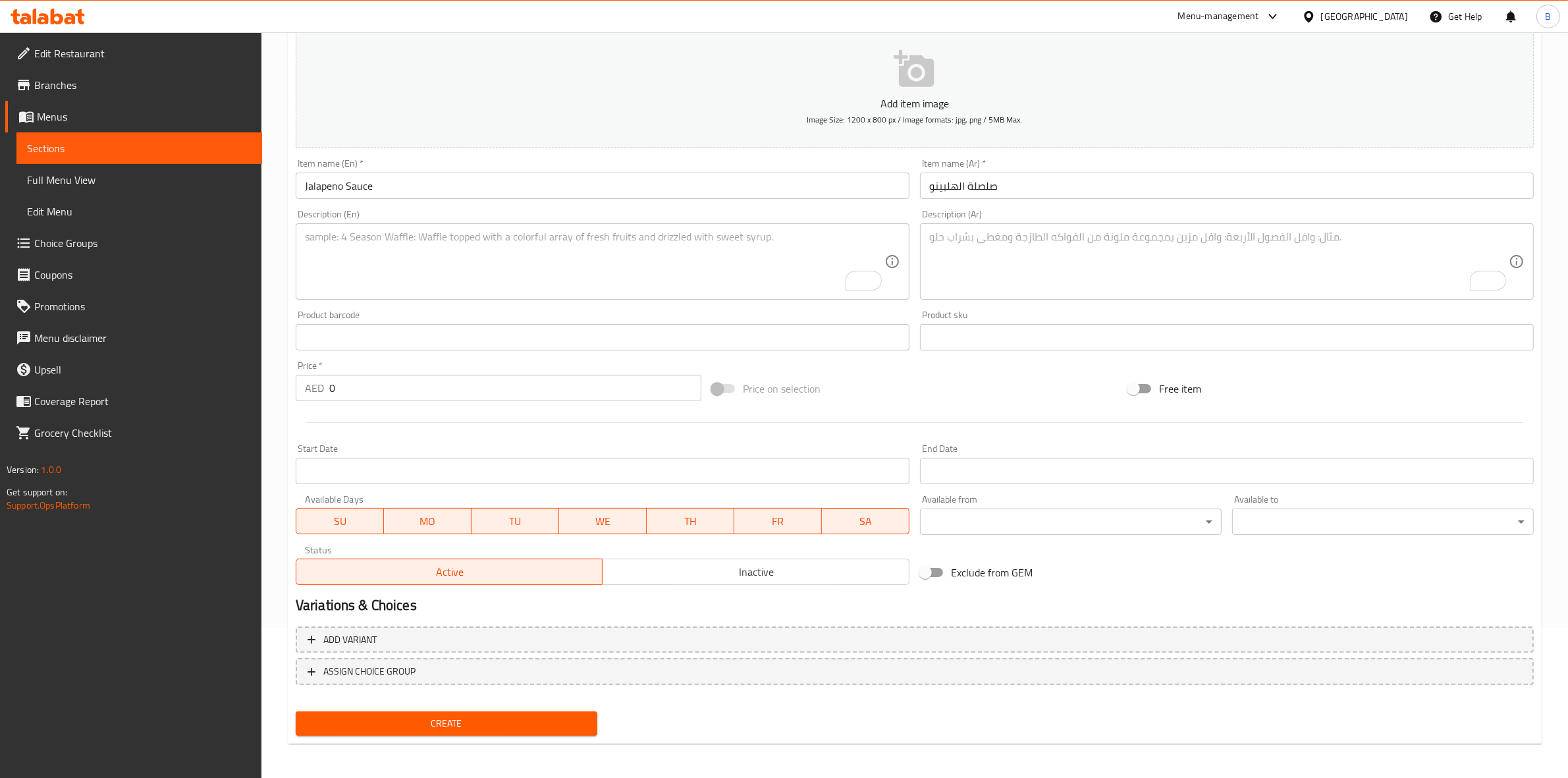
click at [459, 387] on input "0" at bounding box center [515, 387] width 372 height 26
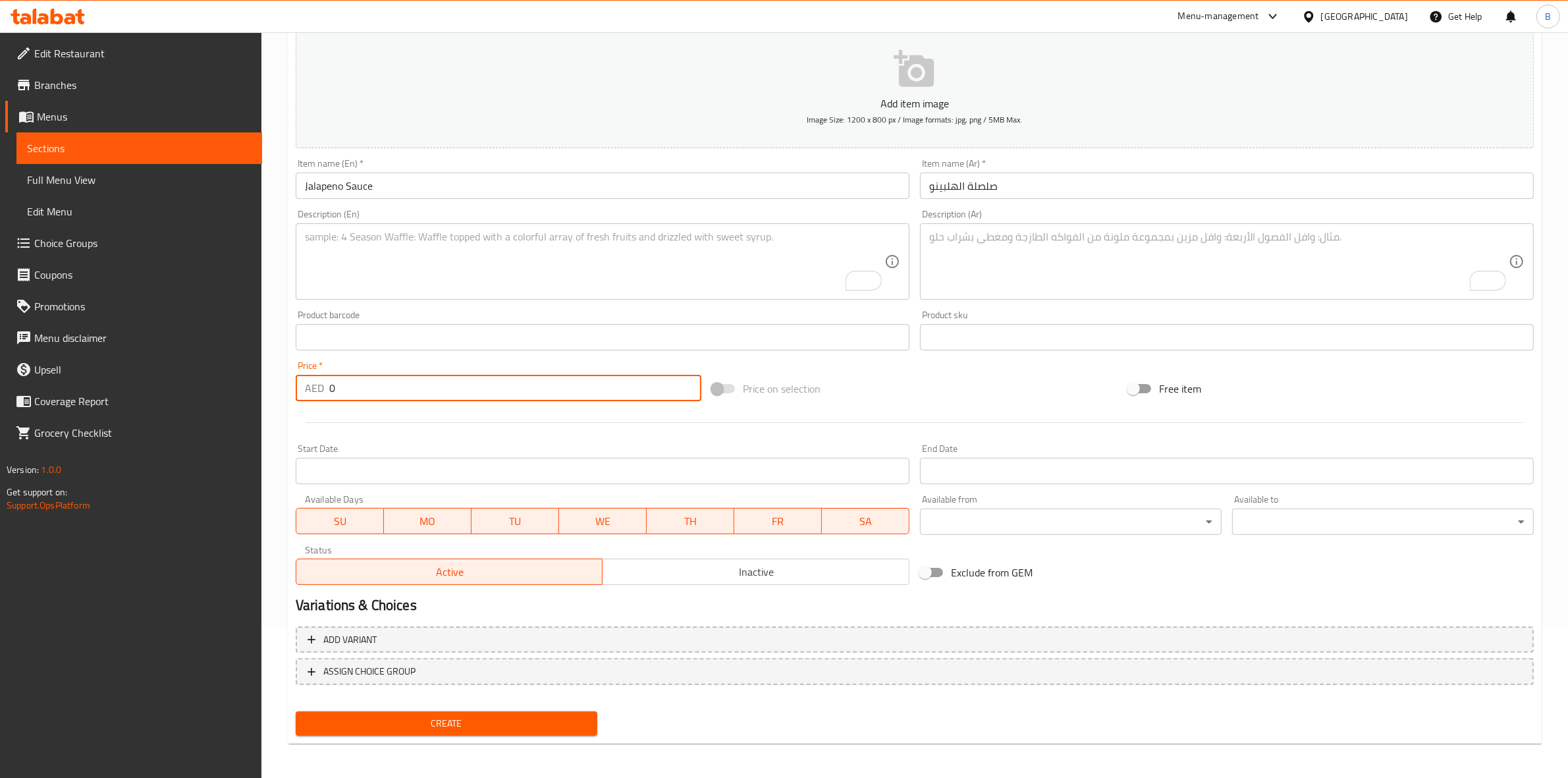
paste input "3.15"
type input "3.15"
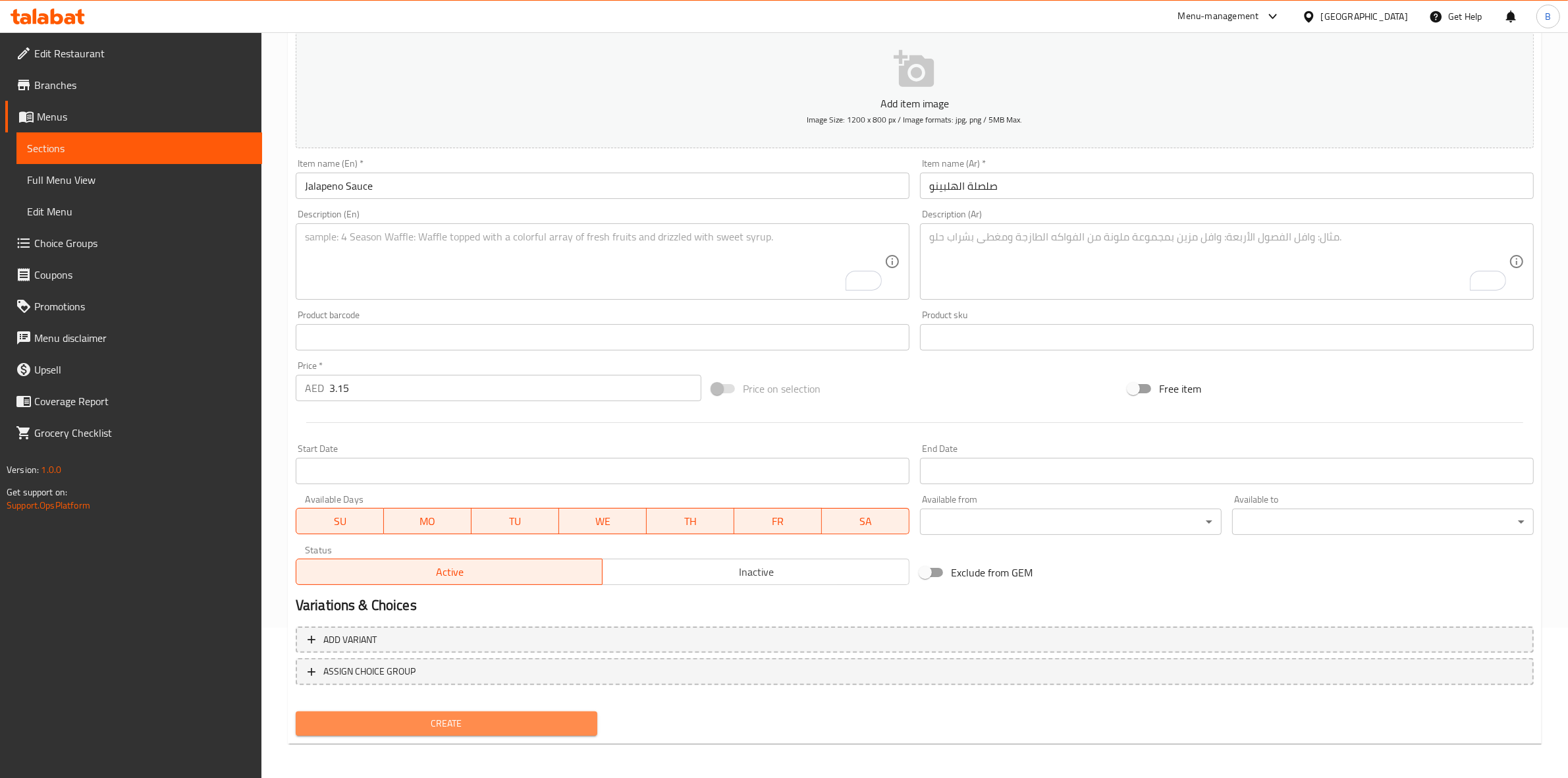
click at [415, 725] on span "Create" at bounding box center [446, 723] width 281 height 16
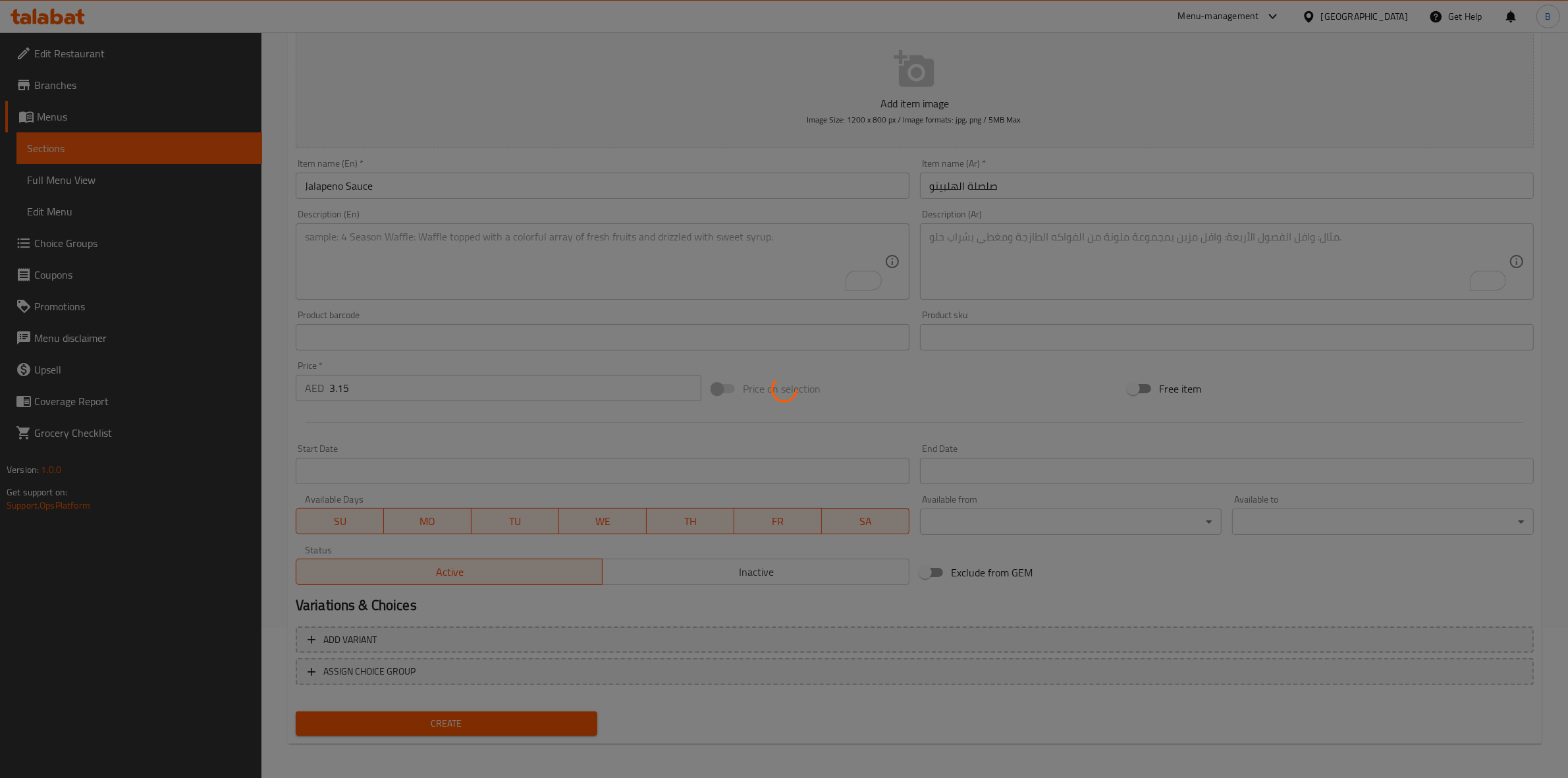
type input "0"
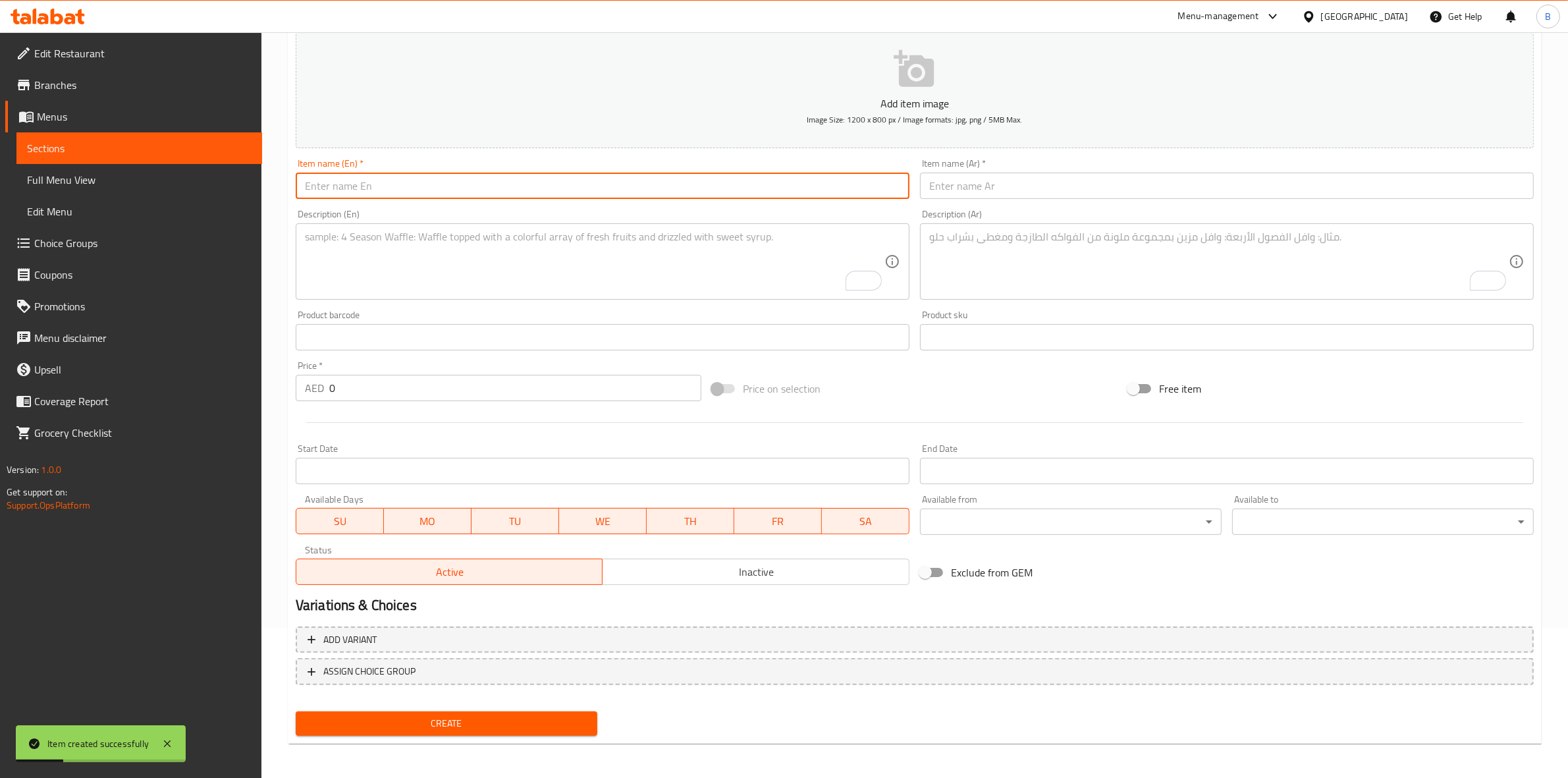
click at [500, 183] on input "text" at bounding box center [602, 185] width 614 height 26
paste input "Cheese Sauce"
type input "Cheese Sauce"
click at [1063, 179] on input "text" at bounding box center [1227, 185] width 614 height 26
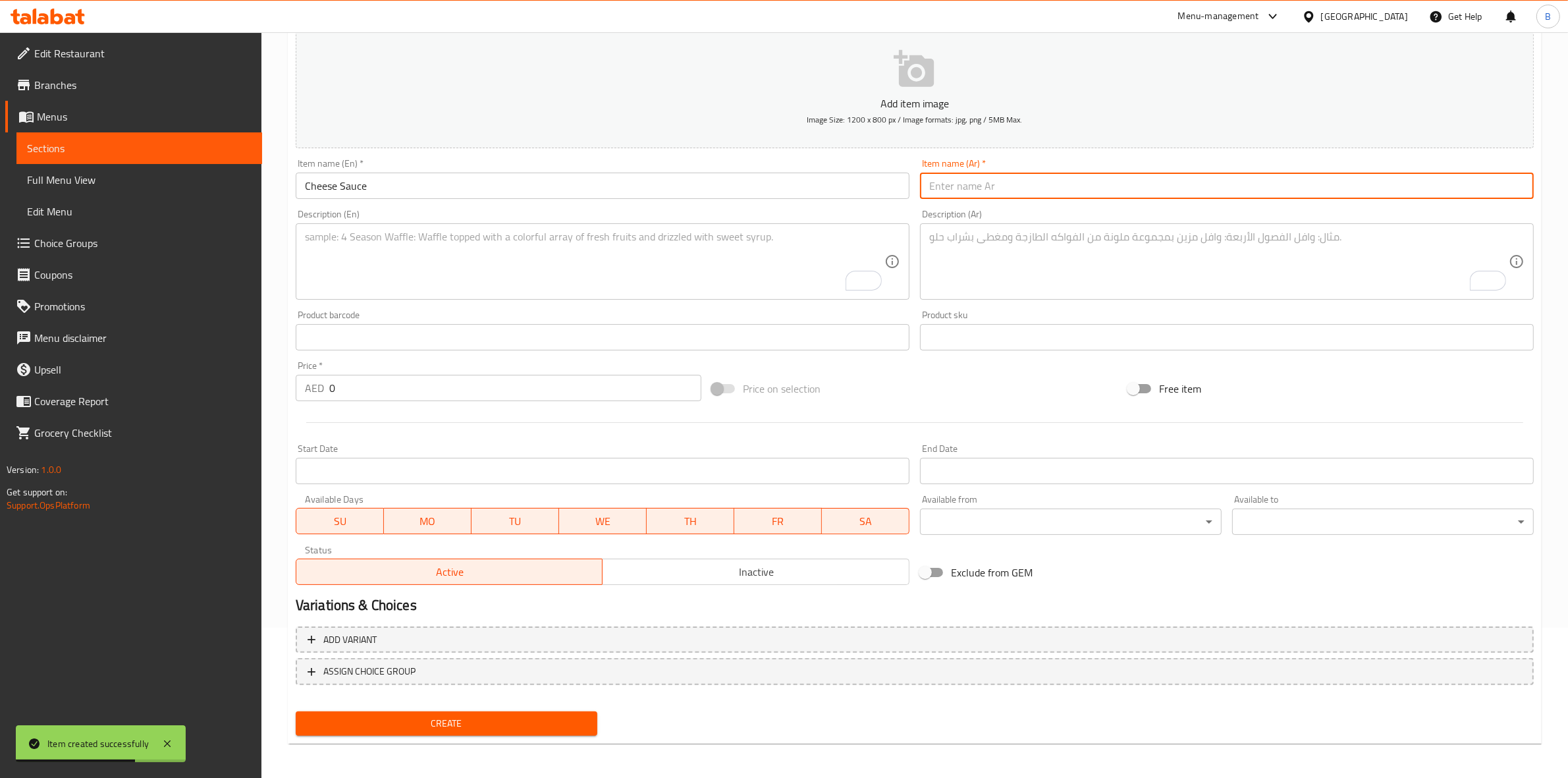
paste input "صلصة الجبن"
type input "صلصة الجبن"
click at [995, 238] on textarea "To enrich screen reader interactions, please activate Accessibility in Grammarl…" at bounding box center [1219, 261] width 580 height 62
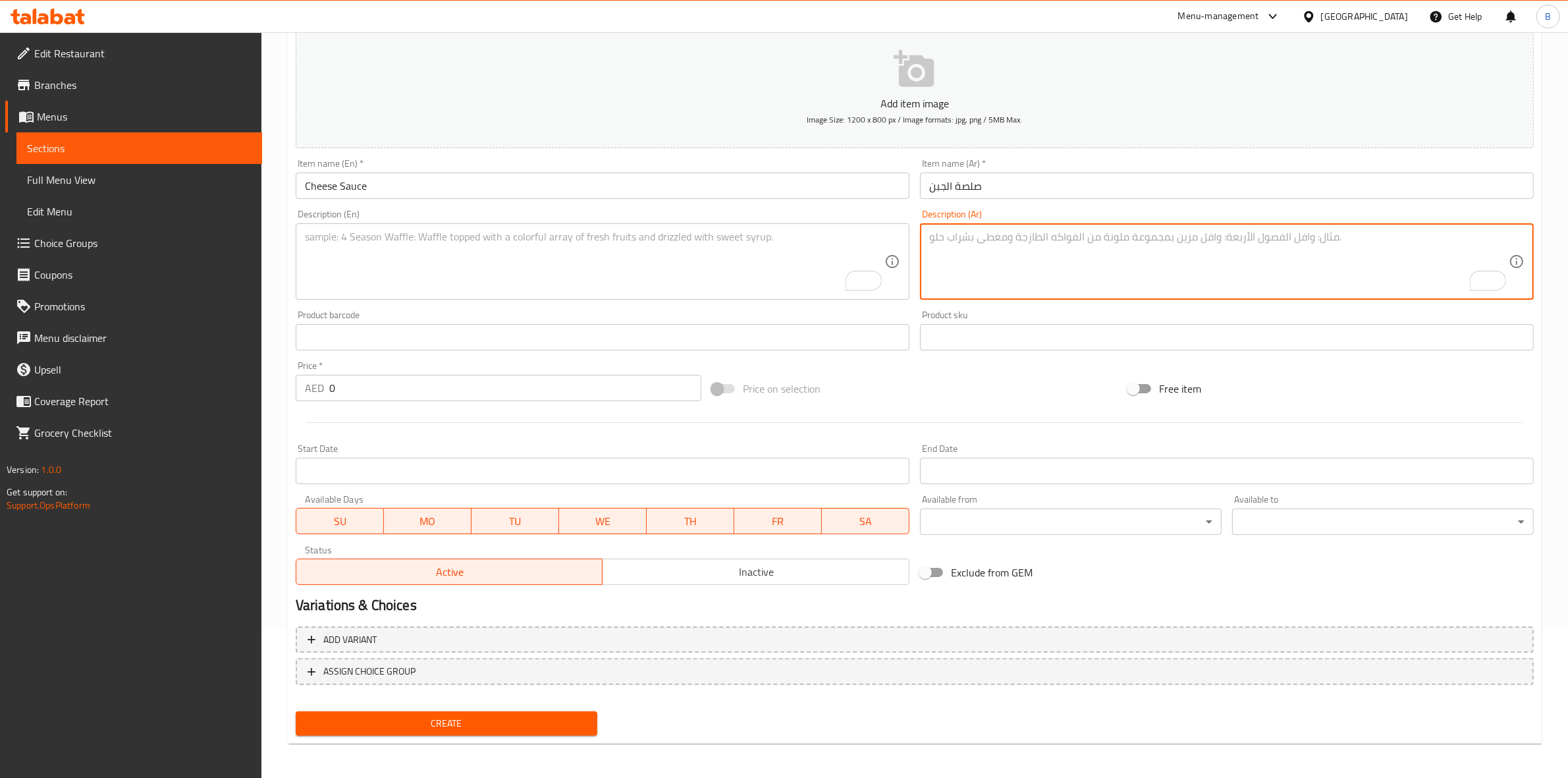
paste textarea "صوص كلاسيك"
click at [985, 242] on textarea "صوص كلاسيك" at bounding box center [1219, 261] width 580 height 62
type textarea "صوص كلاسيك"
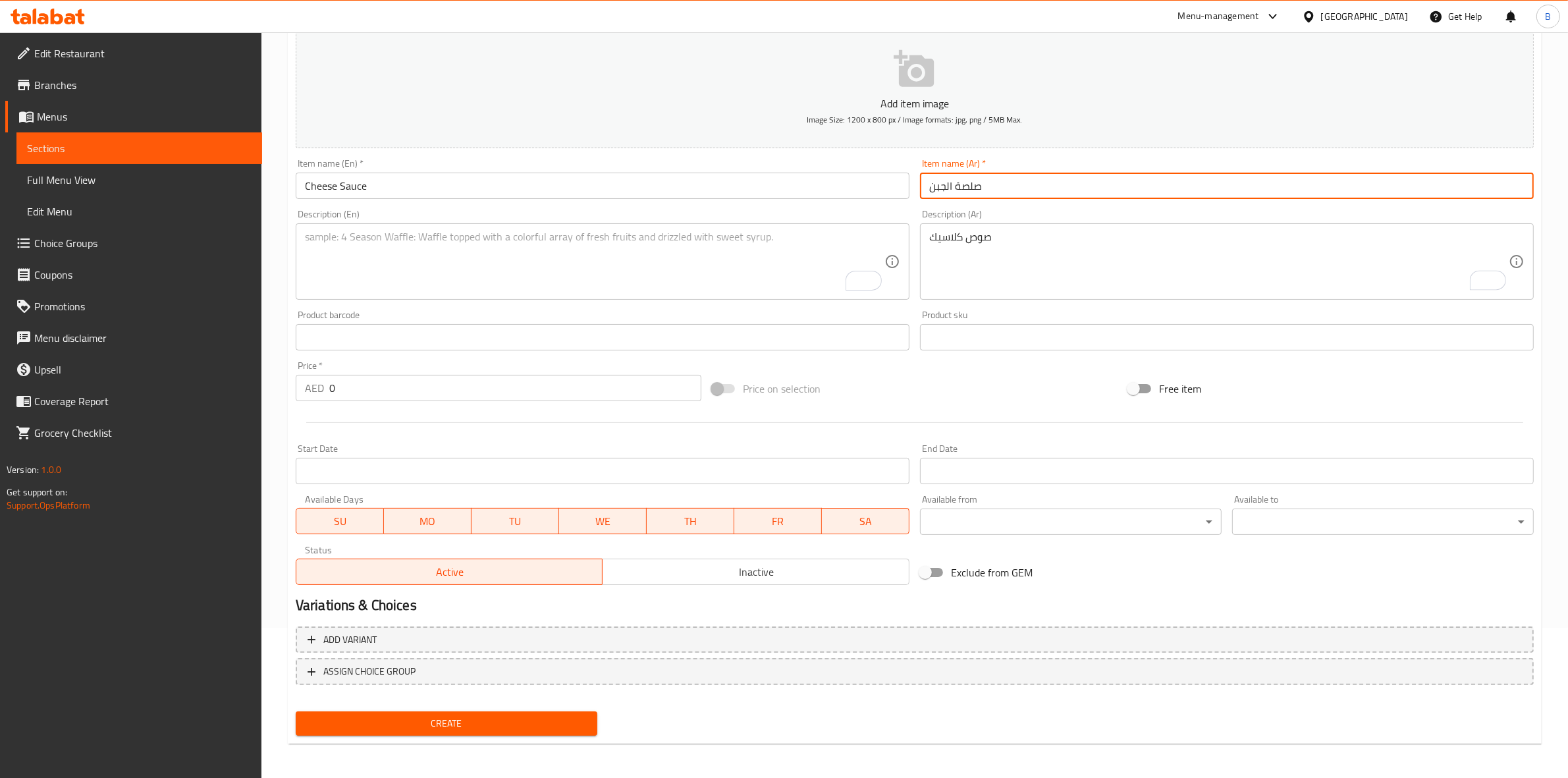
click at [966, 185] on input "صلصة الجبن" at bounding box center [1227, 185] width 614 height 26
paste input "ص"
type input "صوص الجبن"
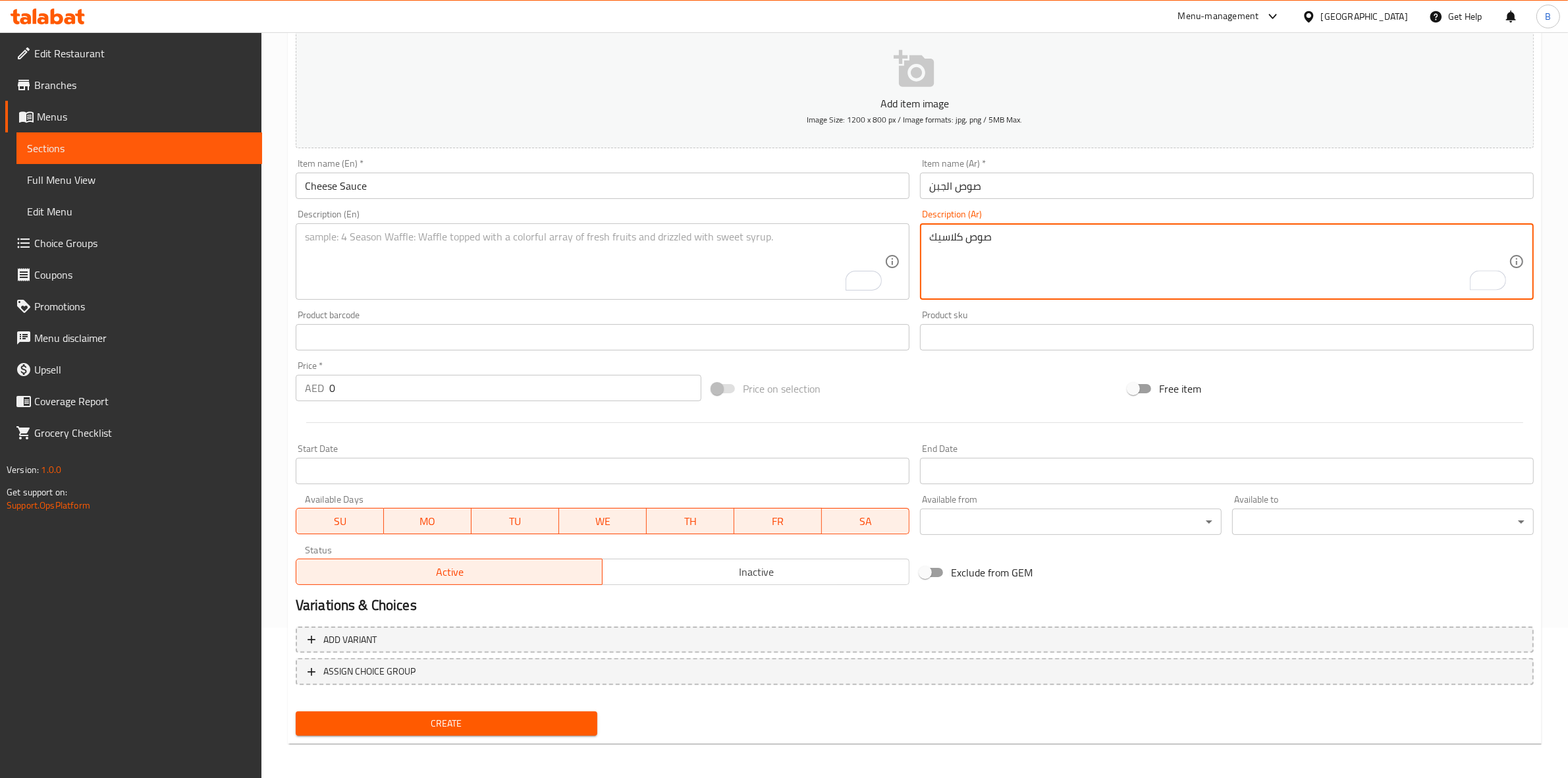
click at [951, 234] on textarea "صوص كلاسيك" at bounding box center [1219, 261] width 580 height 62
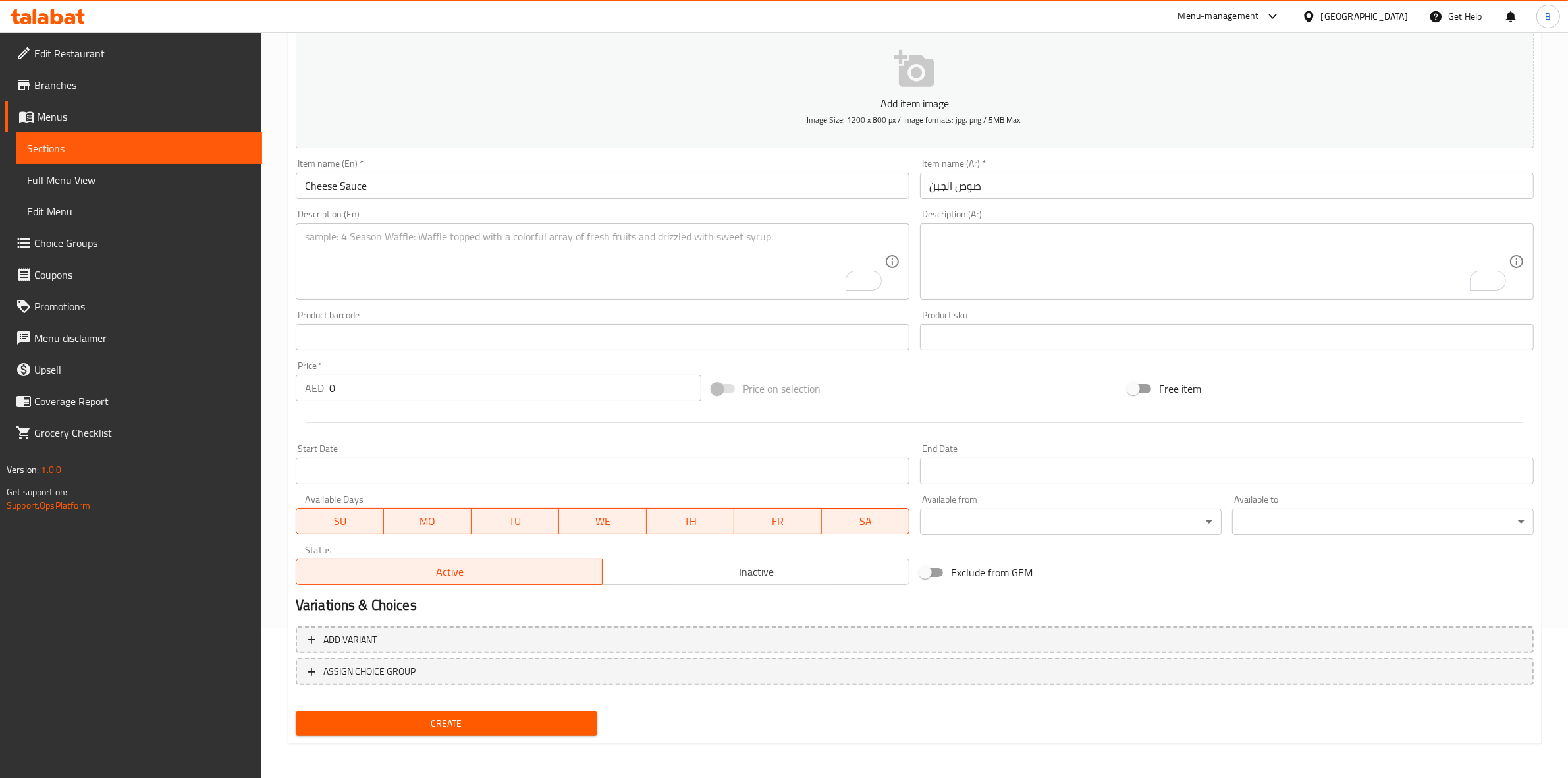
click at [427, 379] on input "0" at bounding box center [515, 387] width 372 height 26
paste input "5.25"
type input "5.25"
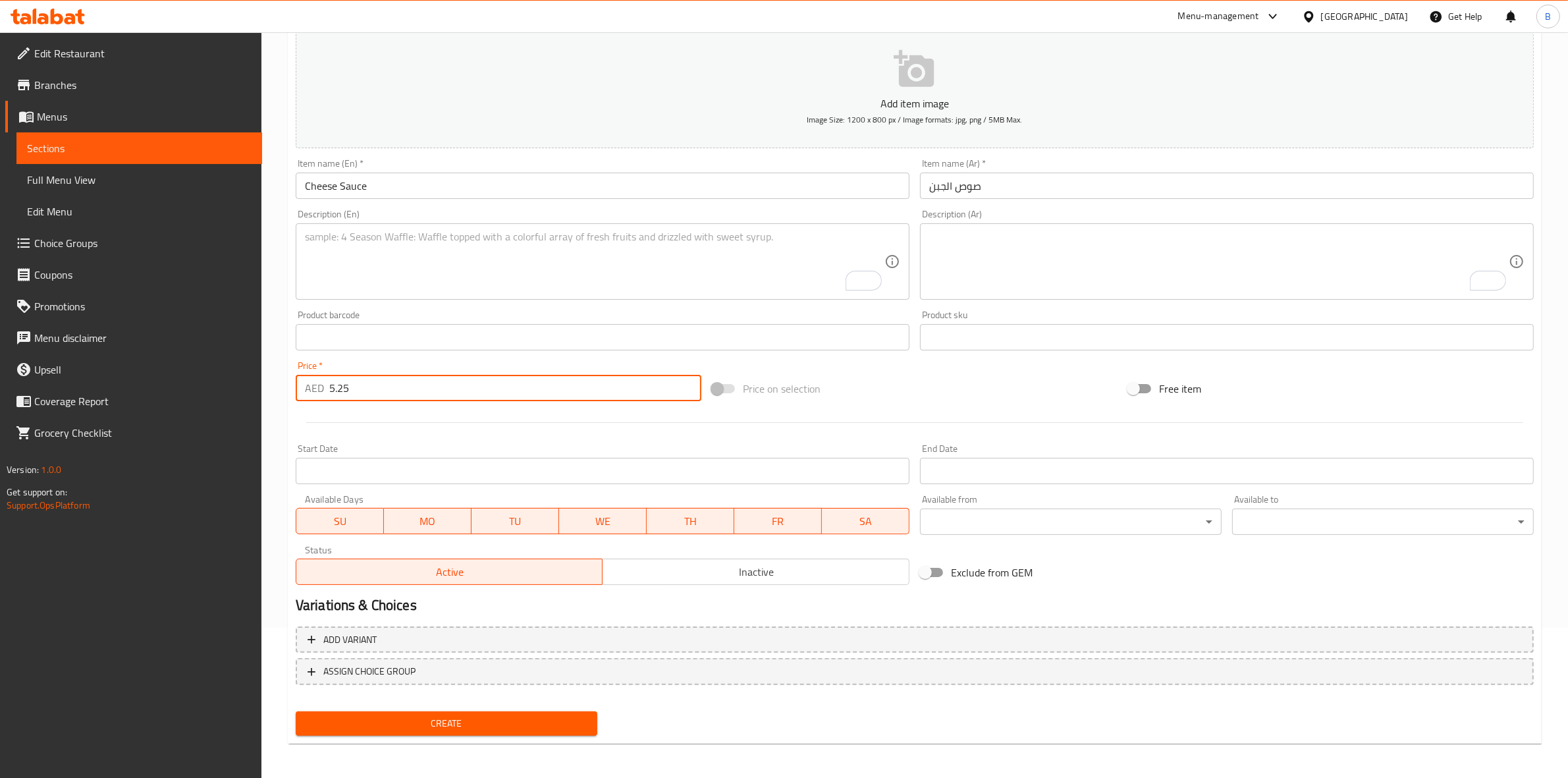
click at [389, 711] on button "Create" at bounding box center [446, 723] width 302 height 24
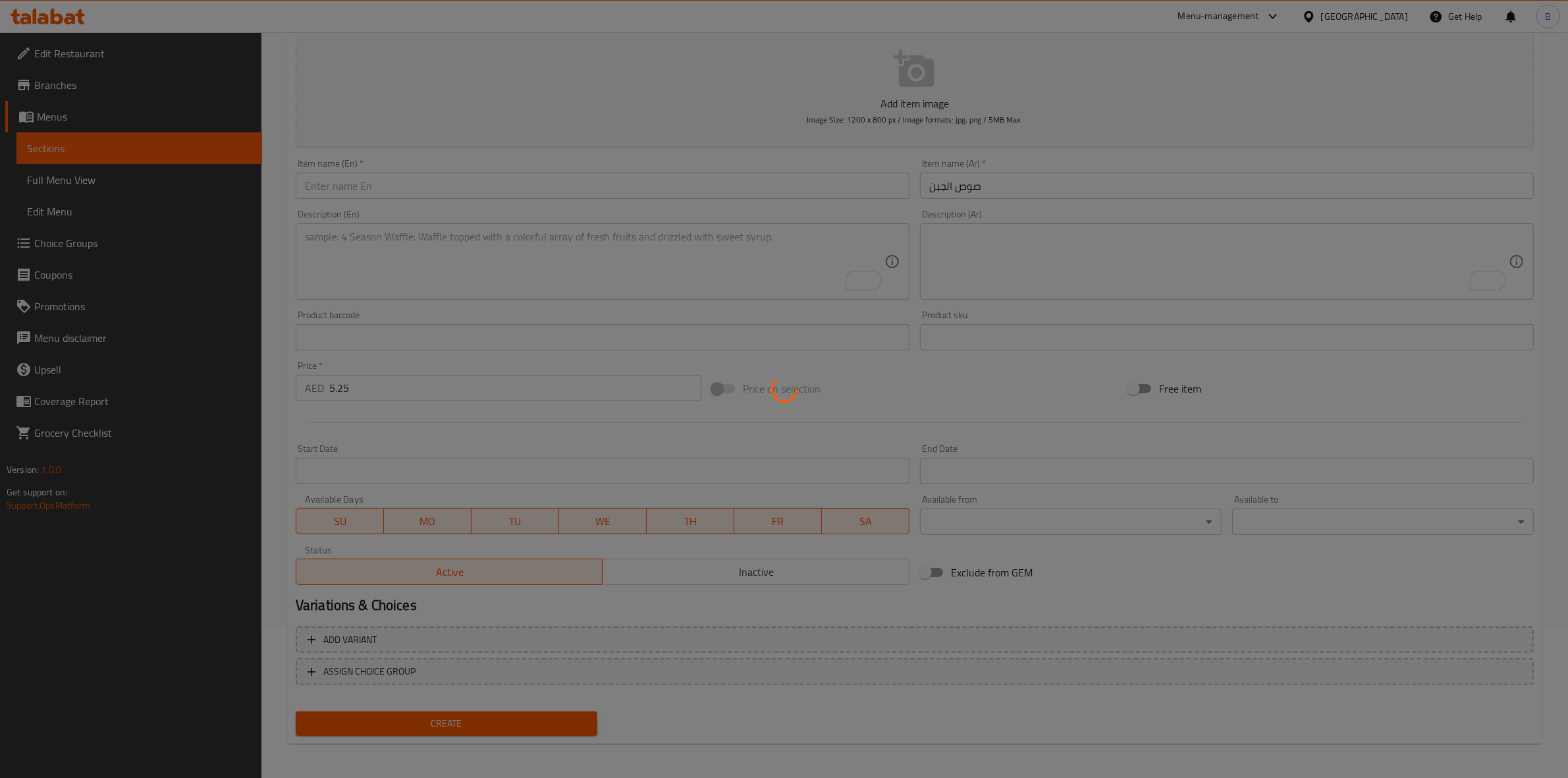
type input "0"
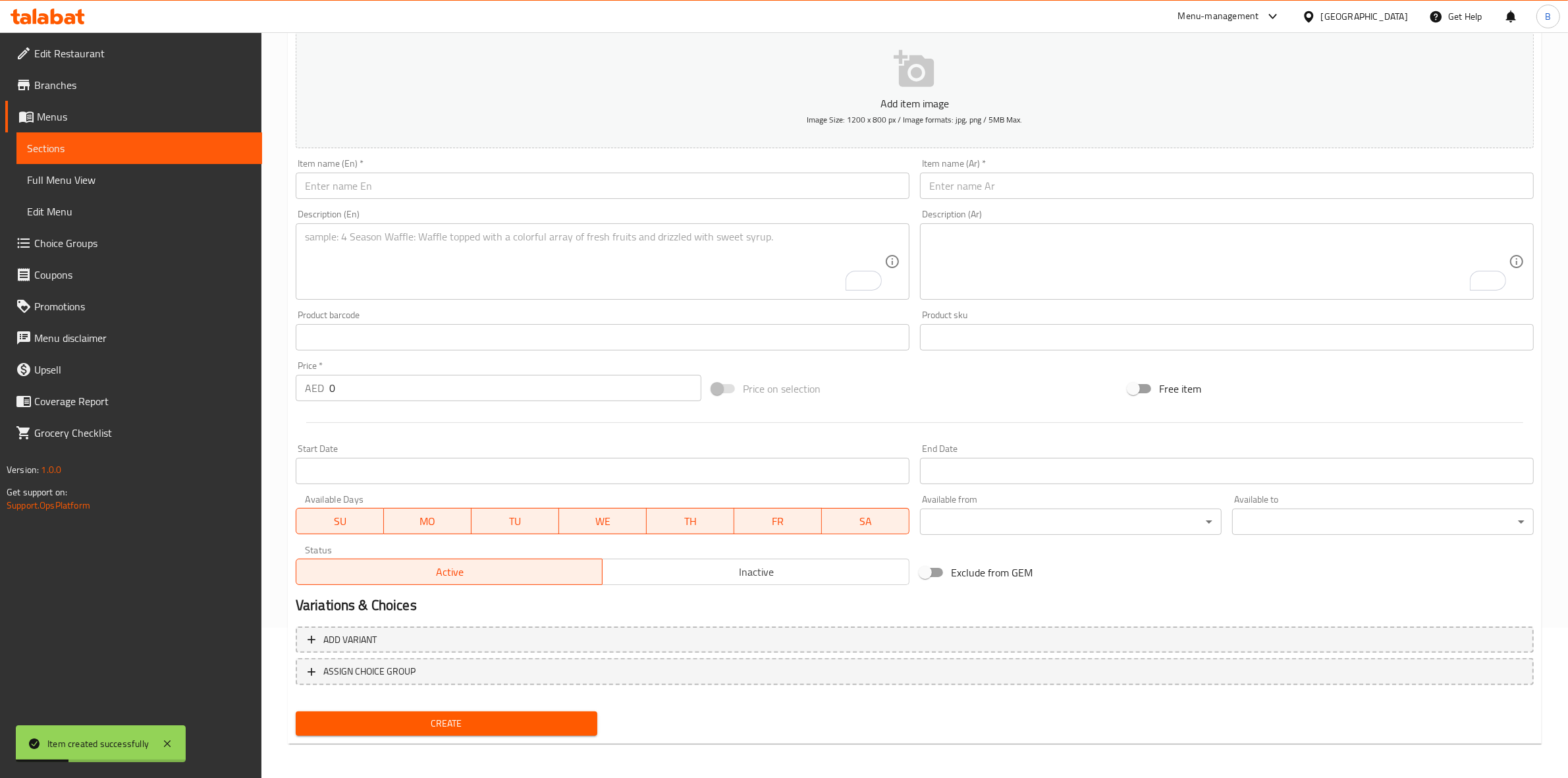
click at [485, 195] on input "text" at bounding box center [602, 185] width 614 height 26
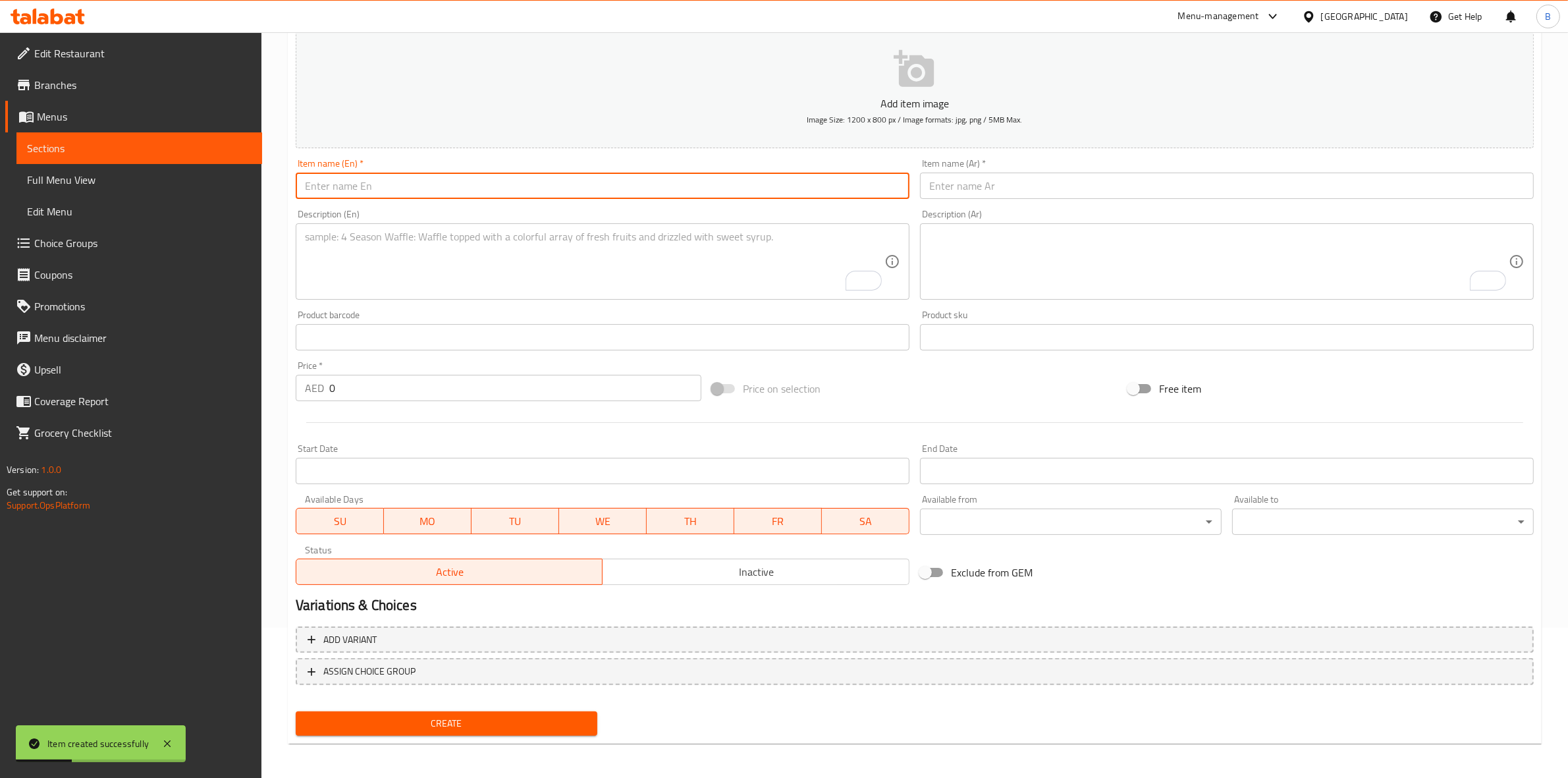
paste input "Bu Saqr Sauce"
type input "Bu Saqr Sauce"
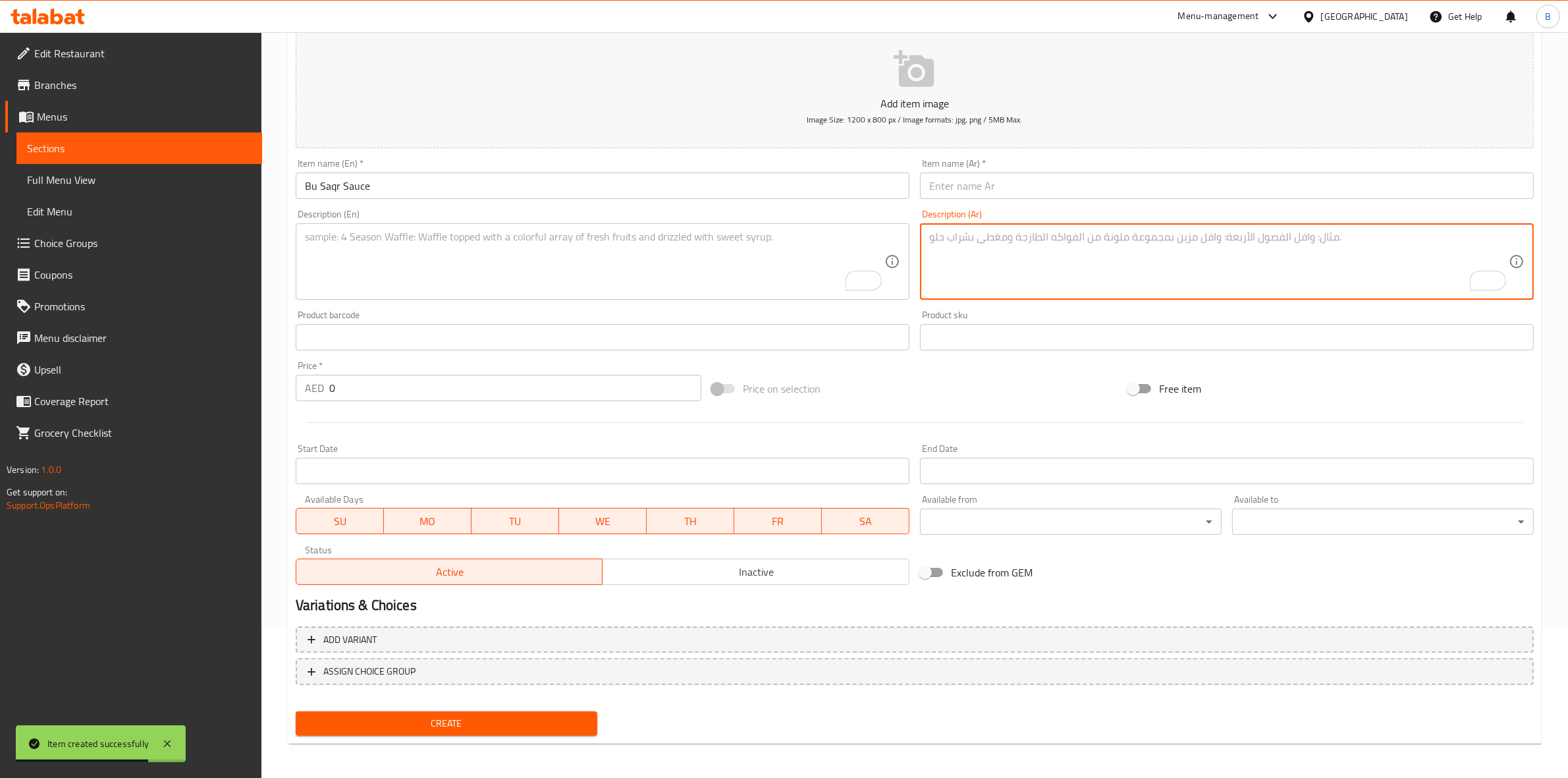
click at [1080, 276] on textarea "To enrich screen reader interactions, please activate Accessibility in Grammarl…" at bounding box center [1219, 261] width 580 height 62
paste textarea "صوص سيجنتشر ذات طعم متوازن وفريد من نوعه."
type textarea "صوص سيجنتشر ذات طعم متوازن وفريد من نوعه."
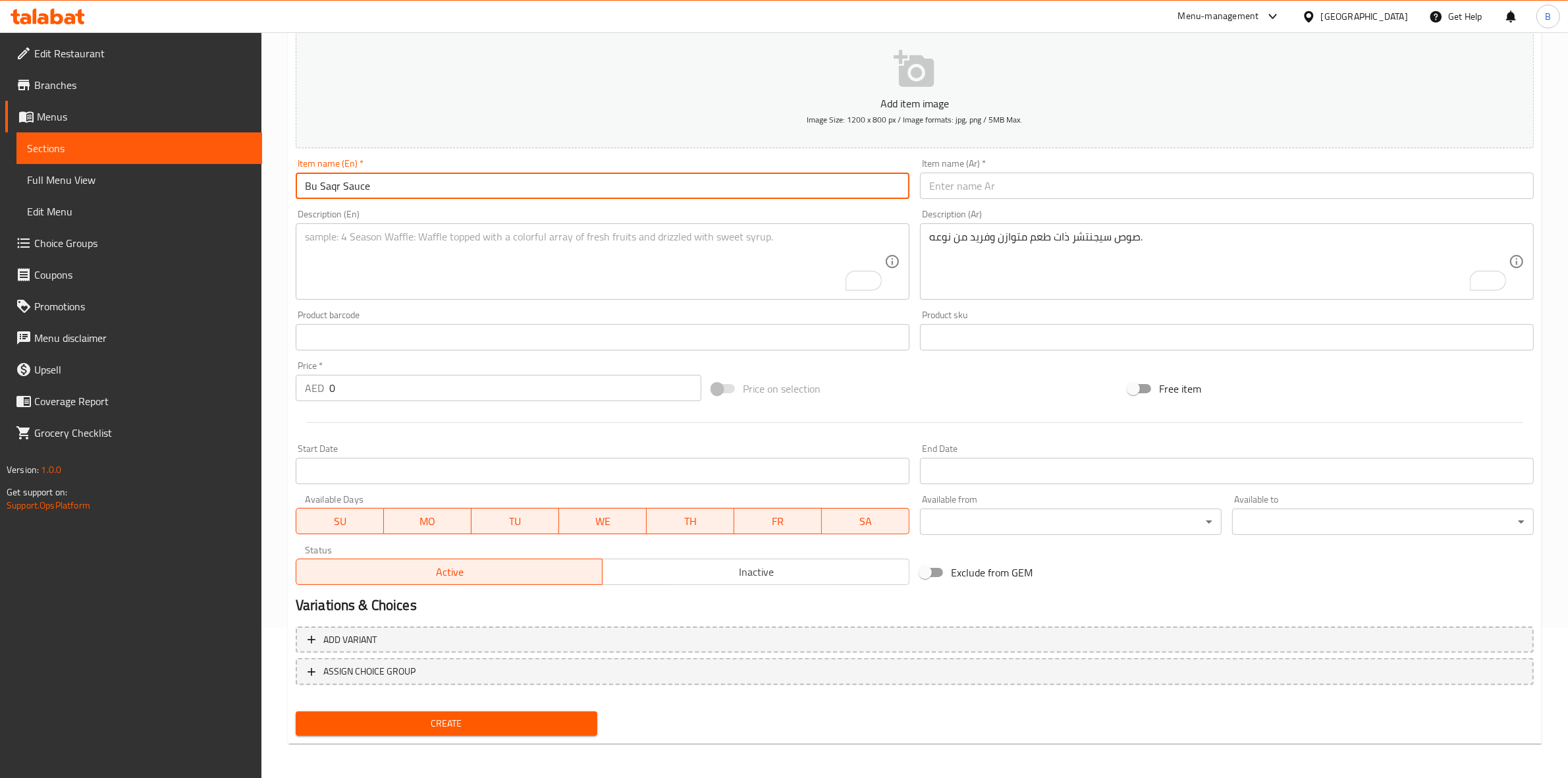
click at [433, 187] on input "Bu Saqr Sauce" at bounding box center [602, 185] width 614 height 26
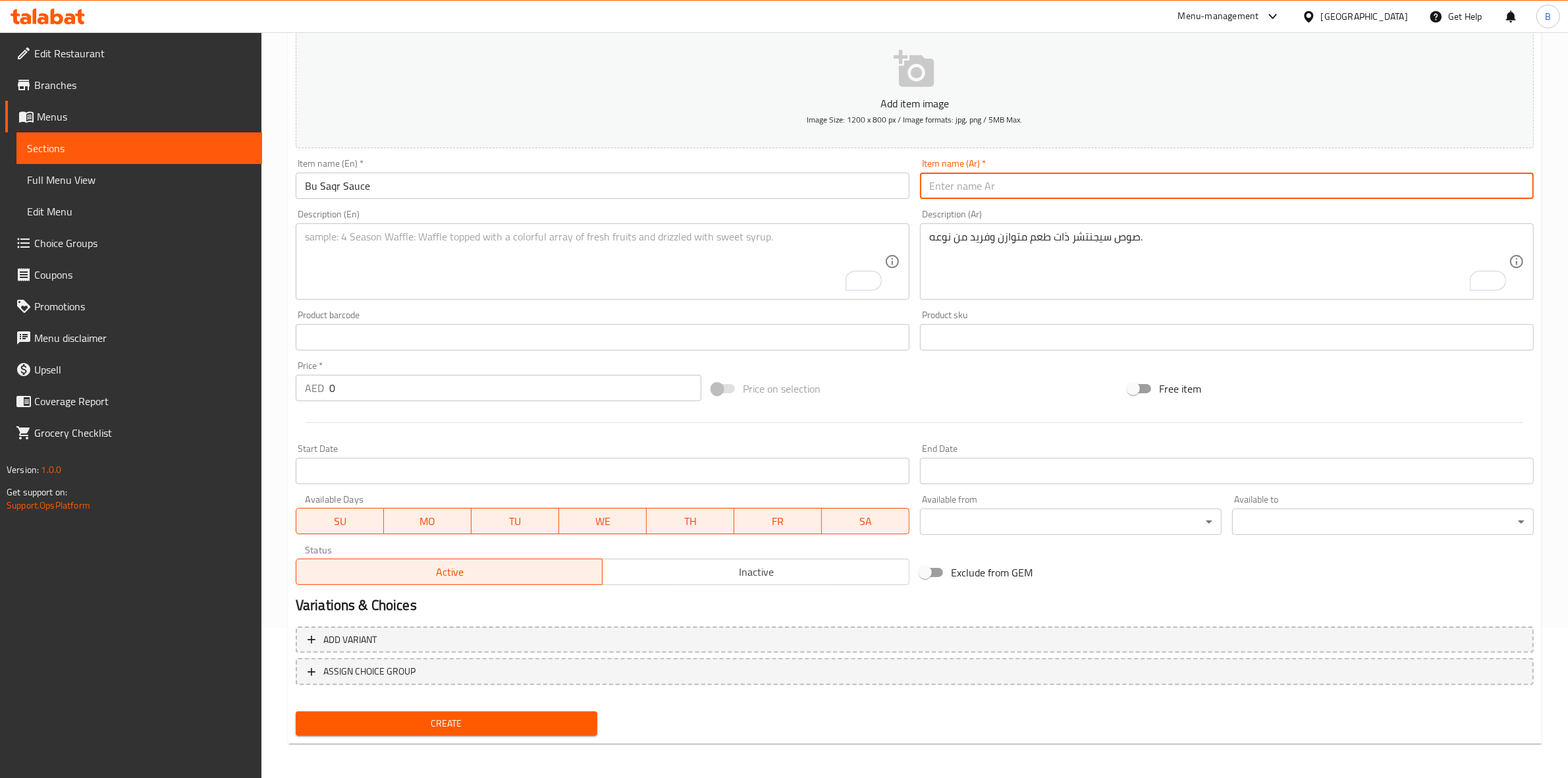
click at [1063, 197] on input "text" at bounding box center [1227, 185] width 614 height 26
paste input "صلصة بو صقر"
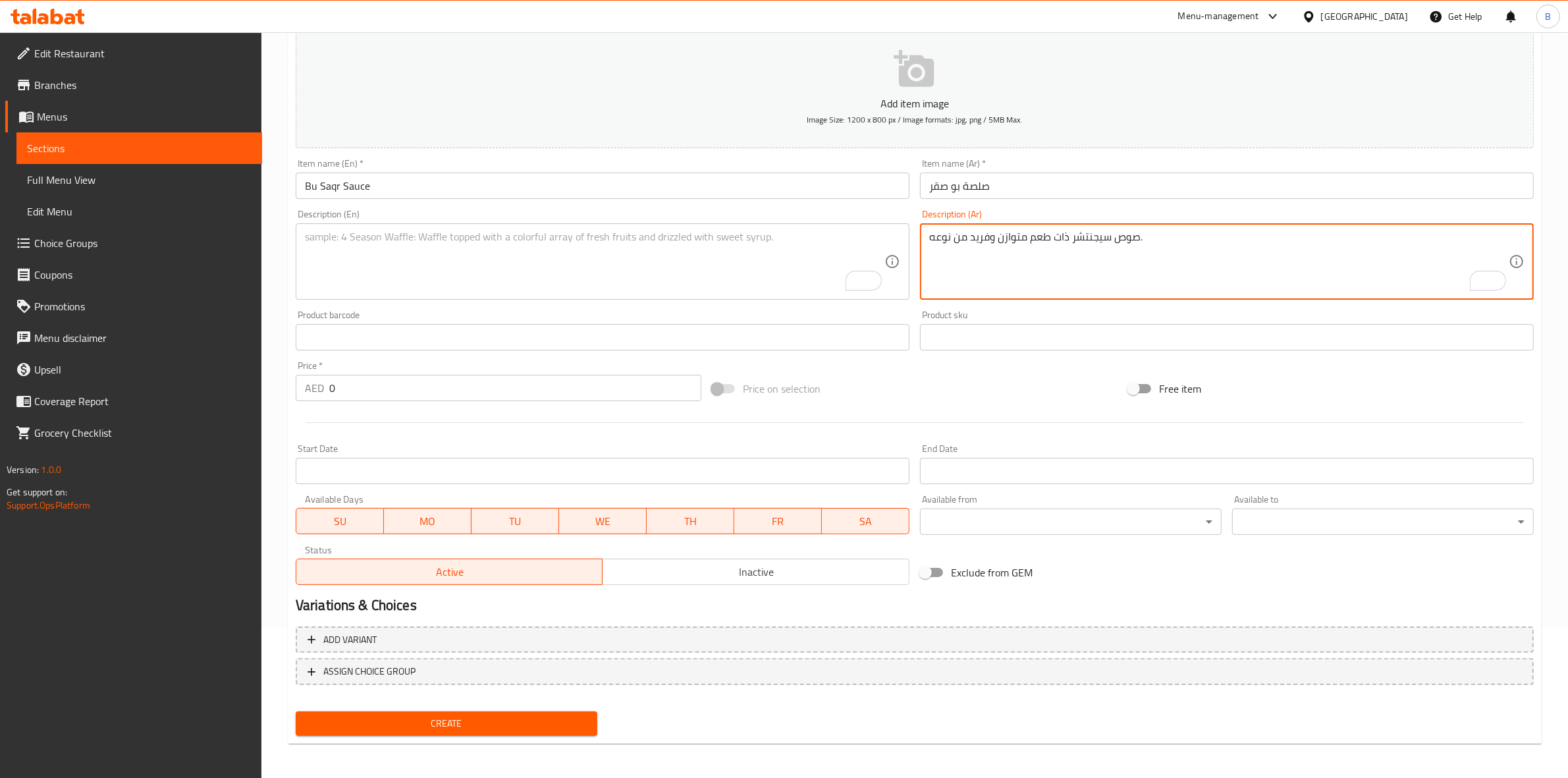
click at [1128, 239] on textarea "صوص سيجنتشر ذات طعم متوازن وفريد من نوعه." at bounding box center [1219, 261] width 580 height 62
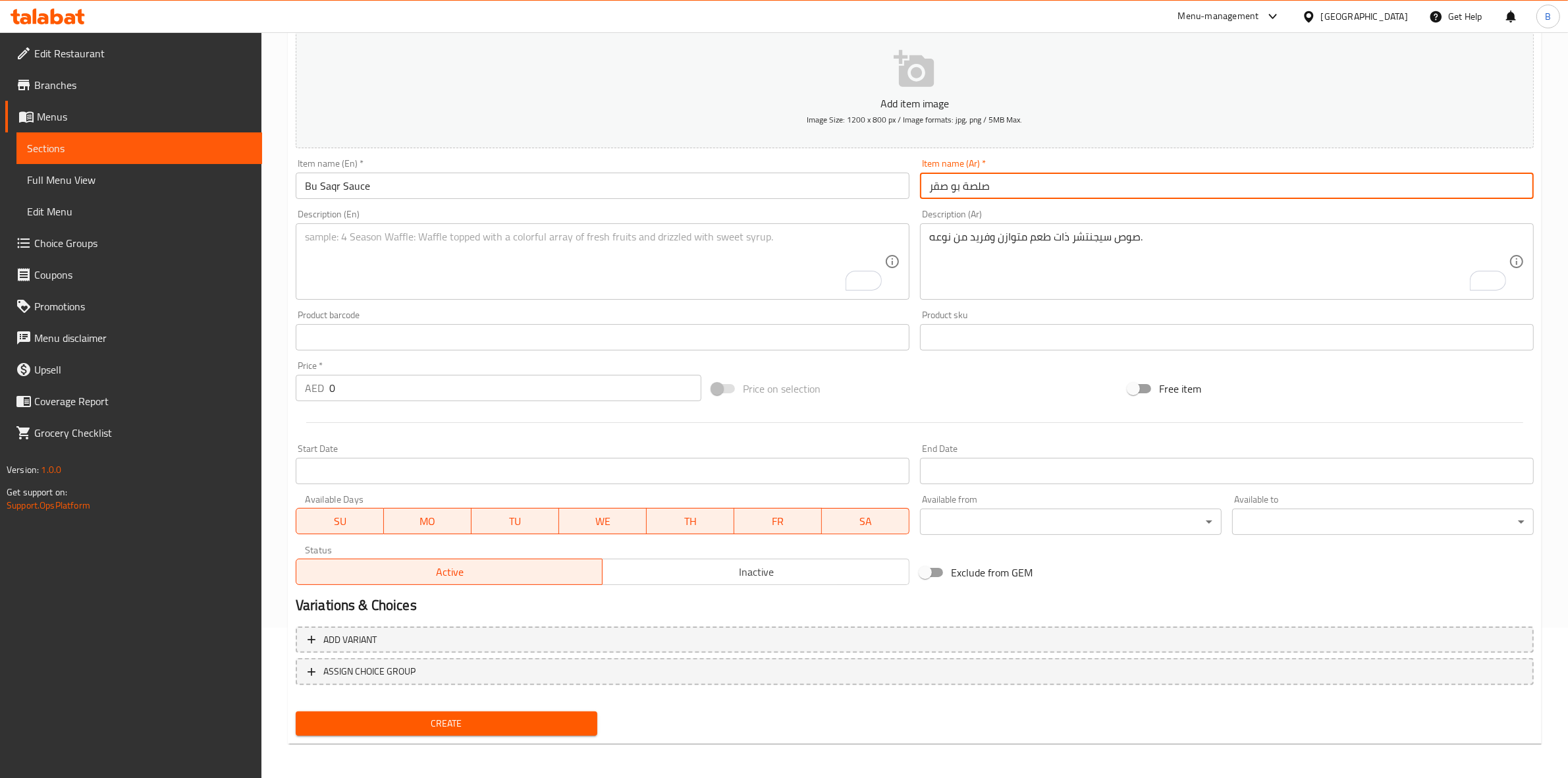
click at [978, 187] on input "صلصة بو صقر" at bounding box center [1227, 185] width 614 height 26
paste input "ص"
type input "صوص بو صقر"
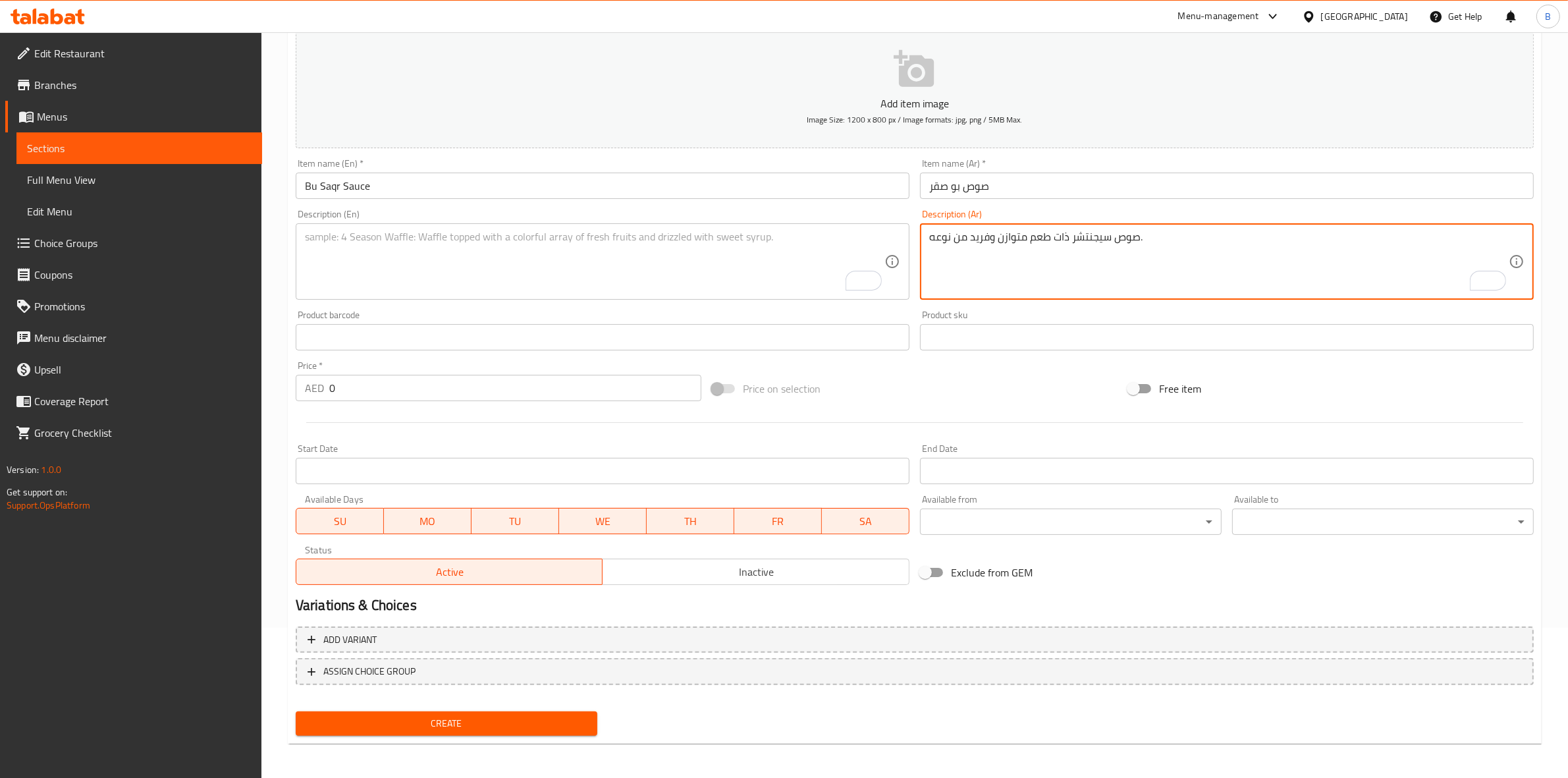
click at [939, 235] on textarea "صوص سيجنتشر ذات طعم متوازن وفريد من نوعه." at bounding box center [1219, 261] width 580 height 62
click at [598, 226] on div "Description (En)" at bounding box center [602, 261] width 614 height 77
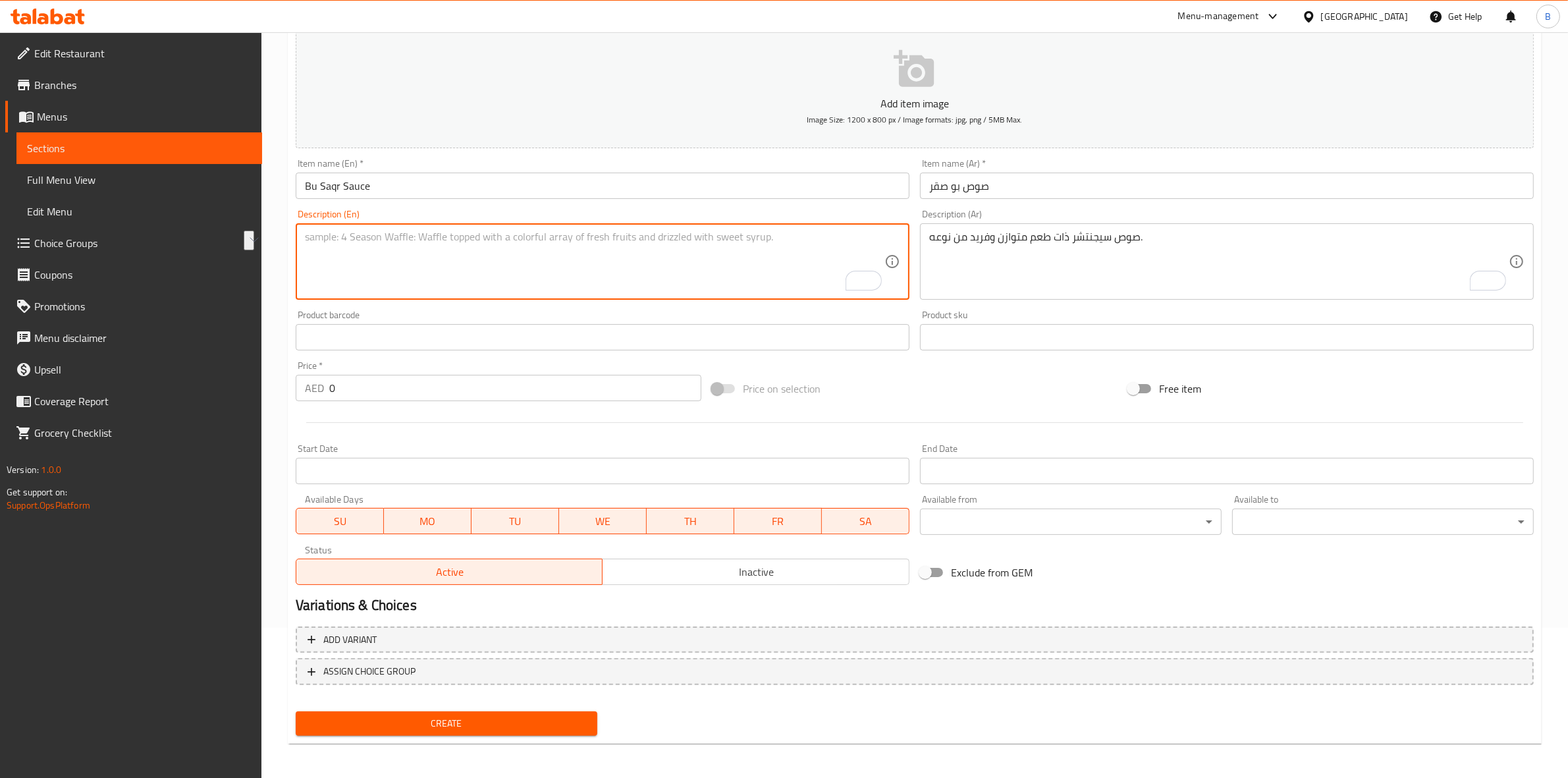
paste textarea "Signature sauce with a unique and balanced taste."
type textarea "Signature sauce with a unique and balanced taste."
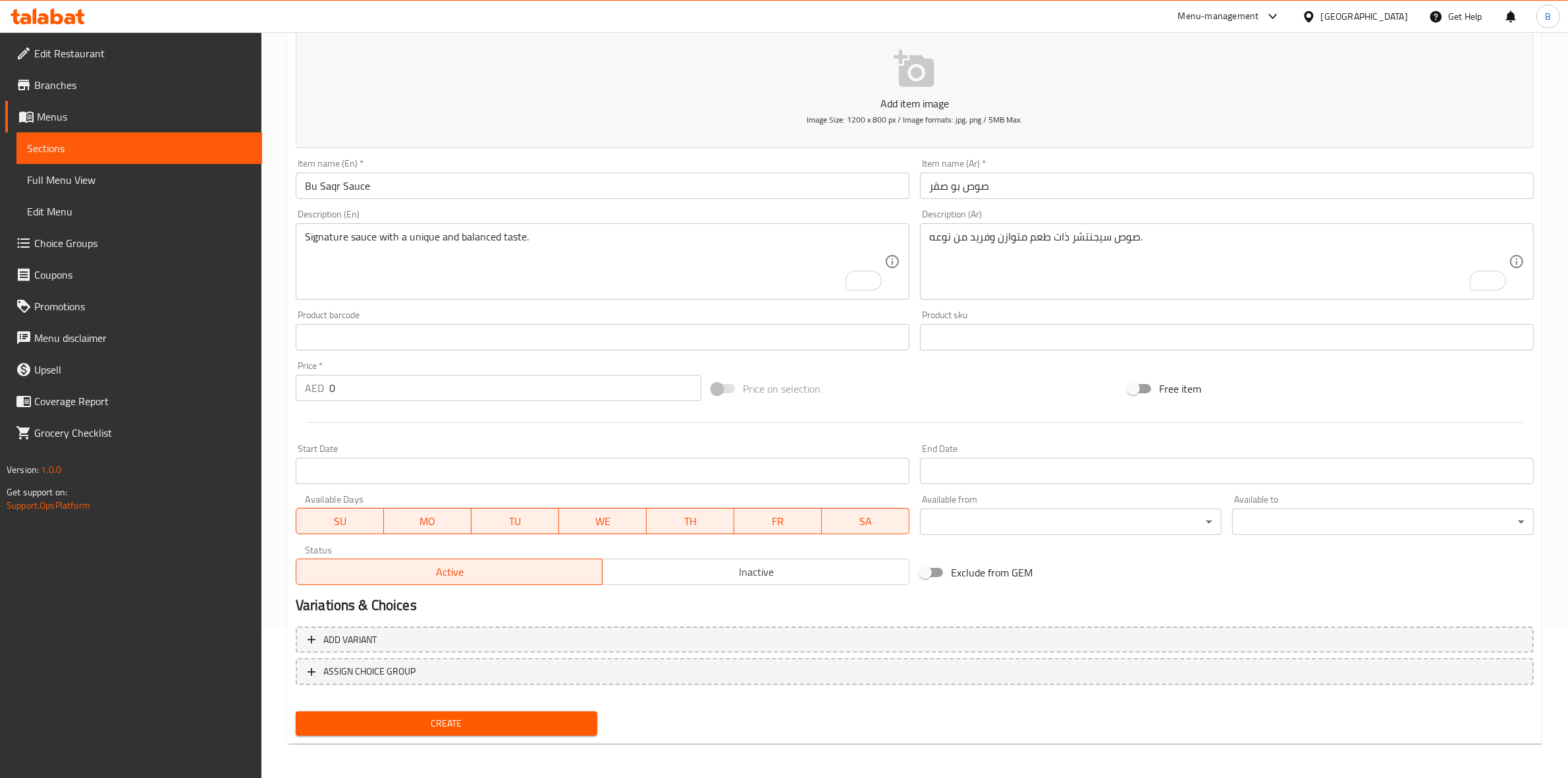
click at [413, 400] on input "0" at bounding box center [515, 387] width 372 height 26
paste input "3.15"
type input "3.15"
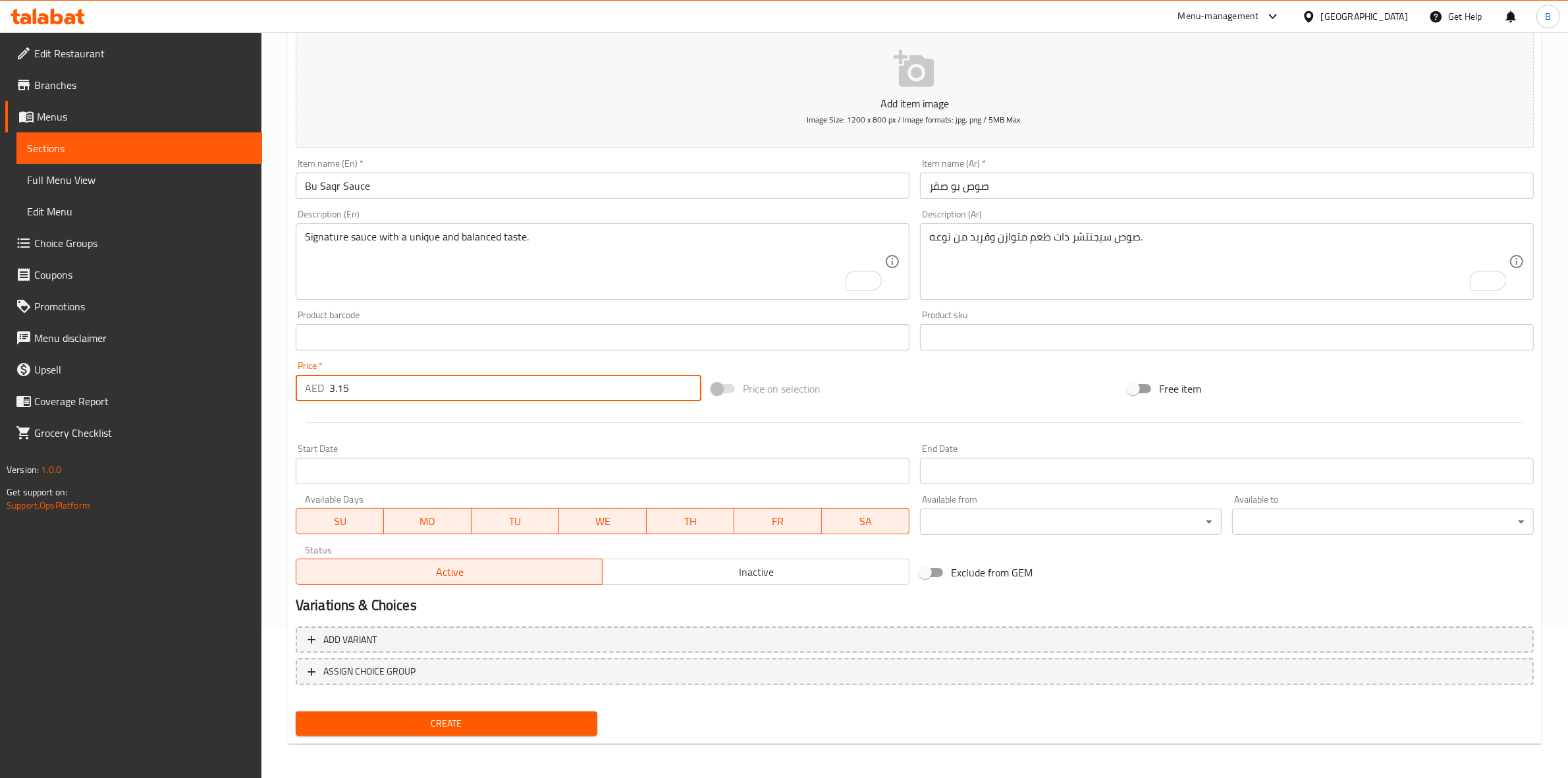
click at [390, 722] on span "Create" at bounding box center [446, 723] width 281 height 16
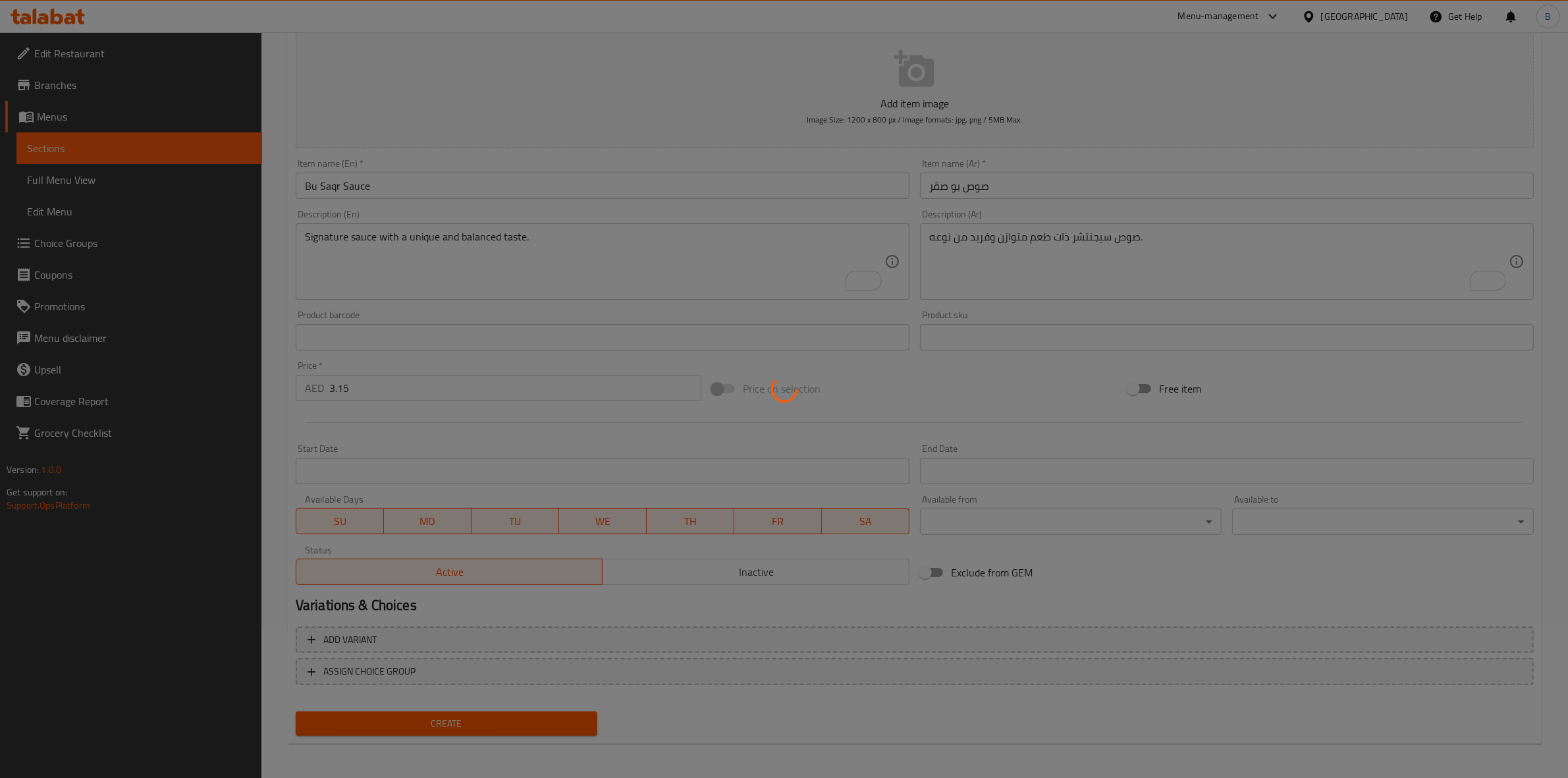
type input "0"
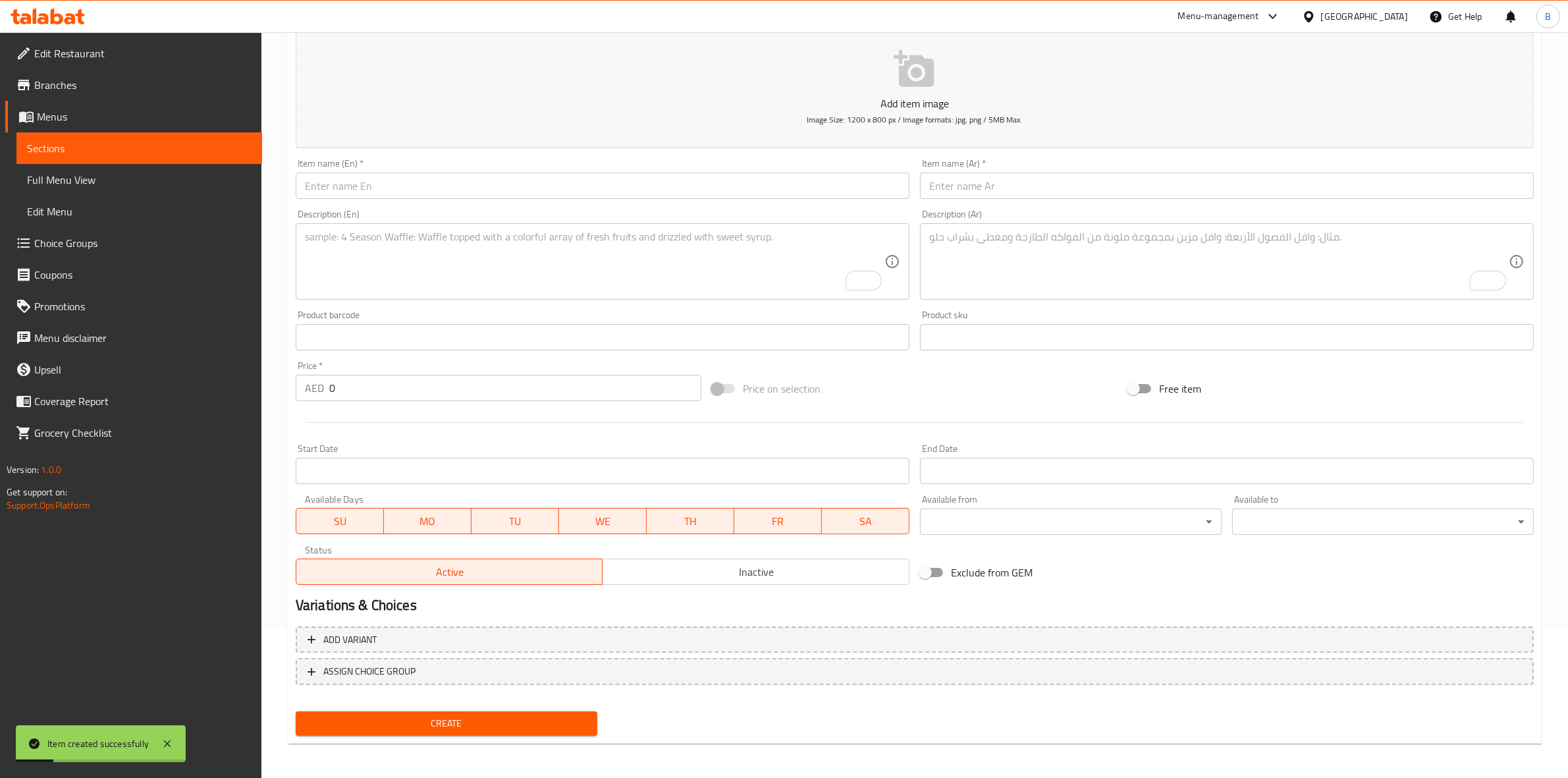
scroll to position [0, 0]
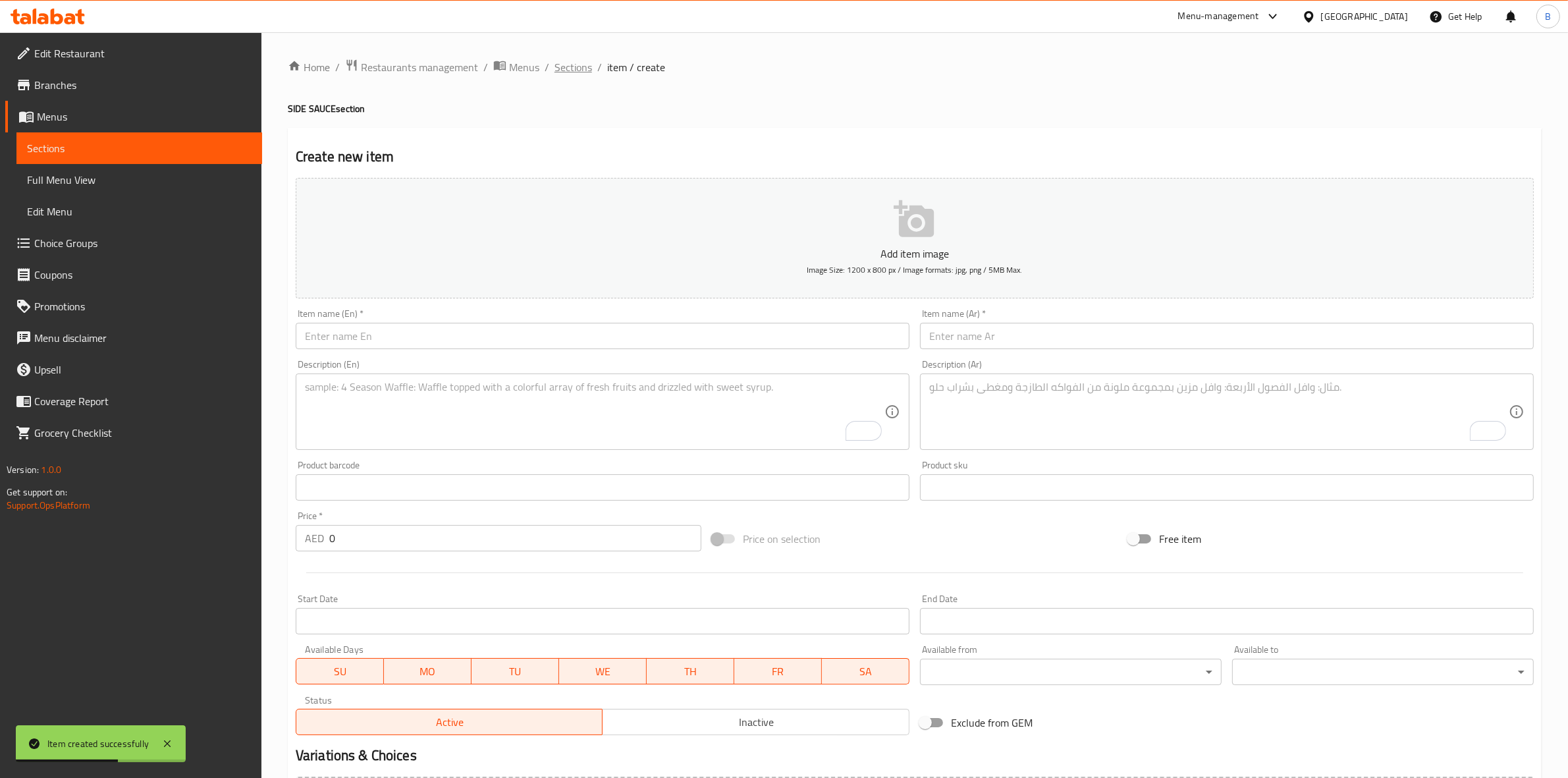
click at [563, 71] on span "Sections" at bounding box center [573, 68] width 38 height 16
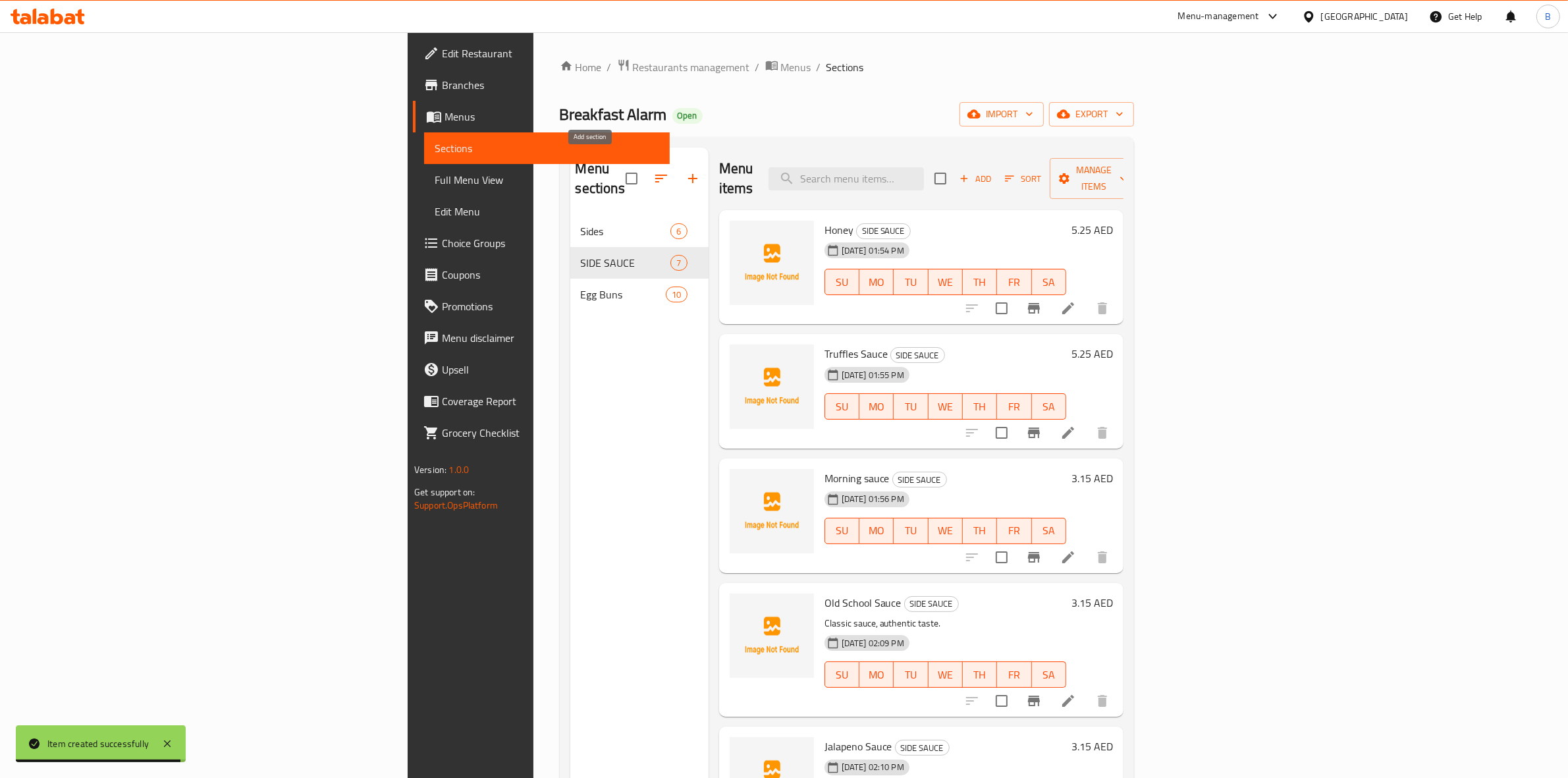
click at [685, 170] on icon "button" at bounding box center [693, 178] width 16 height 16
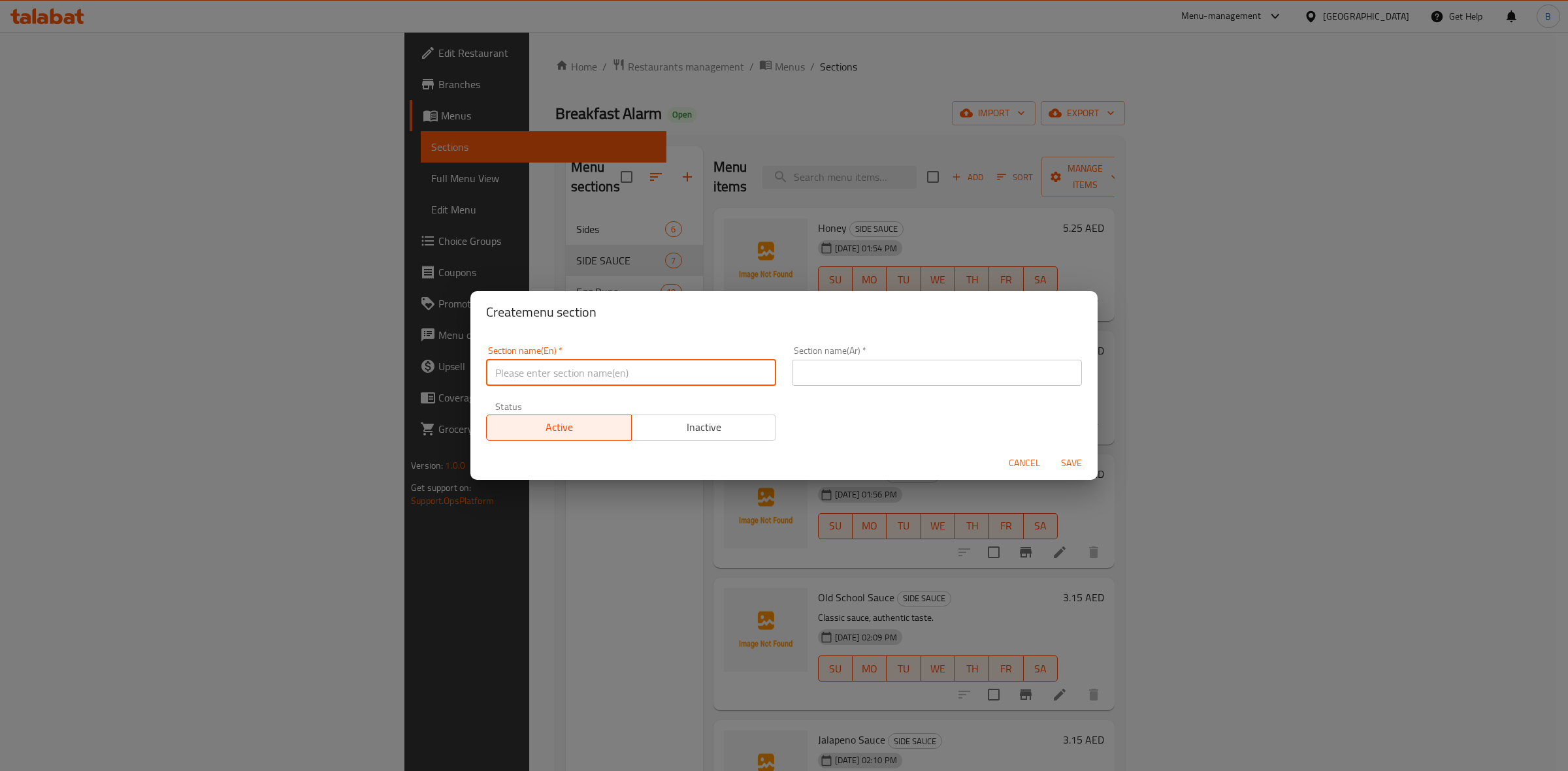
click at [563, 383] on input "text" at bounding box center [630, 372] width 290 height 26
paste input "DRINKS"
type input "DRINKS"
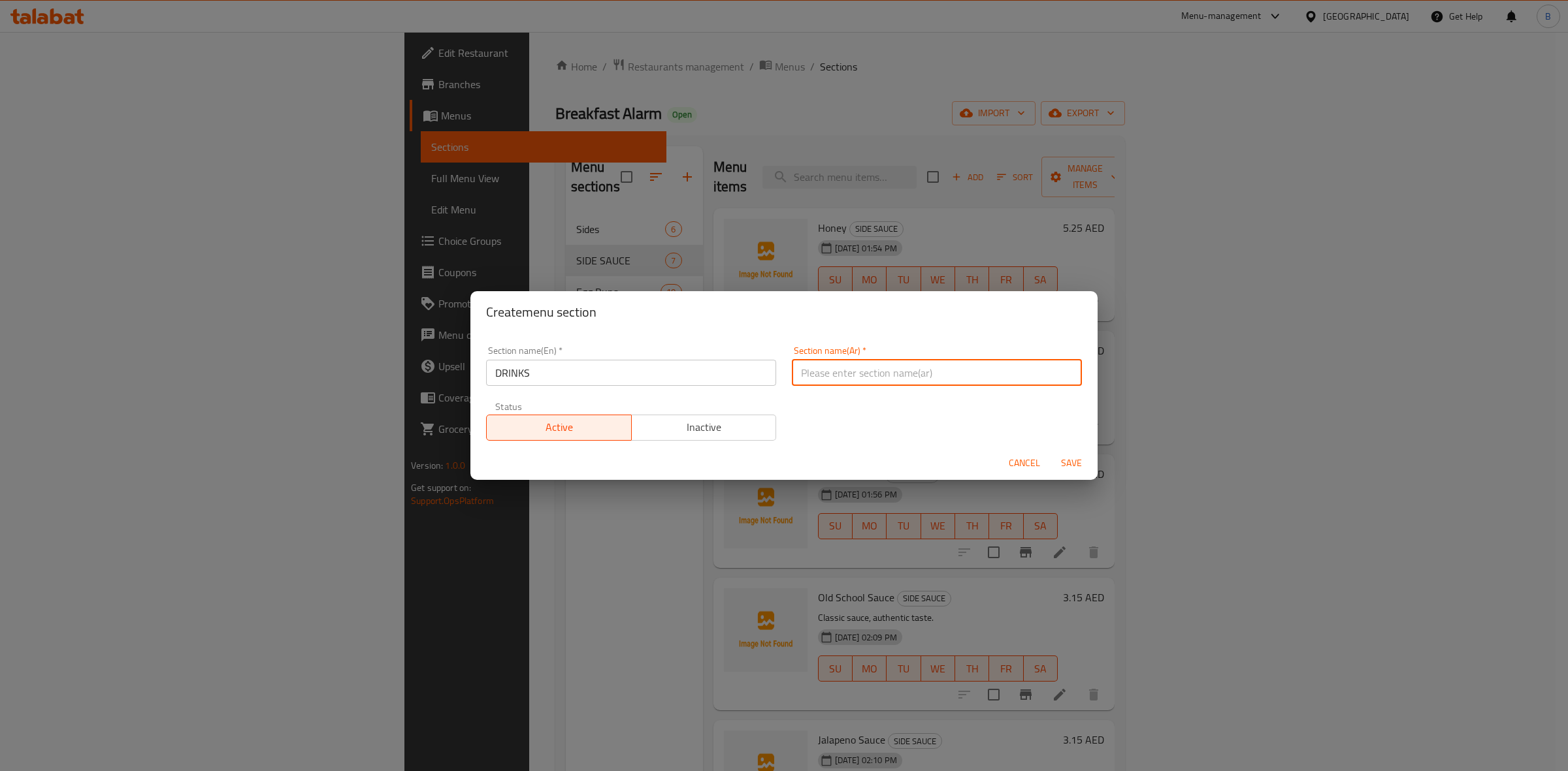
click at [857, 368] on input "text" at bounding box center [937, 372] width 290 height 26
paste input "مشروبات"
type input "المشروبات"
click at [1070, 455] on span "Save" at bounding box center [1071, 463] width 31 height 16
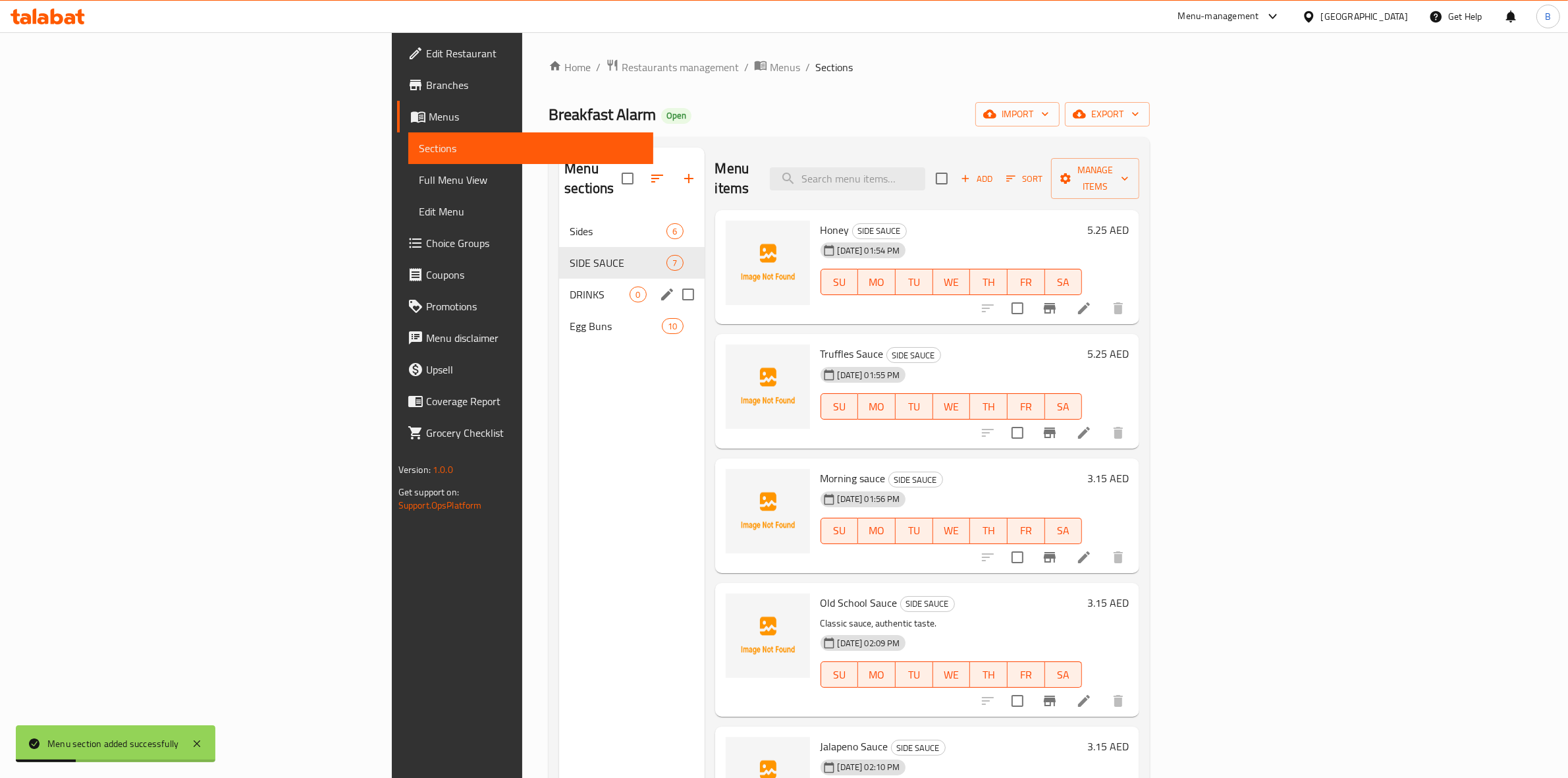
click at [570, 286] on span "DRINKS" at bounding box center [599, 294] width 60 height 16
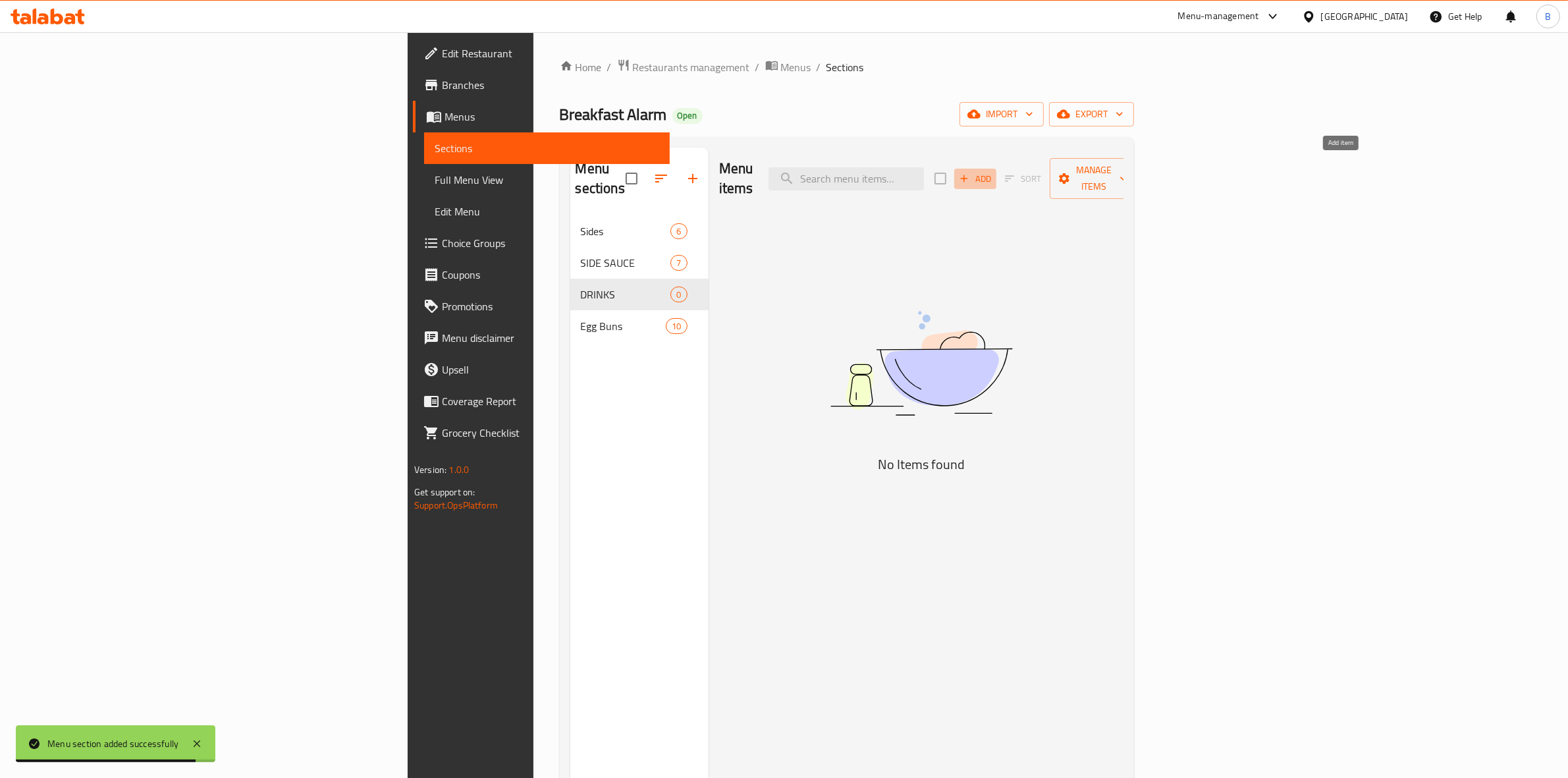
click at [993, 171] on span "Add" at bounding box center [976, 178] width 36 height 15
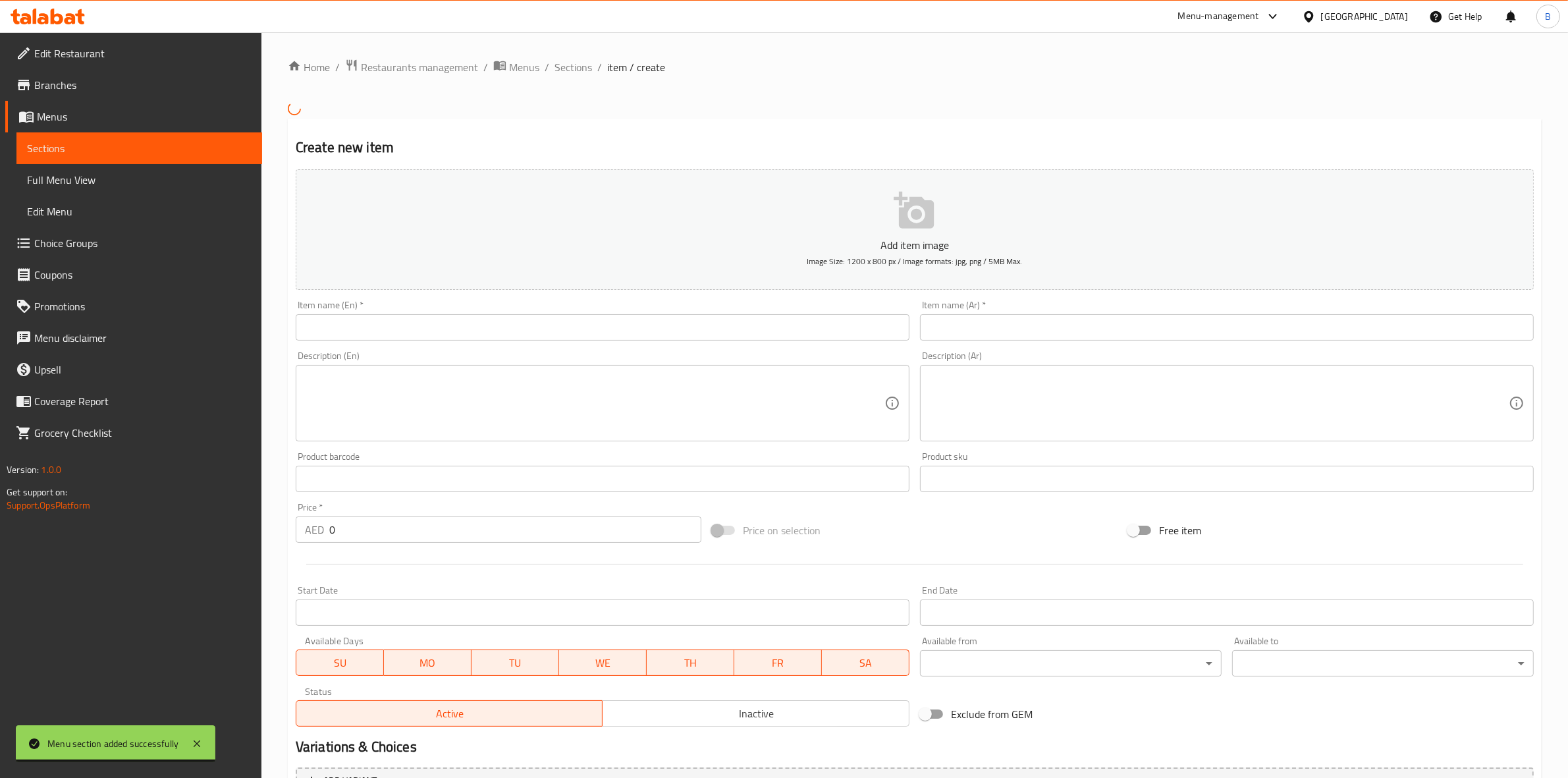
click at [564, 338] on input "text" at bounding box center [602, 327] width 614 height 26
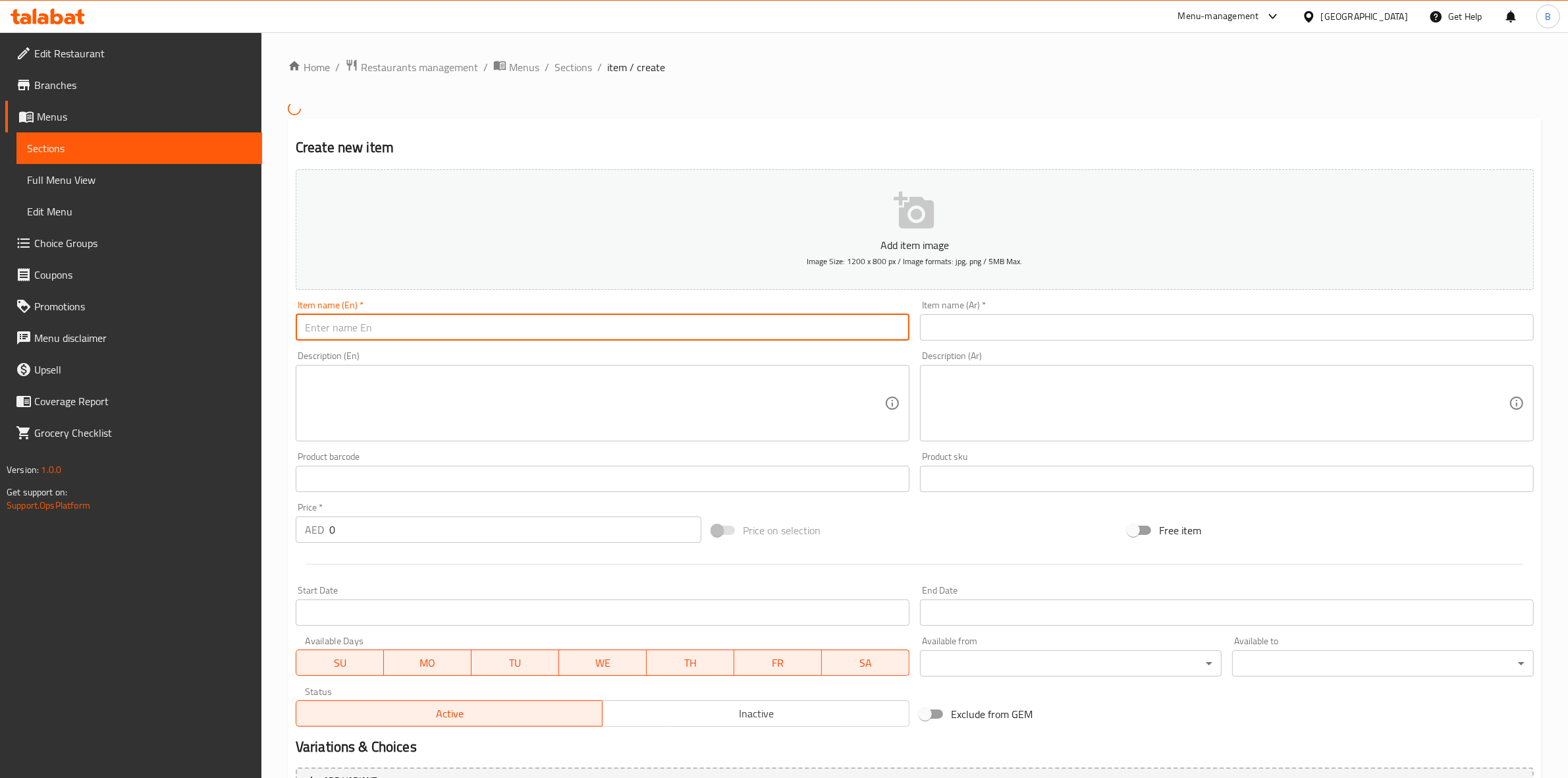
paste input "Fentimans [PERSON_NAME]"
type input "Fentimans [PERSON_NAME]"
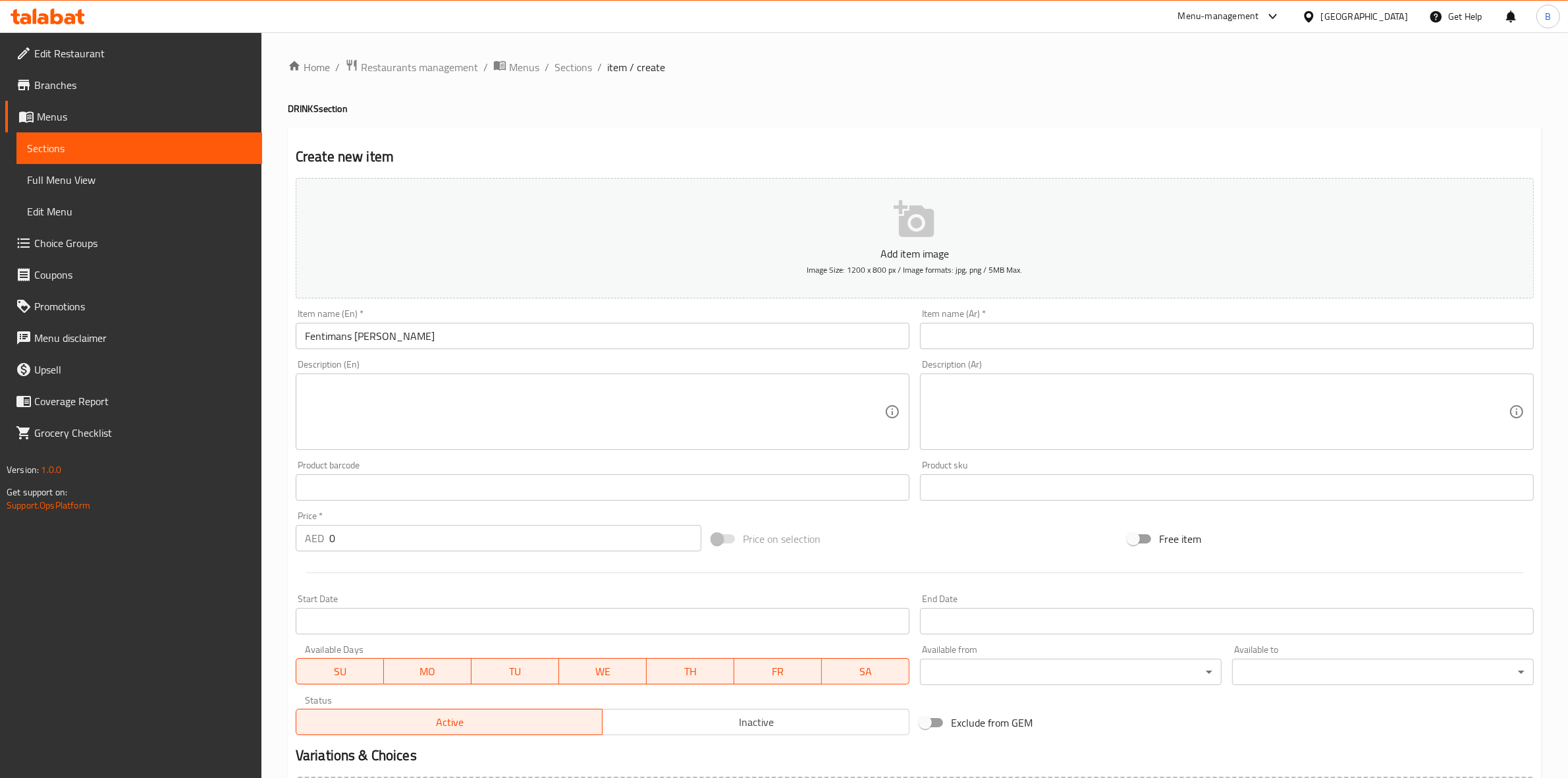
click at [1086, 330] on input "text" at bounding box center [1227, 335] width 614 height 26
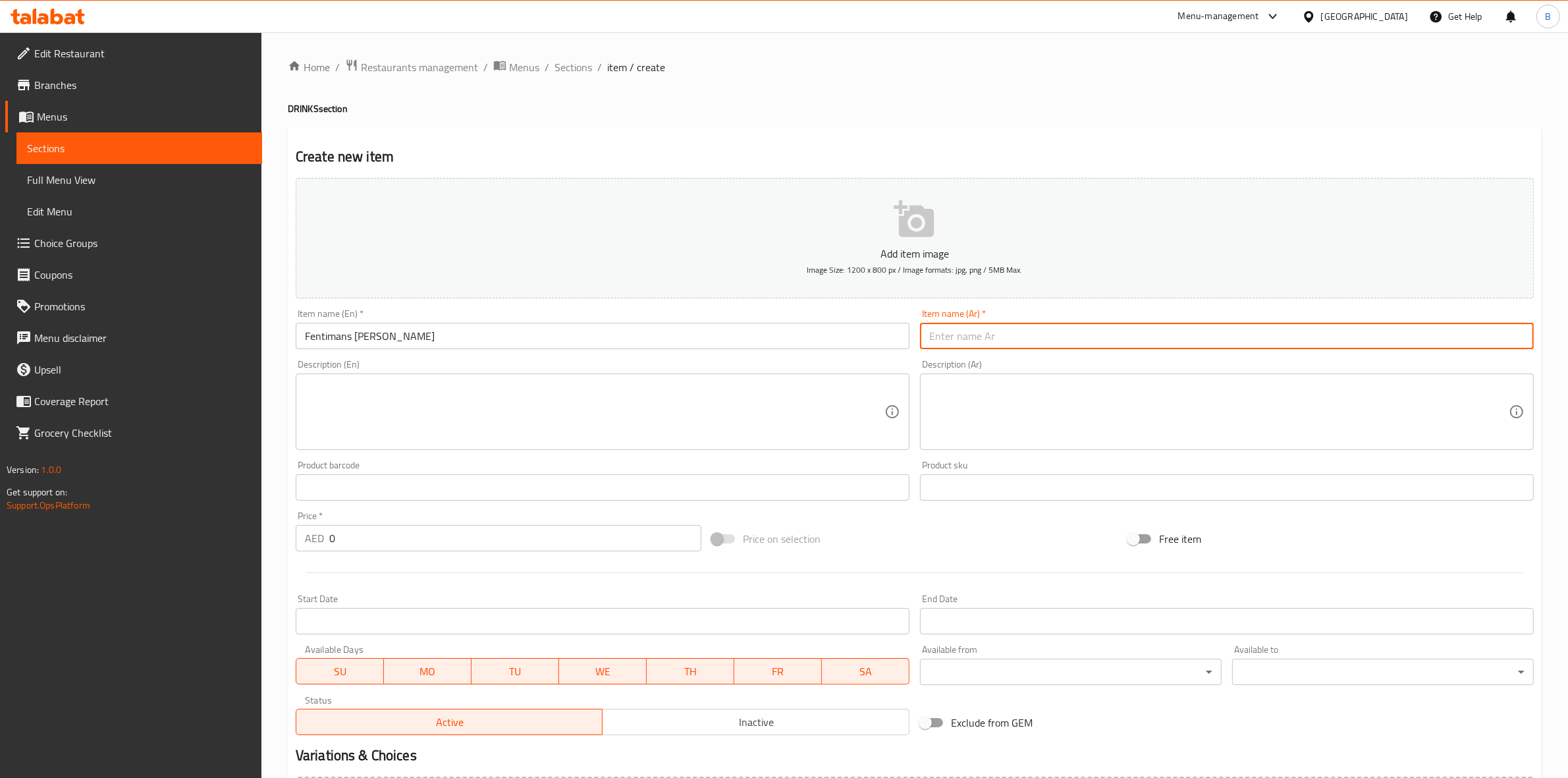
paste input "فنتيمانز روز ليموناضة"
type input "فنتيمانز روز ليموناضة"
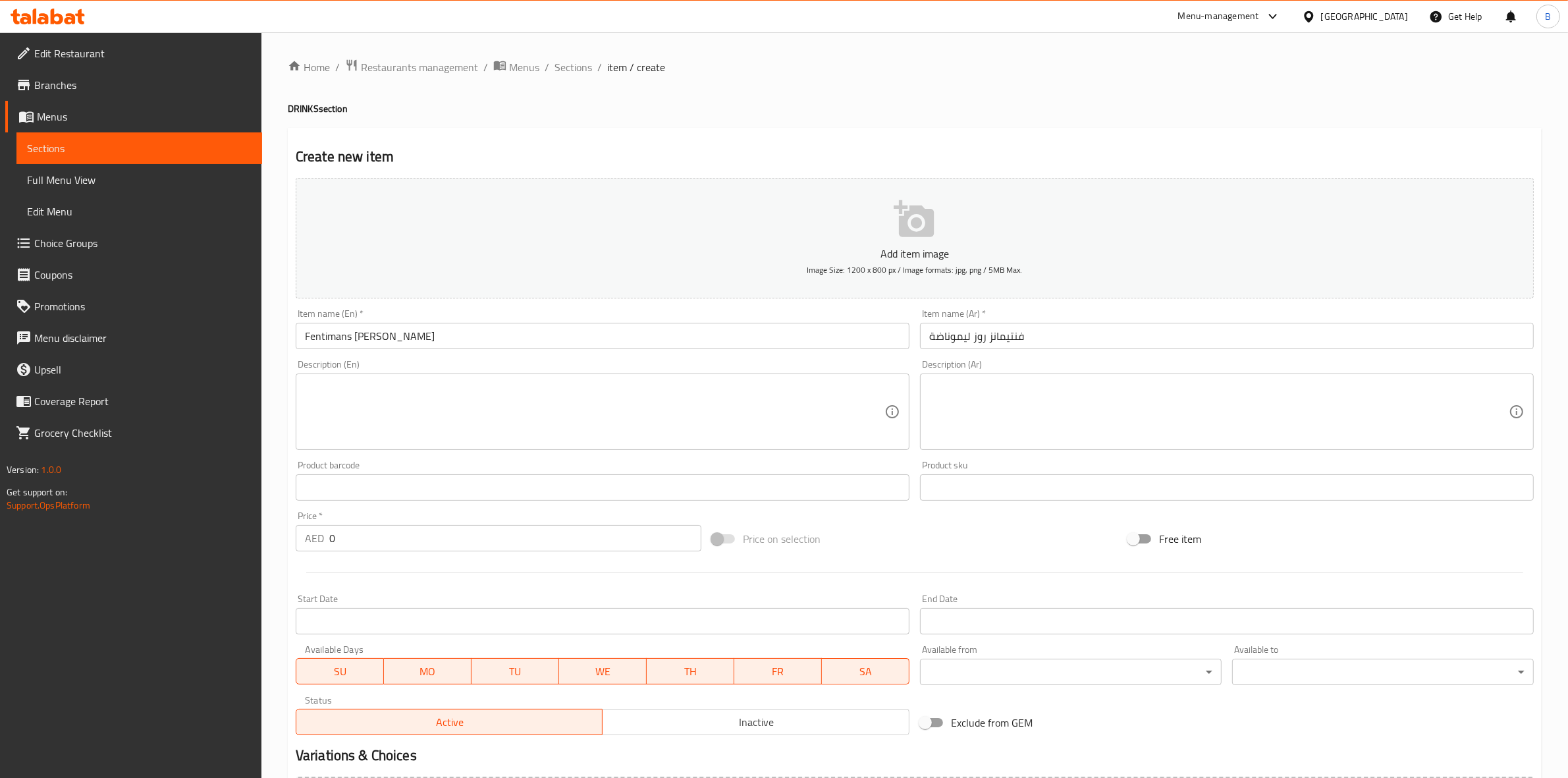
click at [525, 551] on input "0" at bounding box center [515, 538] width 372 height 26
paste input "26.25"
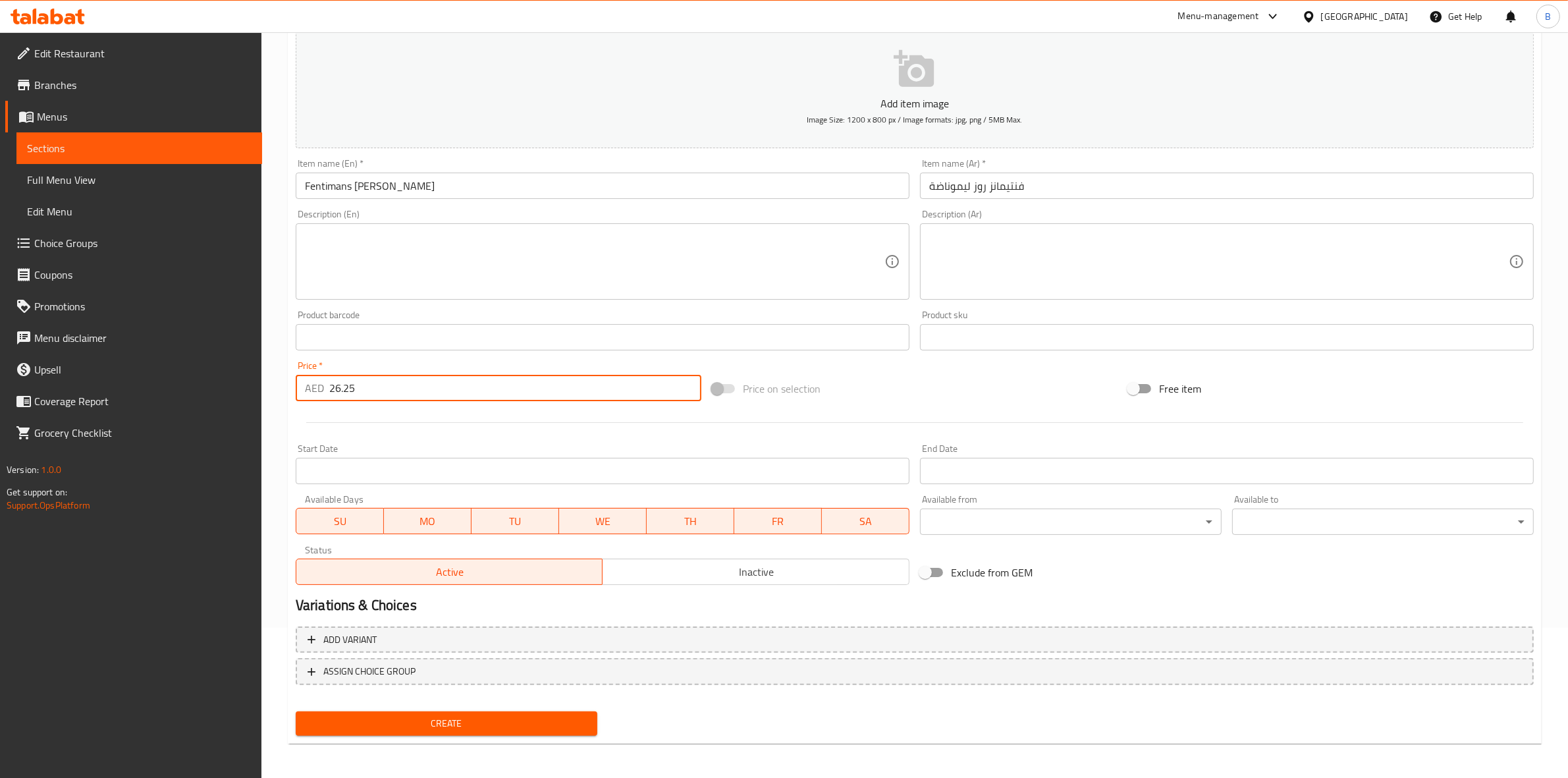
type input "26.25"
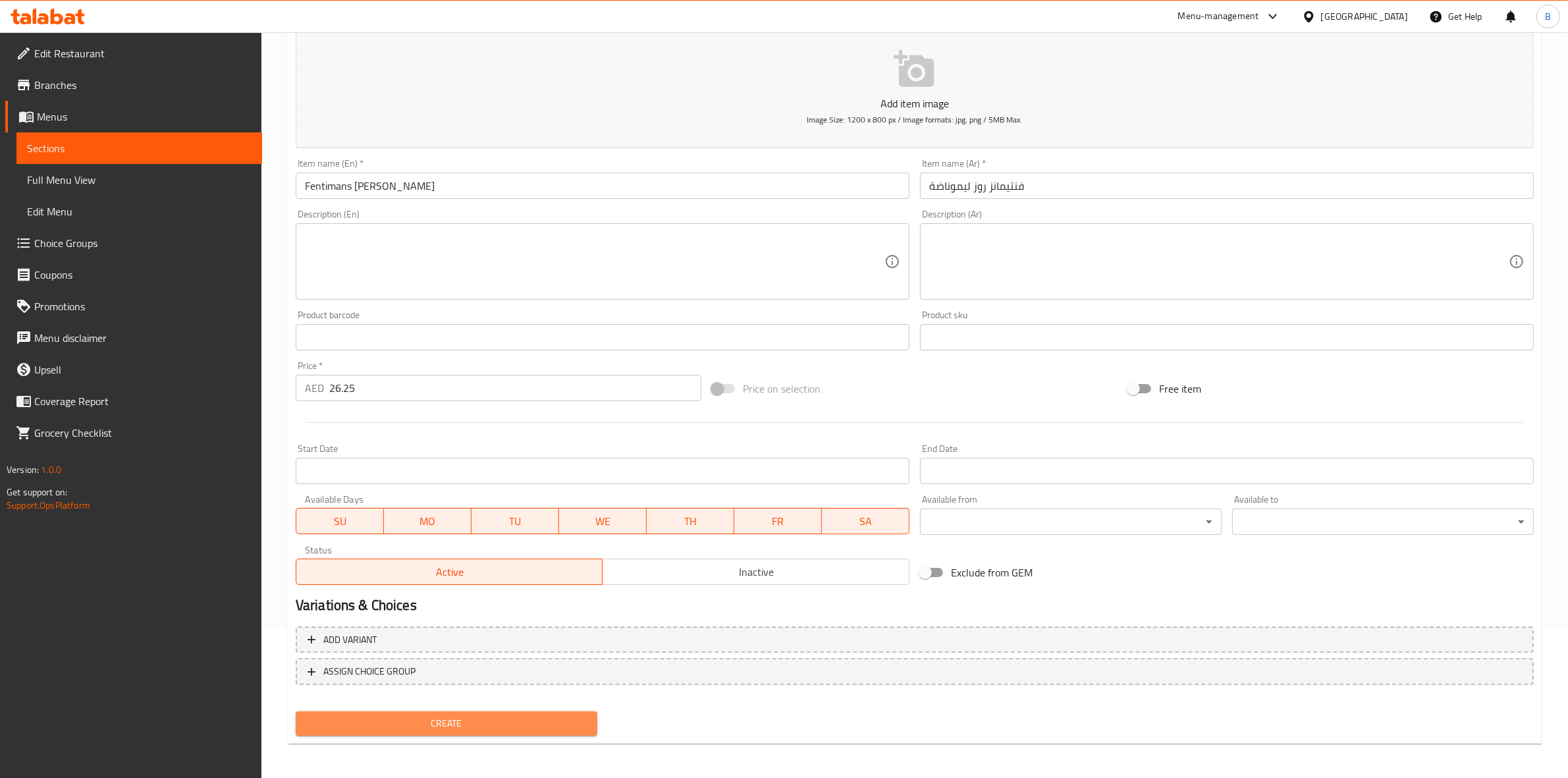
click at [448, 717] on span "Create" at bounding box center [446, 723] width 281 height 16
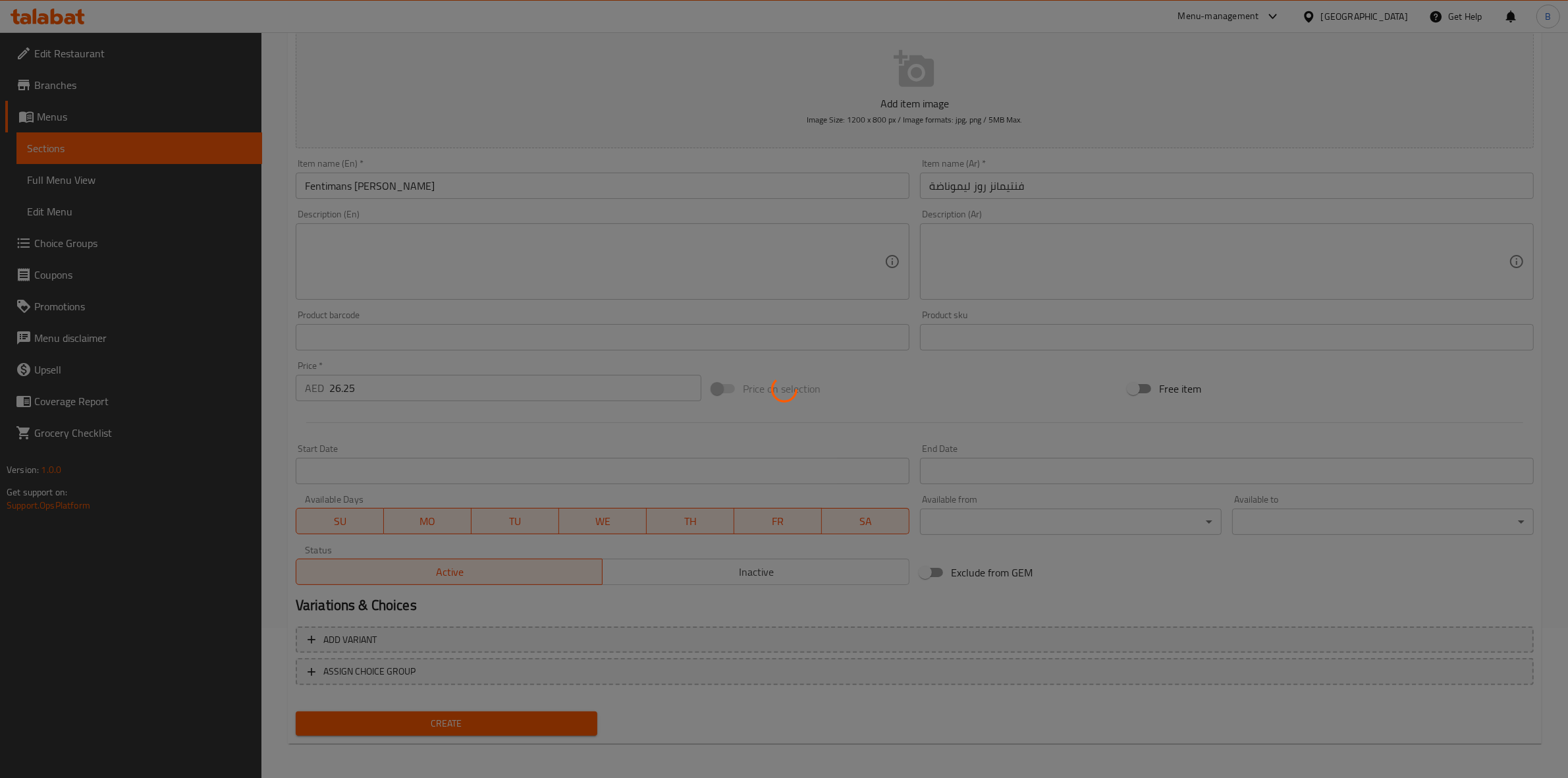
type input "0"
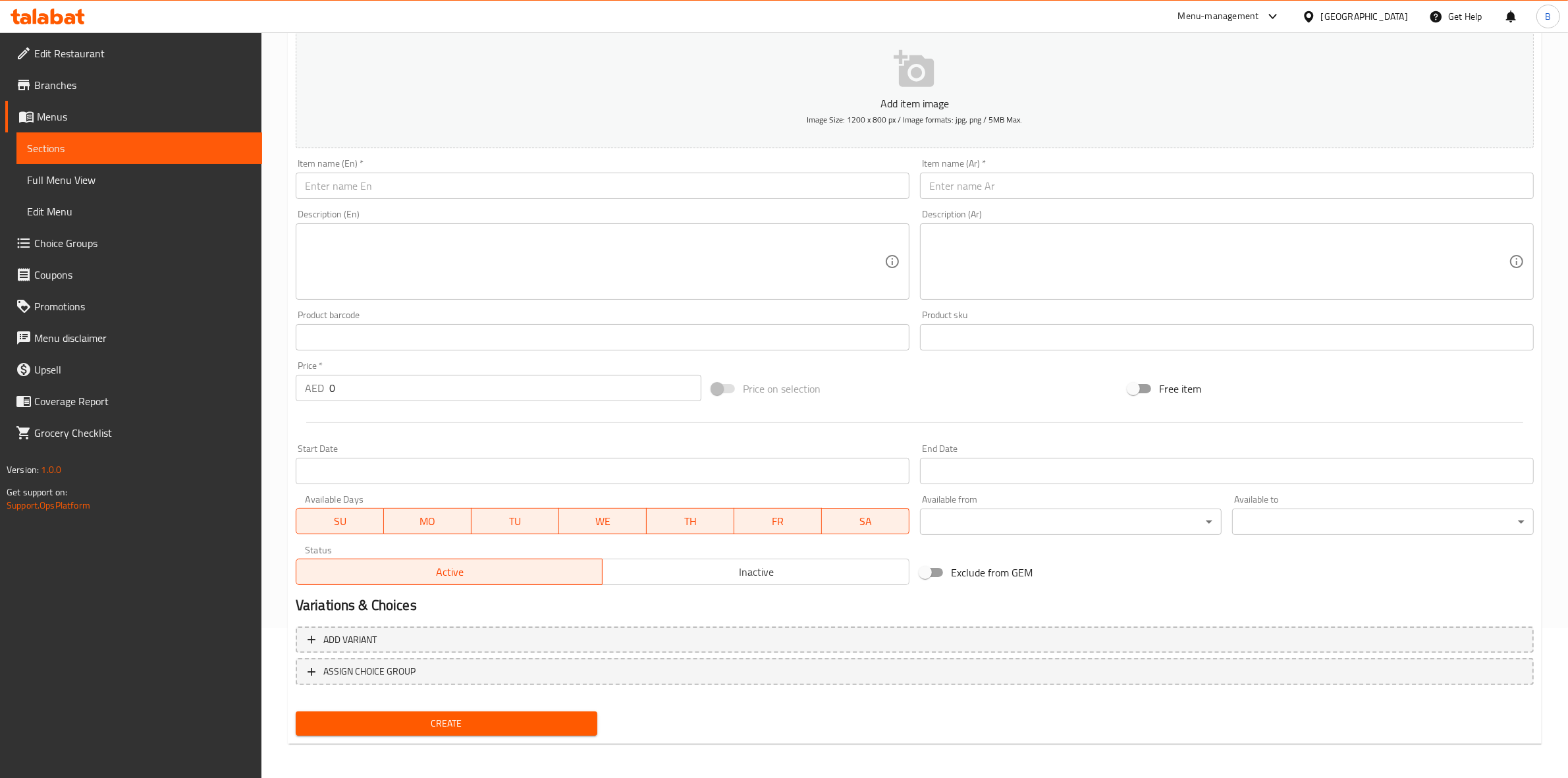
click at [439, 195] on input "text" at bounding box center [602, 185] width 614 height 26
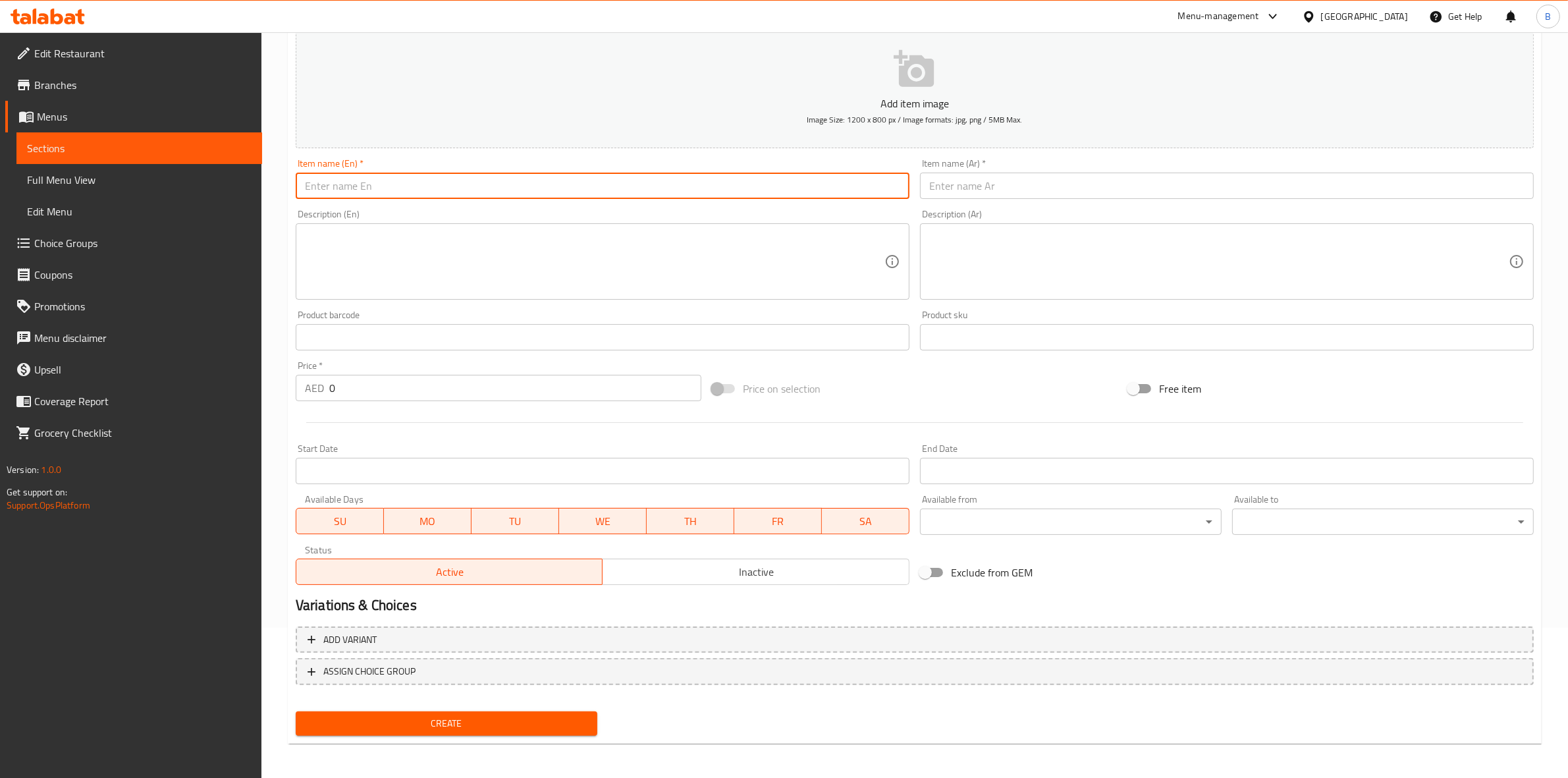
paste input "Fentimans Ginger Ale"
type input "Fentimans Ginger Ale"
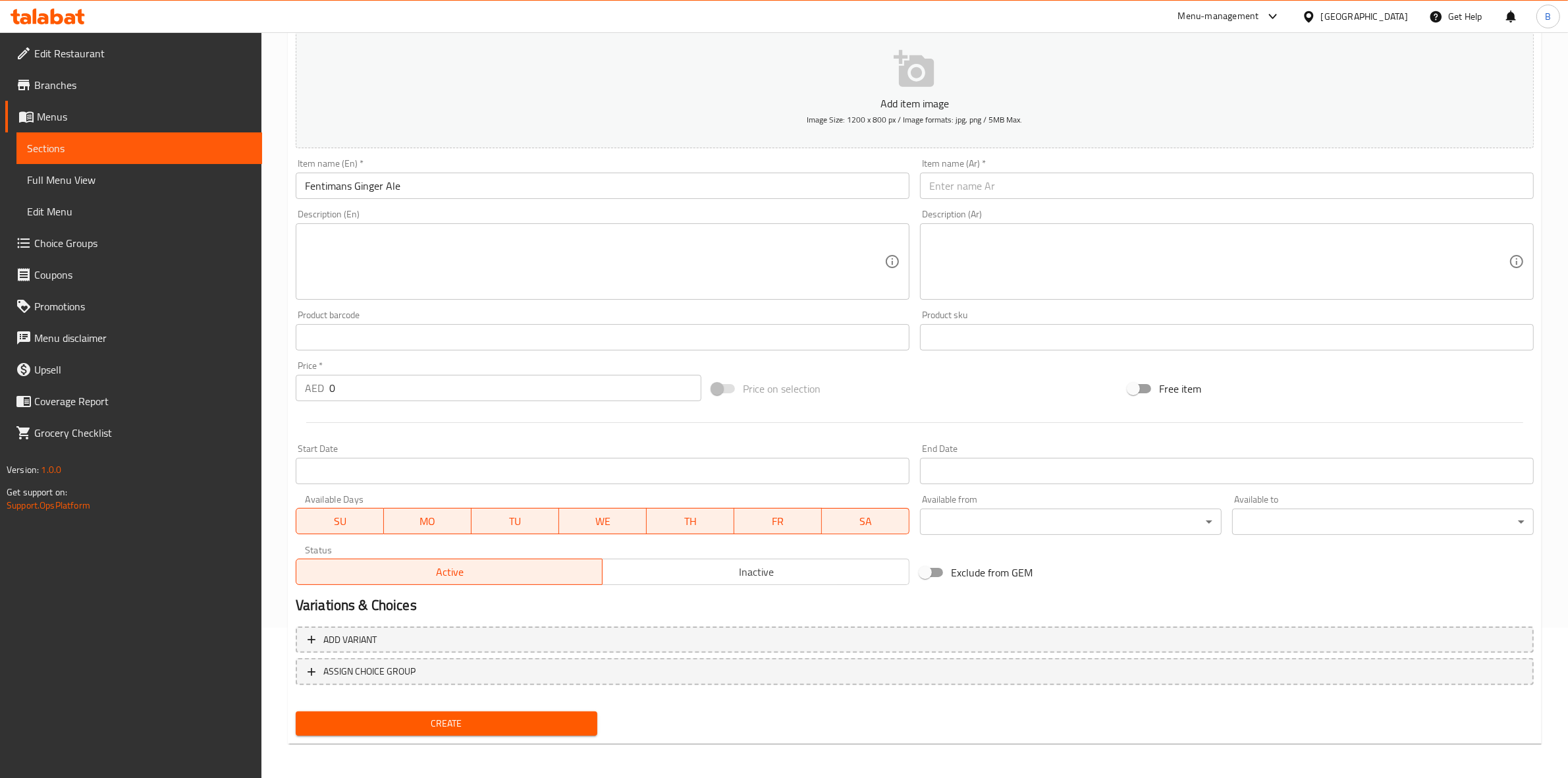
click at [962, 190] on input "text" at bounding box center [1227, 185] width 614 height 26
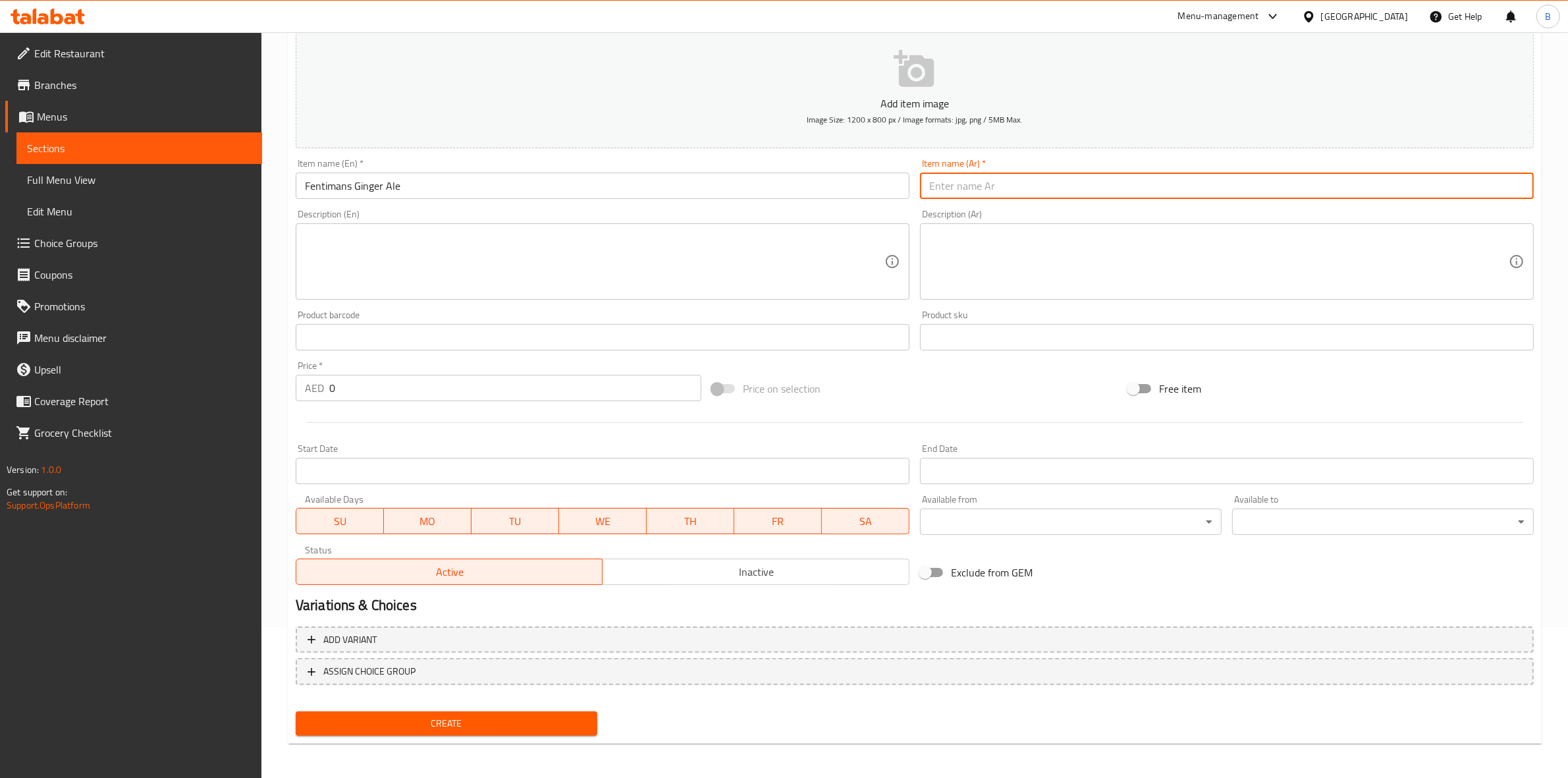
paste input "فنتيمان جينجيرال"
click at [941, 187] on input "فنتيمان جينجيرال" at bounding box center [1227, 185] width 614 height 26
click at [939, 187] on input "فنتيمان جينجيرال" at bounding box center [1227, 185] width 614 height 26
type input "فنتيمان جينجير ال"
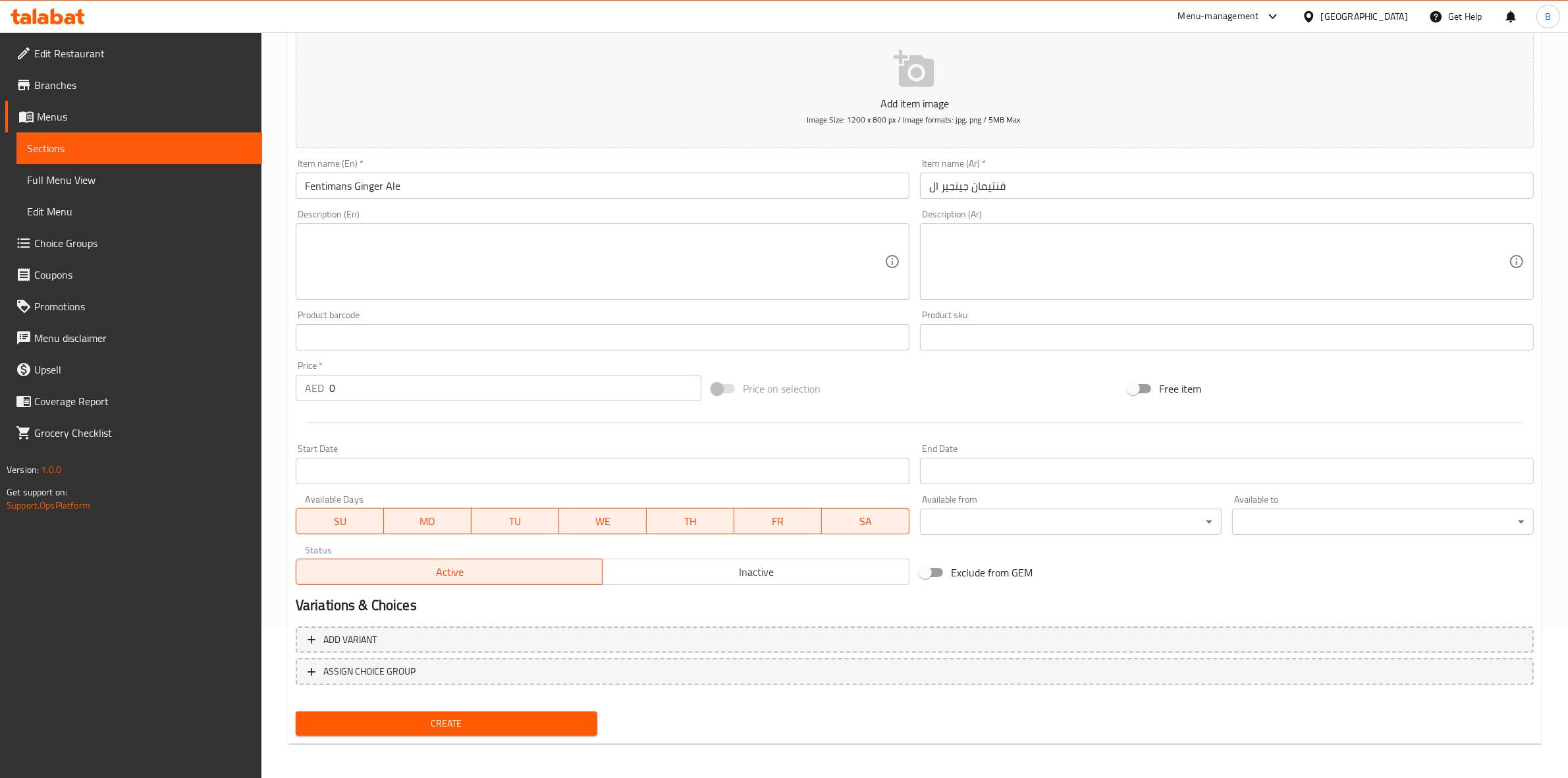
click at [339, 392] on input "0" at bounding box center [515, 387] width 372 height 26
paste input "26.25"
type input "26.25"
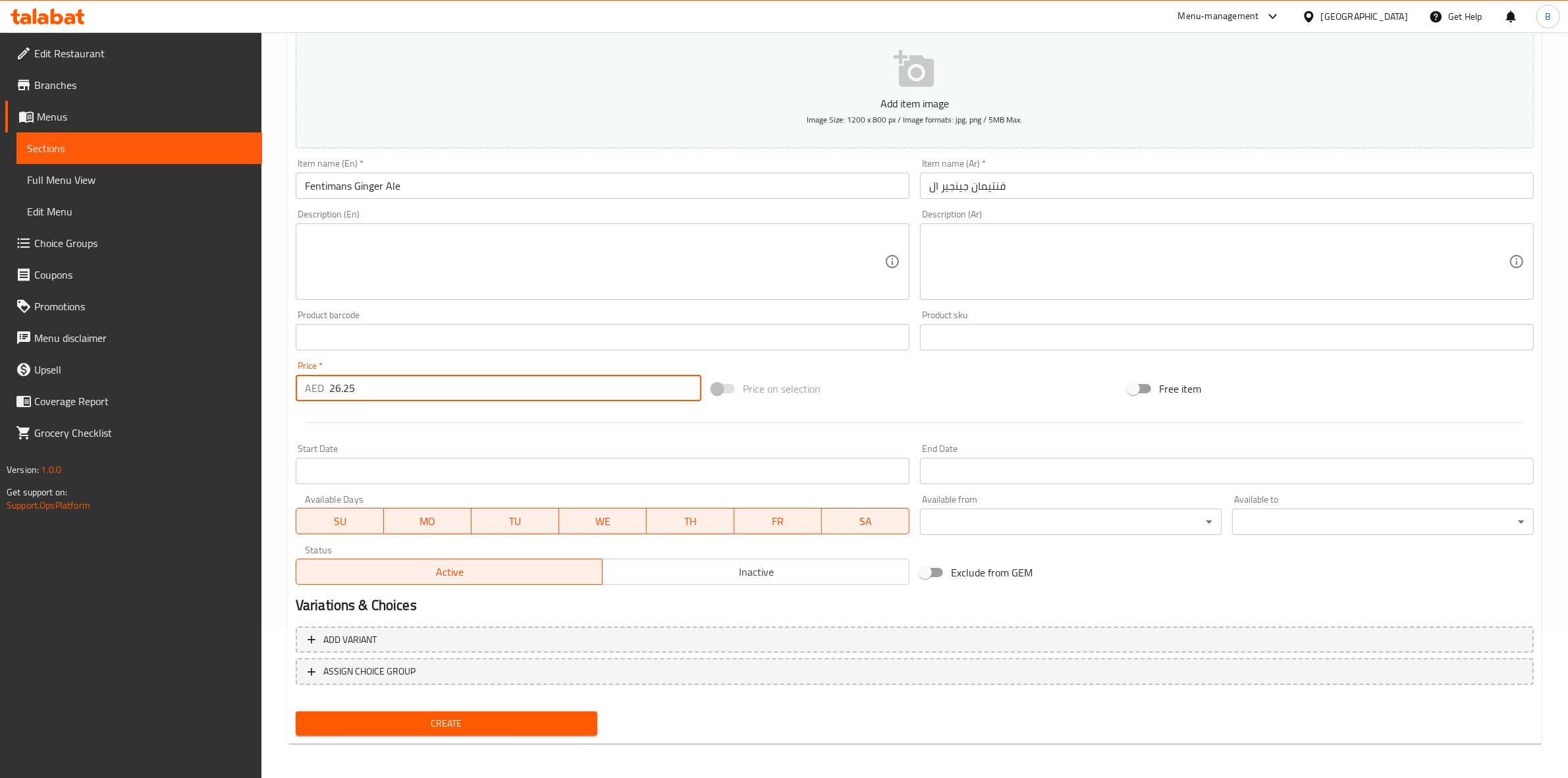
click at [438, 719] on span "Create" at bounding box center [446, 723] width 281 height 16
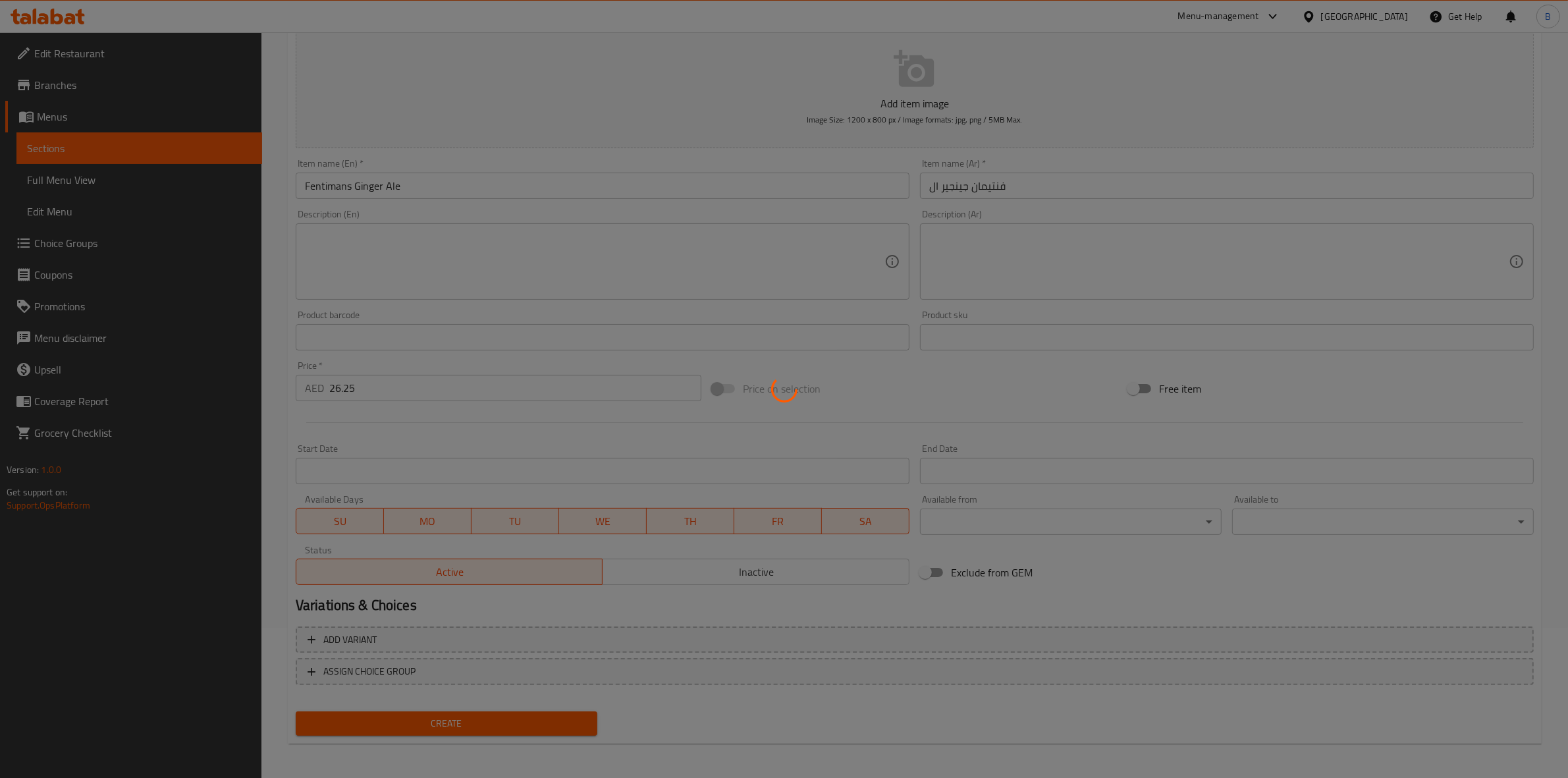
type input "0"
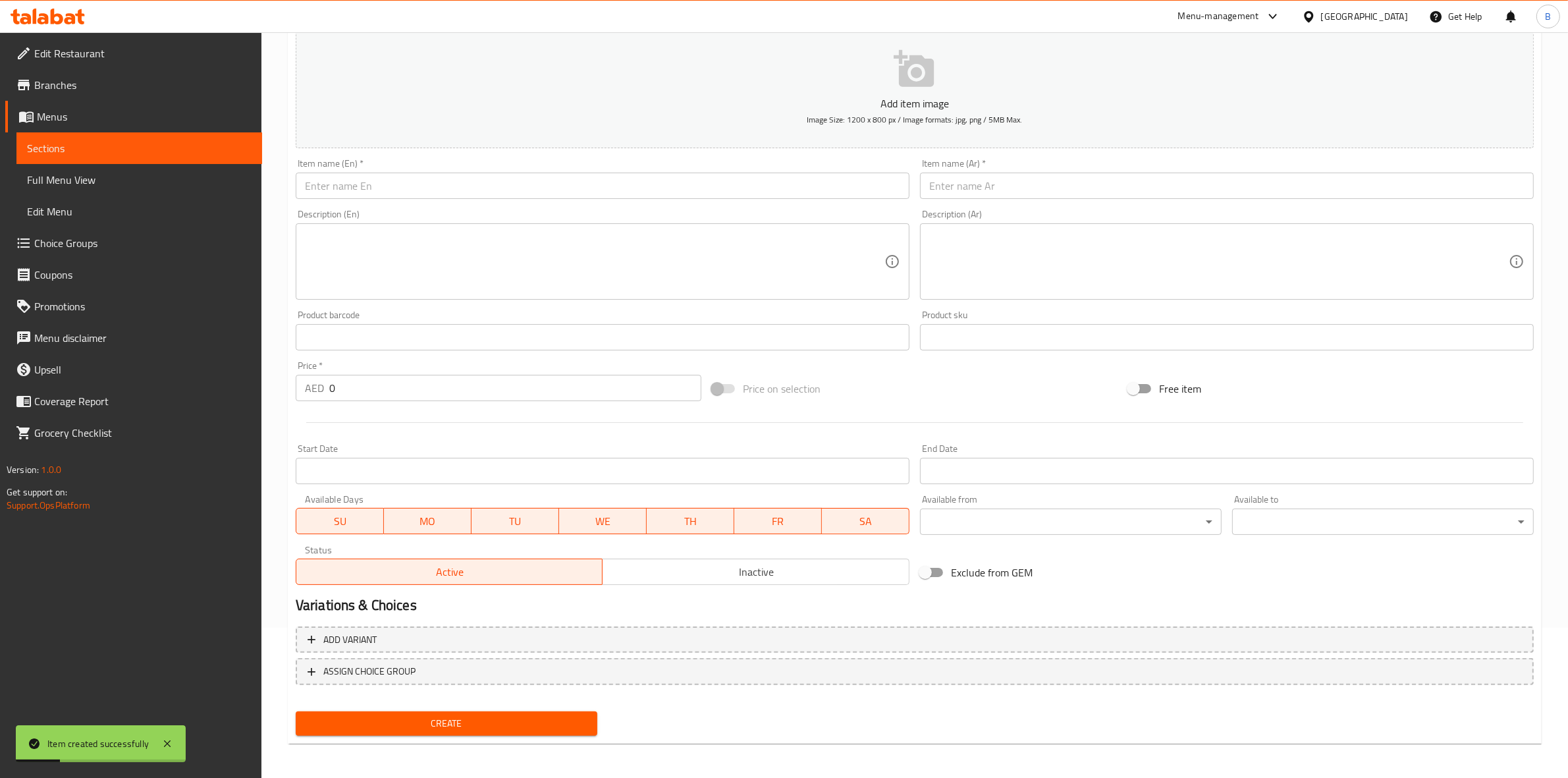
click at [600, 191] on input "text" at bounding box center [602, 185] width 614 height 26
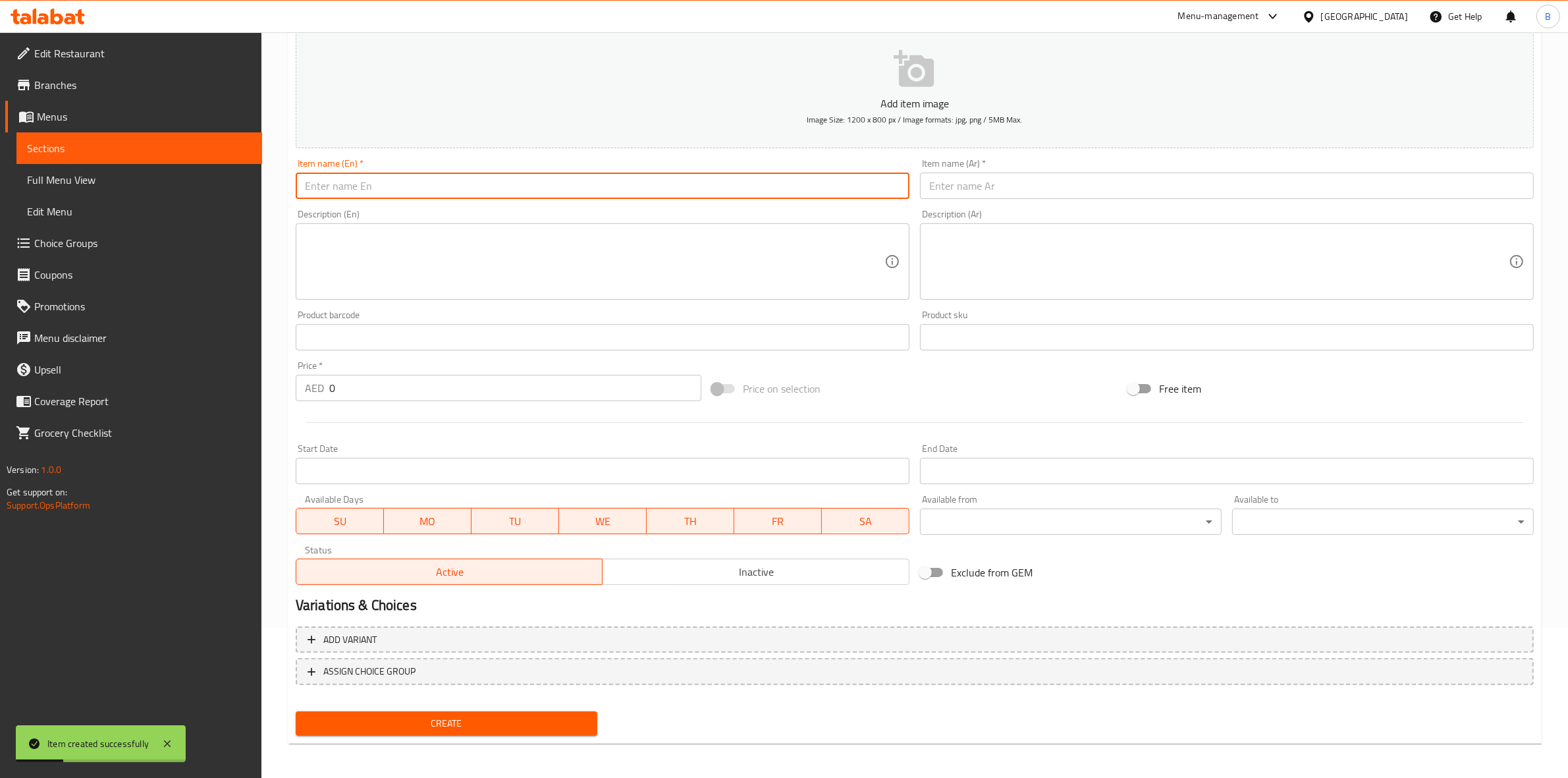
paste input "Orange Juice"
type input "Orange Juice"
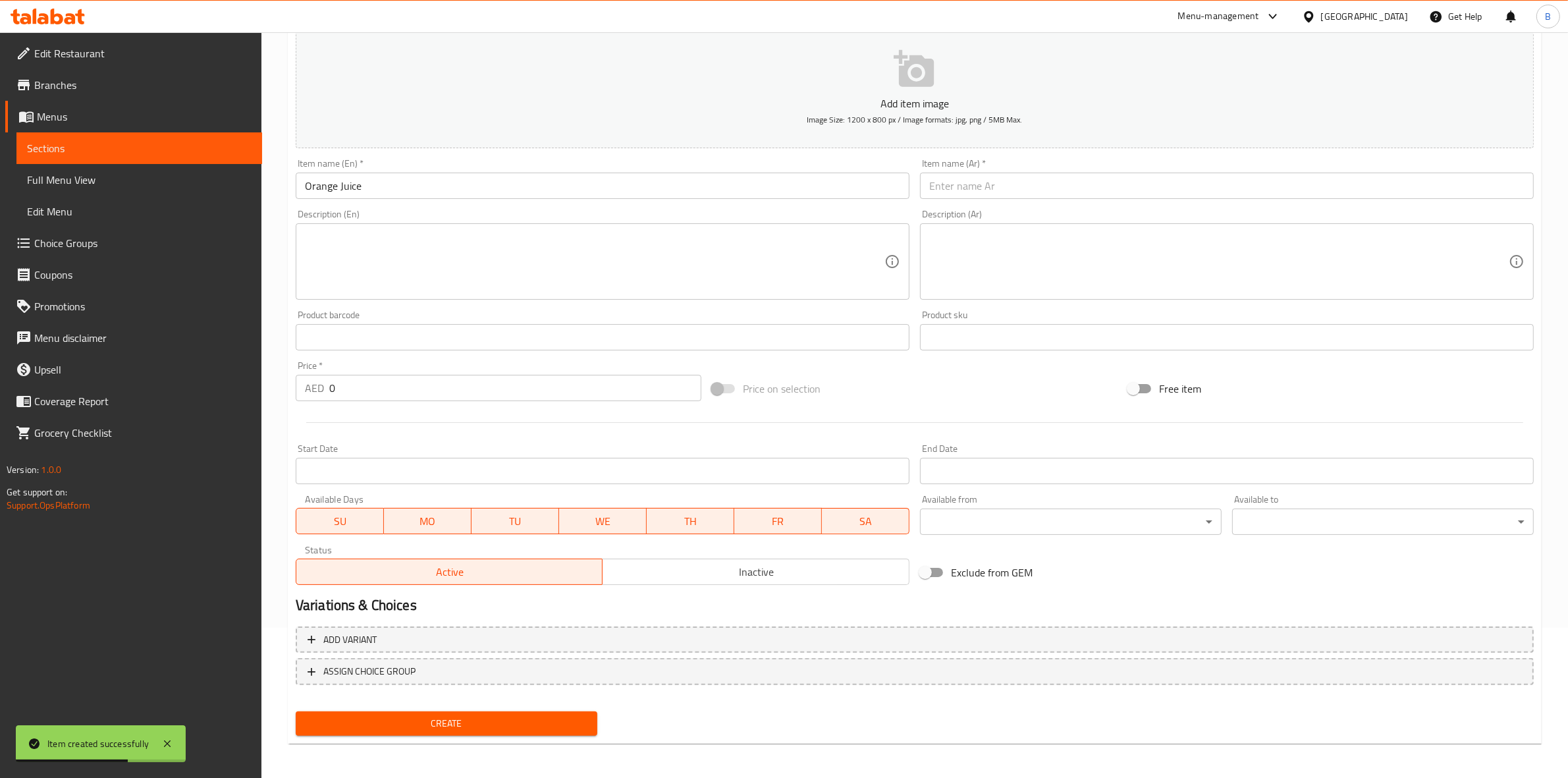
click at [943, 187] on input "text" at bounding box center [1227, 185] width 614 height 26
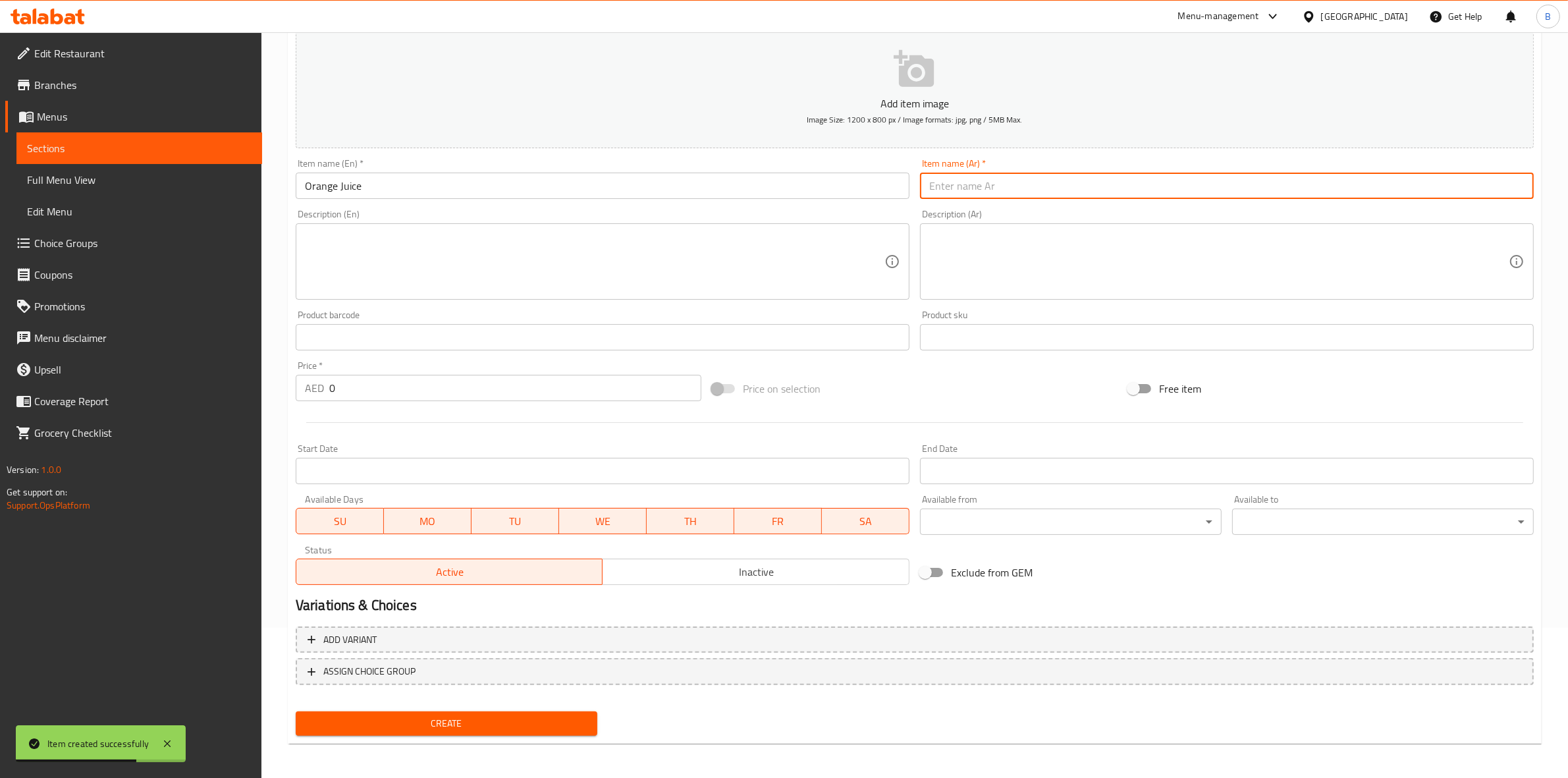
paste input "عصير برتقال"
type input "عصير برتقال"
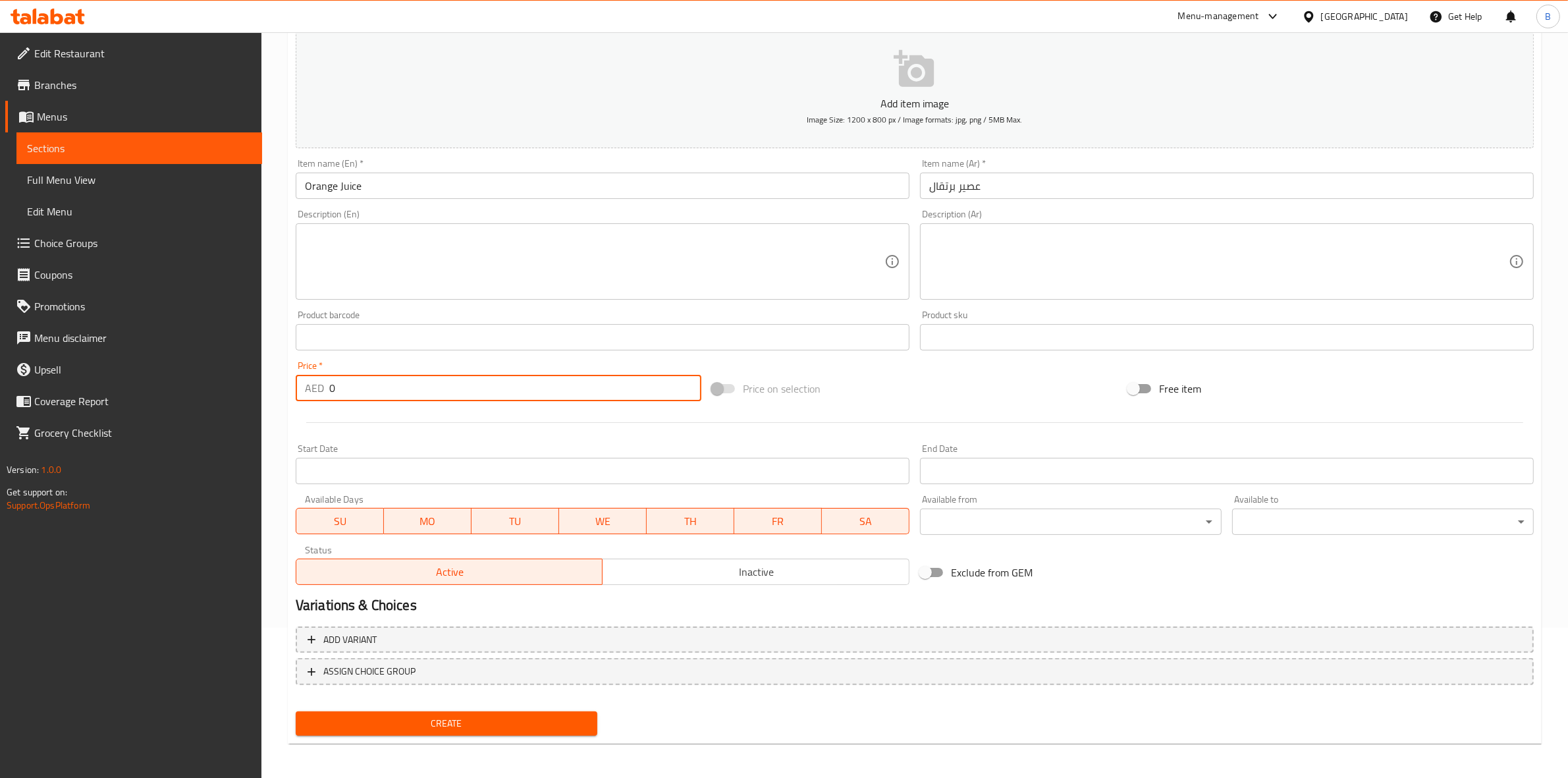
click at [581, 382] on input "0" at bounding box center [515, 387] width 372 height 26
paste input "1"
type input "10"
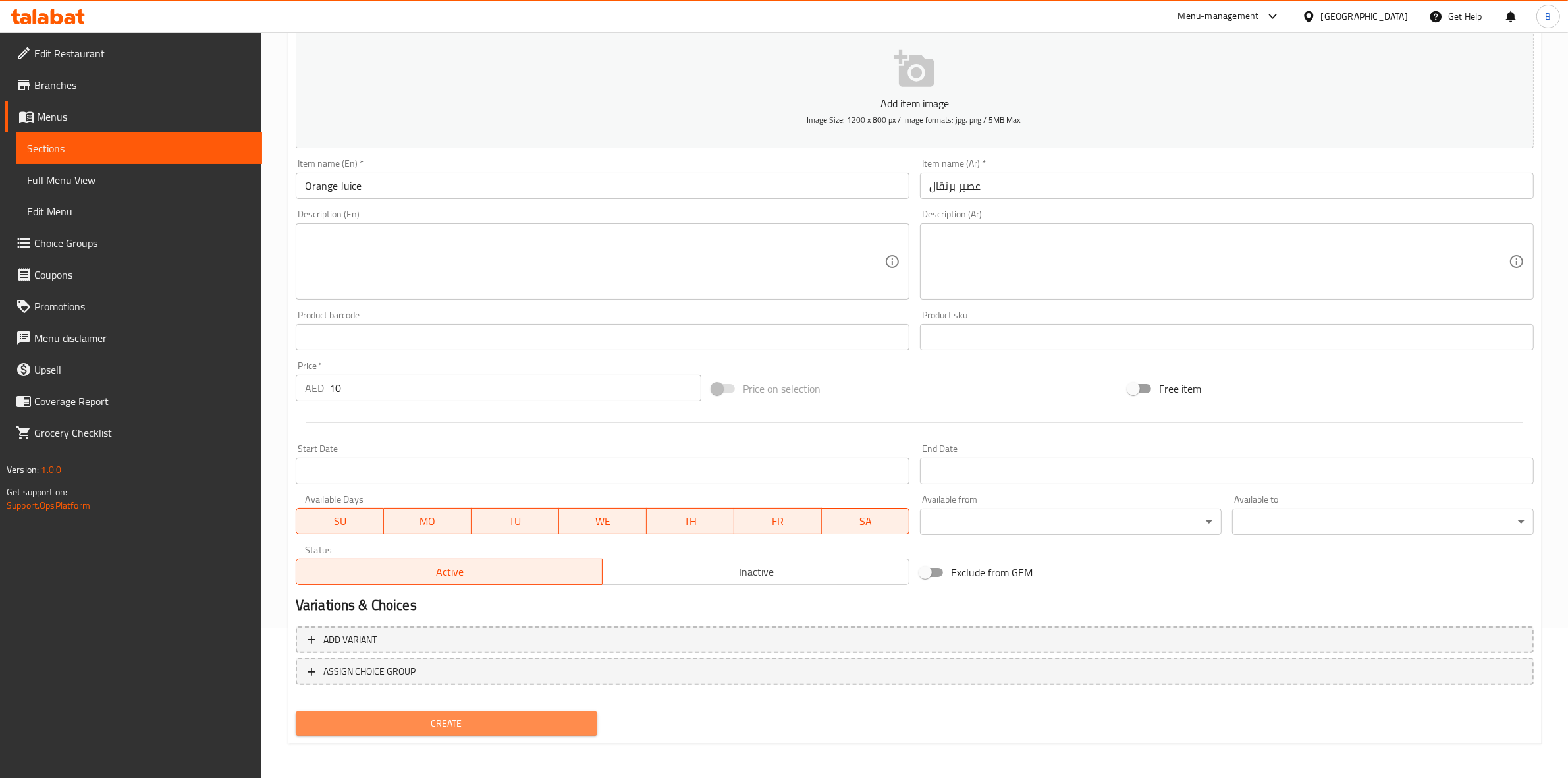
click at [425, 729] on button "Create" at bounding box center [446, 723] width 302 height 24
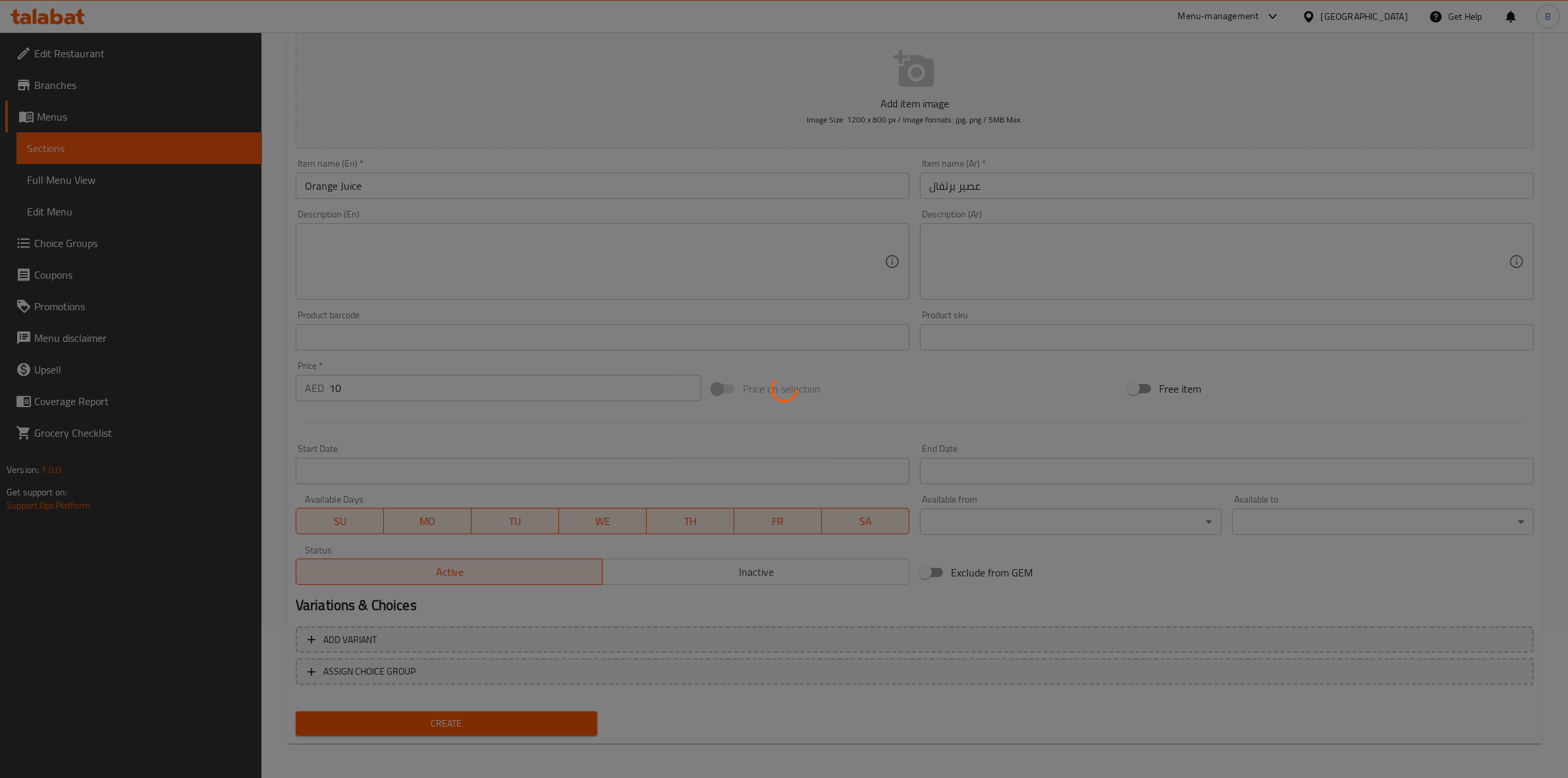
type input "0"
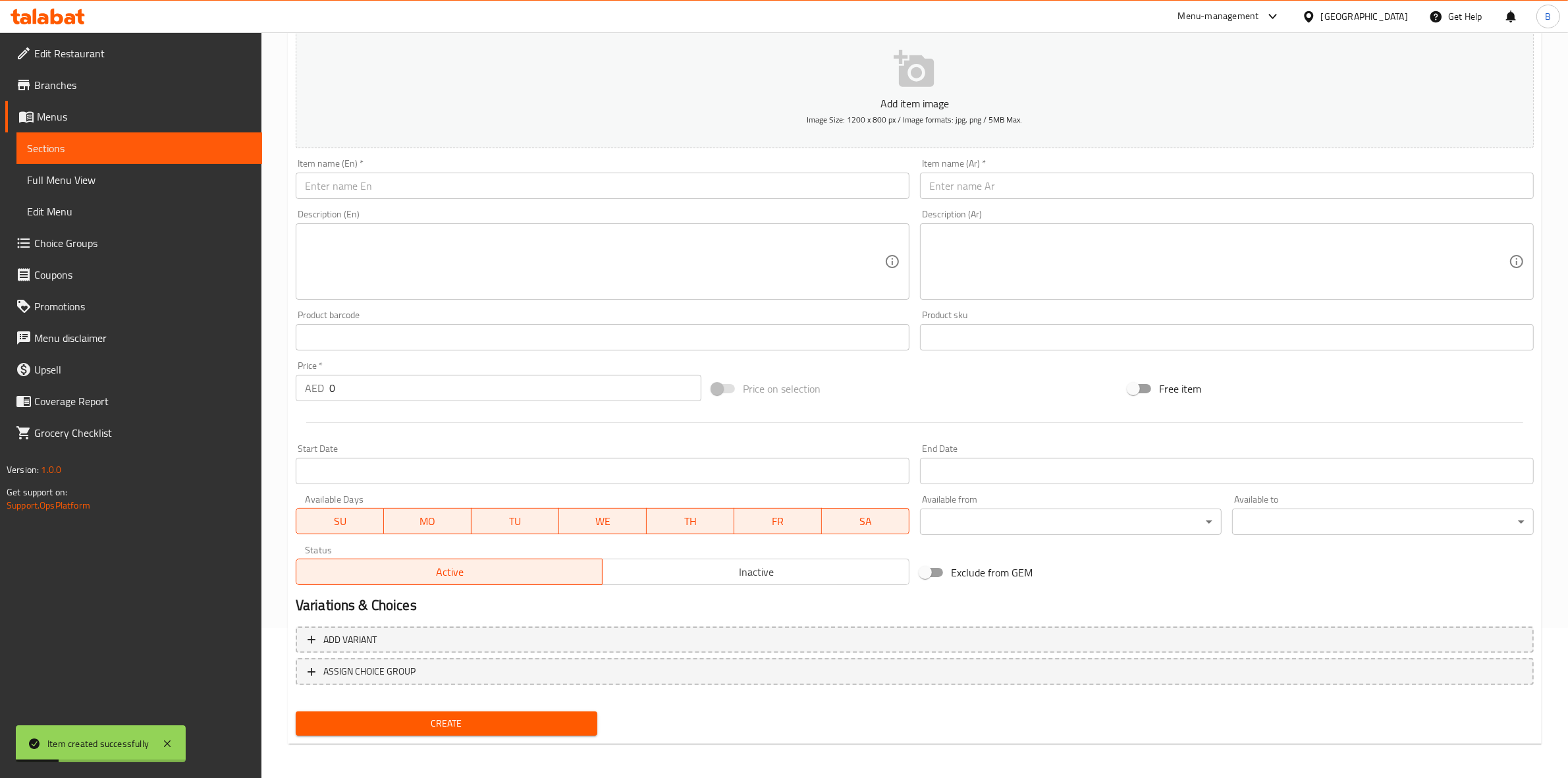
click at [510, 180] on input "text" at bounding box center [602, 185] width 614 height 26
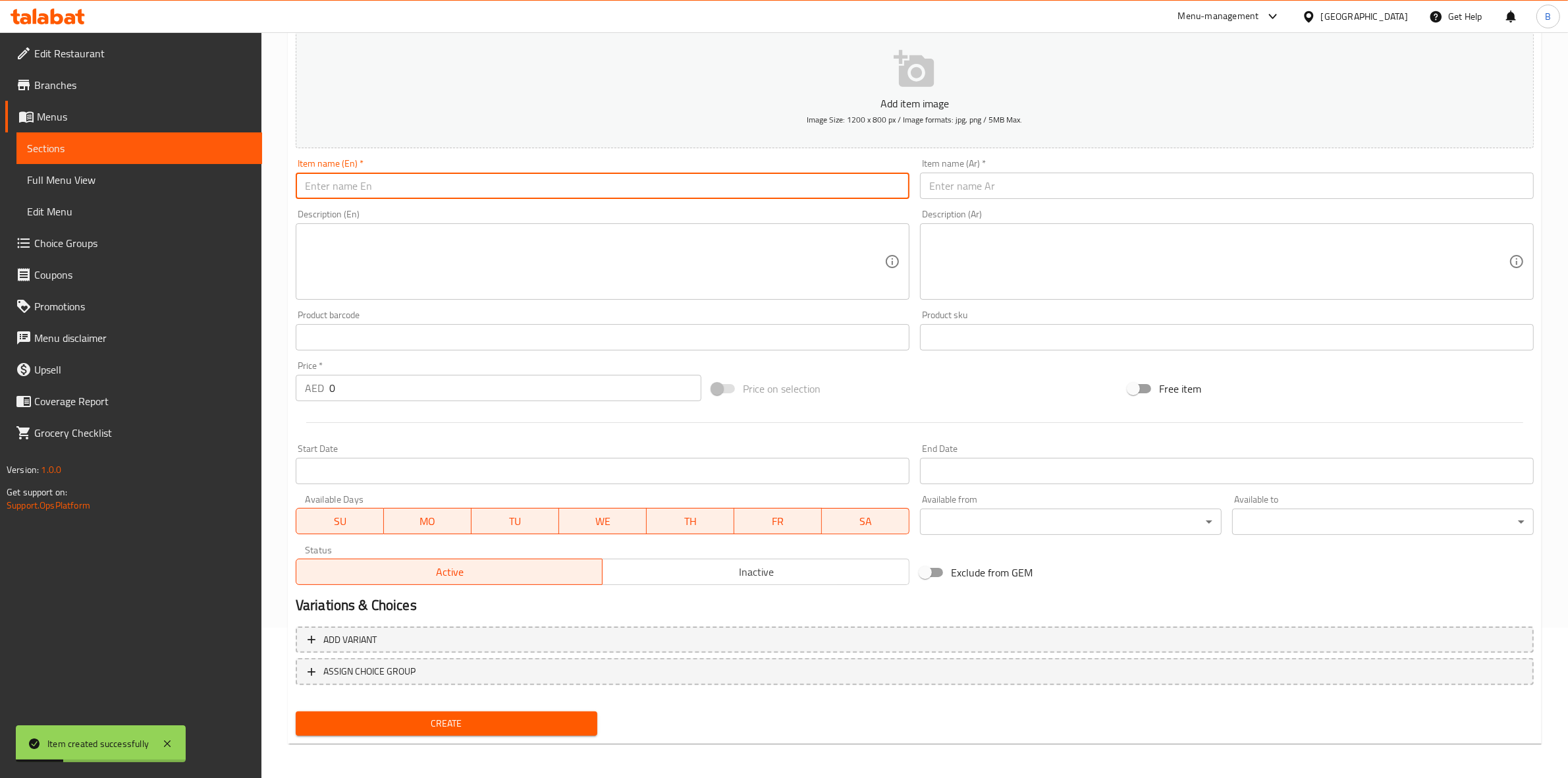
paste input "Sparkling Water"
click at [510, 180] on input "Sparkling Water" at bounding box center [602, 185] width 614 height 26
type input "Sparkling Water"
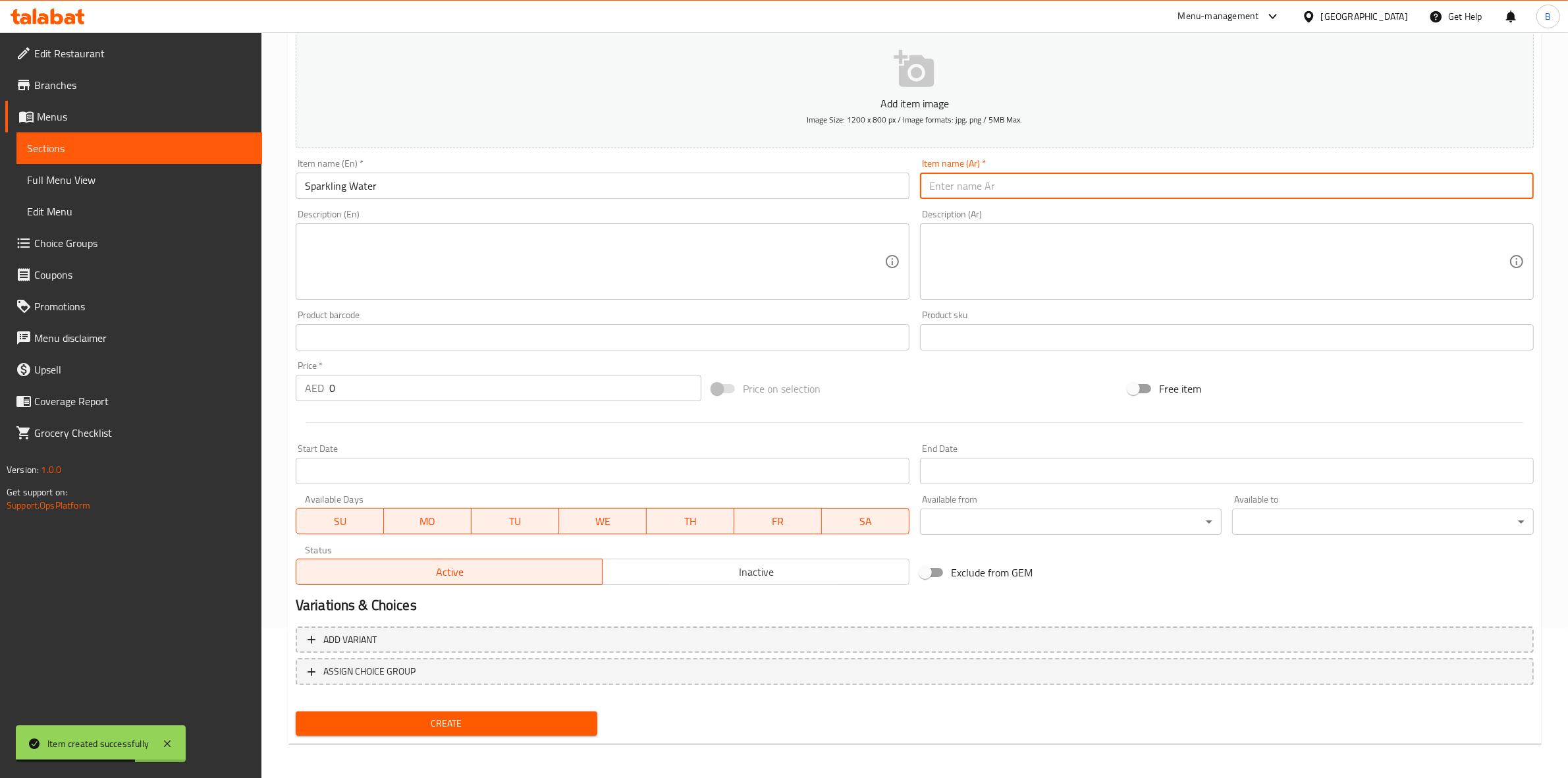
click at [990, 187] on input "text" at bounding box center [1227, 185] width 614 height 26
paste input "مياه فوارة 330 مل"
drag, startPoint x: 965, startPoint y: 187, endPoint x: 843, endPoint y: 183, distance: 122.1
click at [843, 183] on div "Add item image Image Size: 1200 x 800 px / Image formats: jpg, png / 5MB Max. I…" at bounding box center [915, 306] width 1248 height 568
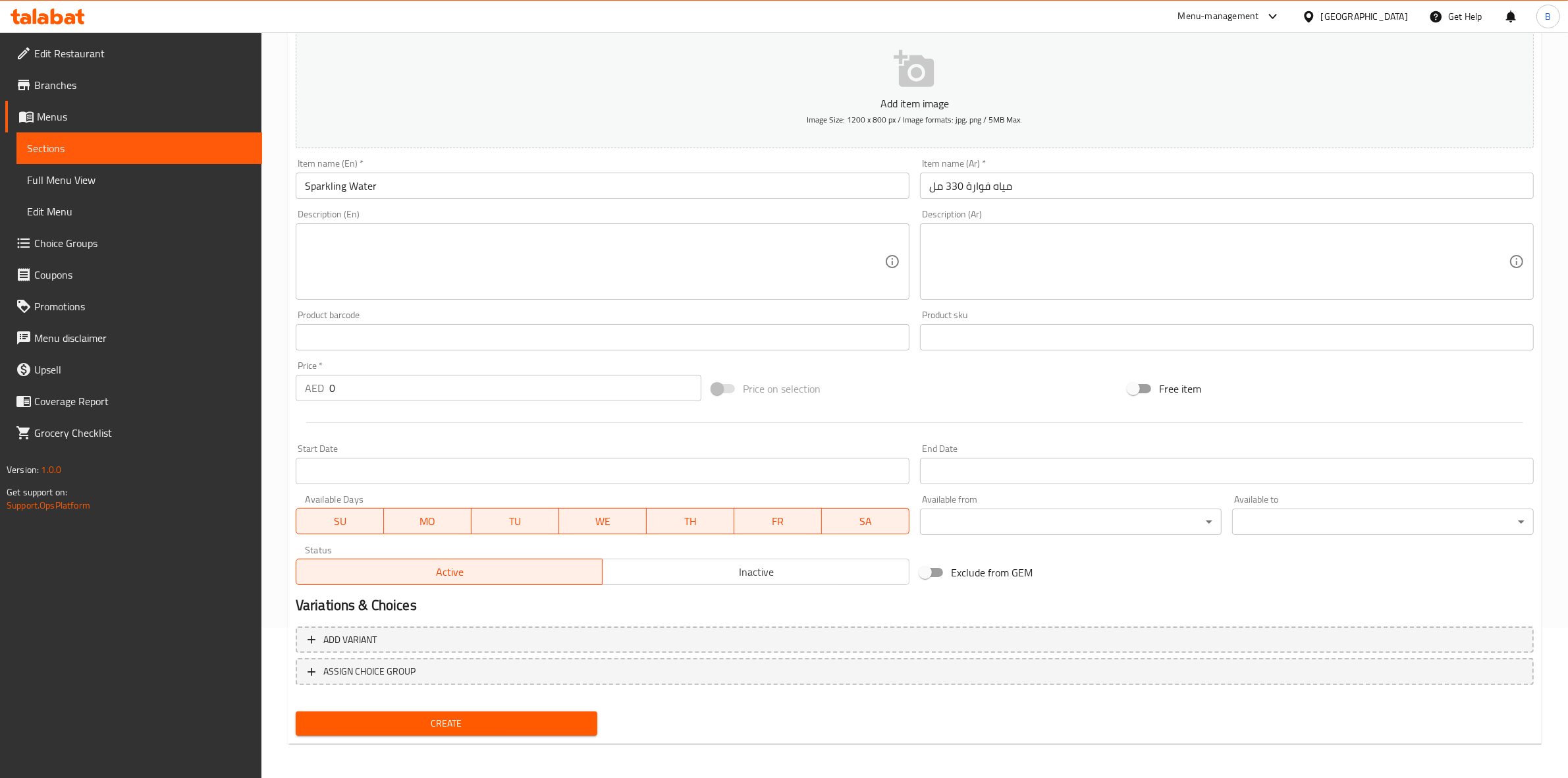
click at [852, 227] on div "Description (En)" at bounding box center [602, 261] width 614 height 77
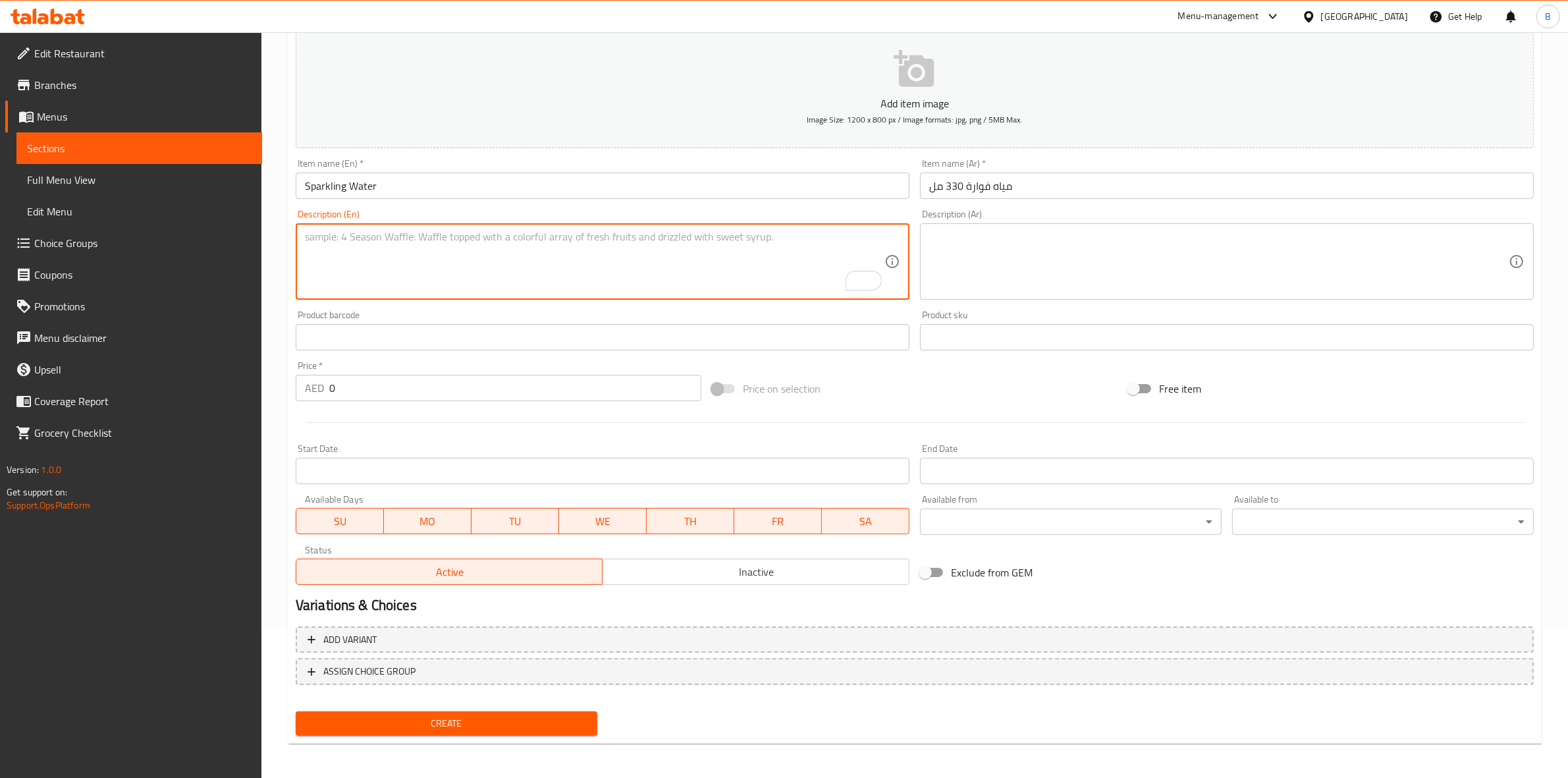
drag, startPoint x: 963, startPoint y: 193, endPoint x: 781, endPoint y: 186, distance: 182.1
click at [781, 186] on div "Add item image Image Size: 1200 x 800 px / Image formats: jpg, png / 5MB Max. I…" at bounding box center [915, 306] width 1248 height 568
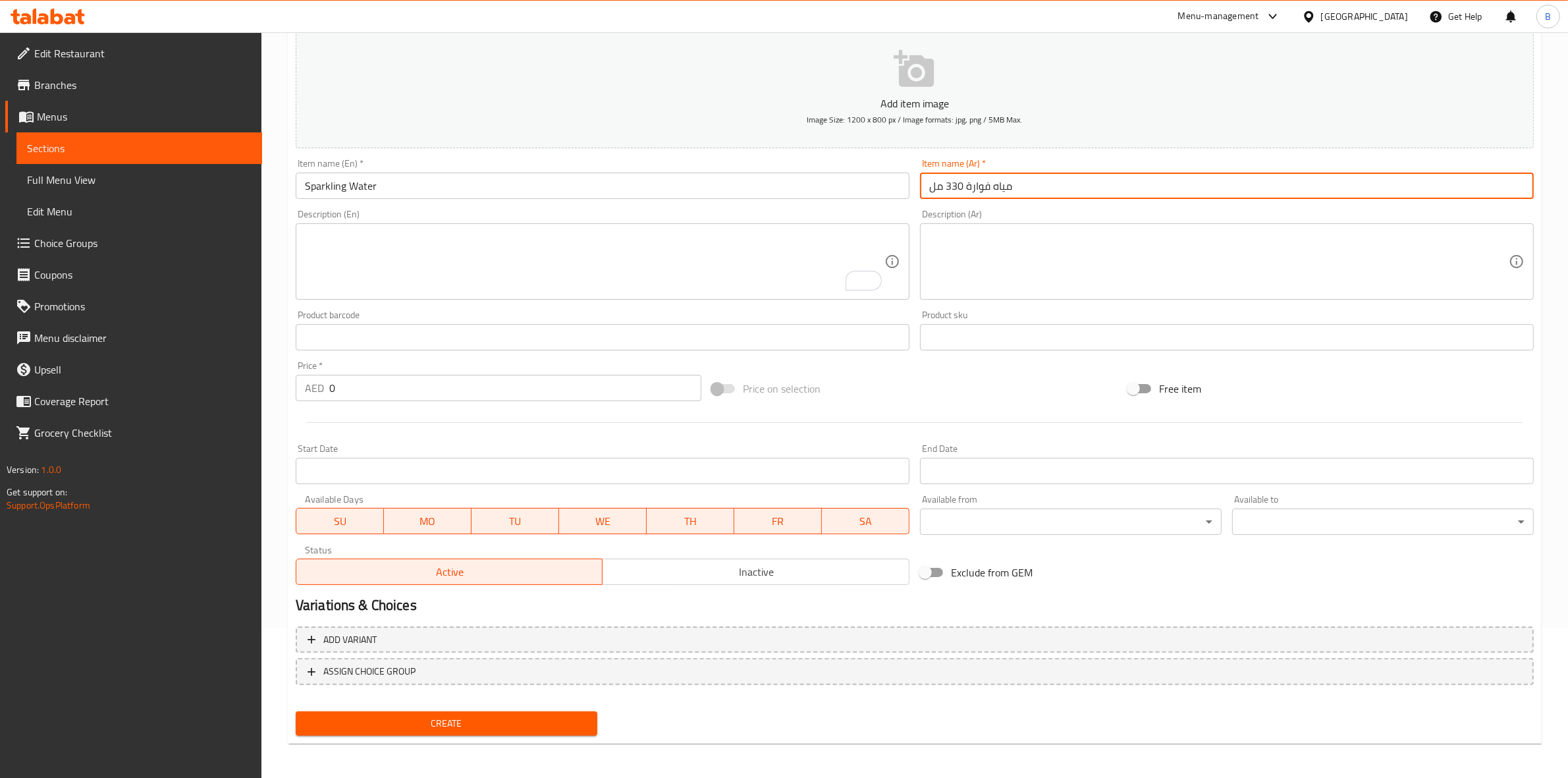
click at [963, 185] on input "مياه فوارة 330 مل" at bounding box center [1227, 185] width 614 height 26
drag, startPoint x: 963, startPoint y: 185, endPoint x: 919, endPoint y: 185, distance: 44.0
click at [920, 185] on input "مياه فوارة 330 مل" at bounding box center [1227, 185] width 614 height 26
click at [924, 185] on input "مياه فوارة 330 مل" at bounding box center [1227, 185] width 614 height 26
drag, startPoint x: 926, startPoint y: 185, endPoint x: 947, endPoint y: 190, distance: 21.6
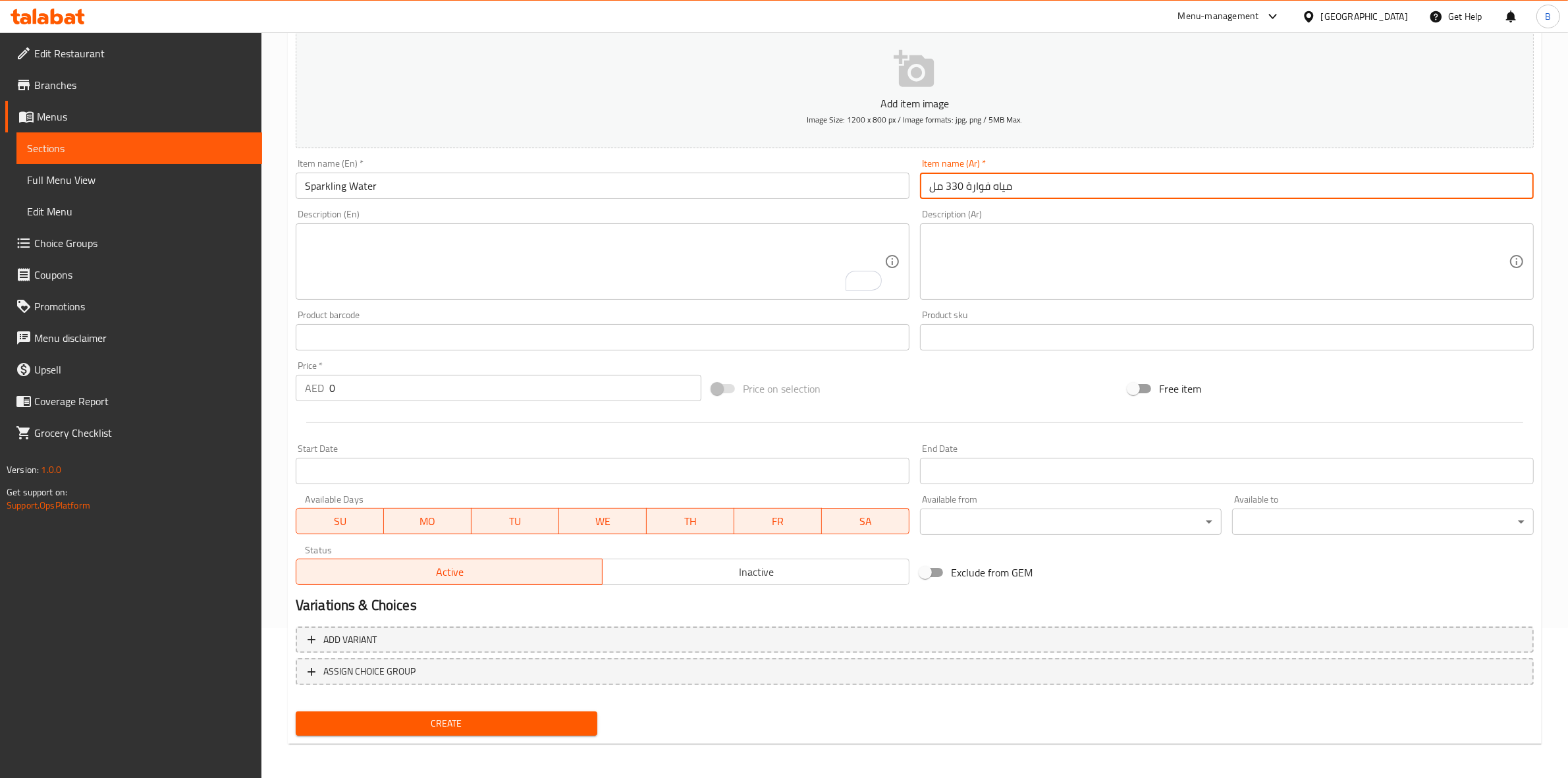
click at [947, 190] on input "مياه فوارة 330 مل" at bounding box center [1227, 185] width 614 height 26
type input "مياه فوارة"
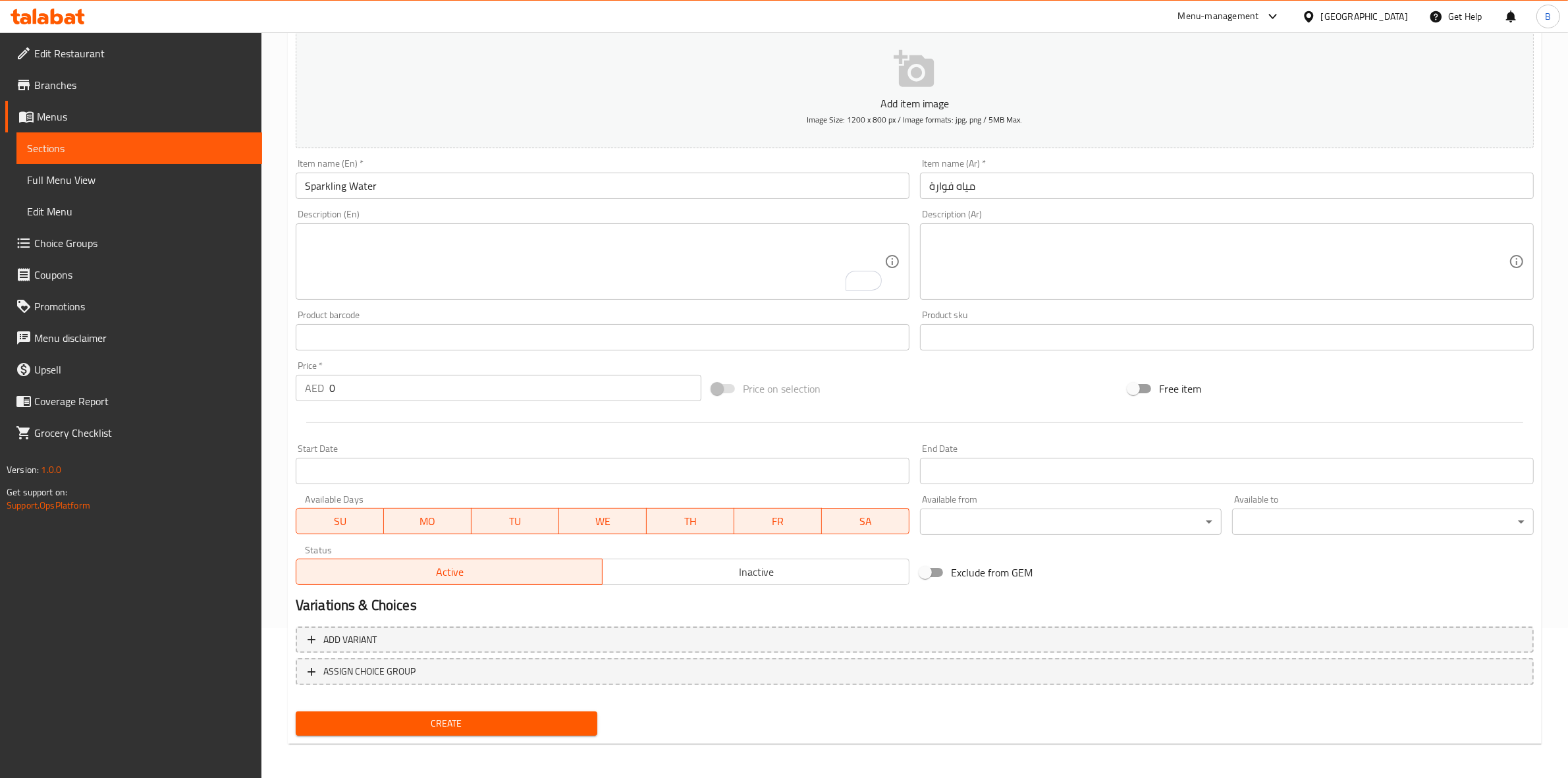
click at [491, 389] on input "0" at bounding box center [515, 387] width 372 height 26
paste input "8.4"
type input "8.4"
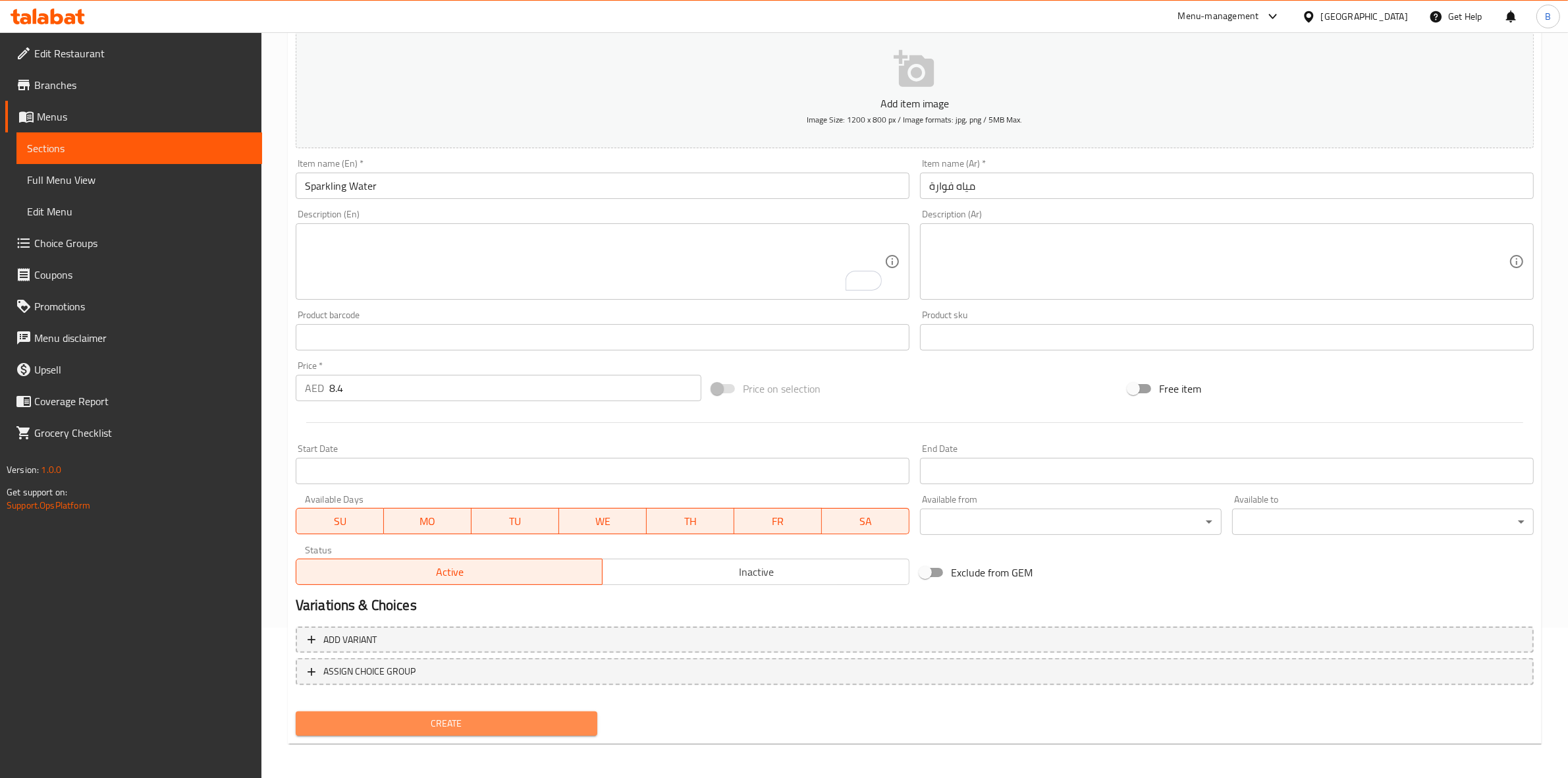
click at [416, 723] on span "Create" at bounding box center [446, 723] width 281 height 16
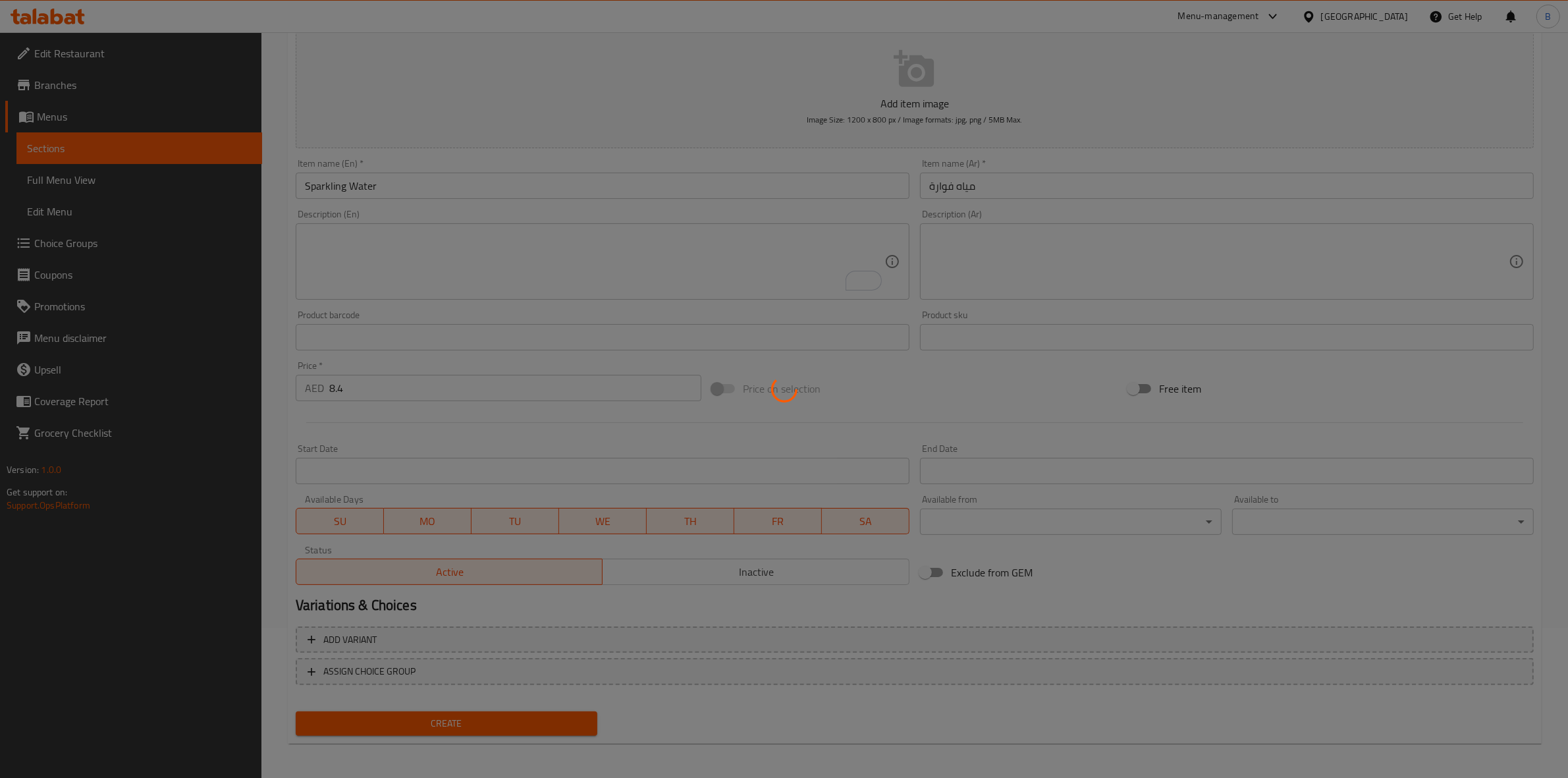
type input "0"
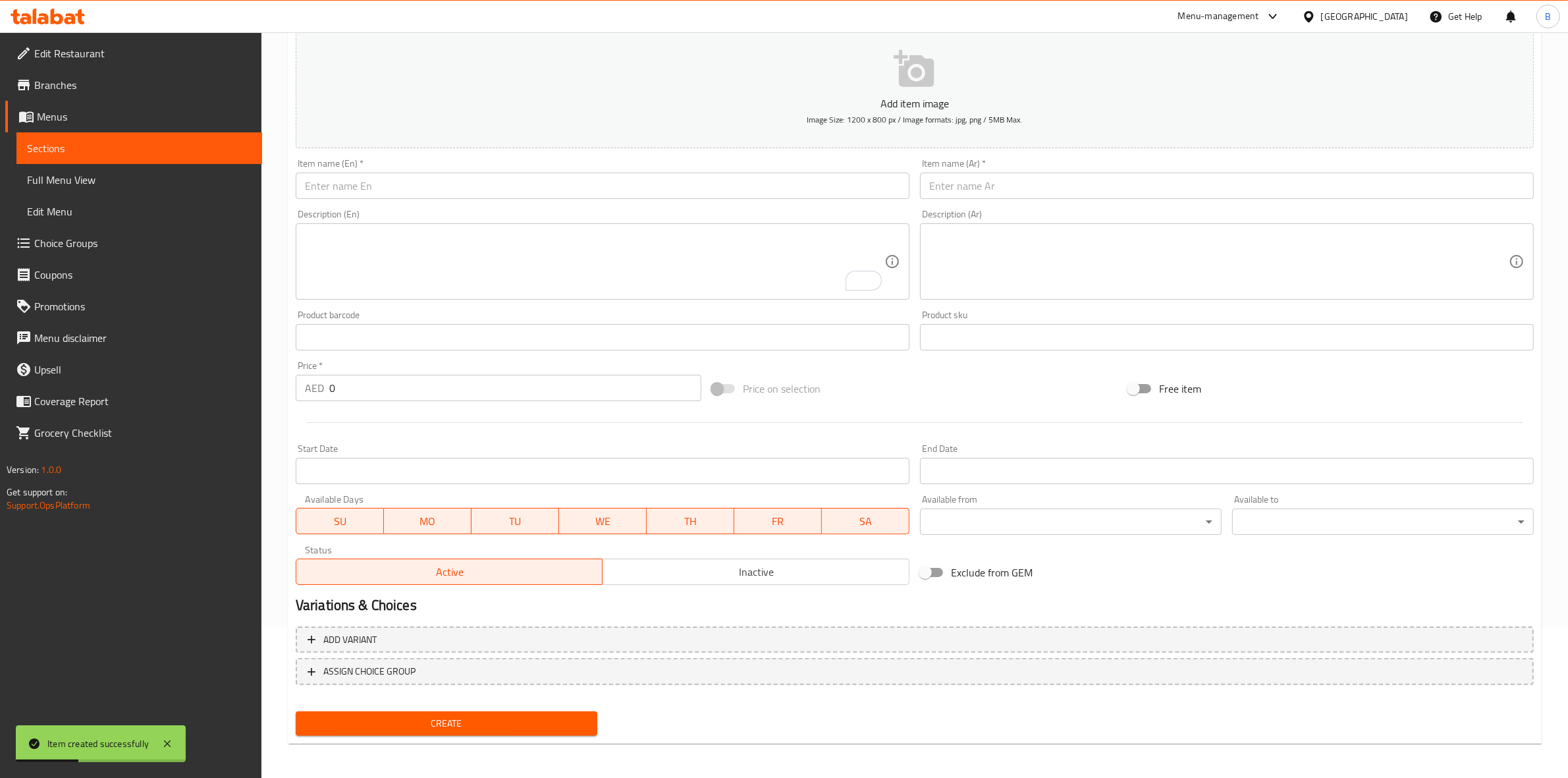
click at [769, 191] on input "text" at bounding box center [602, 185] width 614 height 26
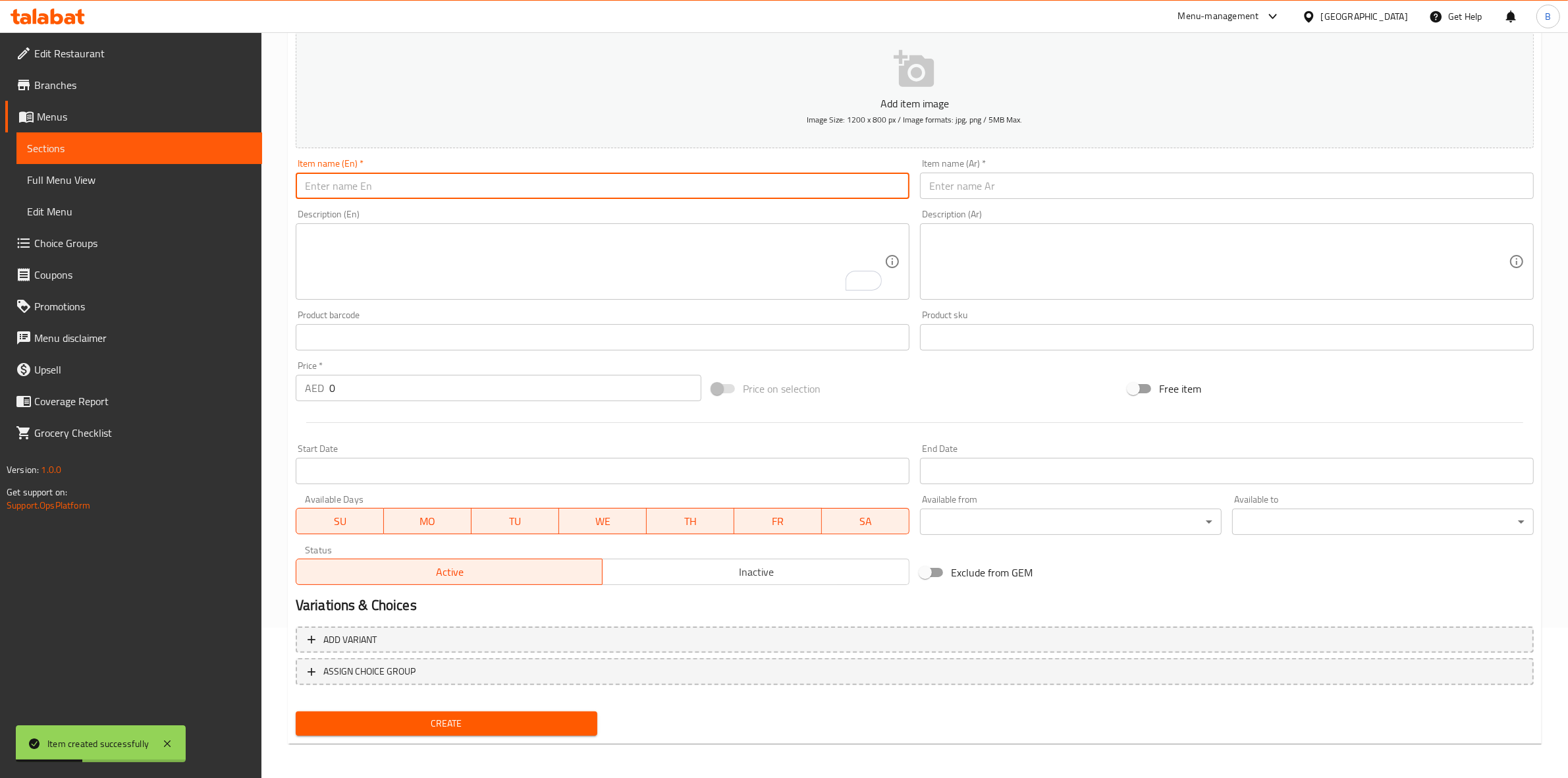
paste input "Arwa Water"
type input "Arwa Water"
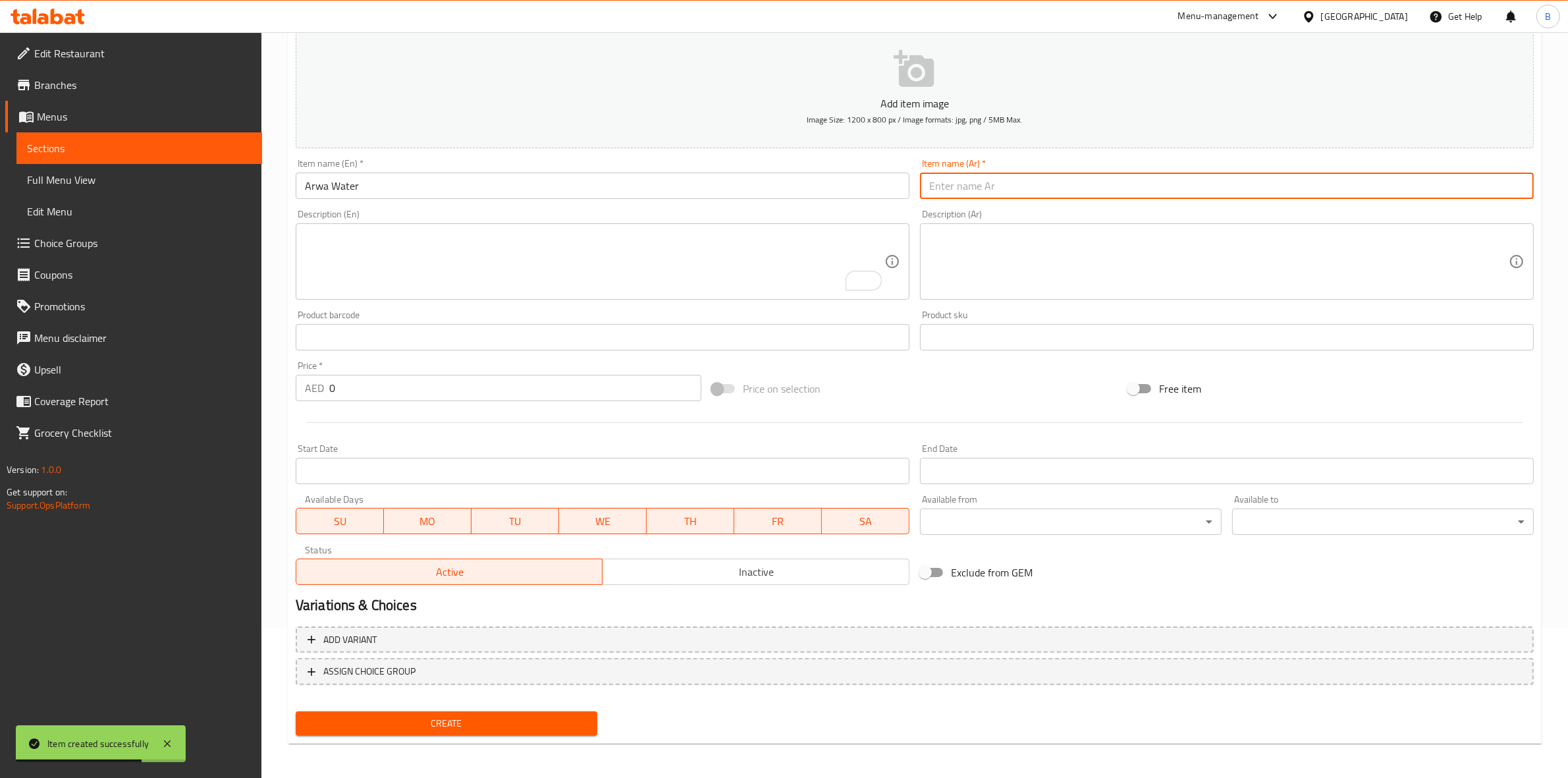
click at [972, 192] on input "text" at bounding box center [1227, 185] width 614 height 26
paste input "مياه أروى"
type input "مياه أروى"
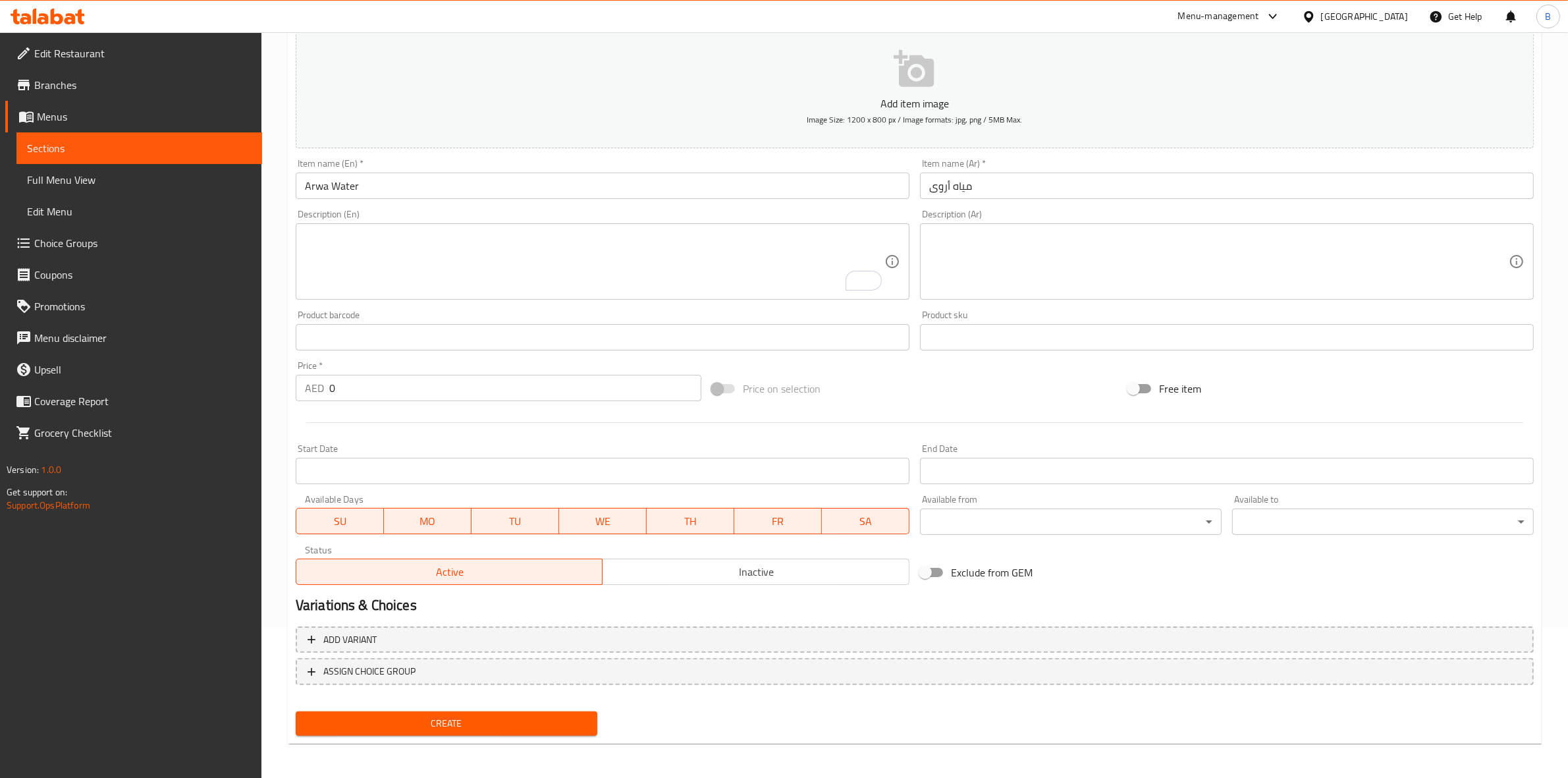
click at [1117, 224] on div "Description (Ar)" at bounding box center [1227, 261] width 614 height 77
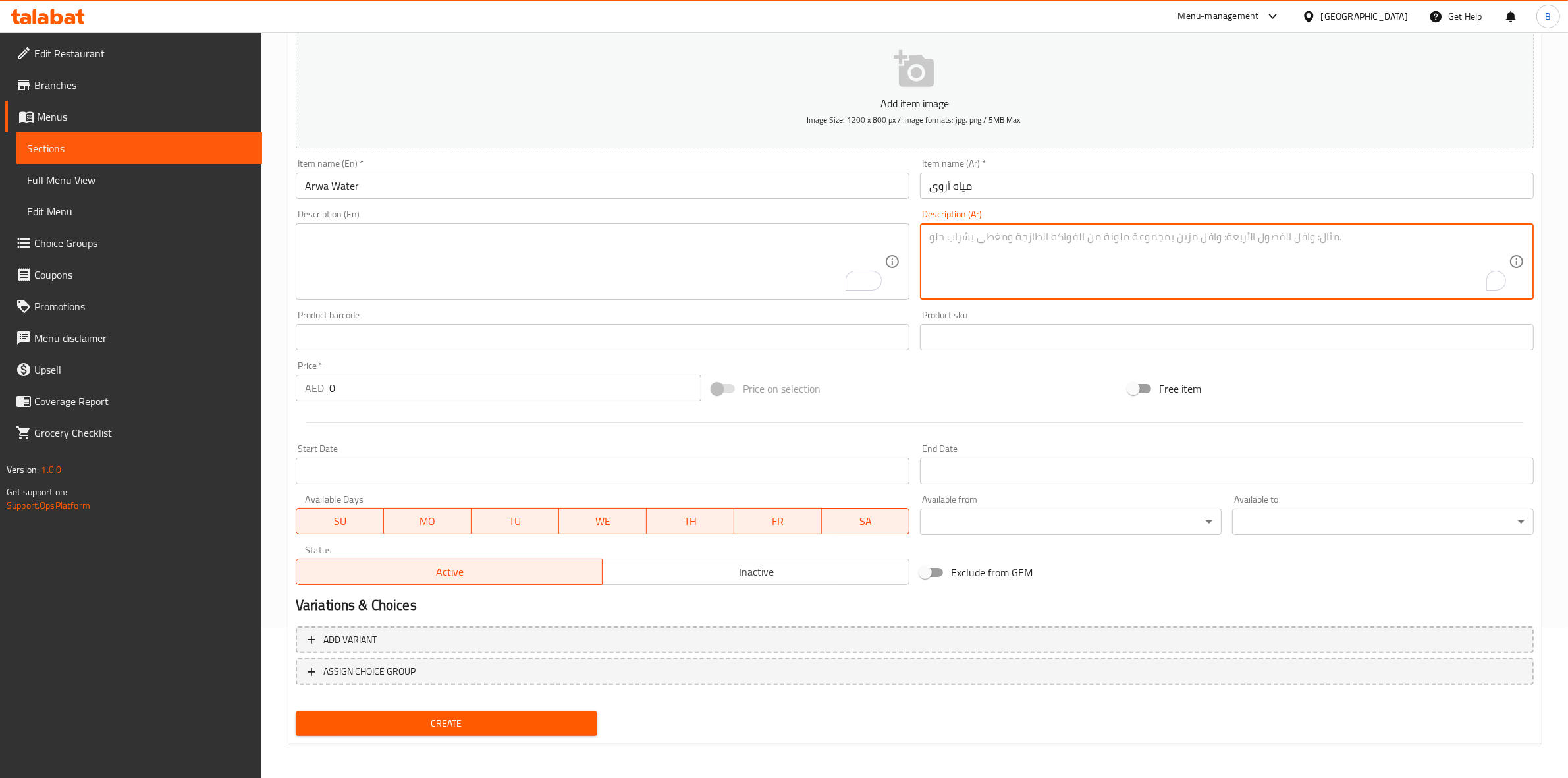
paste textarea "مياه معدنية 500 مل"
type textarea "مياه معدنية 500 مل"
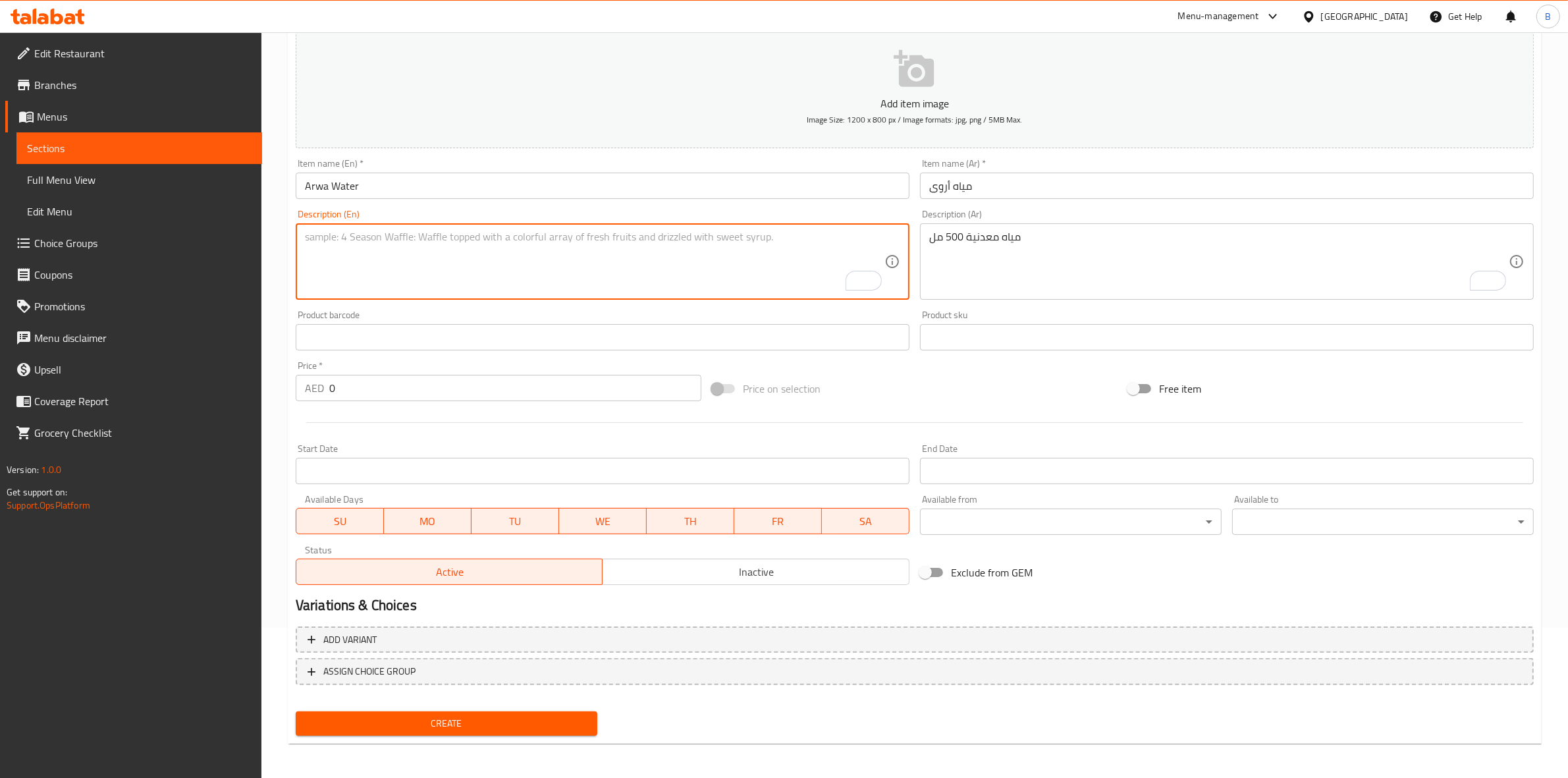
click at [637, 234] on textarea "To enrich screen reader interactions, please activate Accessibility in Grammarl…" at bounding box center [595, 261] width 580 height 62
paste textarea "Mineral water 500 ml"
type textarea "Mineral water 500 ml"
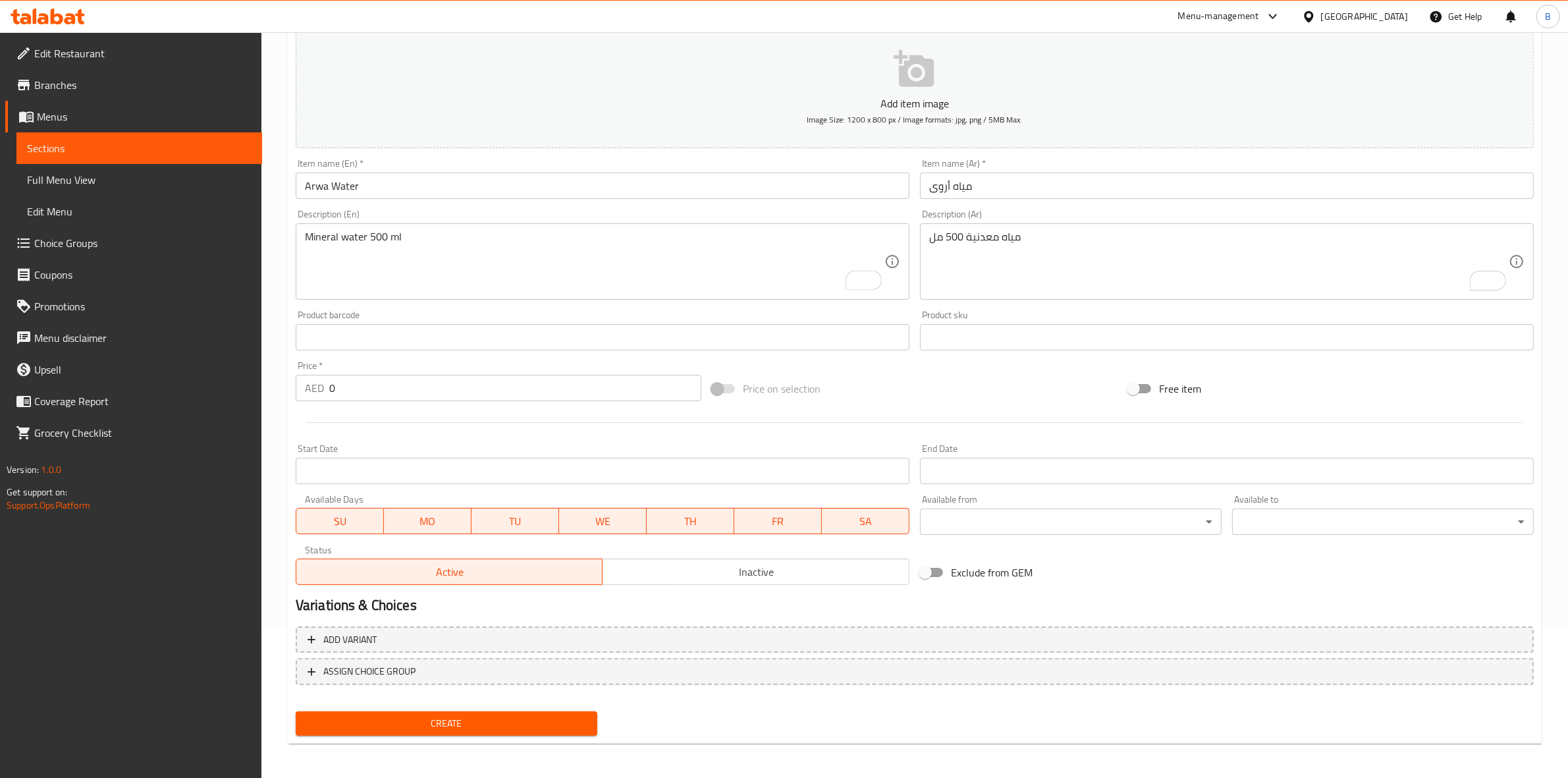
click at [412, 389] on input "0" at bounding box center [515, 387] width 372 height 26
paste input "5.25"
type input "5.25"
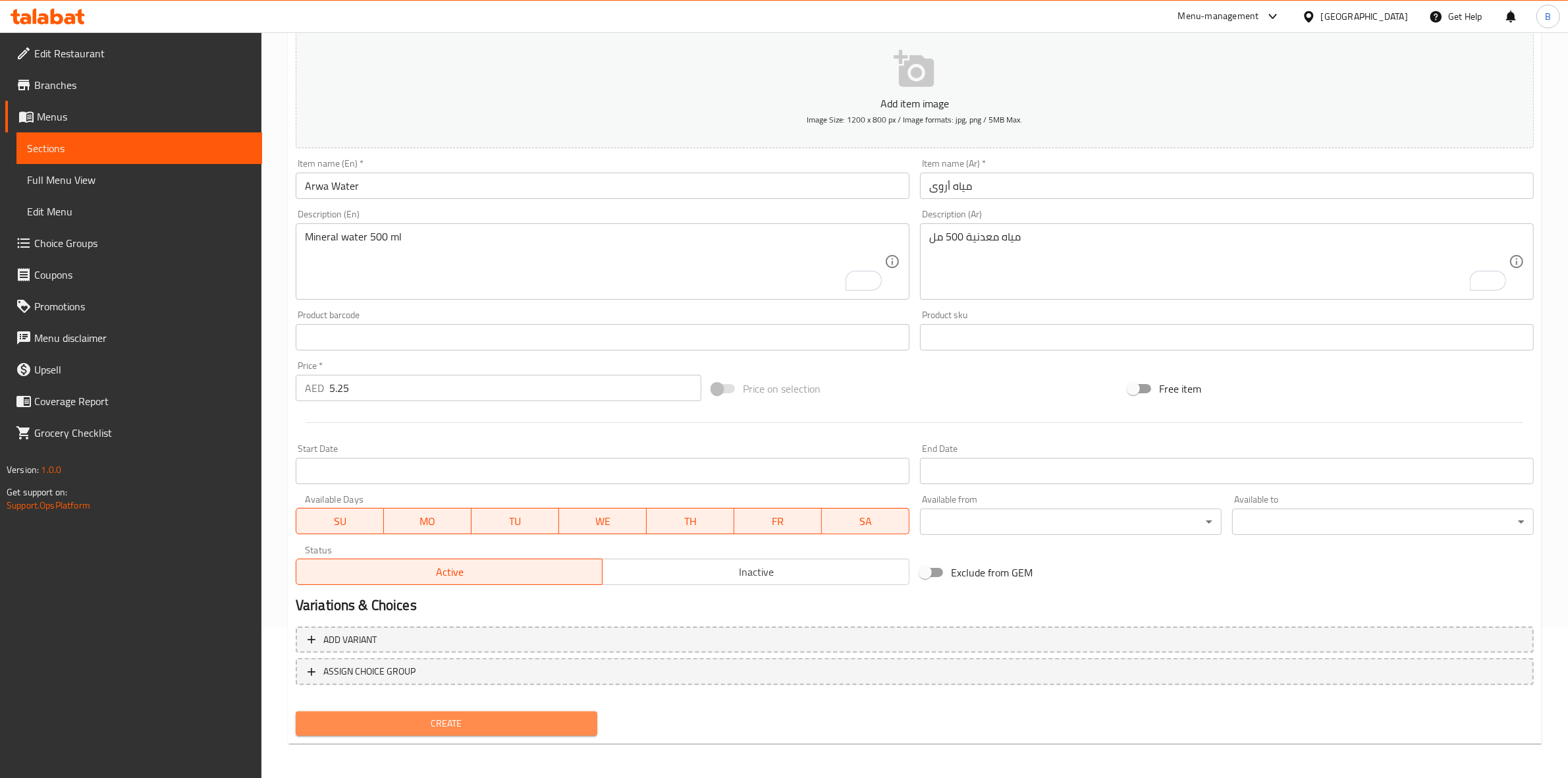
click at [494, 727] on span "Create" at bounding box center [446, 723] width 281 height 16
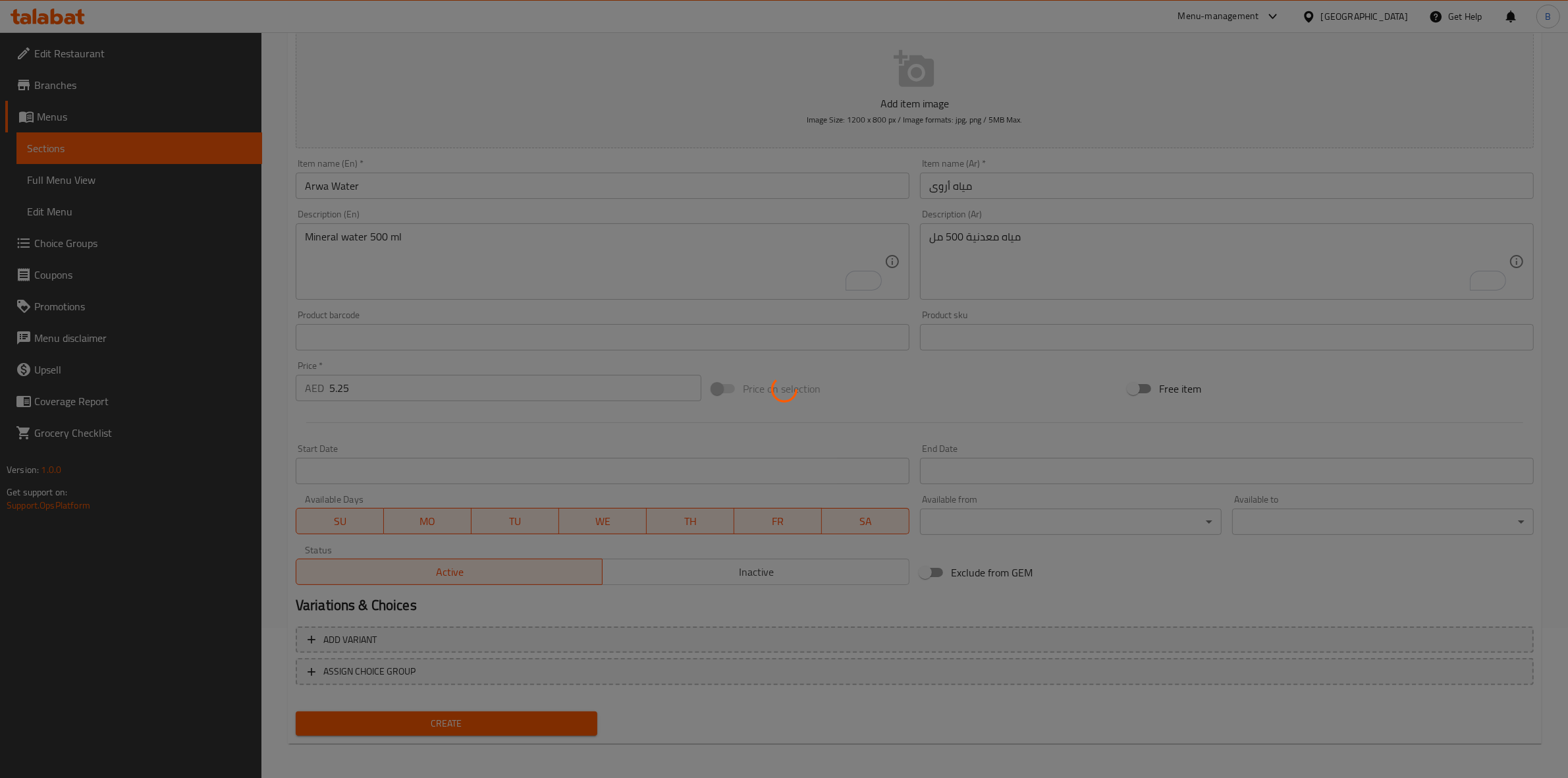
type input "0"
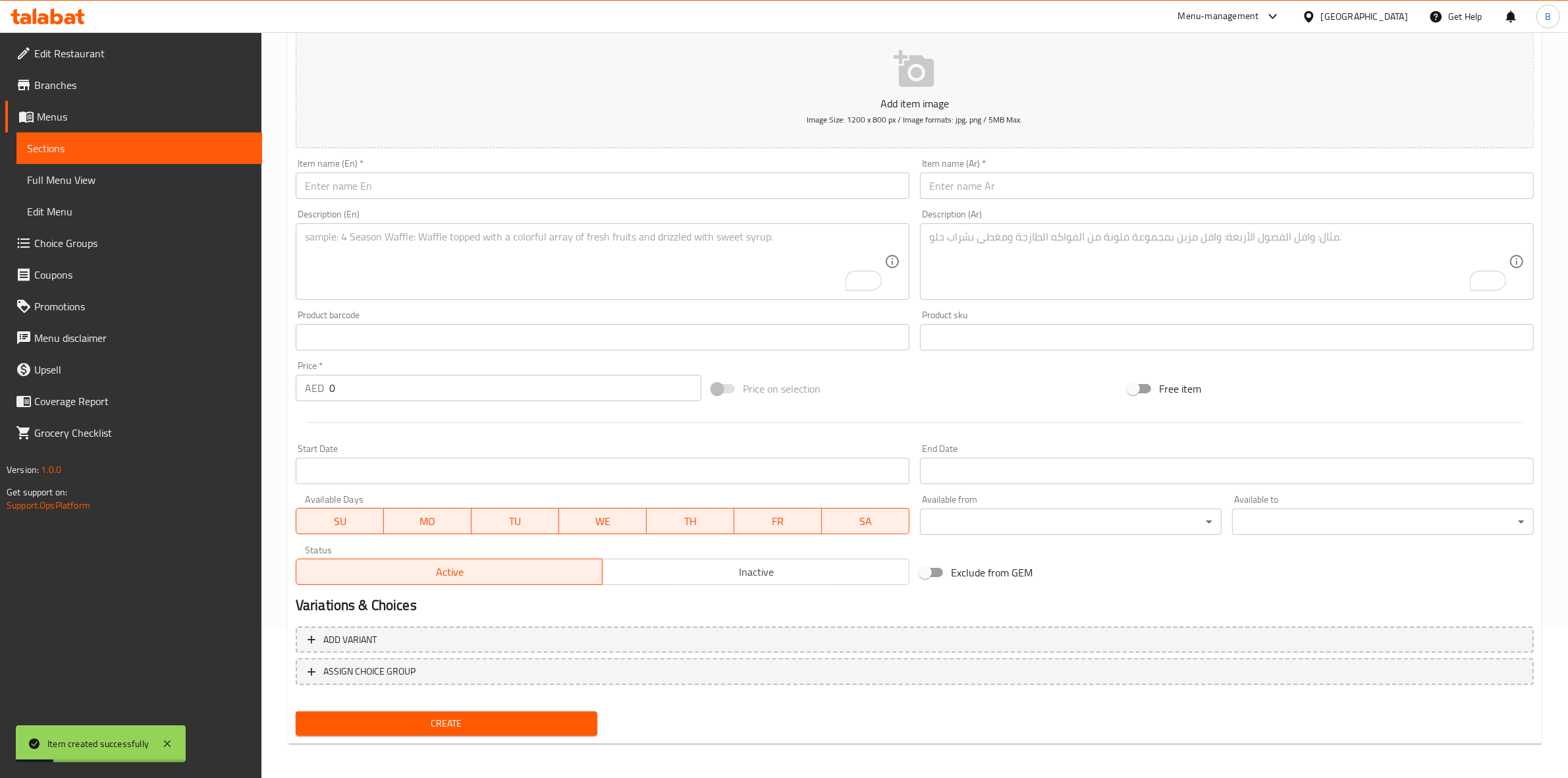
scroll to position [0, 0]
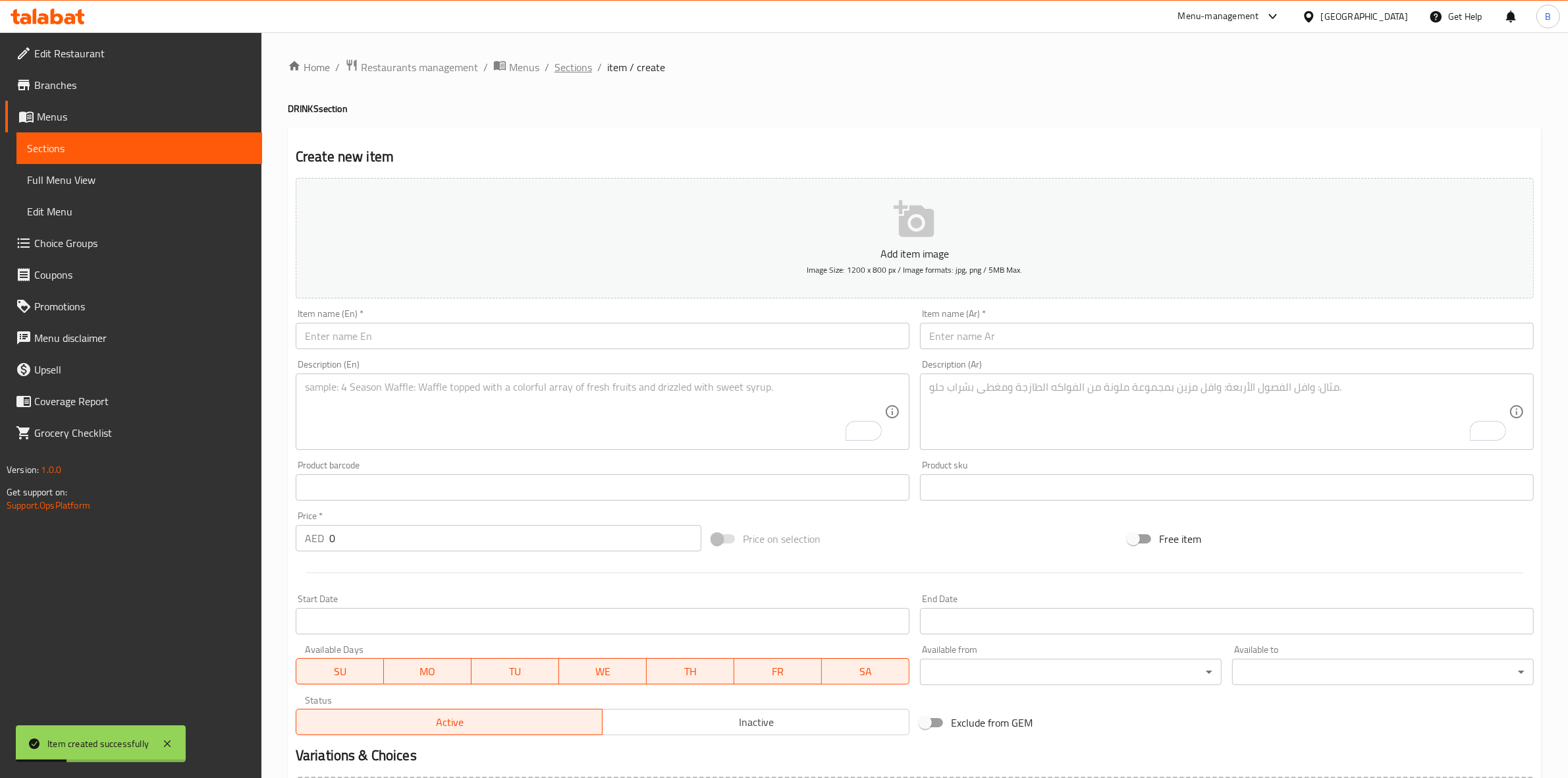
click at [566, 70] on span "Sections" at bounding box center [573, 68] width 38 height 16
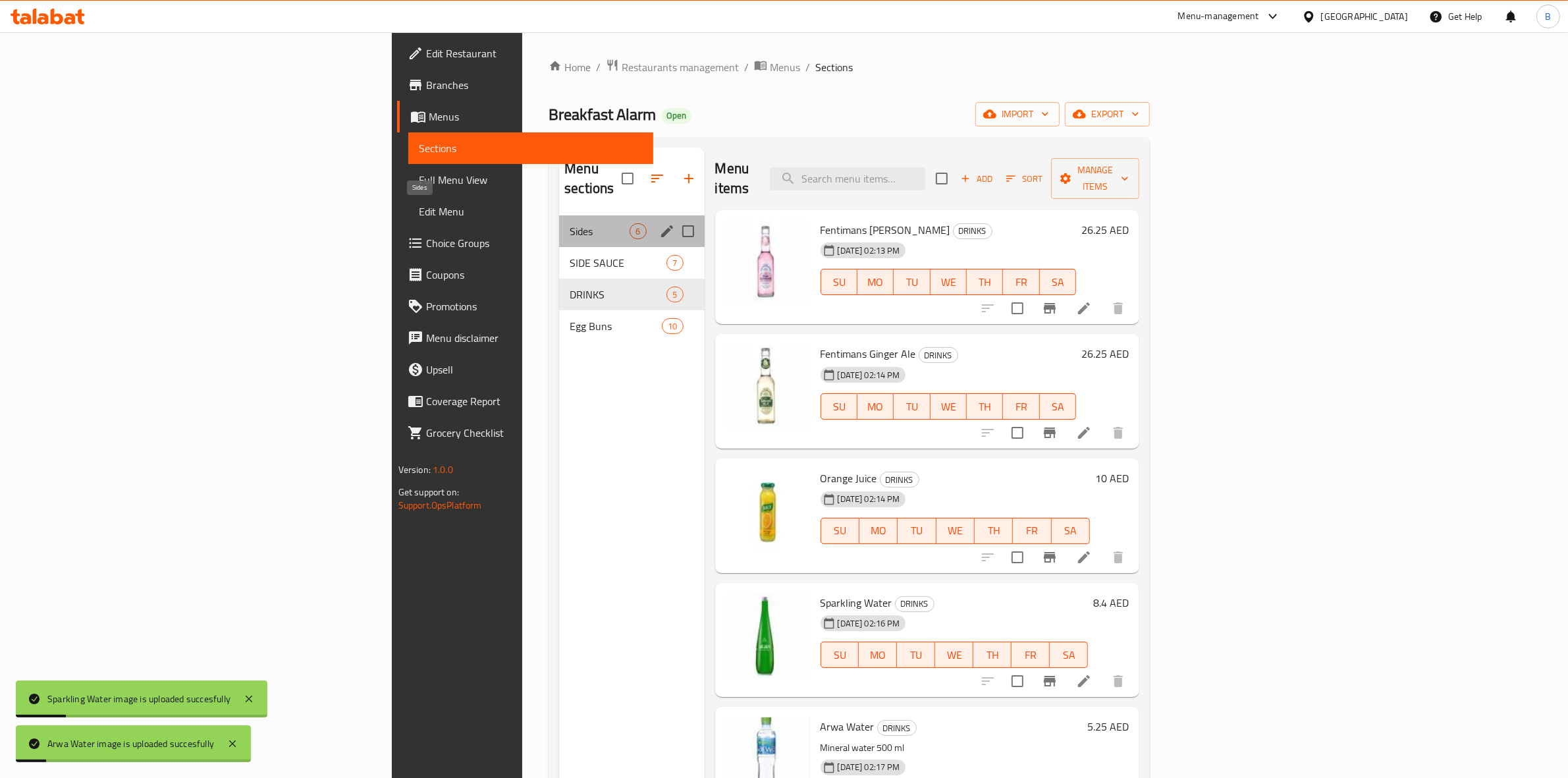
click at [570, 223] on span "Sides" at bounding box center [599, 231] width 60 height 16
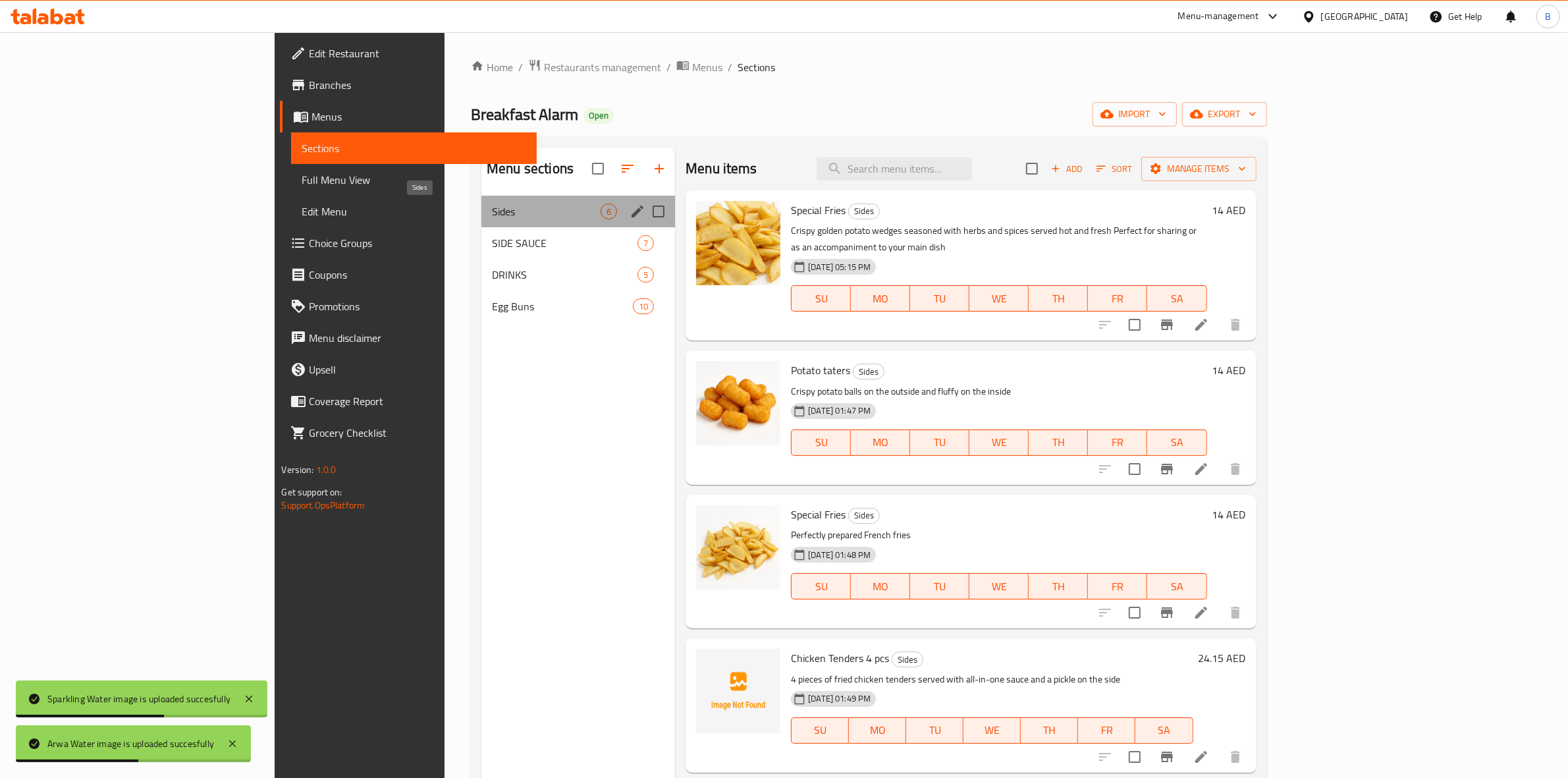
click at [491, 214] on span "Sides" at bounding box center [545, 212] width 109 height 16
click at [482, 230] on div "SIDE SAUCE 7" at bounding box center [578, 242] width 194 height 32
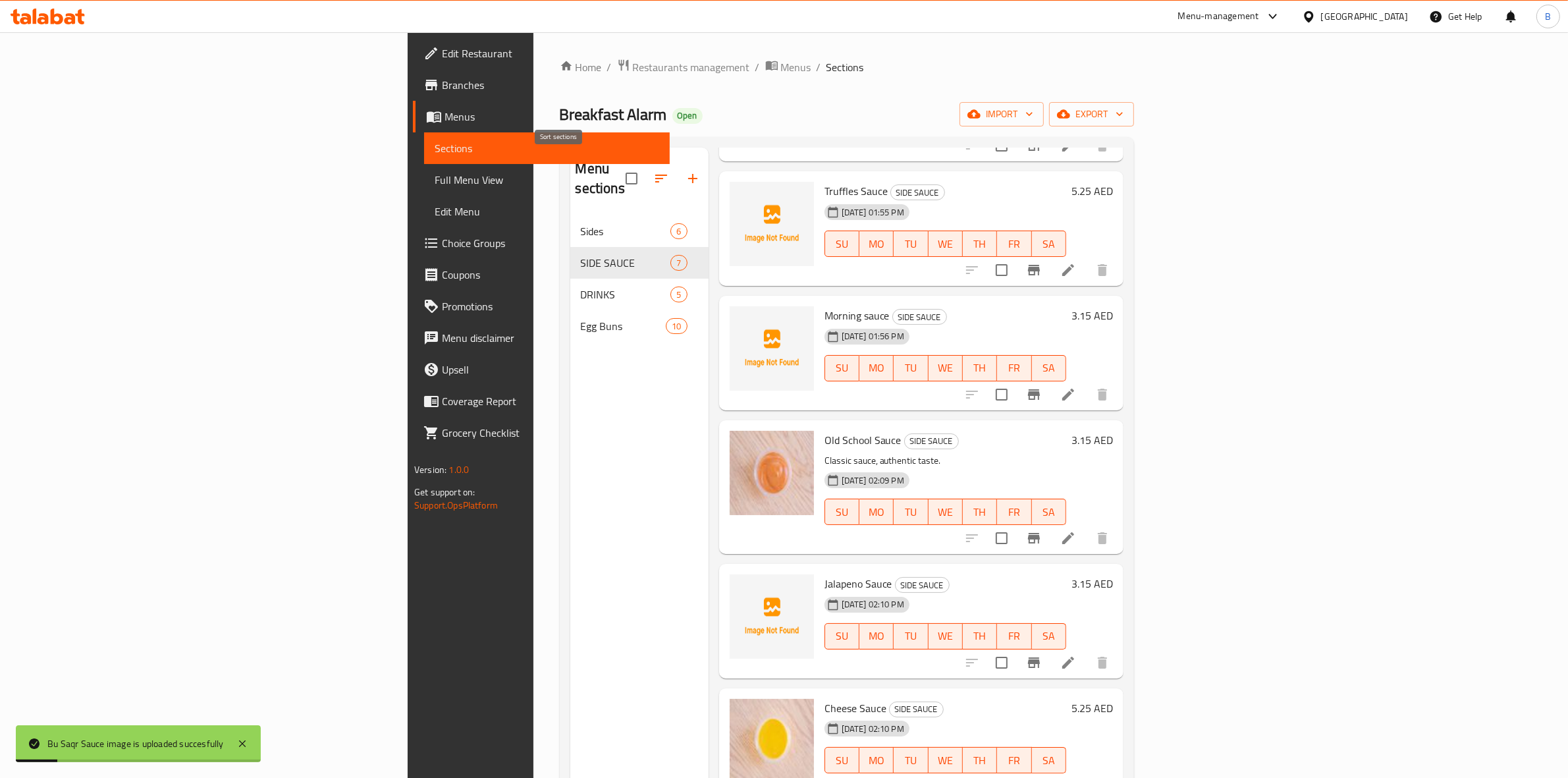
click at [645, 168] on button "button" at bounding box center [661, 178] width 32 height 32
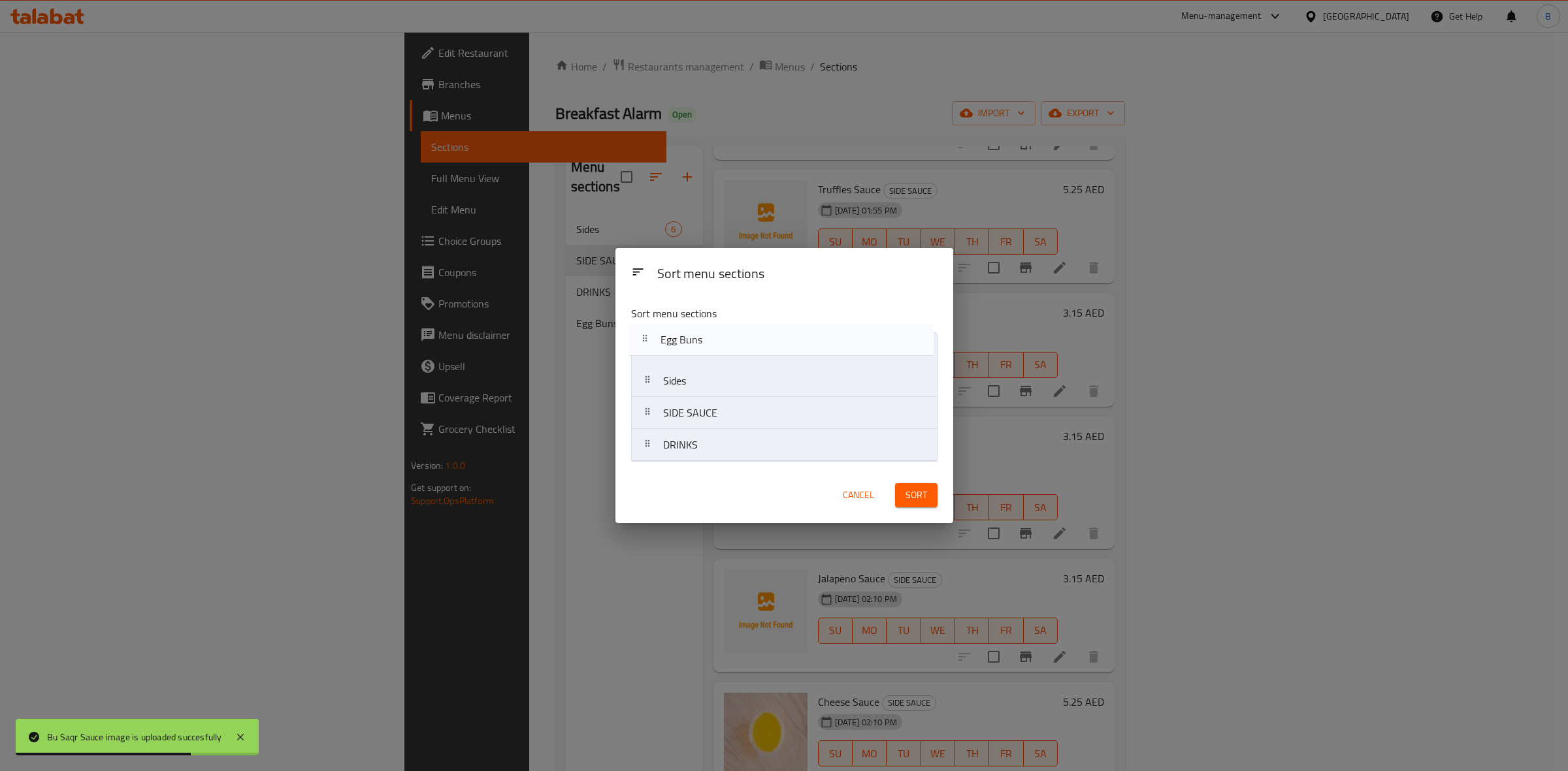
drag, startPoint x: 646, startPoint y: 448, endPoint x: 646, endPoint y: 336, distance: 112.0
click at [646, 336] on nav "Sides SIDE SAUCE DRINKS Egg Buns" at bounding box center [784, 396] width 306 height 129
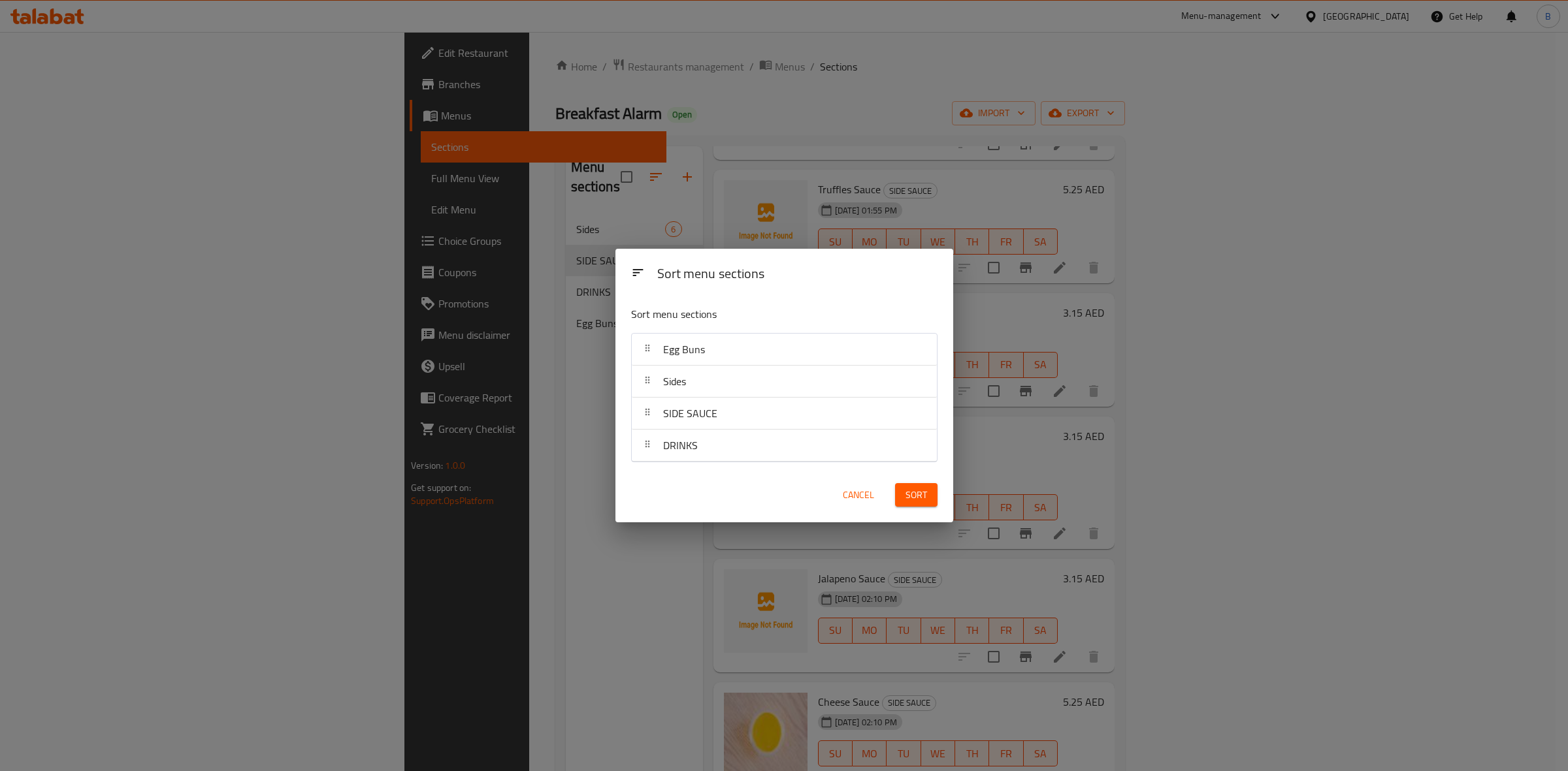
click at [916, 500] on span "Sort" at bounding box center [916, 495] width 21 height 16
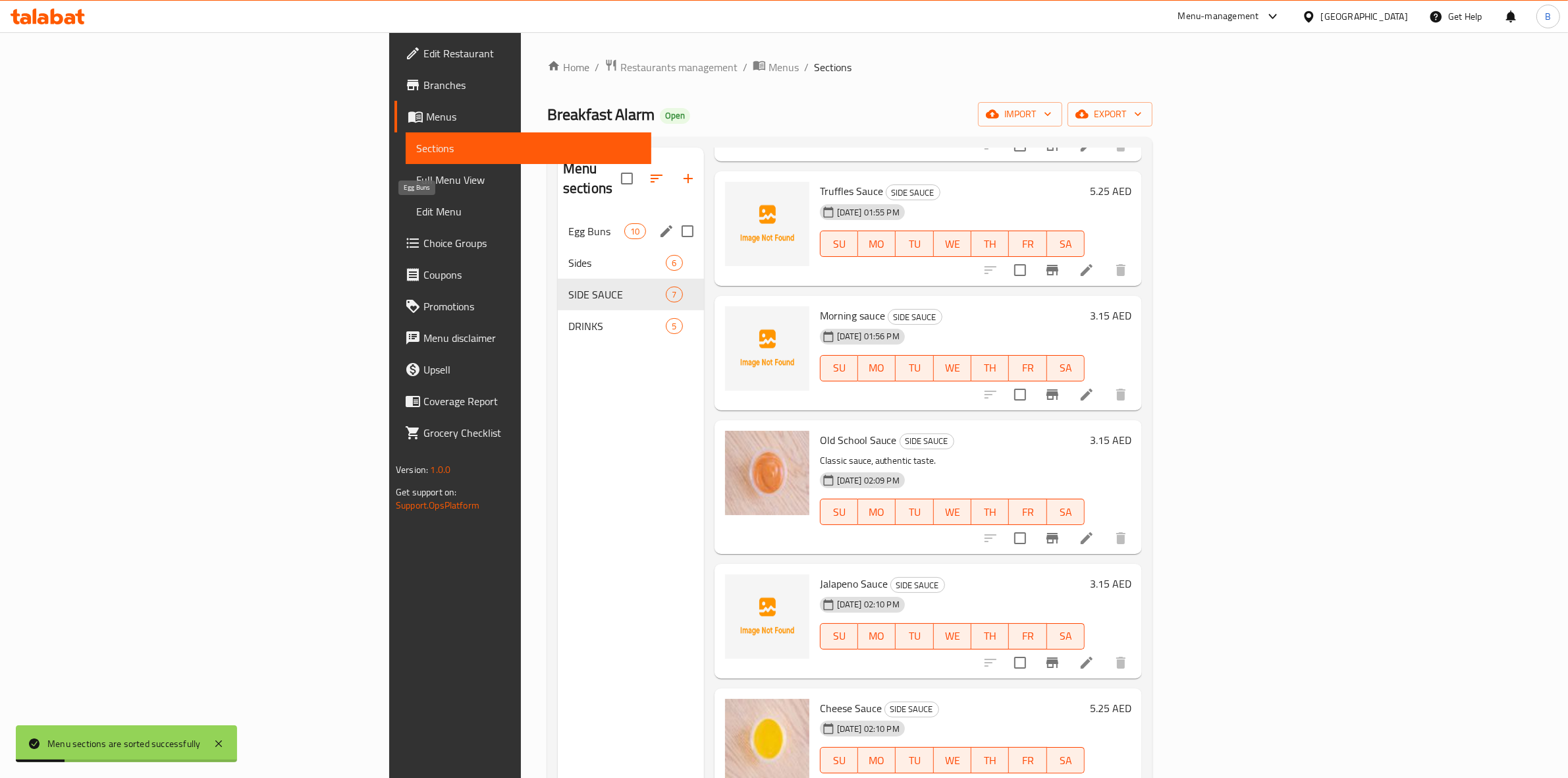
click at [568, 223] on span "Egg Buns" at bounding box center [596, 231] width 56 height 16
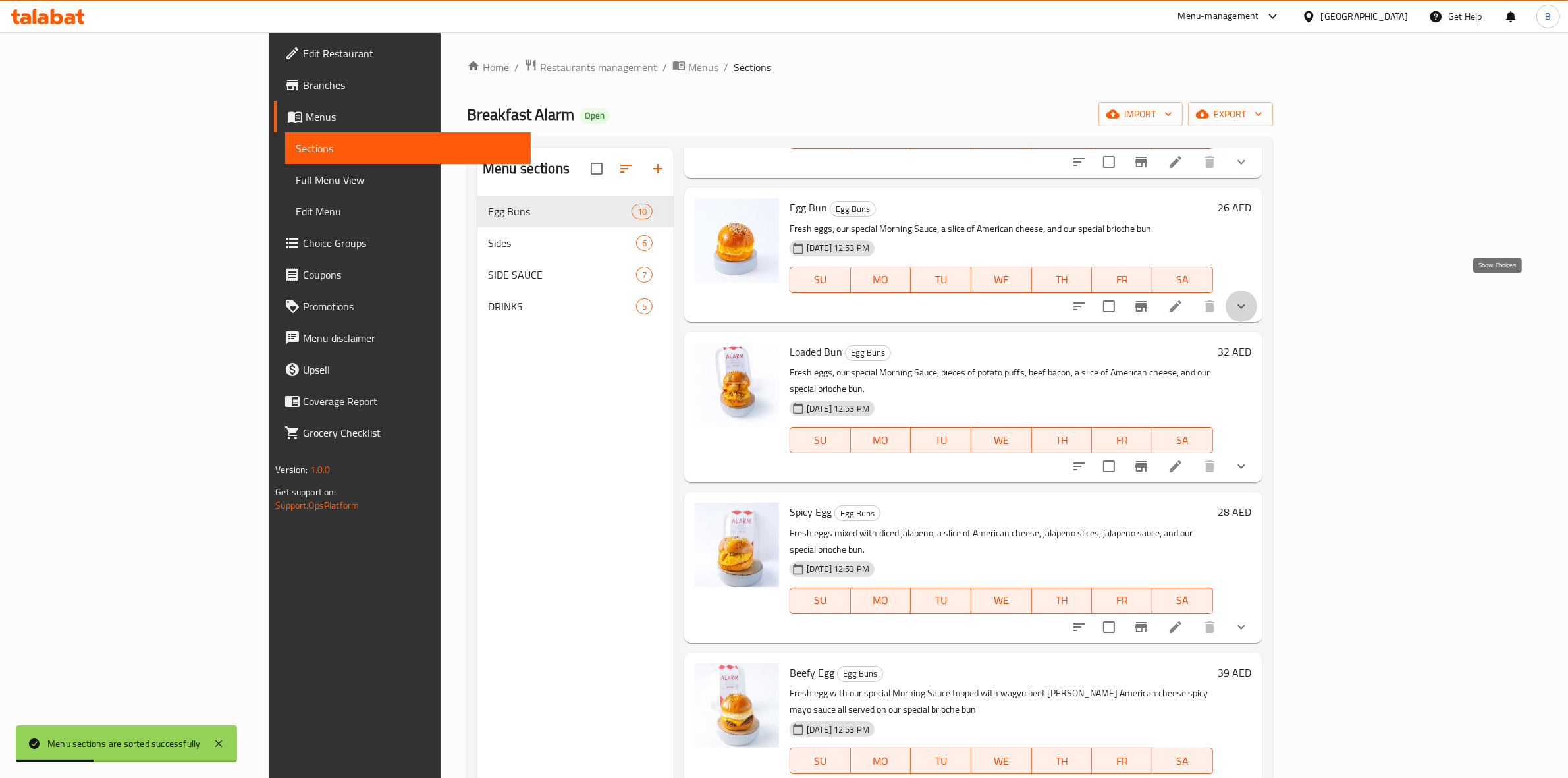
click at [1249, 298] on icon "show more" at bounding box center [1241, 306] width 16 height 16
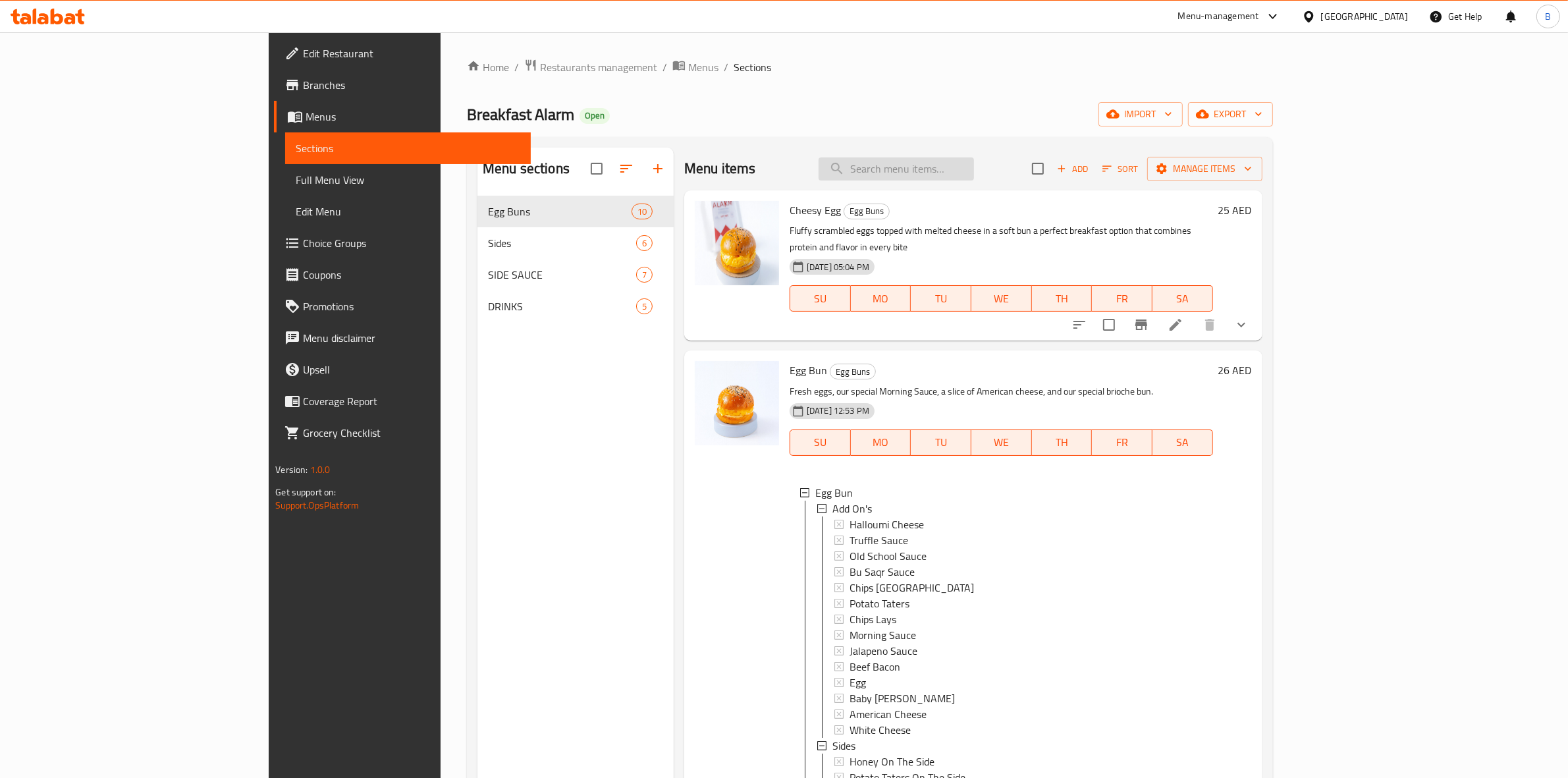
click at [974, 169] on input "search" at bounding box center [896, 169] width 156 height 23
paste input "Cold Brew"
type input "Cold Brew"
click at [974, 170] on input "Cold Brew" at bounding box center [896, 169] width 156 height 23
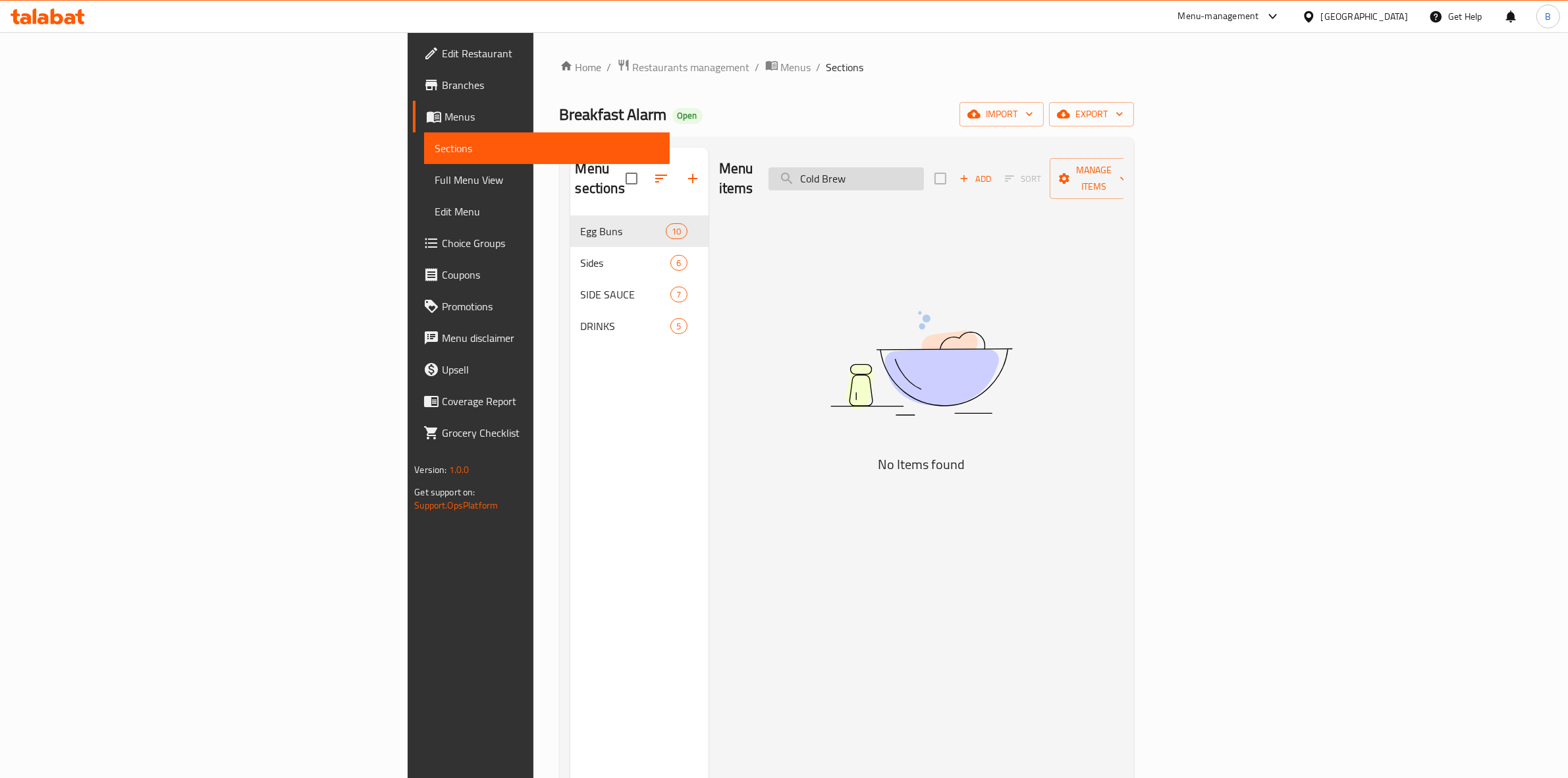
click at [924, 170] on input "Cold Brew" at bounding box center [846, 179] width 156 height 23
